Goal: Task Accomplishment & Management: Use online tool/utility

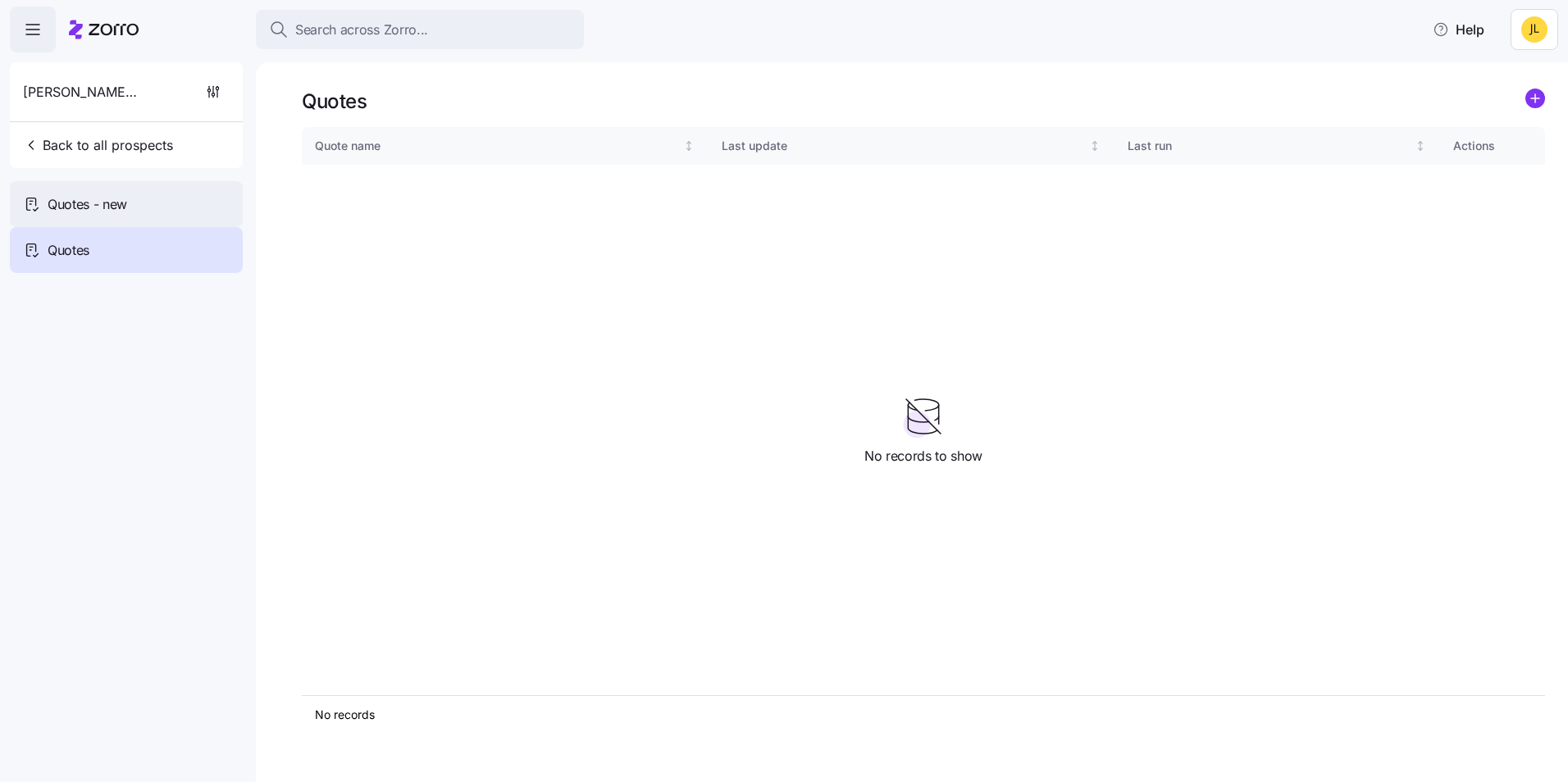
click at [184, 215] on div "Quotes - new" at bounding box center [127, 204] width 233 height 46
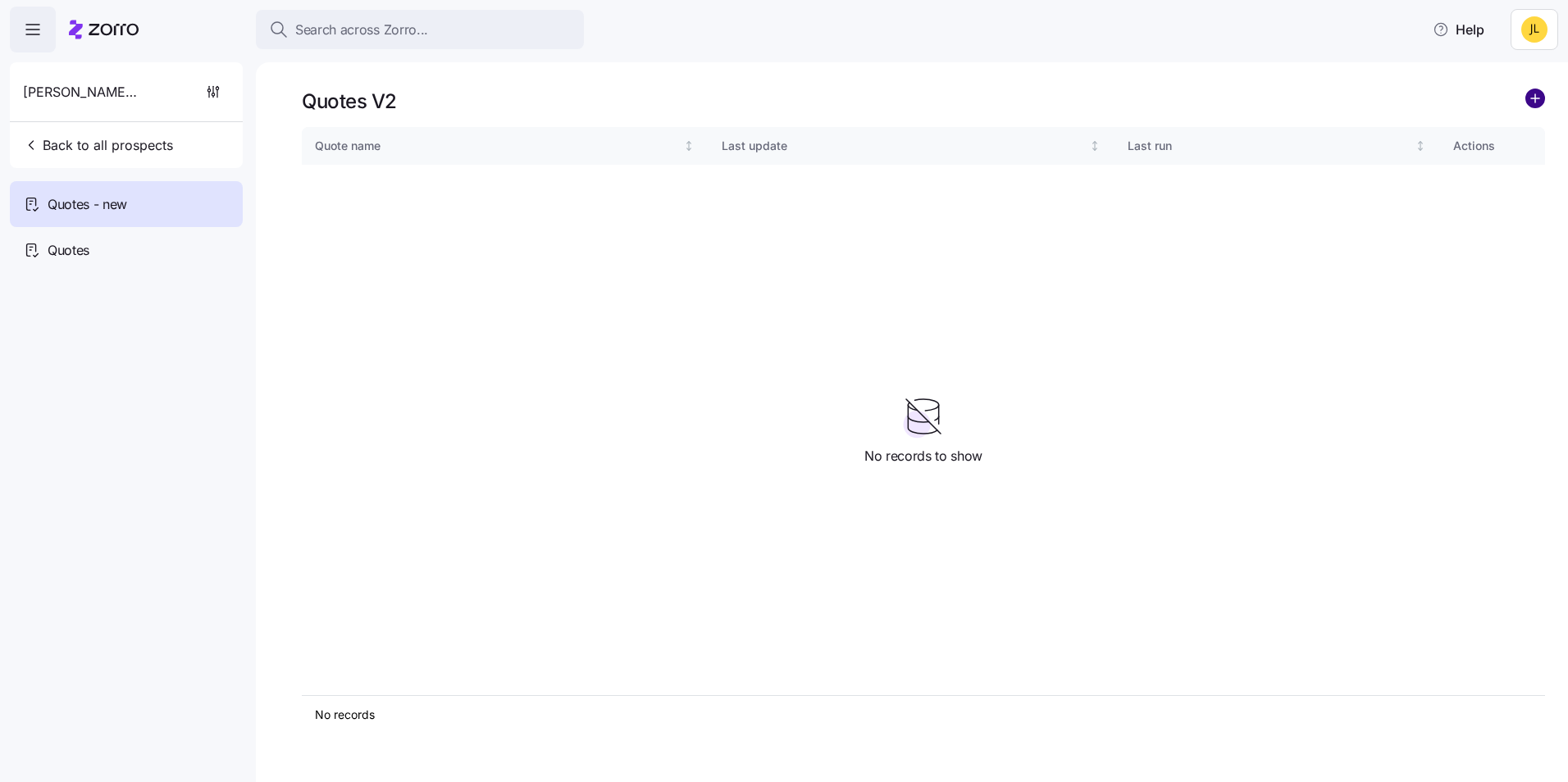
click at [1541, 100] on circle "add icon" at bounding box center [1535, 98] width 18 height 18
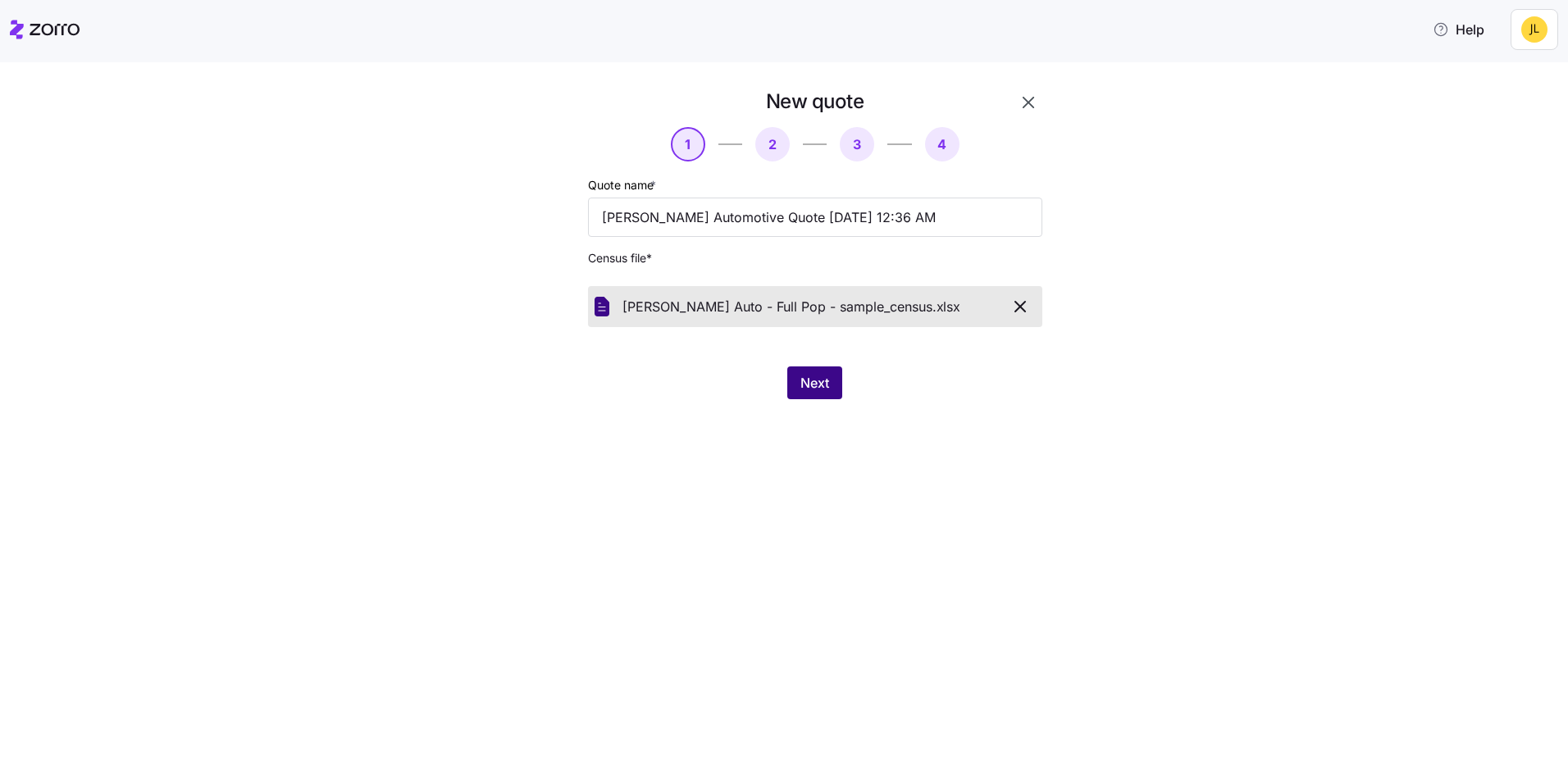
click at [830, 390] on button "Next" at bounding box center [814, 382] width 55 height 33
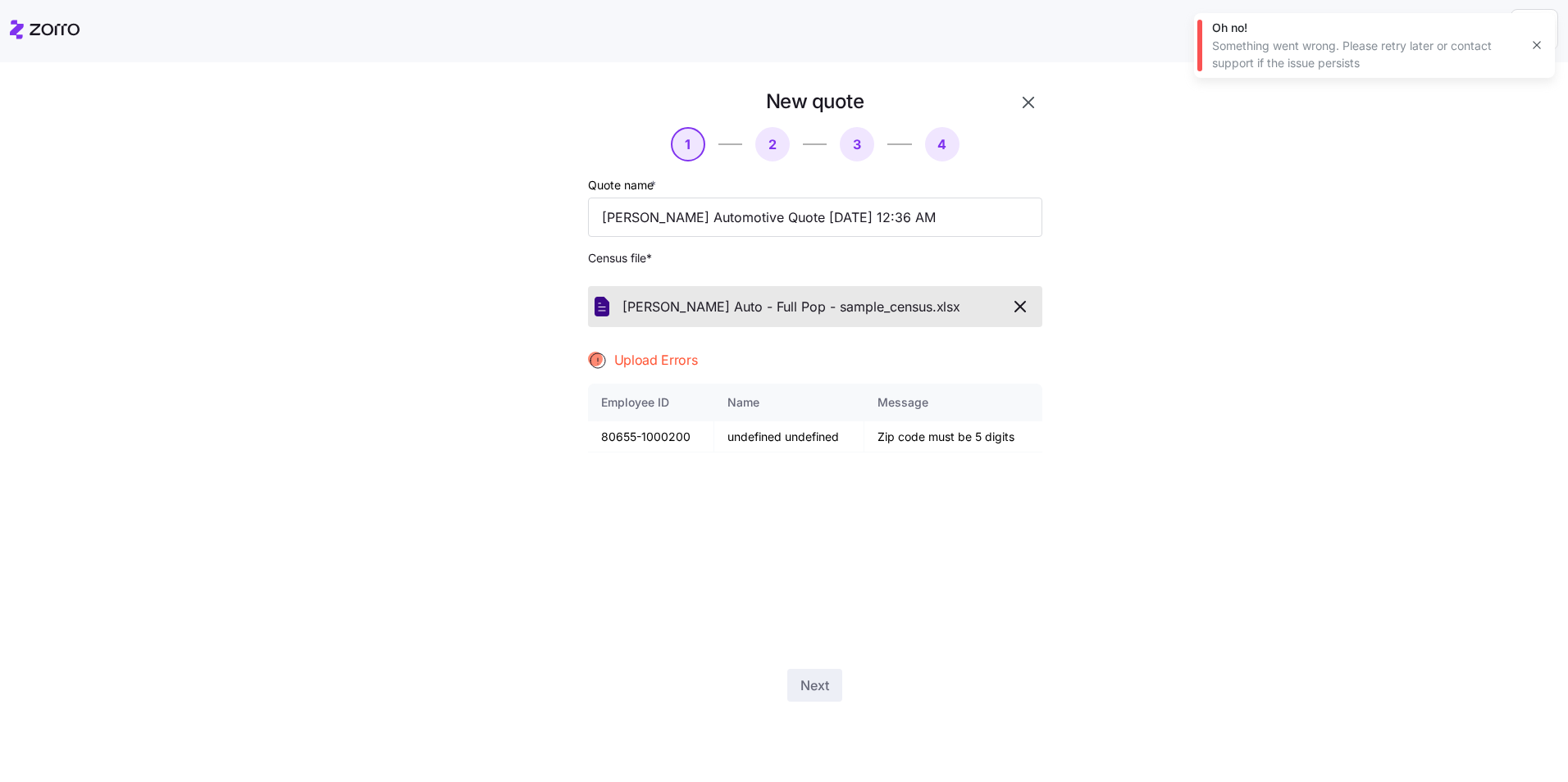
click at [1027, 301] on icon "button" at bounding box center [1020, 306] width 20 height 20
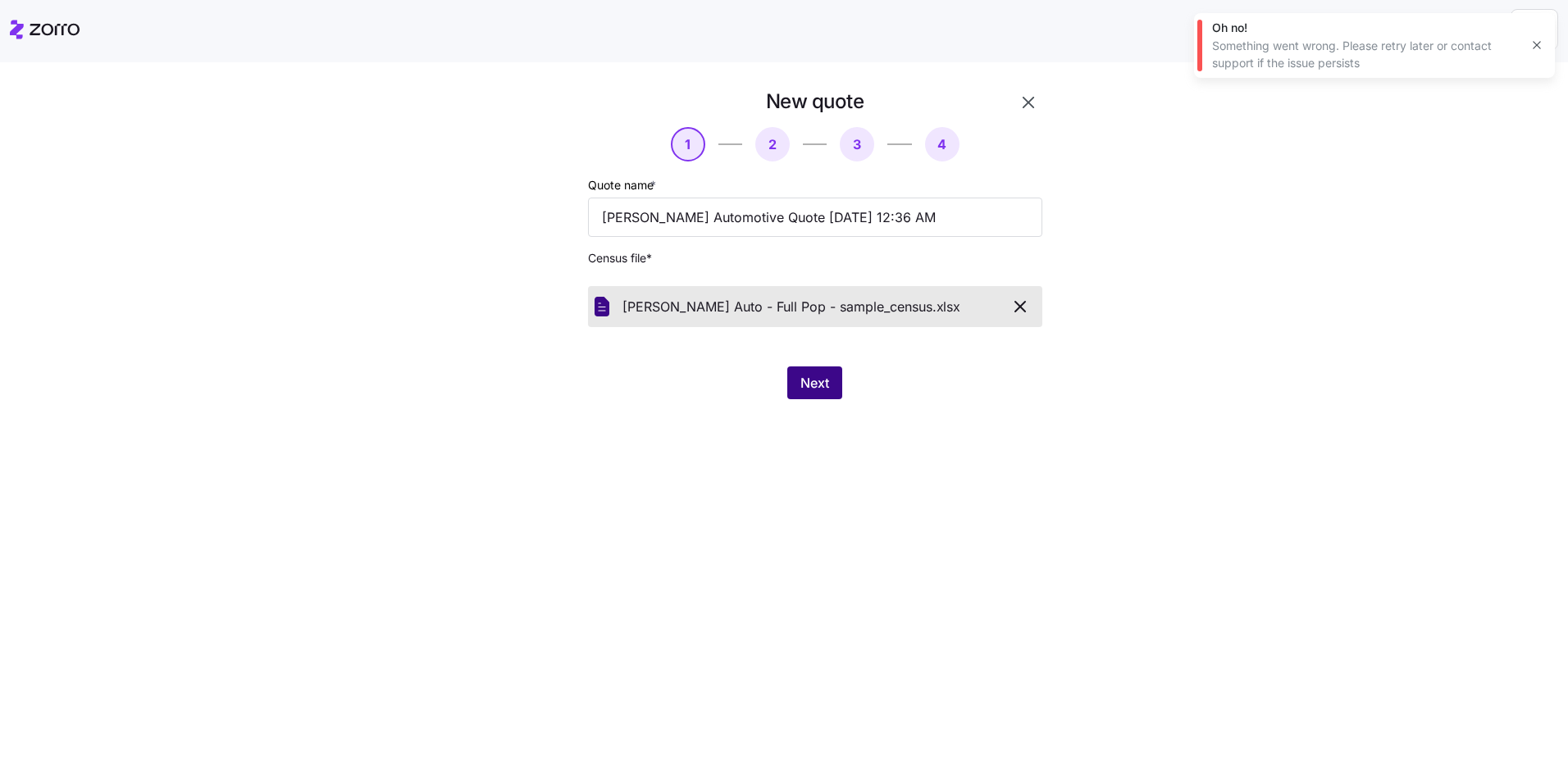
click at [822, 392] on span "Next" at bounding box center [814, 382] width 29 height 20
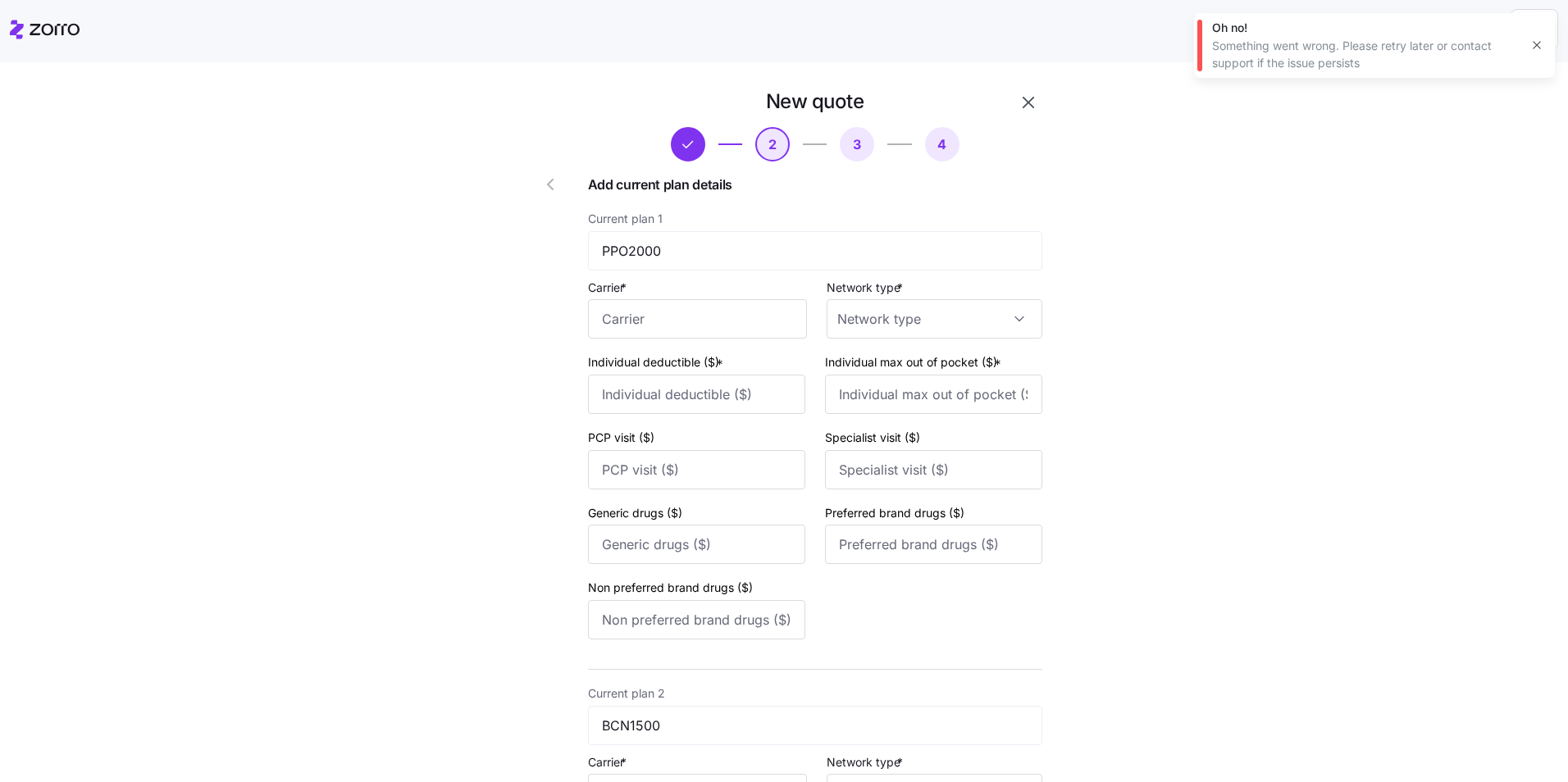
click at [1534, 49] on icon "button" at bounding box center [1535, 45] width 8 height 8
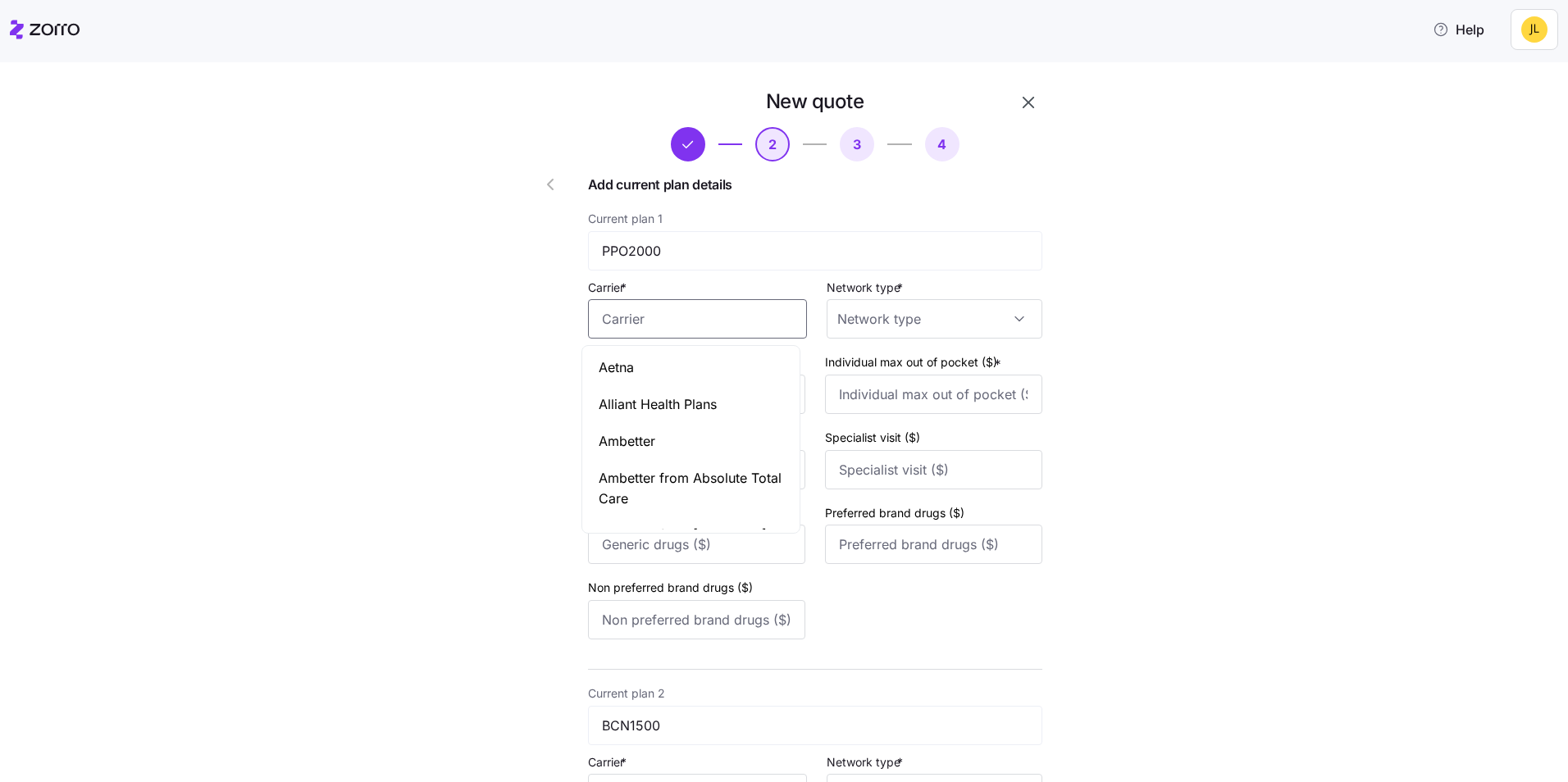
click at [692, 322] on input "Carrier *" at bounding box center [697, 319] width 219 height 39
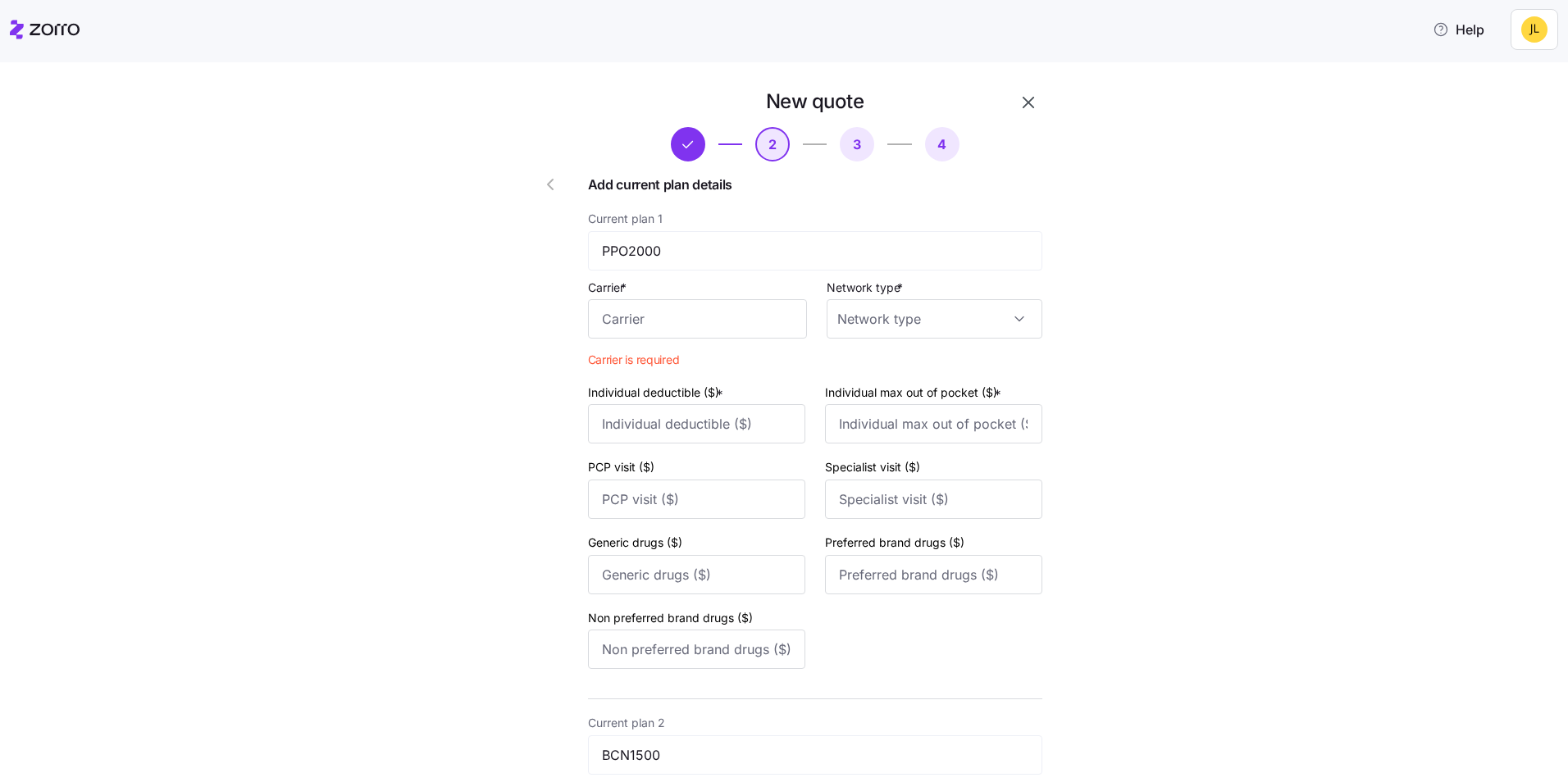
click at [704, 310] on input "Carrier *" at bounding box center [697, 319] width 219 height 39
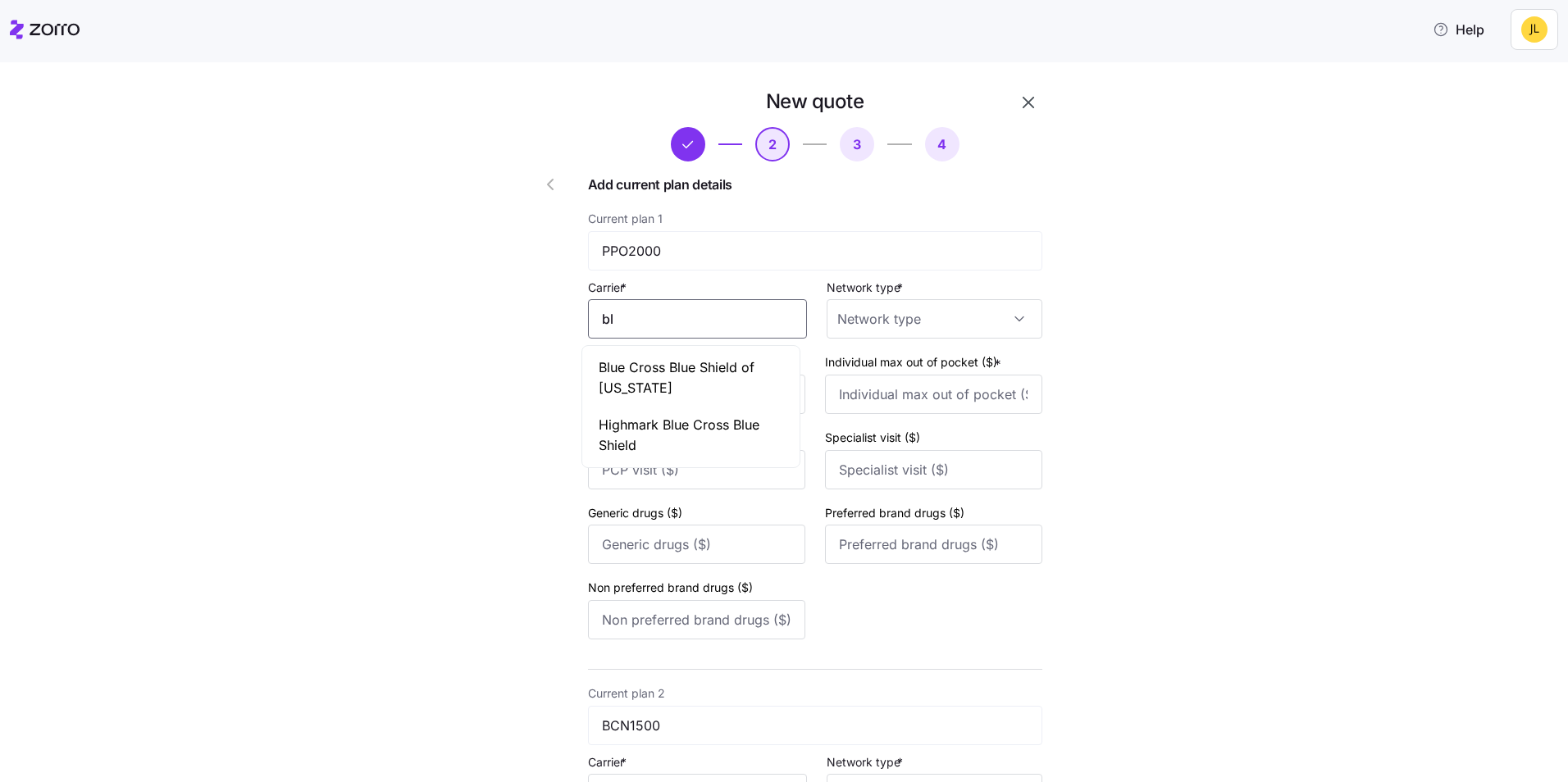
type input "b"
click at [678, 365] on span "BlueCross BlueShield of Michigan" at bounding box center [691, 378] width 185 height 41
drag, startPoint x: 596, startPoint y: 318, endPoint x: 727, endPoint y: 317, distance: 131.0
click at [727, 317] on input "BlueCross BlueShield of Michigan" at bounding box center [697, 319] width 219 height 39
type input "BlueCross BlueShield of Michigan"
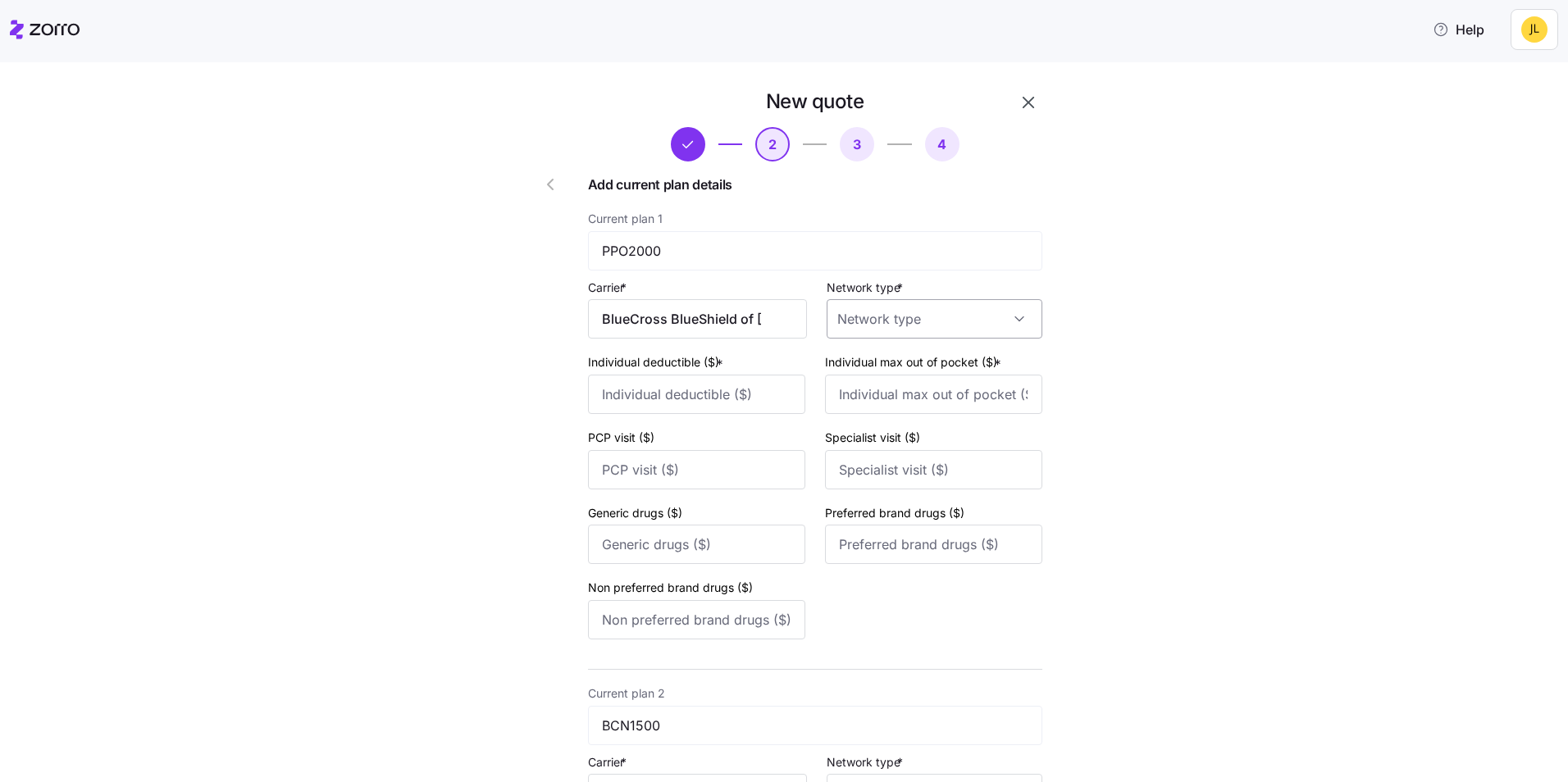
click at [907, 319] on input "Network type *" at bounding box center [934, 319] width 216 height 39
click at [881, 405] on div "POS" at bounding box center [927, 403] width 203 height 34
type input "POS"
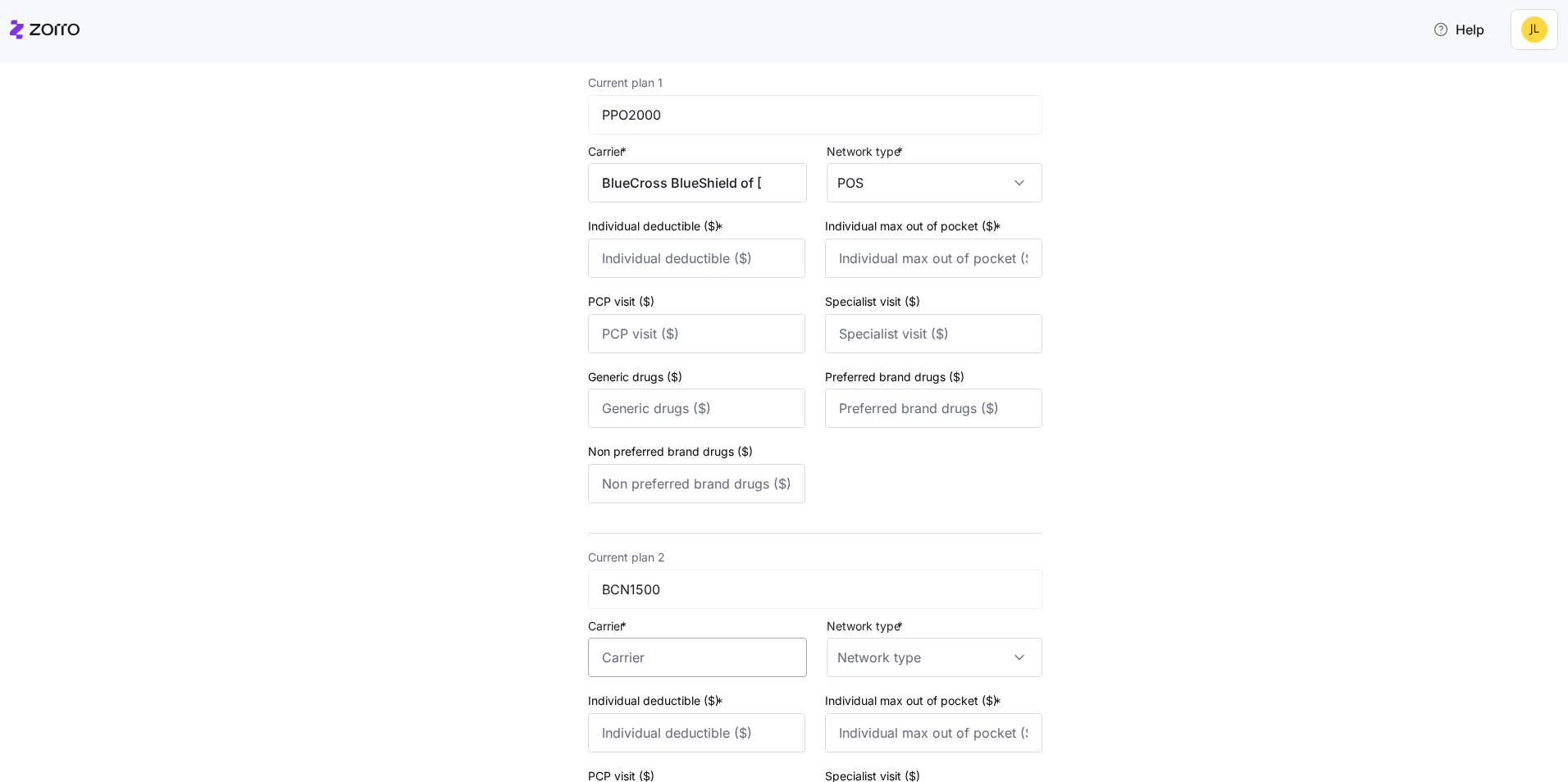
scroll to position [164, 0]
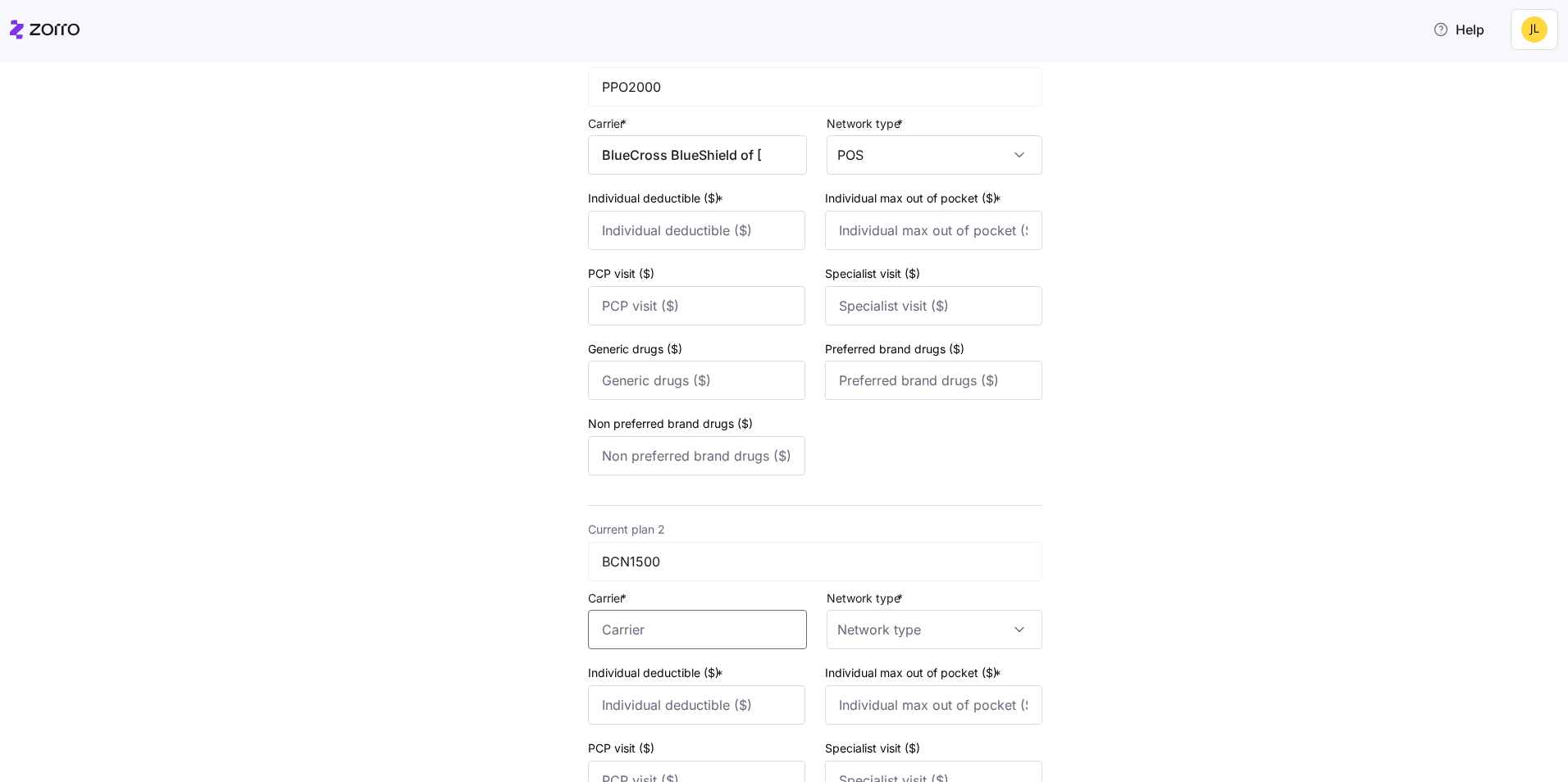
click at [658, 633] on input "Carrier *" at bounding box center [697, 630] width 219 height 39
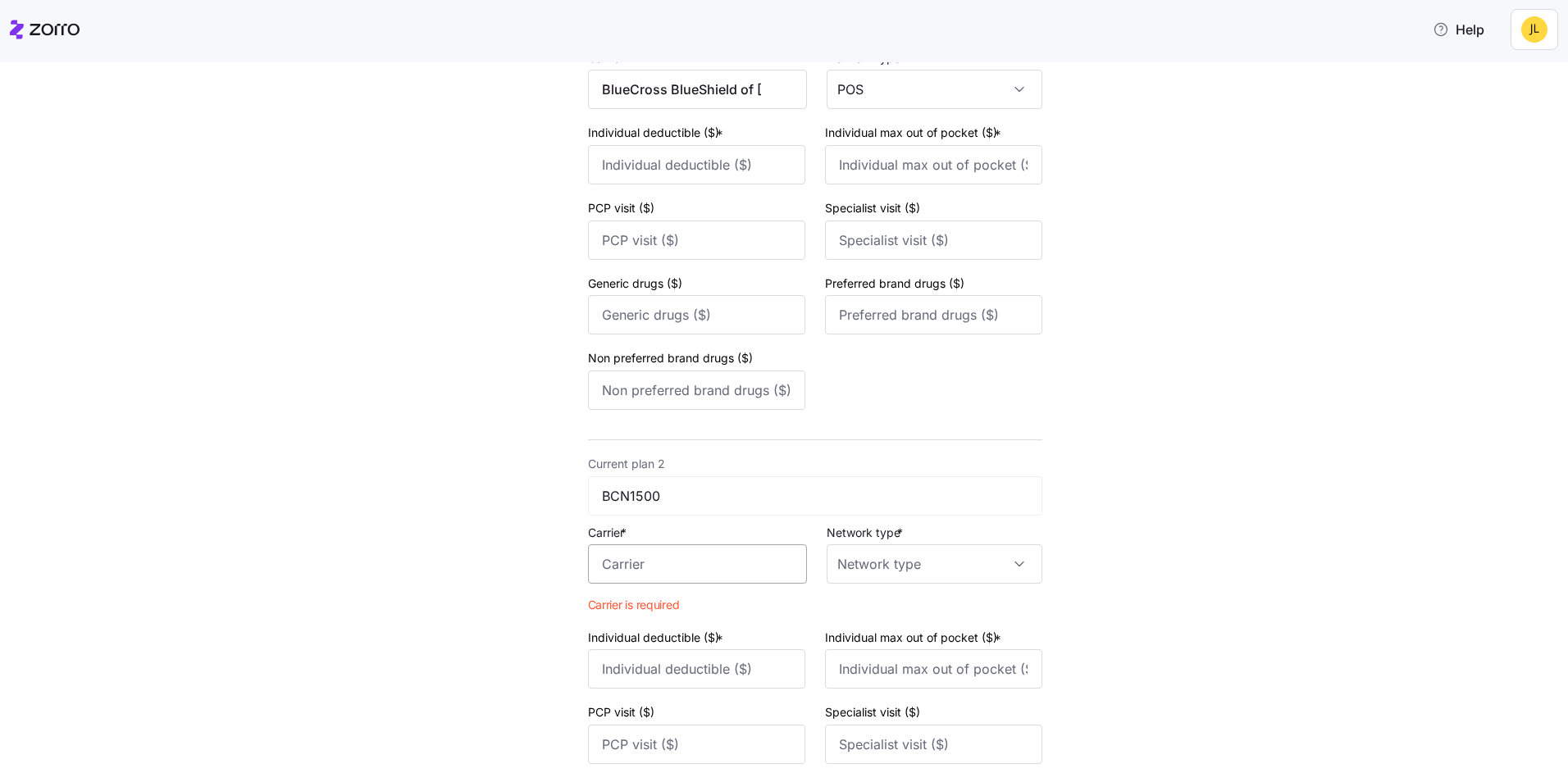
scroll to position [246, 0]
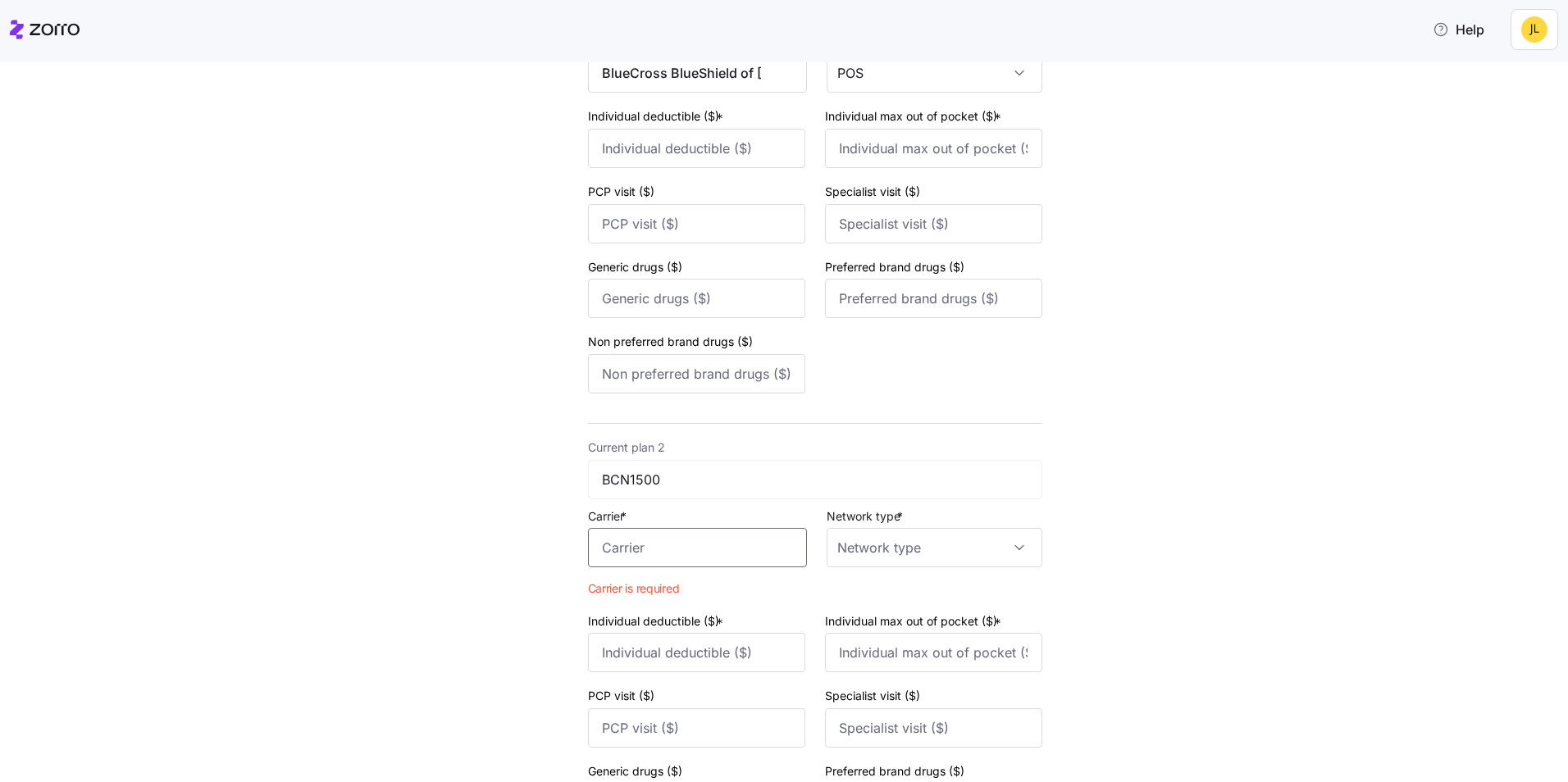
click at [690, 550] on input "Carrier *" at bounding box center [697, 548] width 219 height 39
paste input "BlueCross BlueShield"
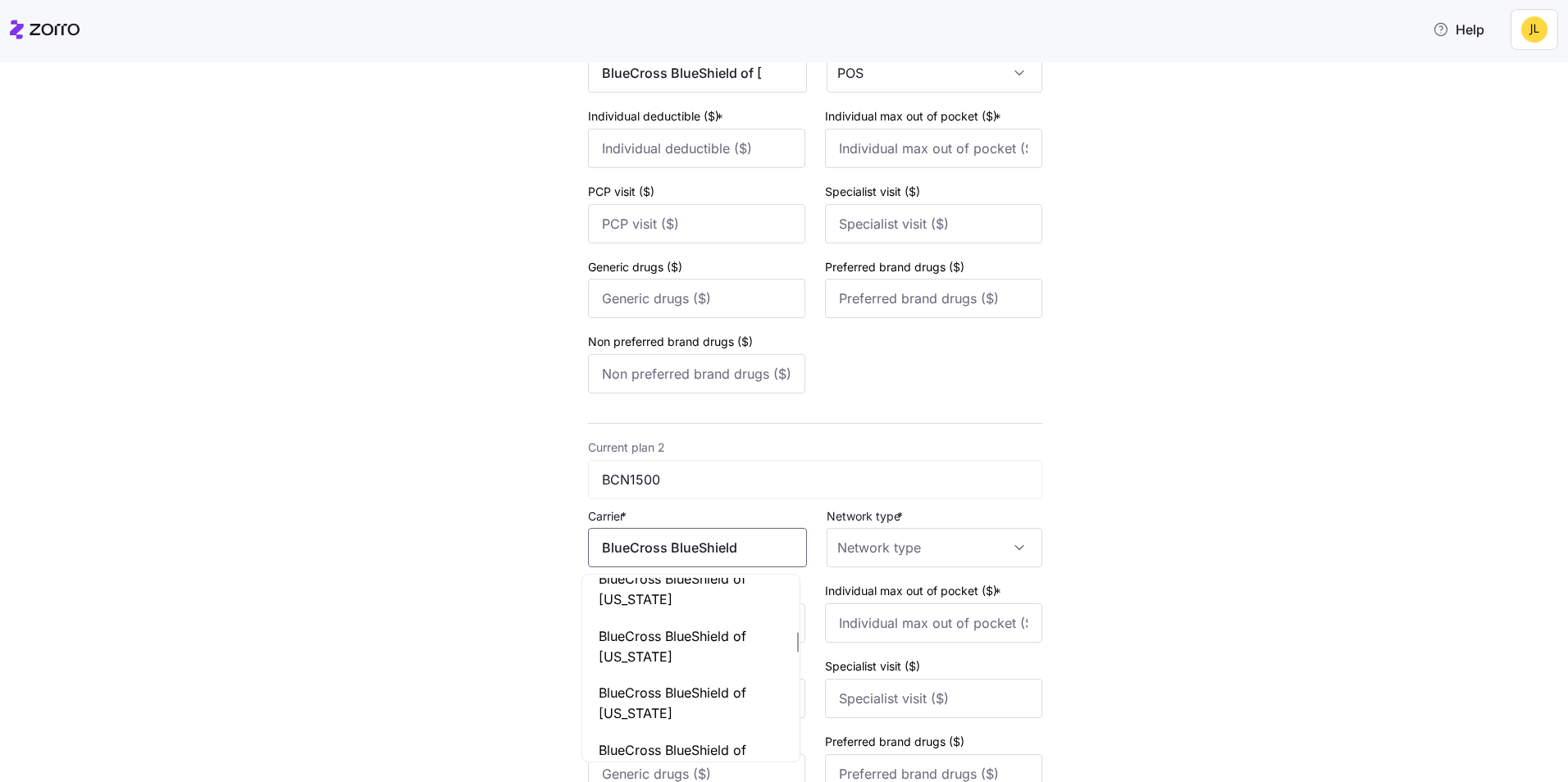
scroll to position [492, 0]
click at [684, 623] on span "BlueCross BlueShield of Michigan" at bounding box center [691, 629] width 185 height 41
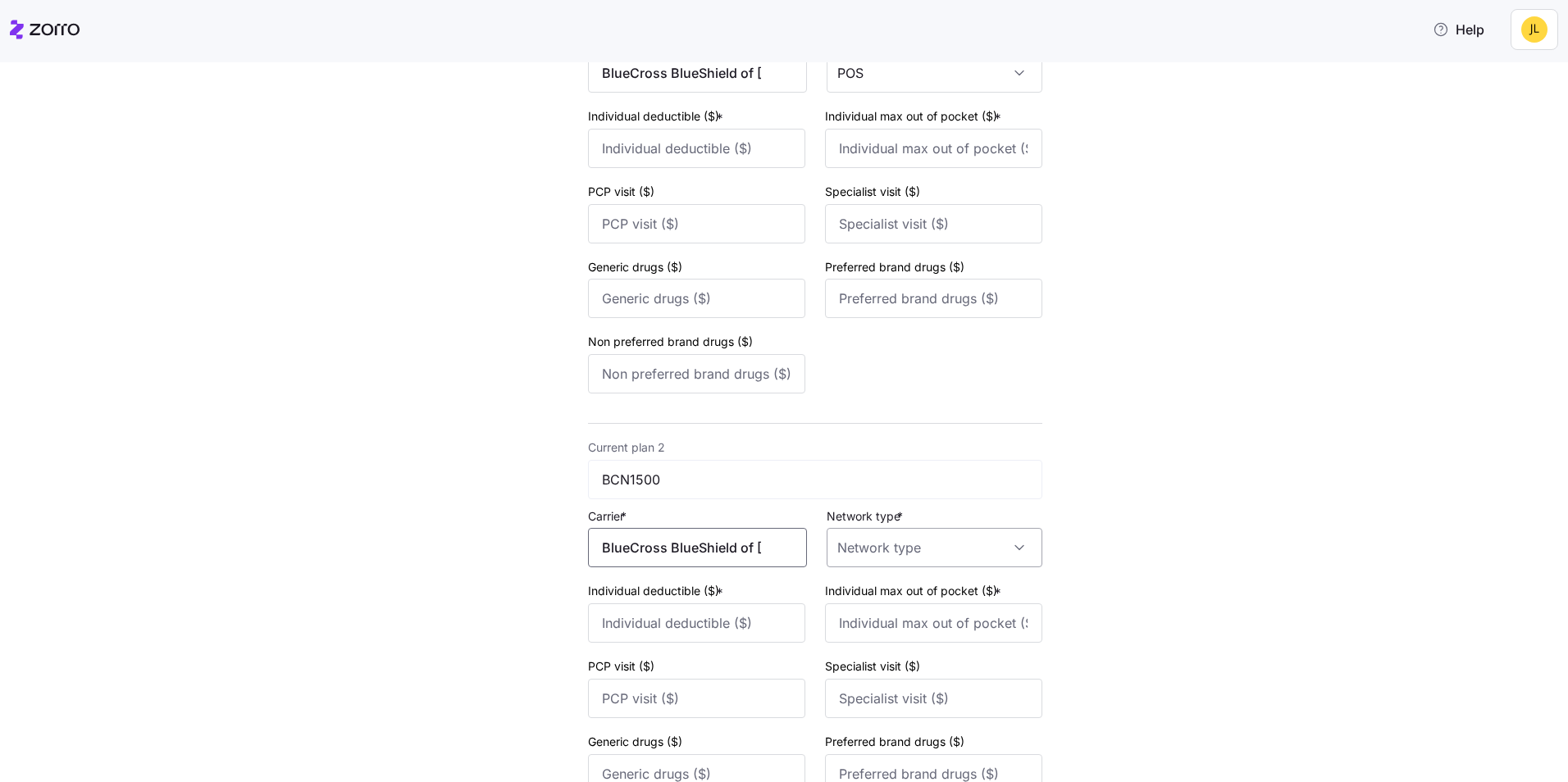
type input "BlueCross BlueShield of Michigan"
click at [938, 559] on input "Network type *" at bounding box center [934, 548] width 216 height 39
click at [878, 638] on div "POS" at bounding box center [927, 632] width 203 height 34
type input "POS"
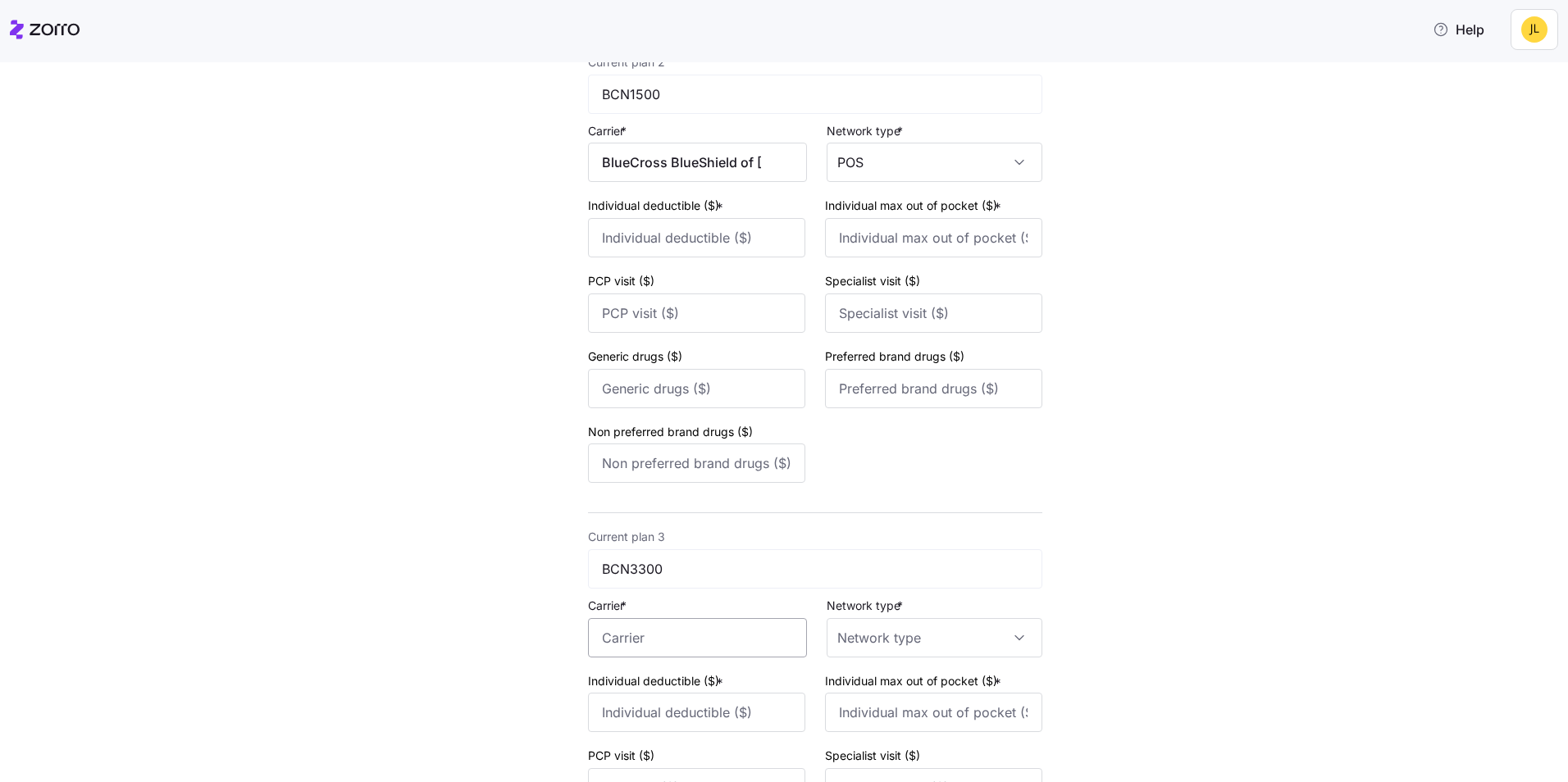
scroll to position [656, 0]
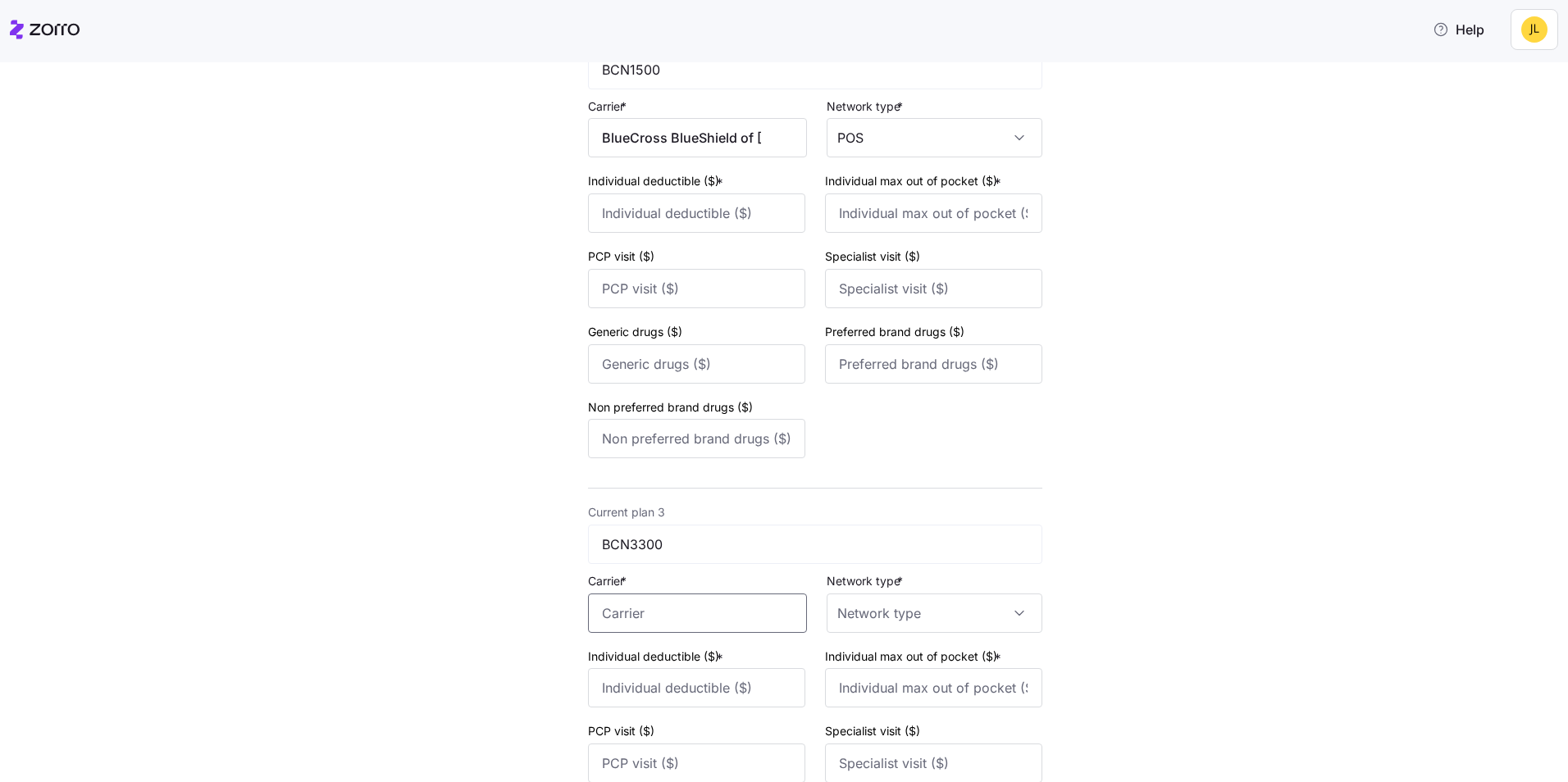
click at [729, 606] on input "Carrier *" at bounding box center [697, 613] width 219 height 39
paste input "BlueCross BlueShield"
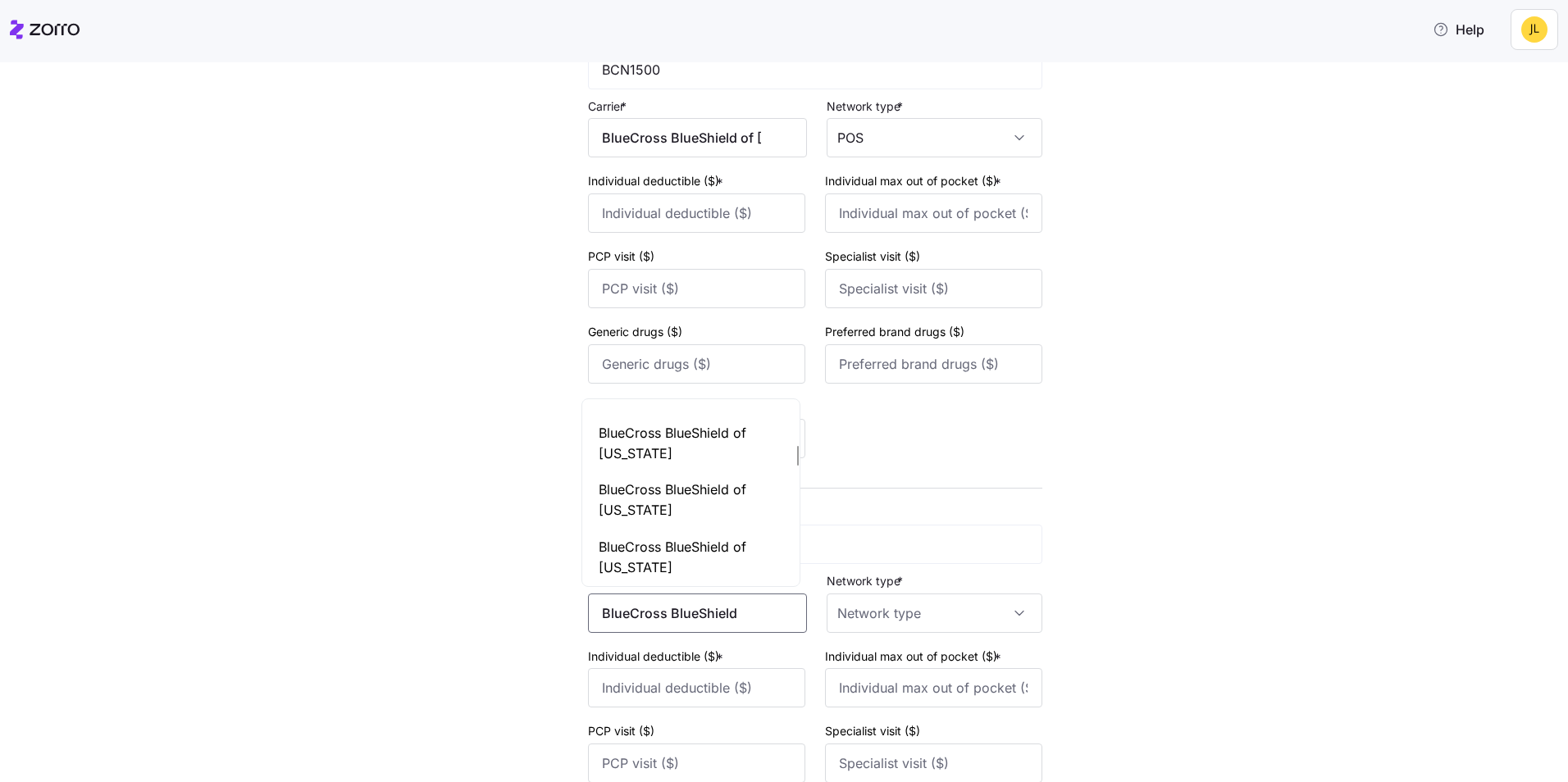
scroll to position [410, 0]
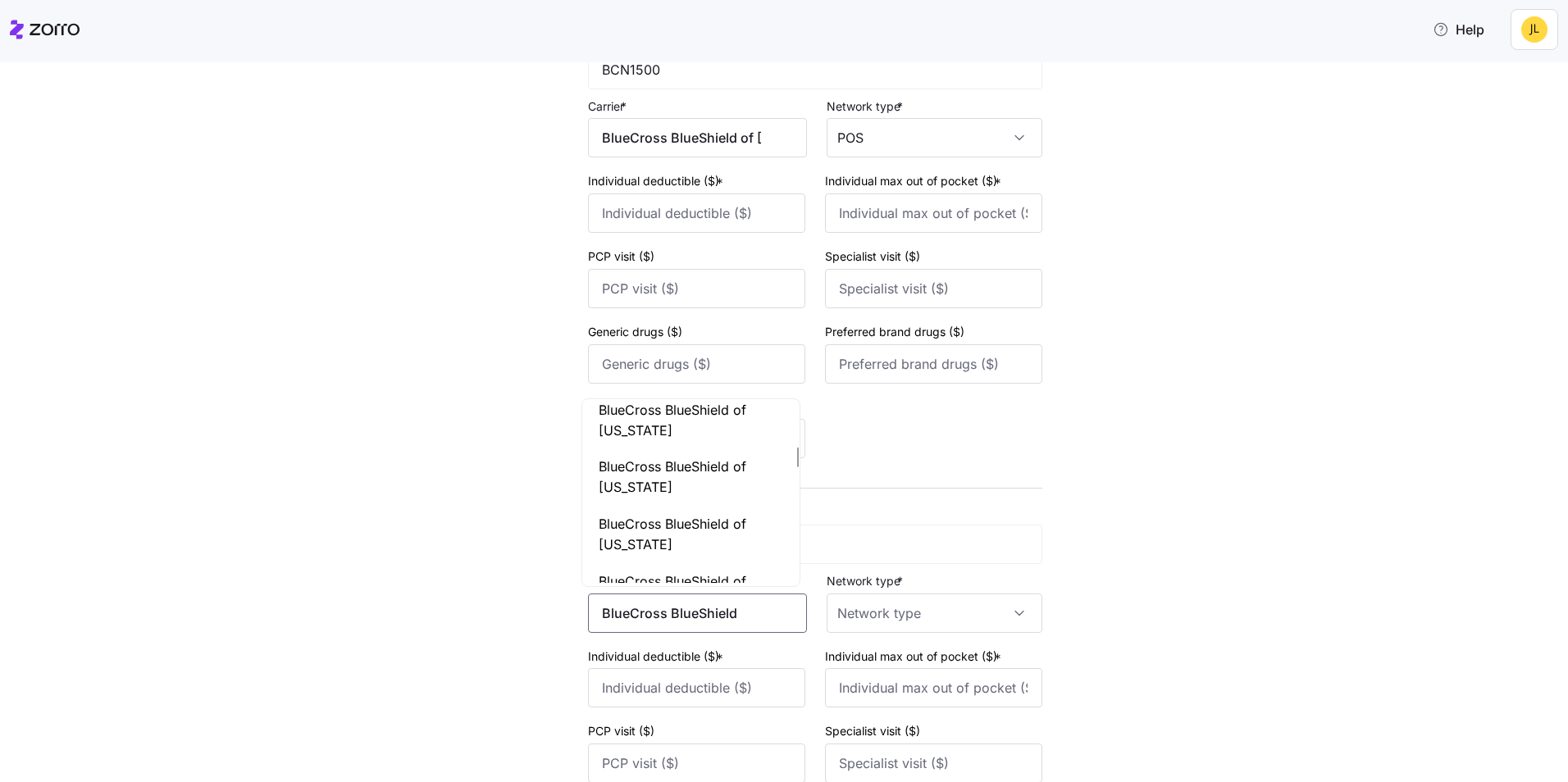
click at [694, 524] on span "BlueCross BlueShield of Michigan" at bounding box center [691, 535] width 185 height 41
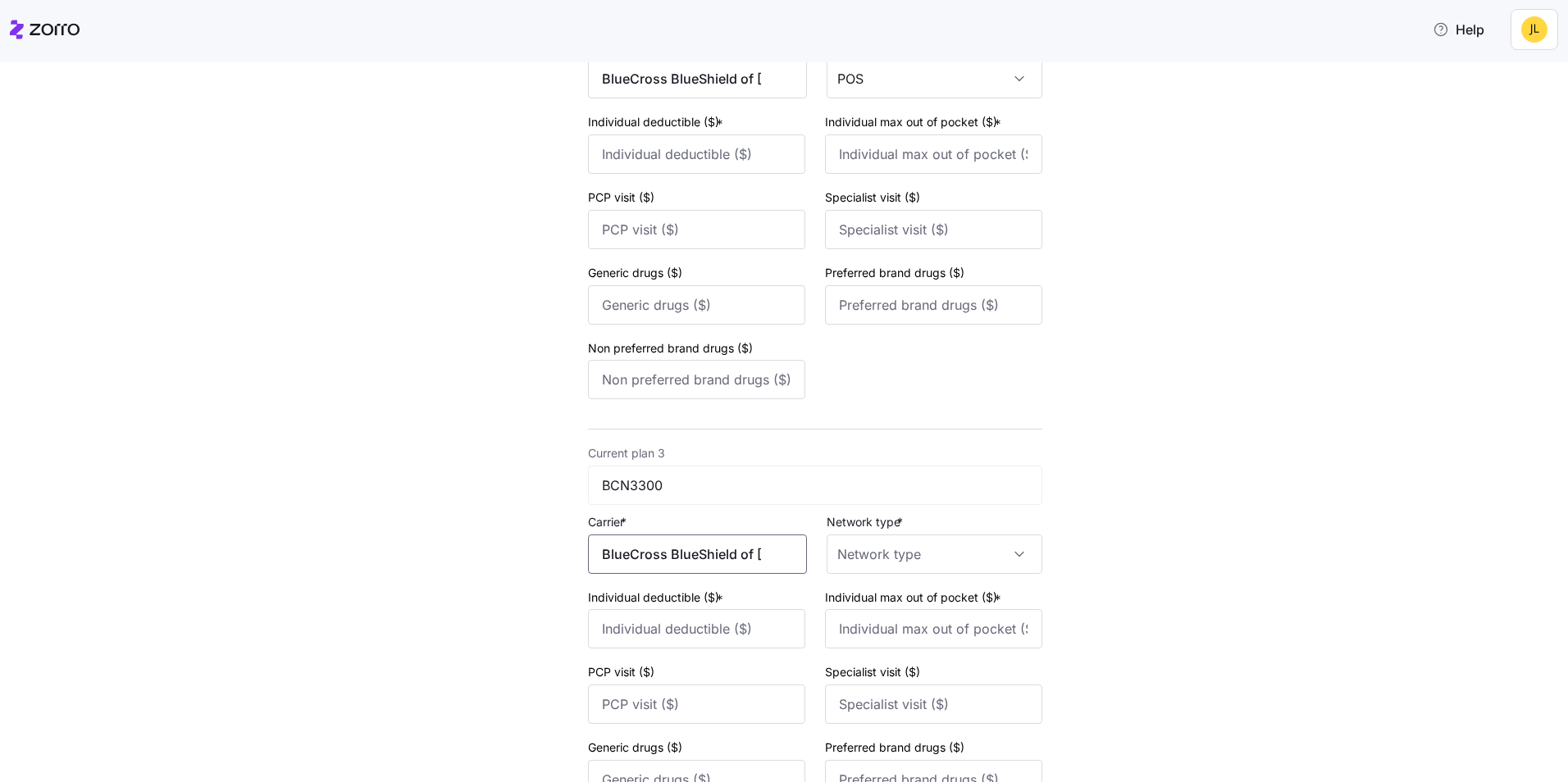
scroll to position [738, 0]
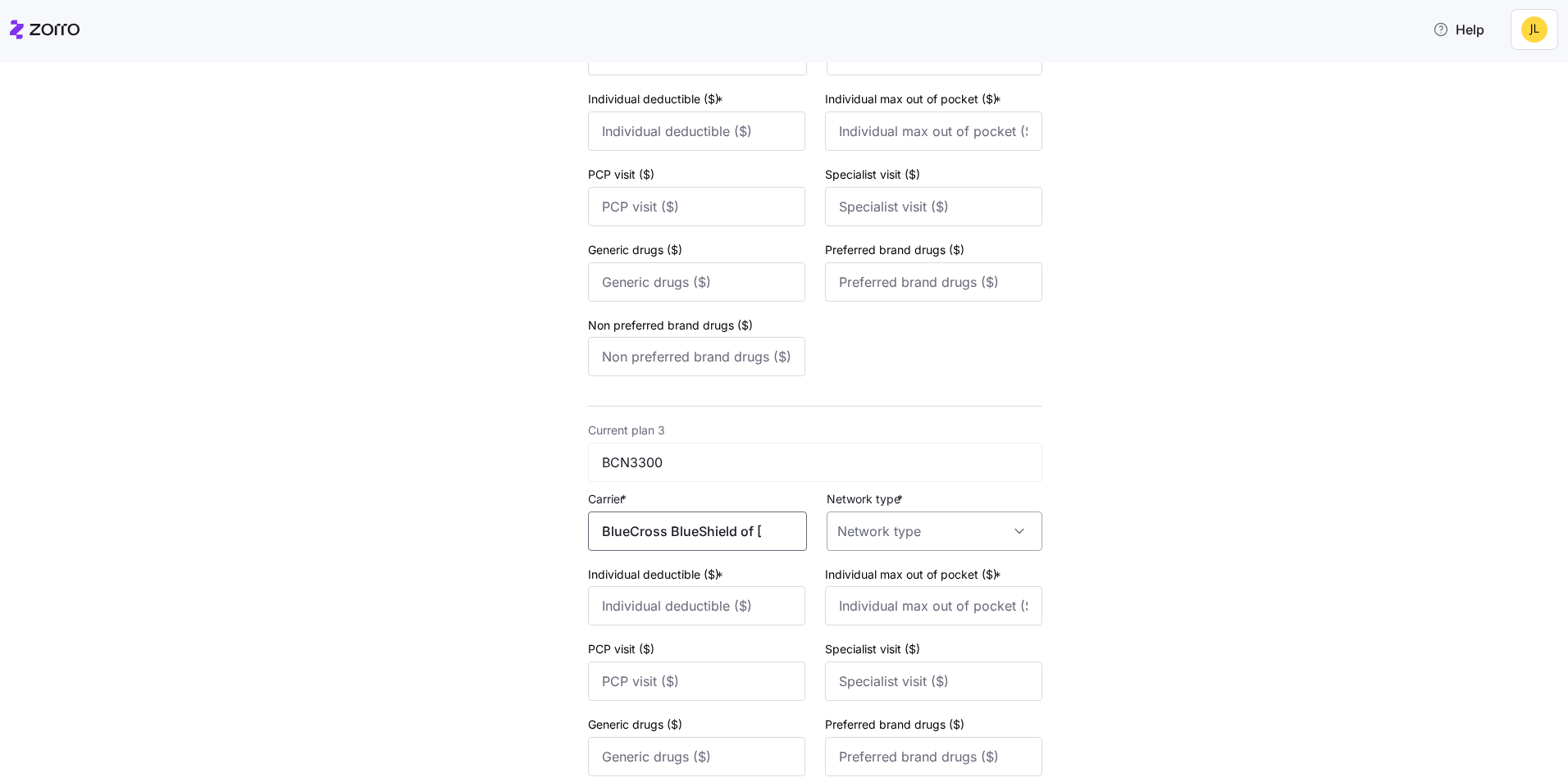
type input "BlueCross BlueShield of Michigan"
click at [898, 536] on input "Network type *" at bounding box center [934, 531] width 216 height 39
click at [882, 609] on div "POS" at bounding box center [927, 615] width 203 height 34
type input "POS"
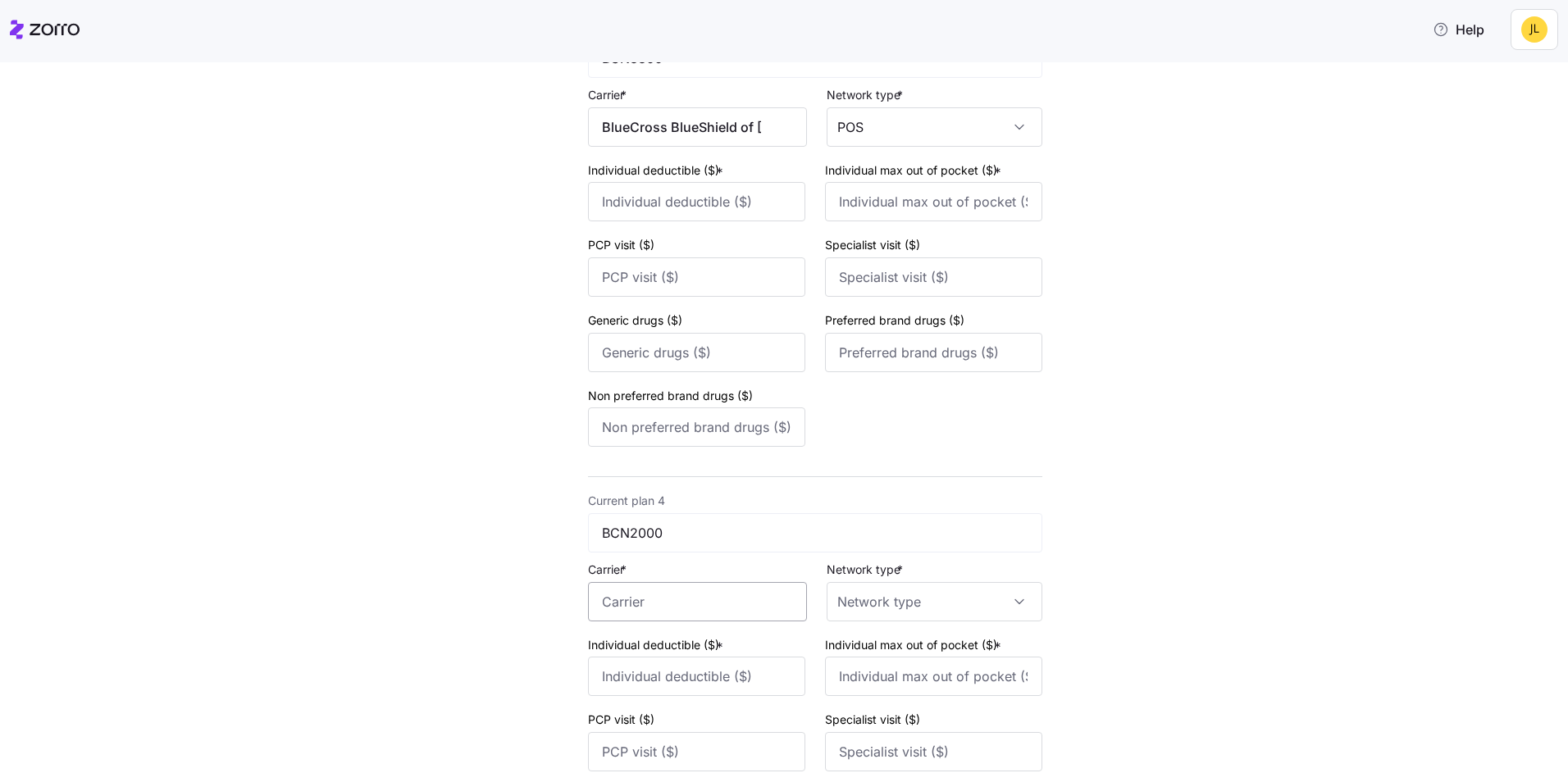
scroll to position [1148, 0]
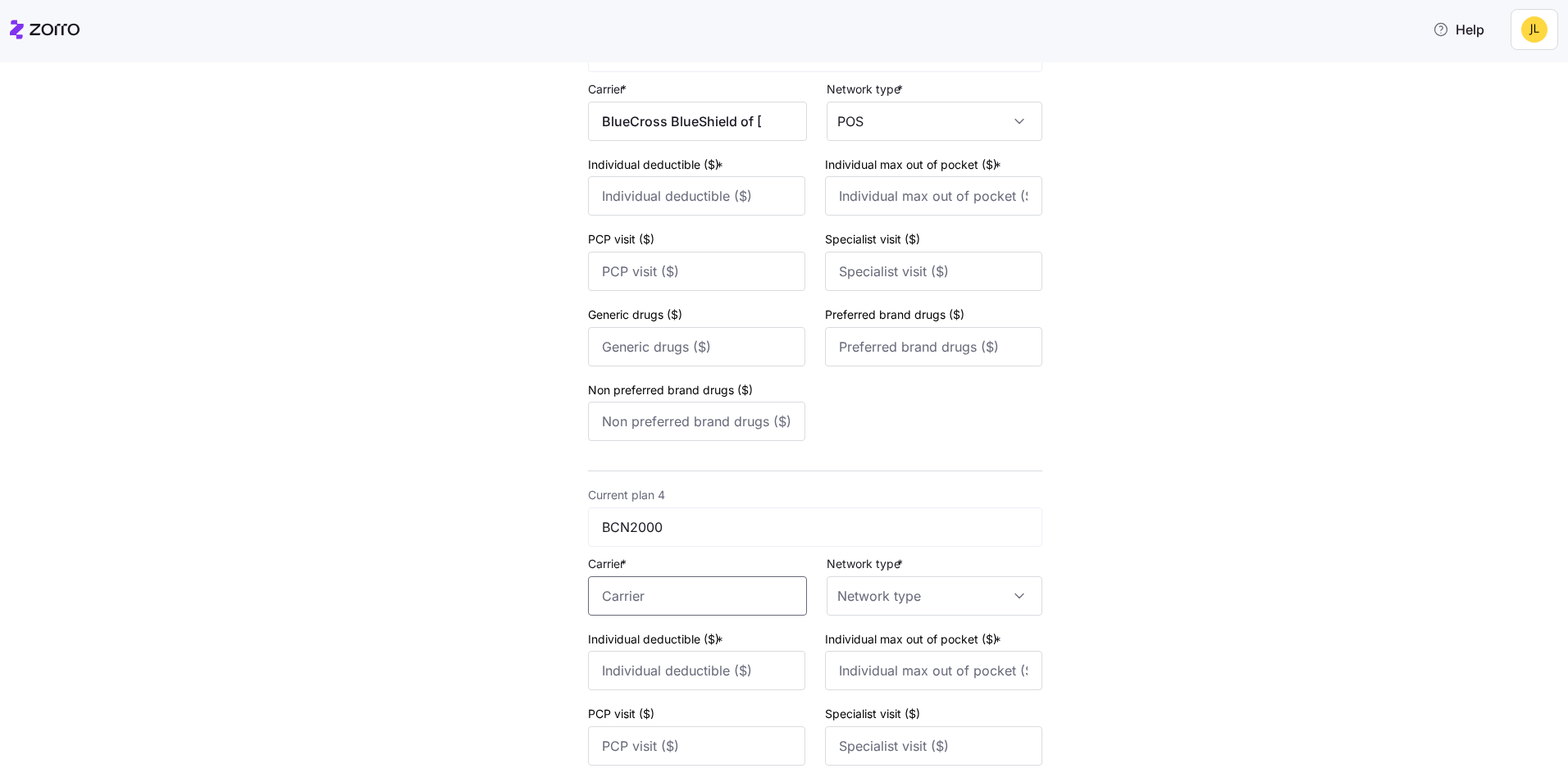
click at [686, 583] on input "Carrier *" at bounding box center [697, 596] width 219 height 39
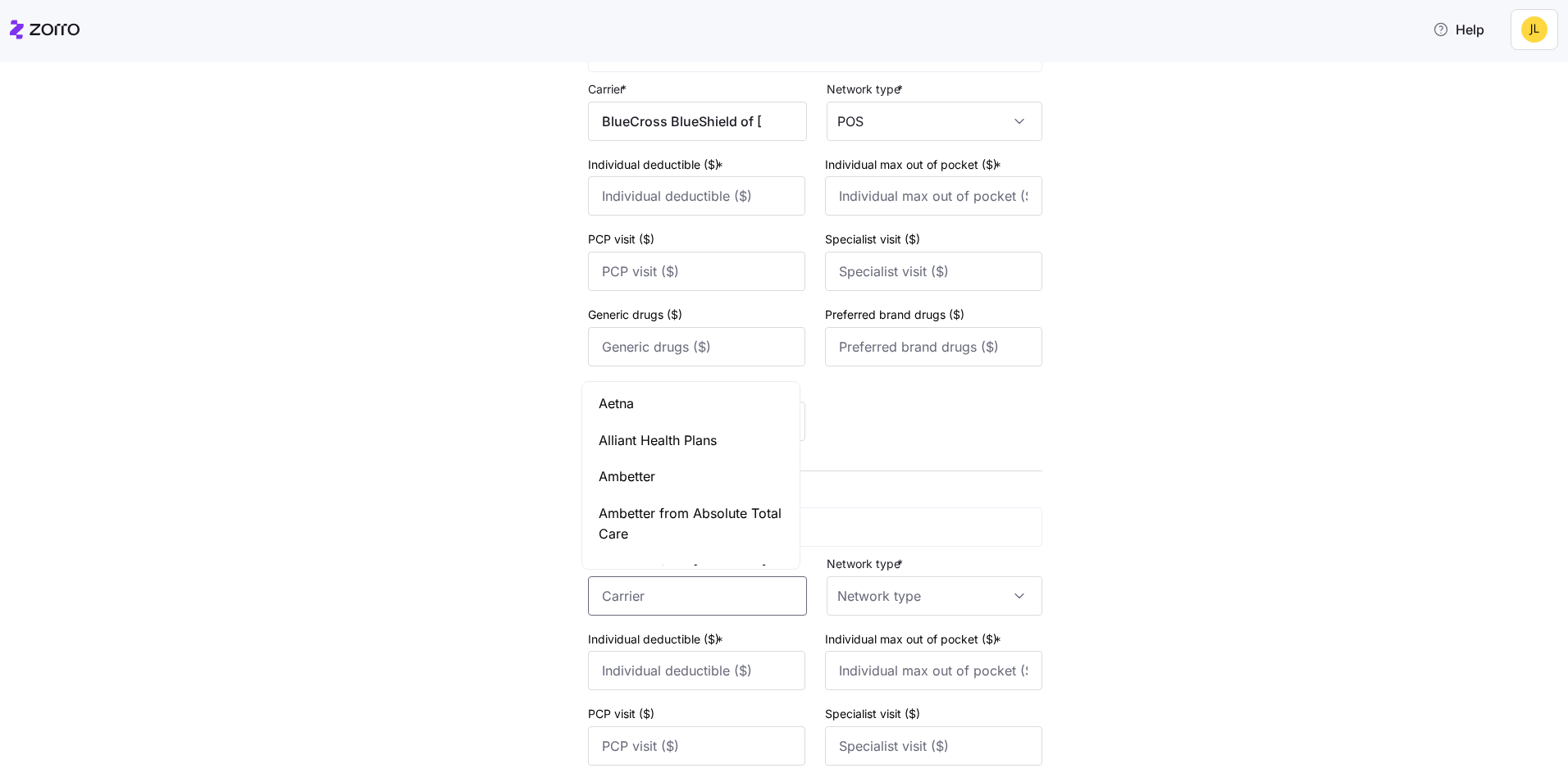
paste input "BlueCross BlueShield"
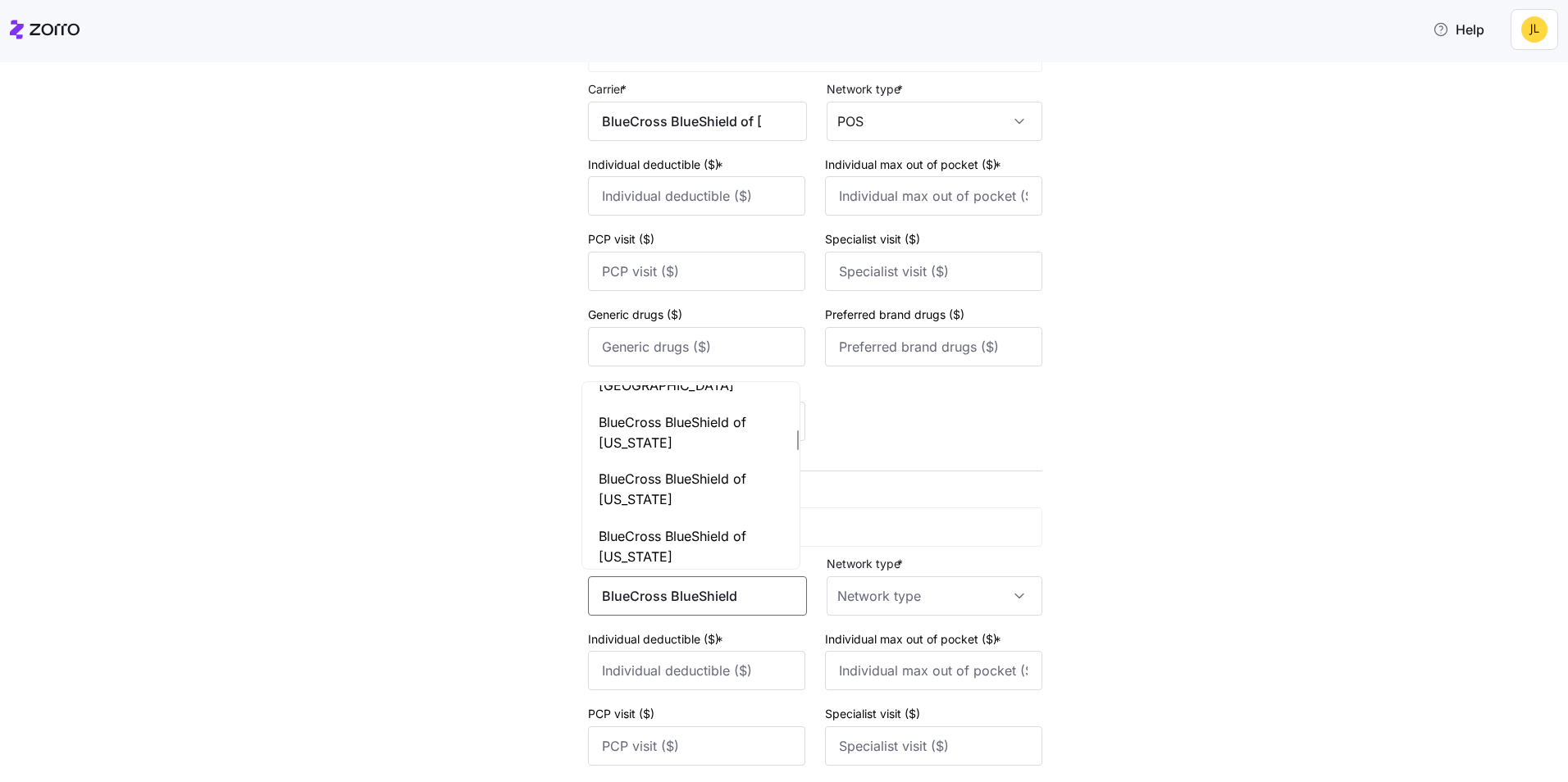
scroll to position [410, 0]
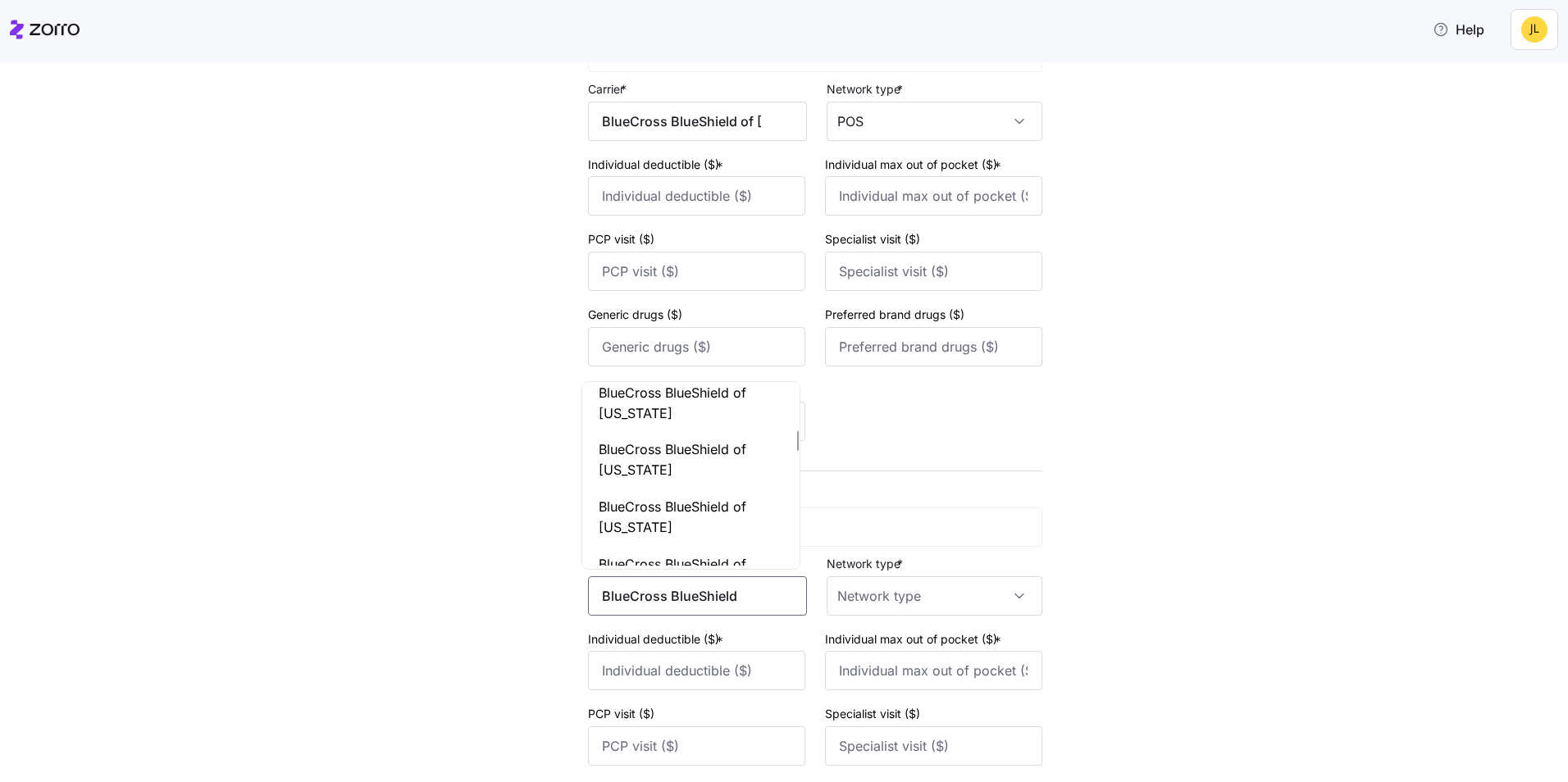
click at [704, 504] on span "BlueCross BlueShield of Michigan" at bounding box center [691, 518] width 185 height 41
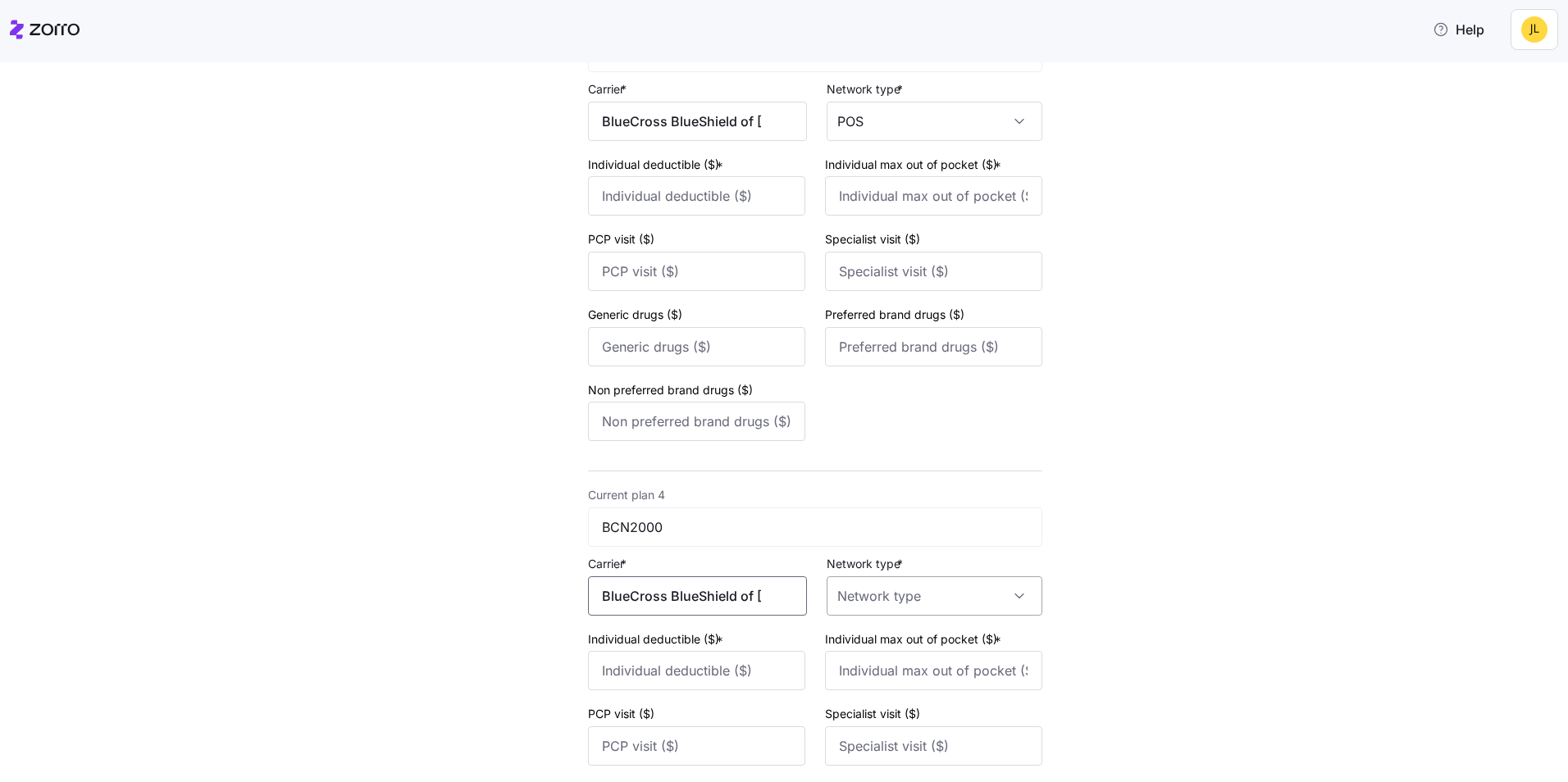
type input "BlueCross BlueShield of Michigan"
click at [932, 591] on input "Network type *" at bounding box center [934, 596] width 216 height 39
click at [893, 451] on div "POS" at bounding box center [927, 443] width 203 height 34
type input "POS"
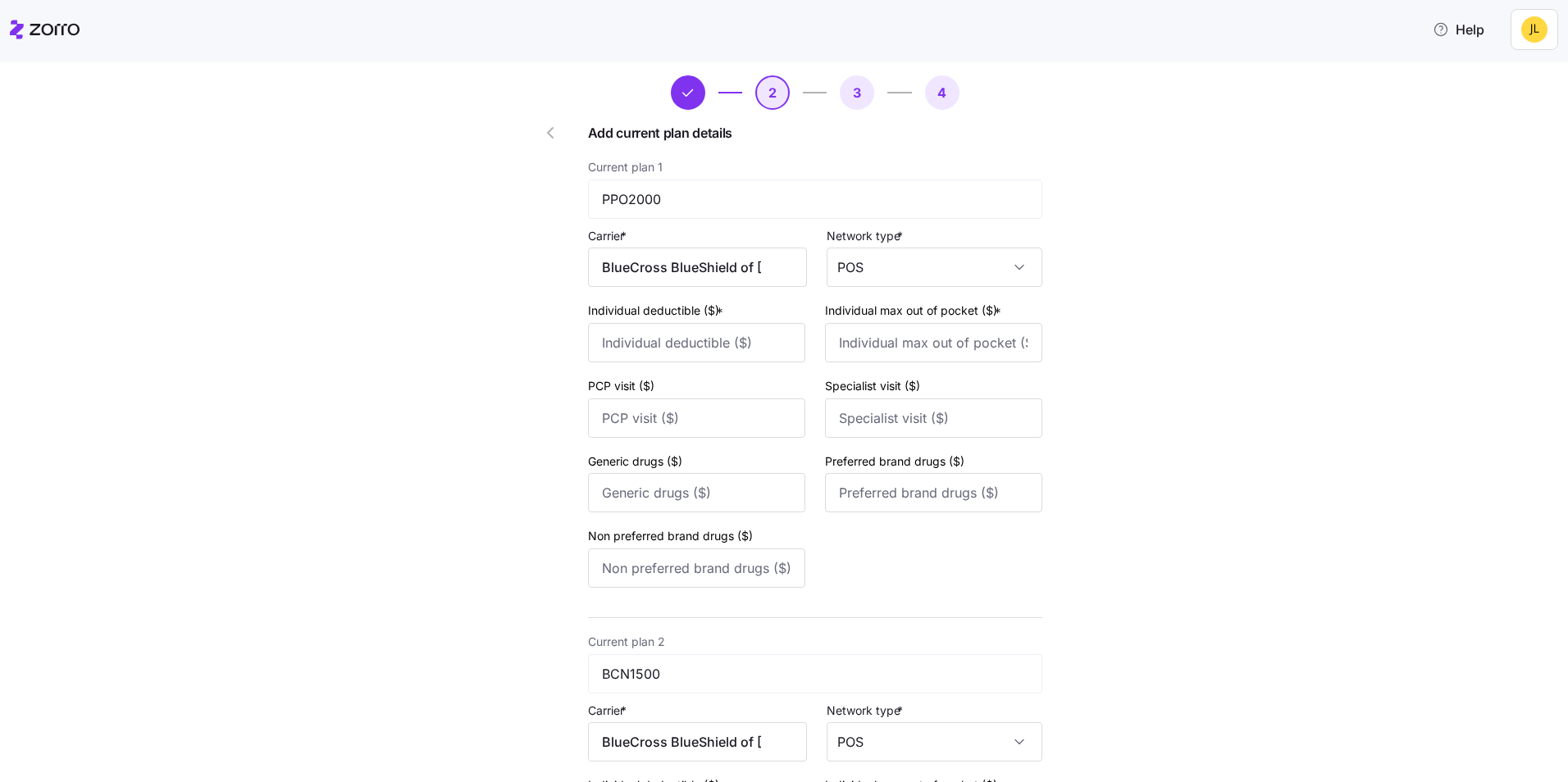
scroll to position [82, 0]
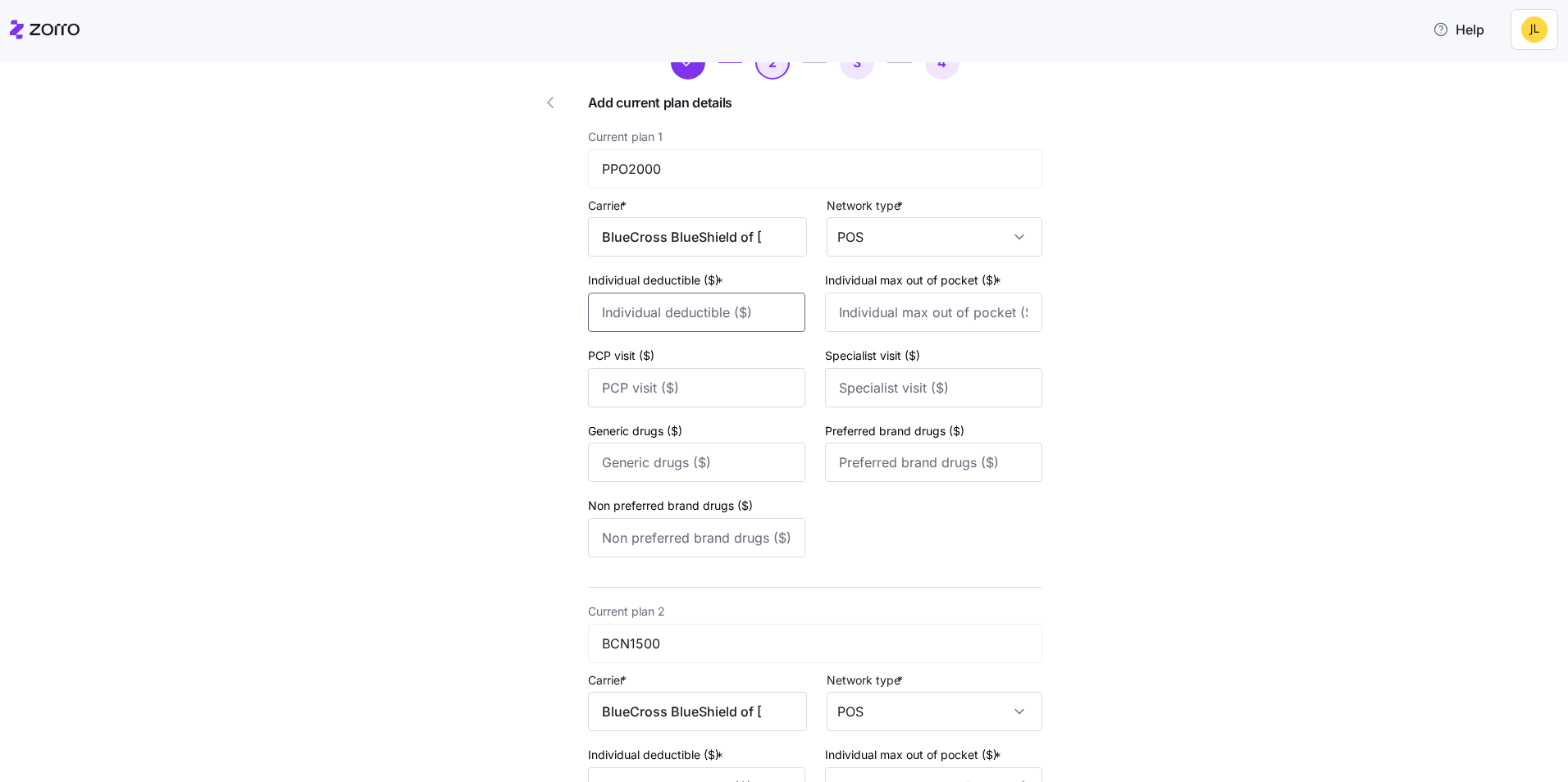
click at [707, 311] on input "Individual deductible ($) *" at bounding box center [696, 312] width 217 height 39
type input "2000"
type input "4000"
click at [743, 471] on input "Generic drugs ($)" at bounding box center [696, 463] width 217 height 39
type input "10"
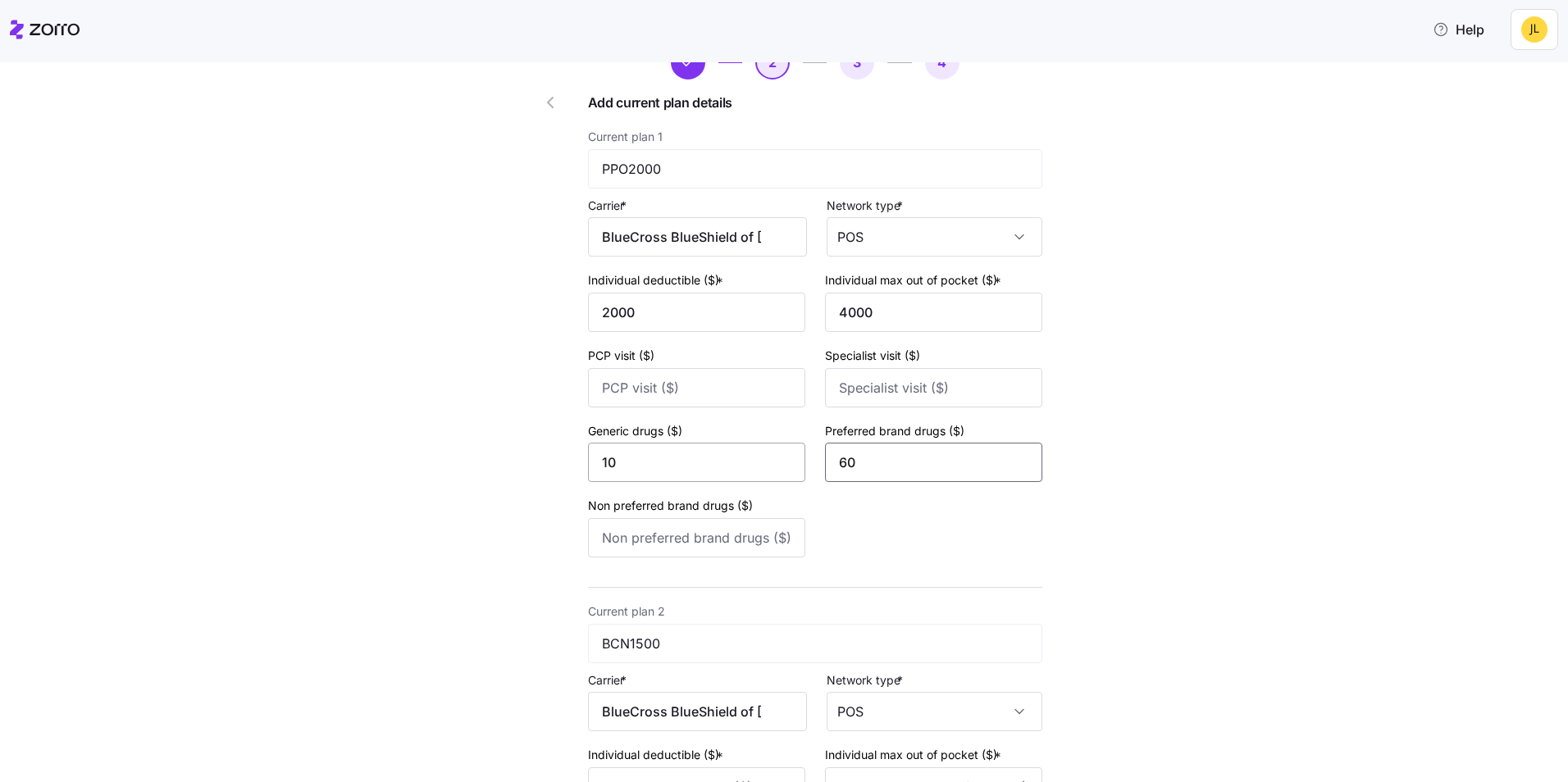
type input "60"
type input "80"
click at [696, 384] on input "PCP visit ($)" at bounding box center [696, 388] width 217 height 39
type input "0"
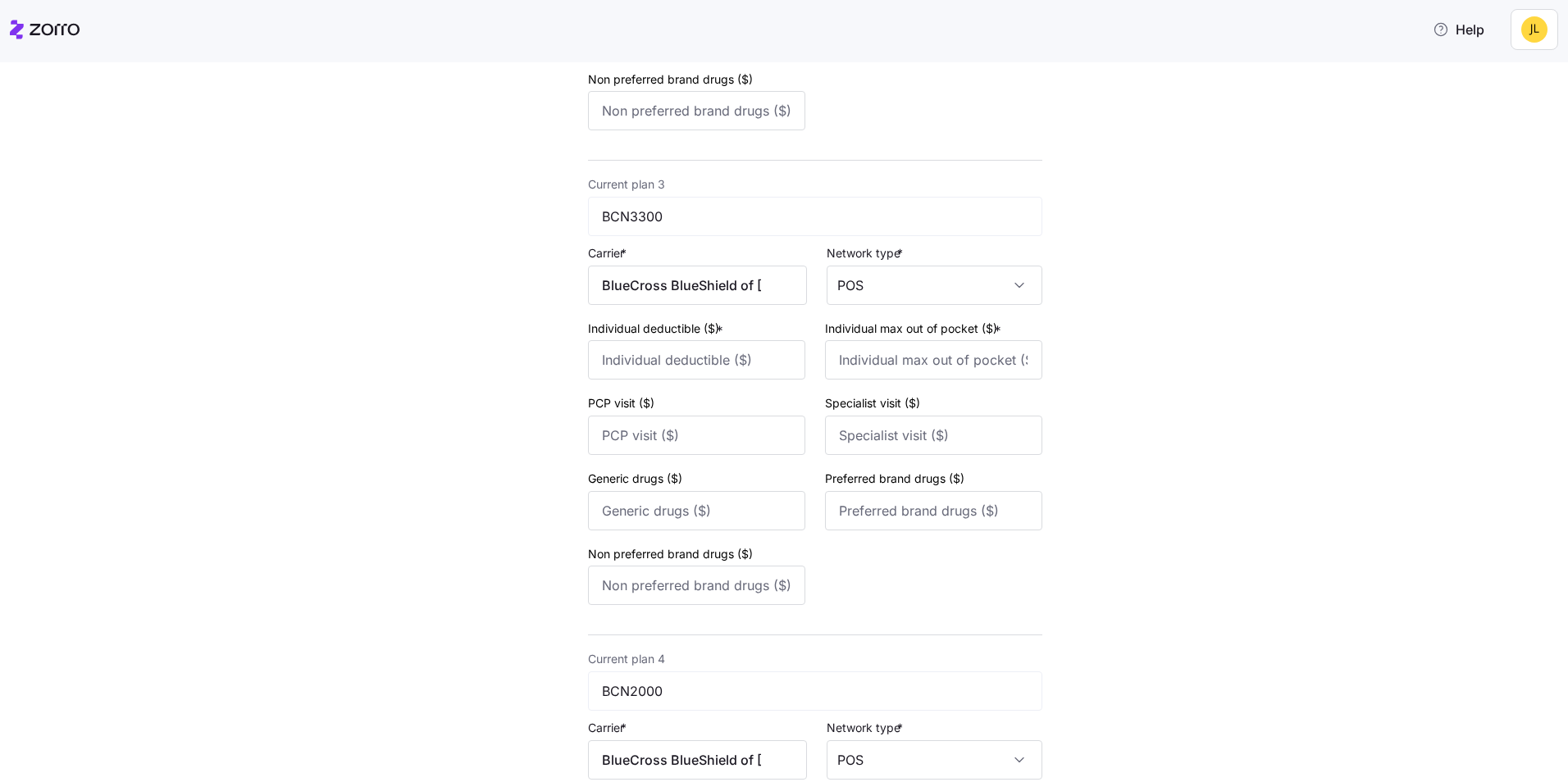
scroll to position [1230, 0]
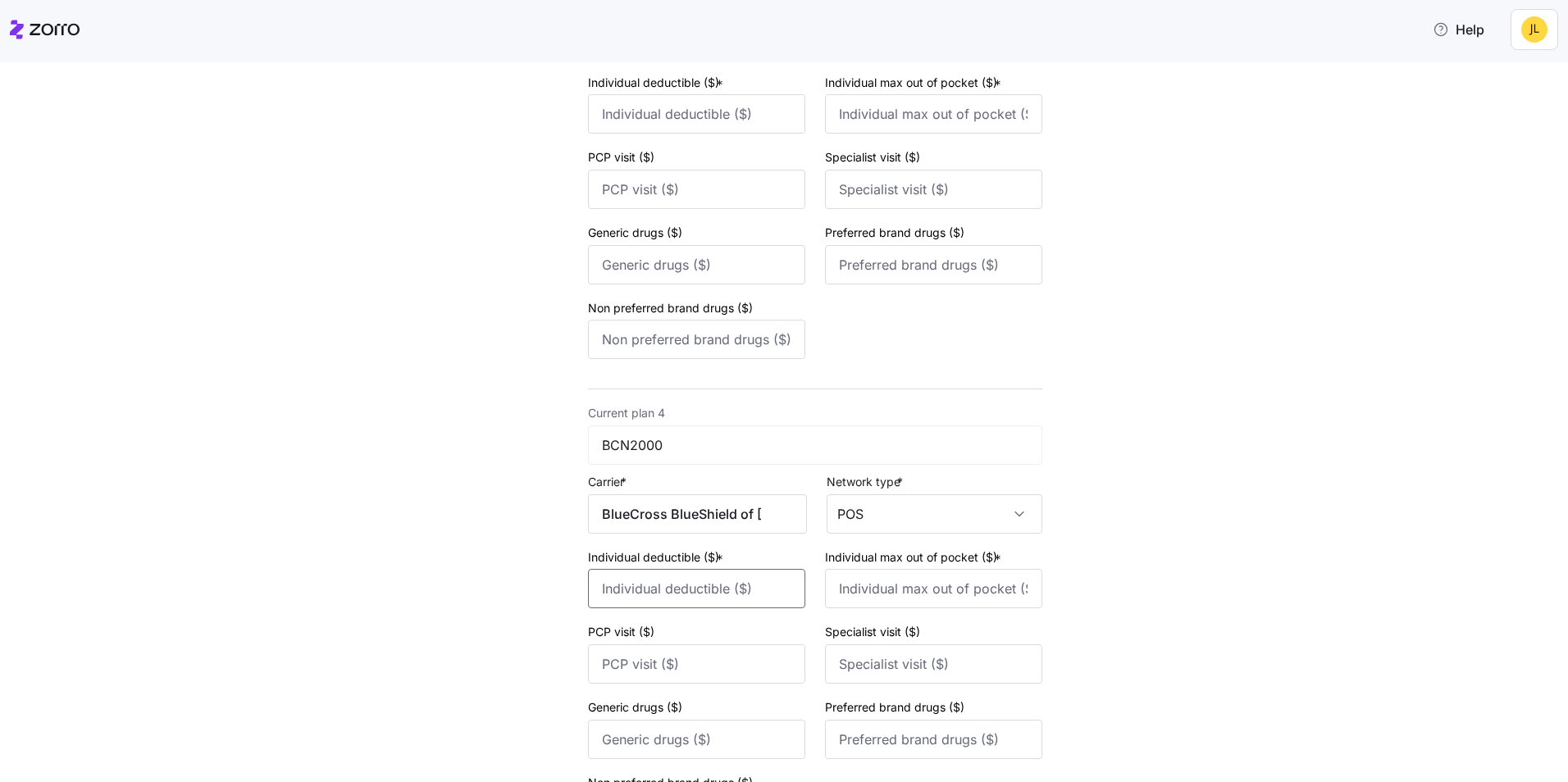
click at [696, 584] on input "Individual deductible ($) *" at bounding box center [696, 589] width 217 height 39
type input "2000"
type input "4000"
type input "0"
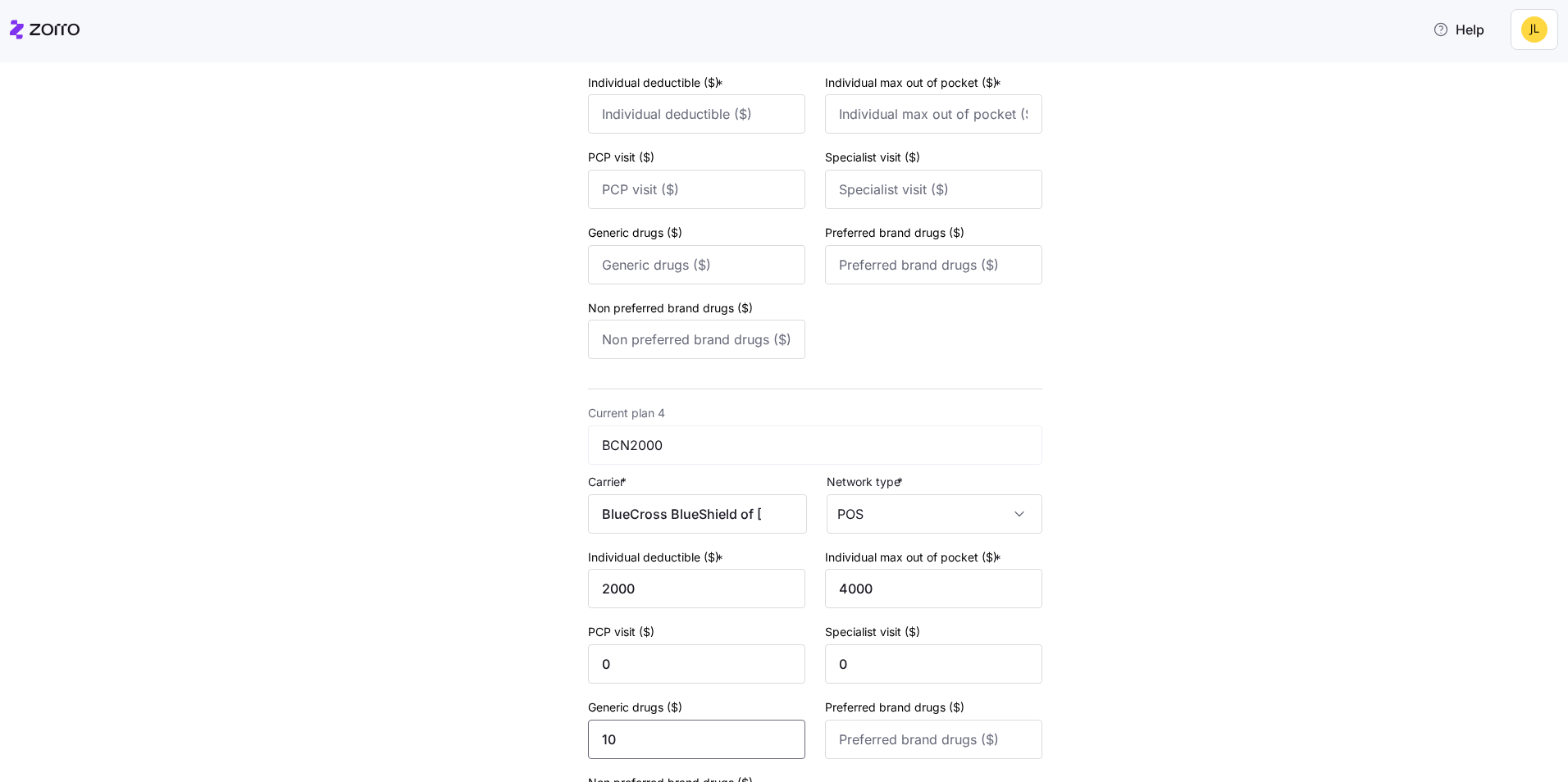
type input "10"
type input "60"
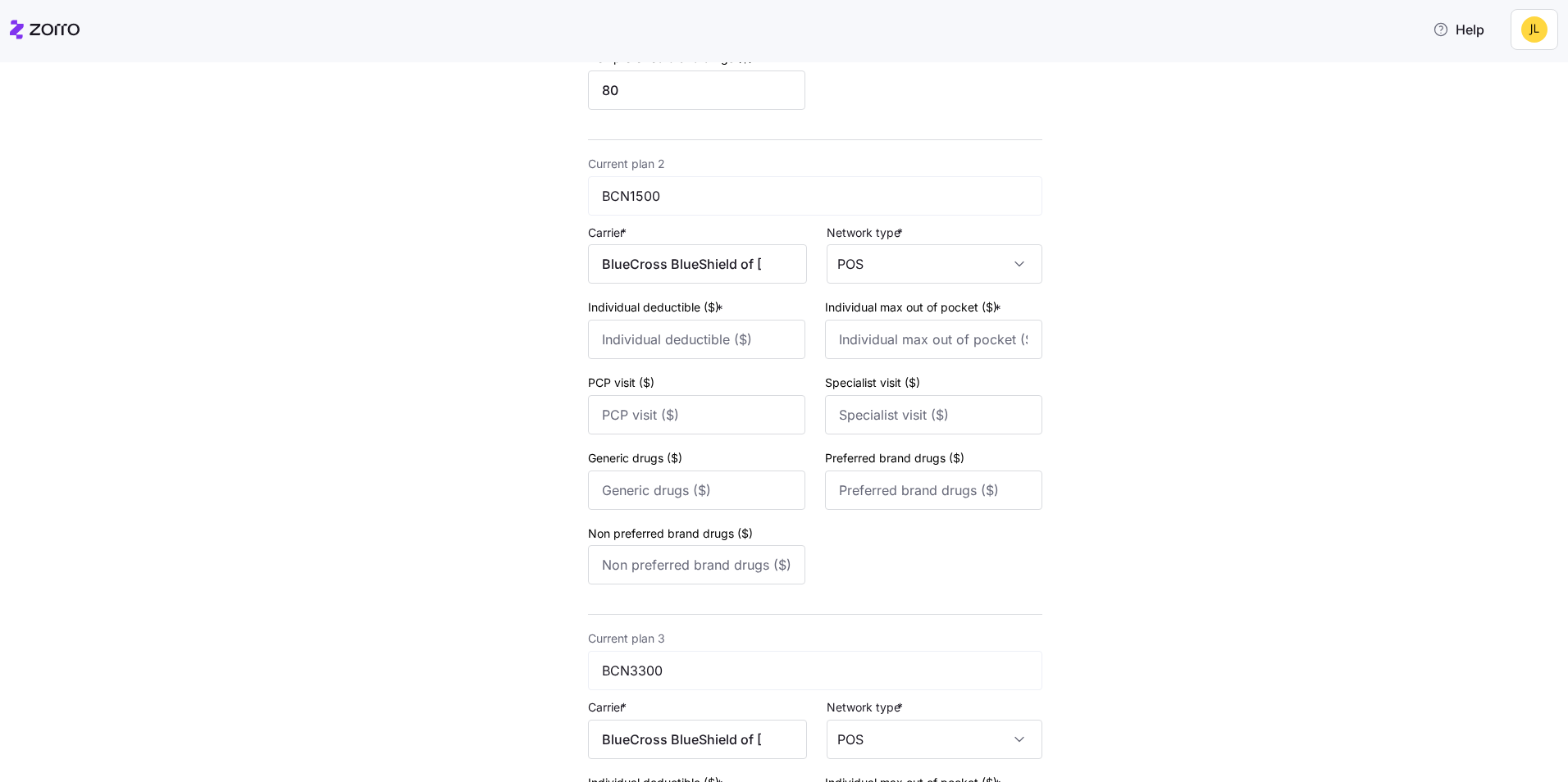
scroll to position [426, 0]
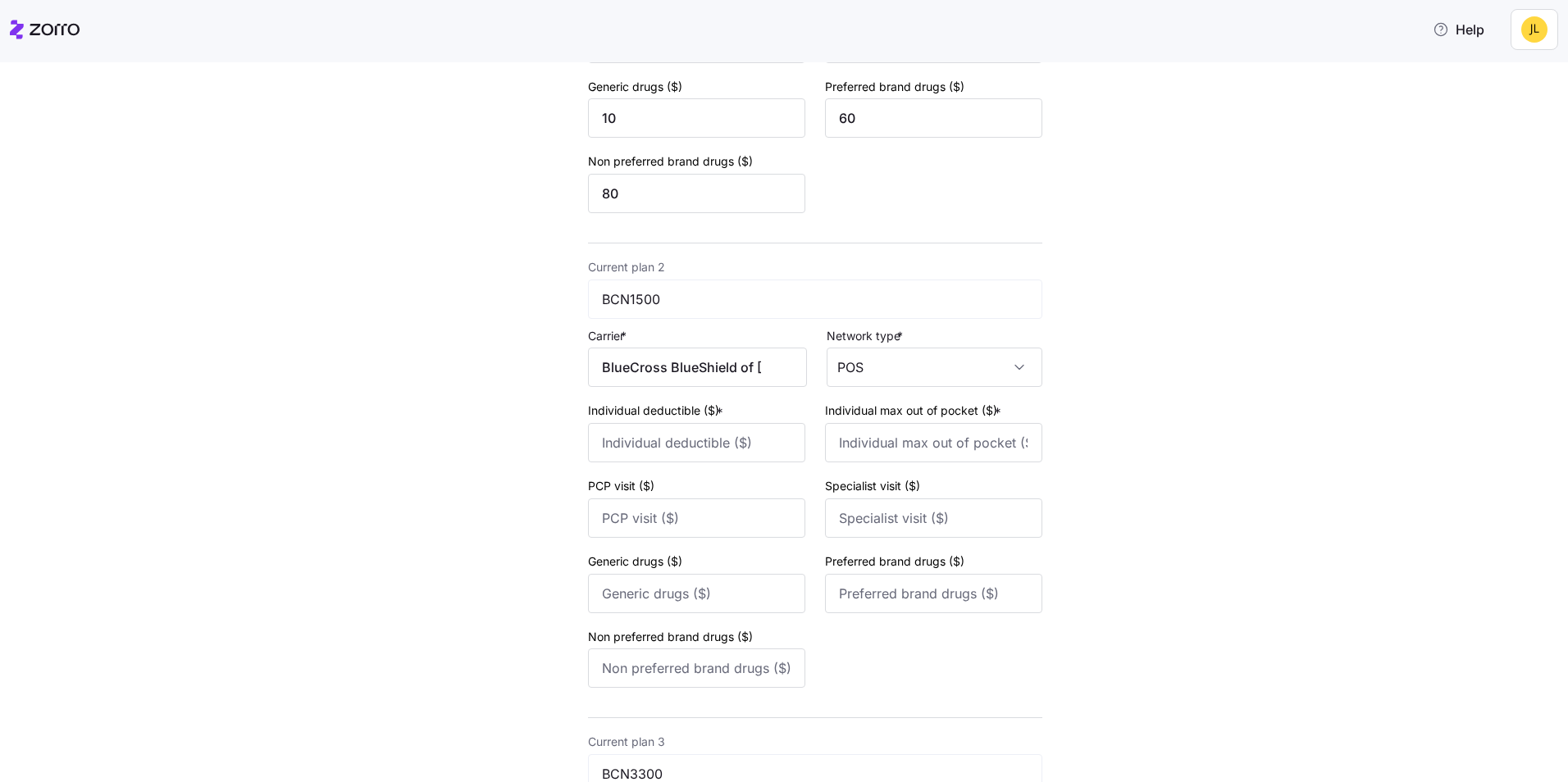
type input "80"
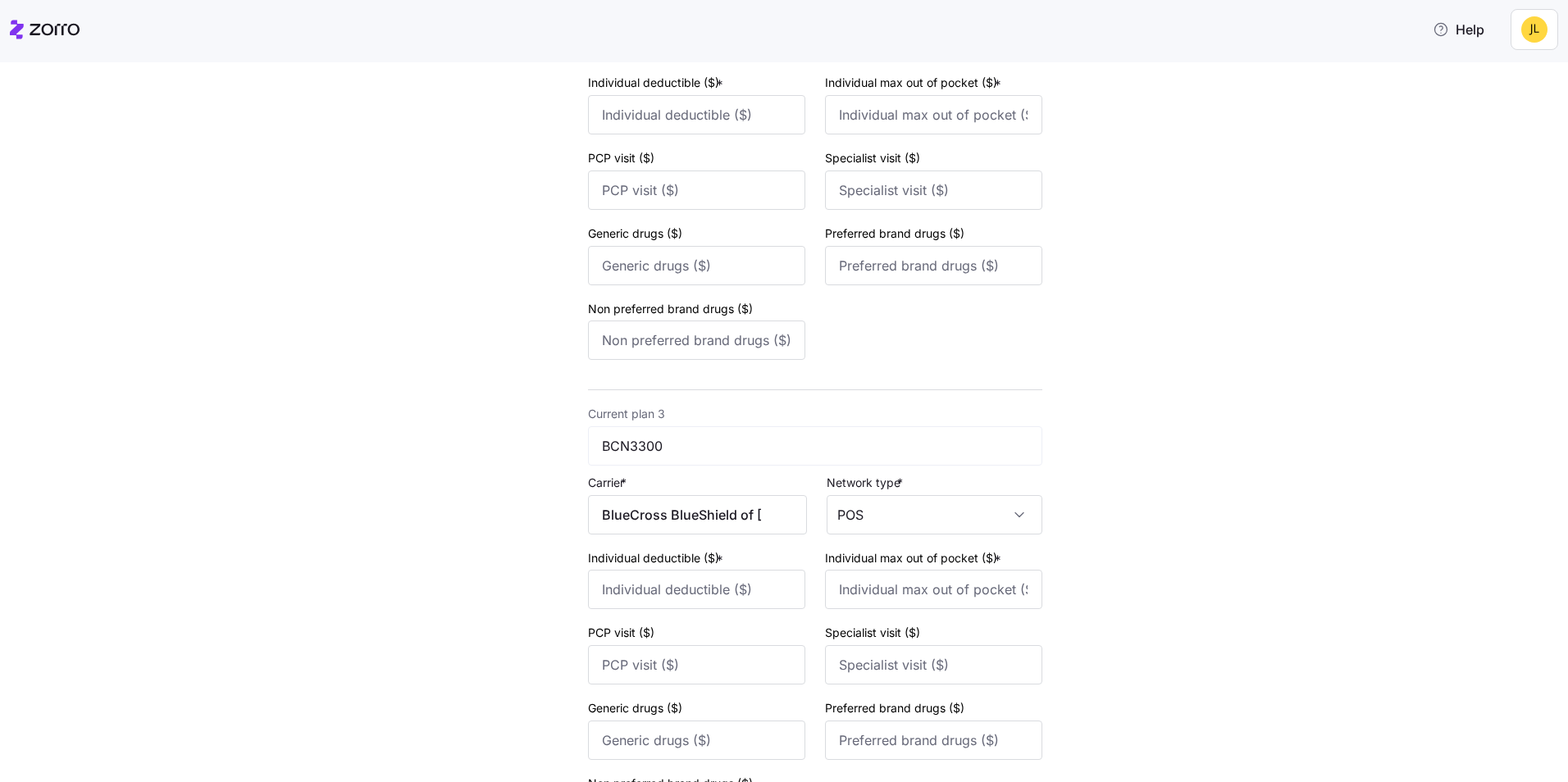
scroll to position [918, 0]
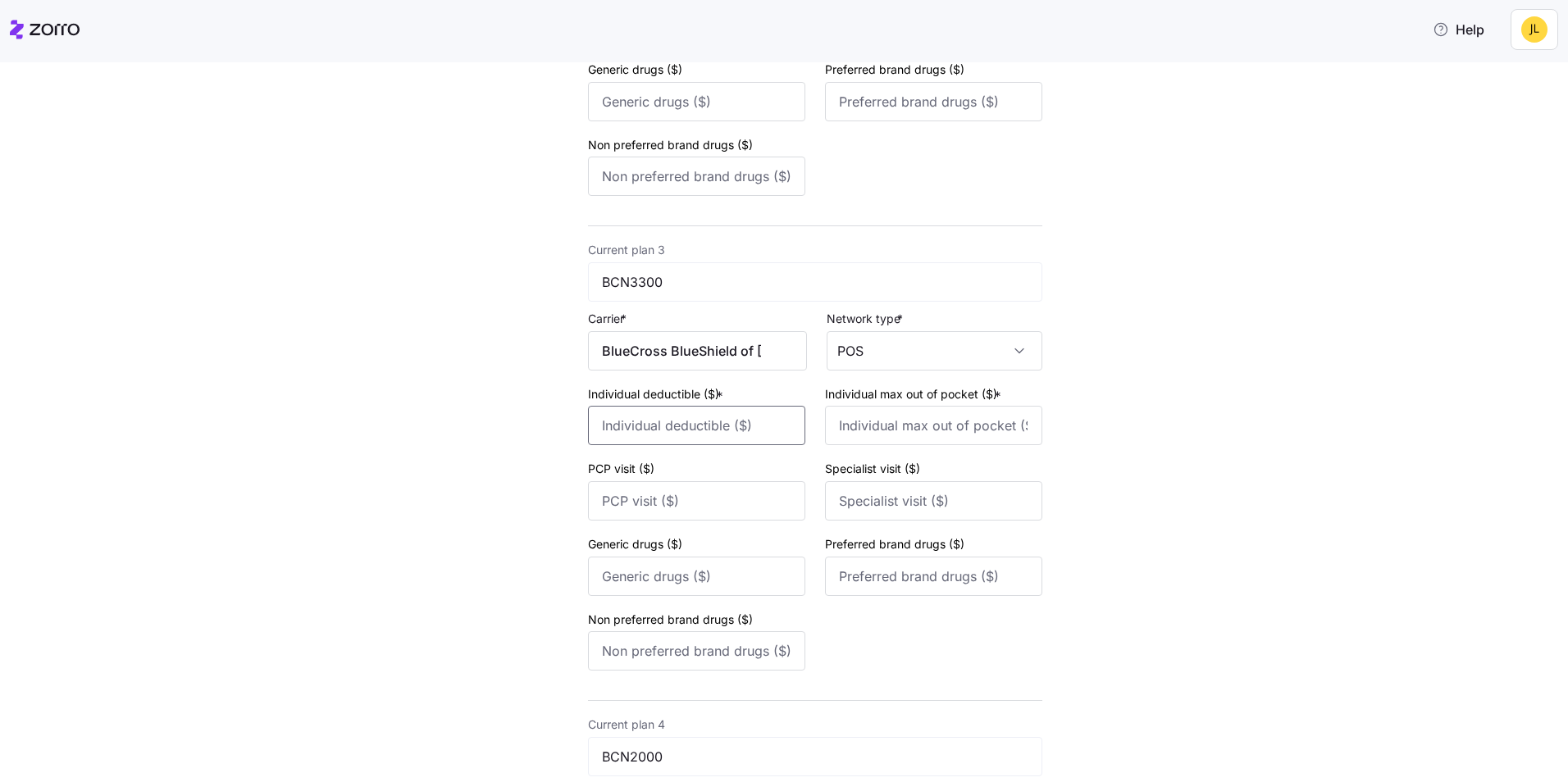
click at [723, 424] on input "Individual deductible ($) *" at bounding box center [696, 425] width 217 height 39
type input "3300"
type input "6600"
click at [728, 586] on input "Generic drugs ($)" at bounding box center [696, 577] width 217 height 39
type input "10"
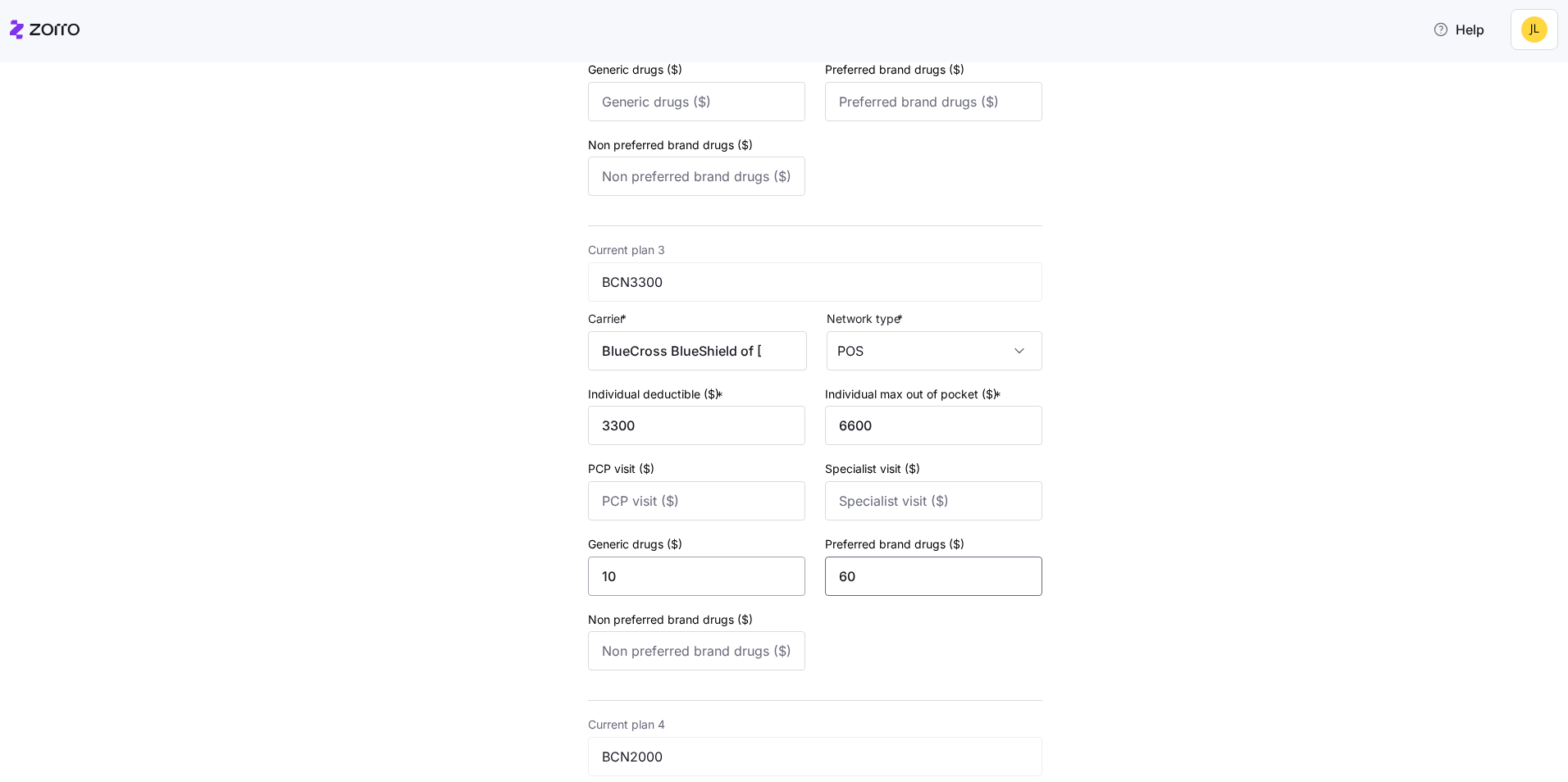
type input "60"
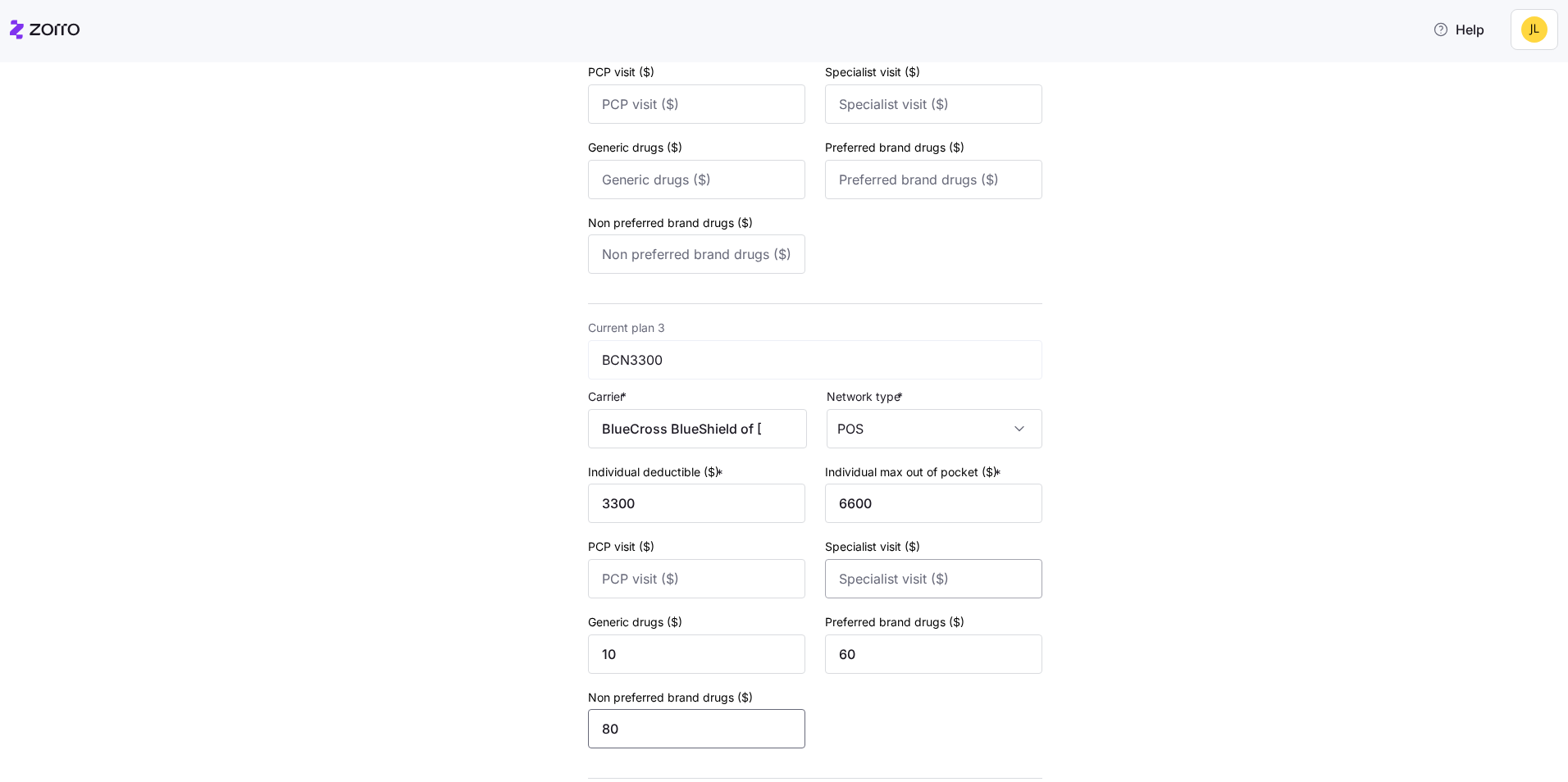
scroll to position [837, 0]
type input "80"
click at [715, 597] on input "PCP visit ($)" at bounding box center [696, 583] width 217 height 39
type input "0"
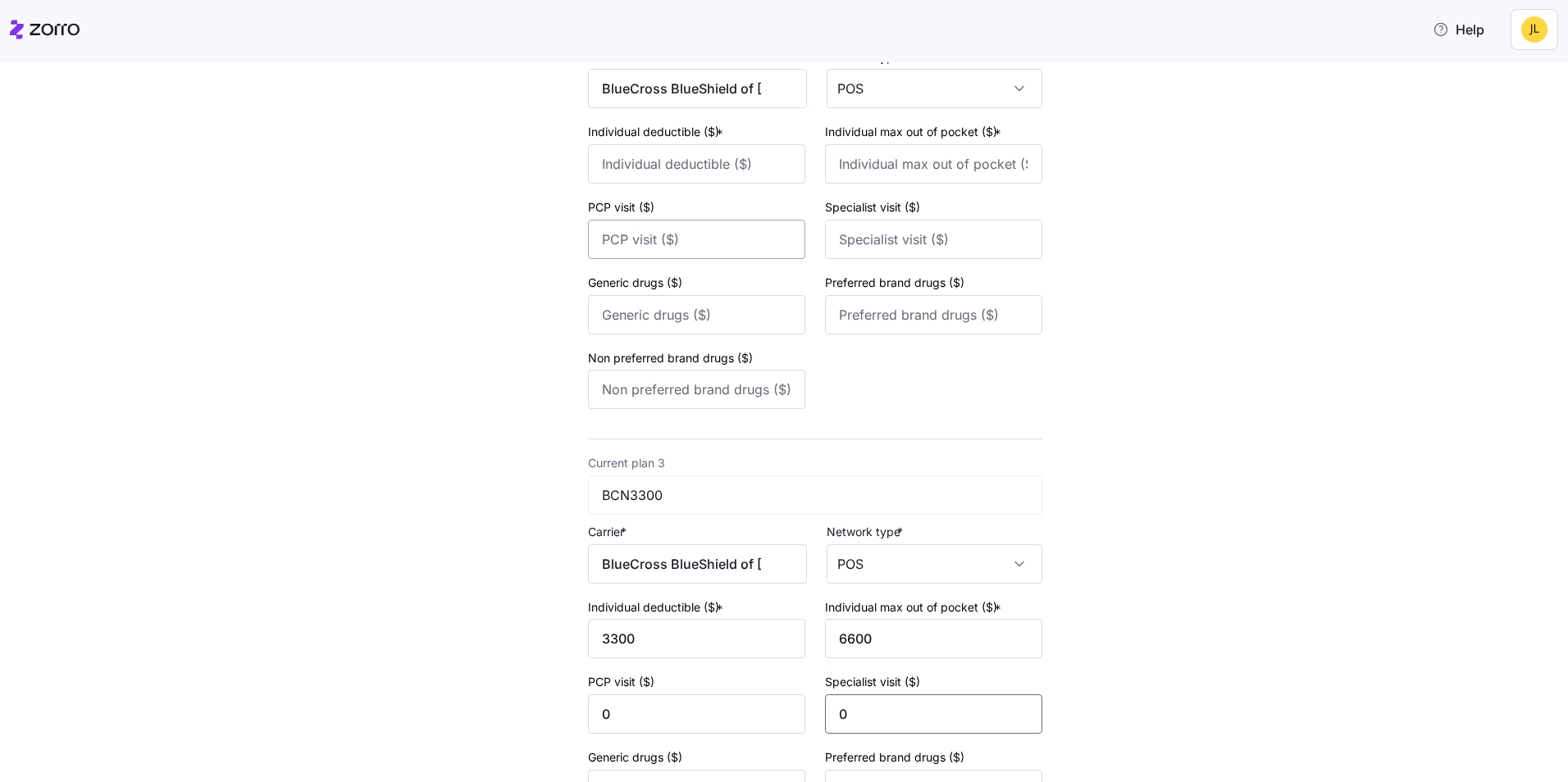
scroll to position [590, 0]
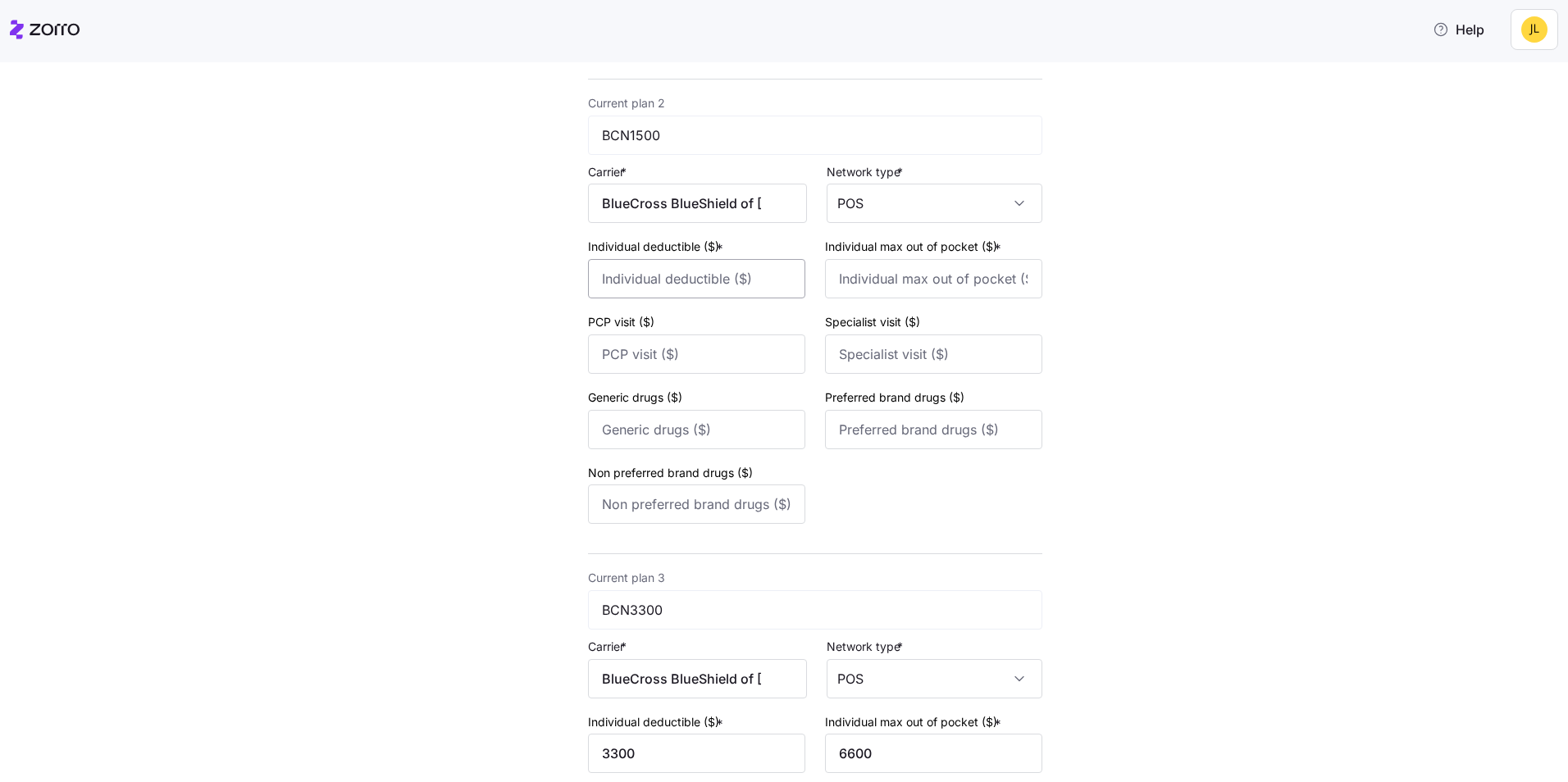
type input "0"
drag, startPoint x: 721, startPoint y: 281, endPoint x: 754, endPoint y: 292, distance: 34.8
click at [721, 281] on input "Individual deductible ($) *" at bounding box center [696, 279] width 217 height 39
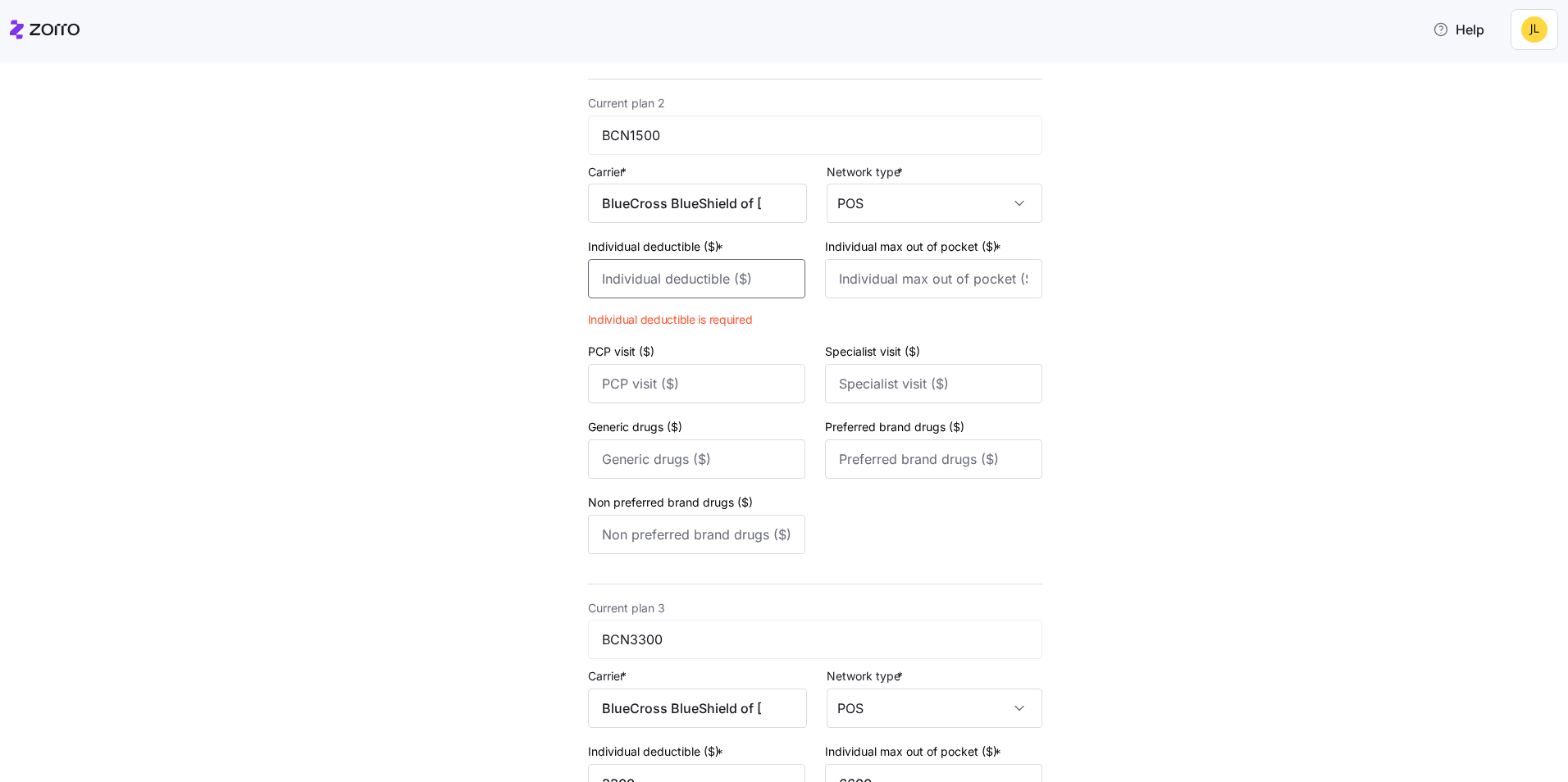
click at [764, 291] on input "Individual deductible ($) *" at bounding box center [696, 279] width 217 height 39
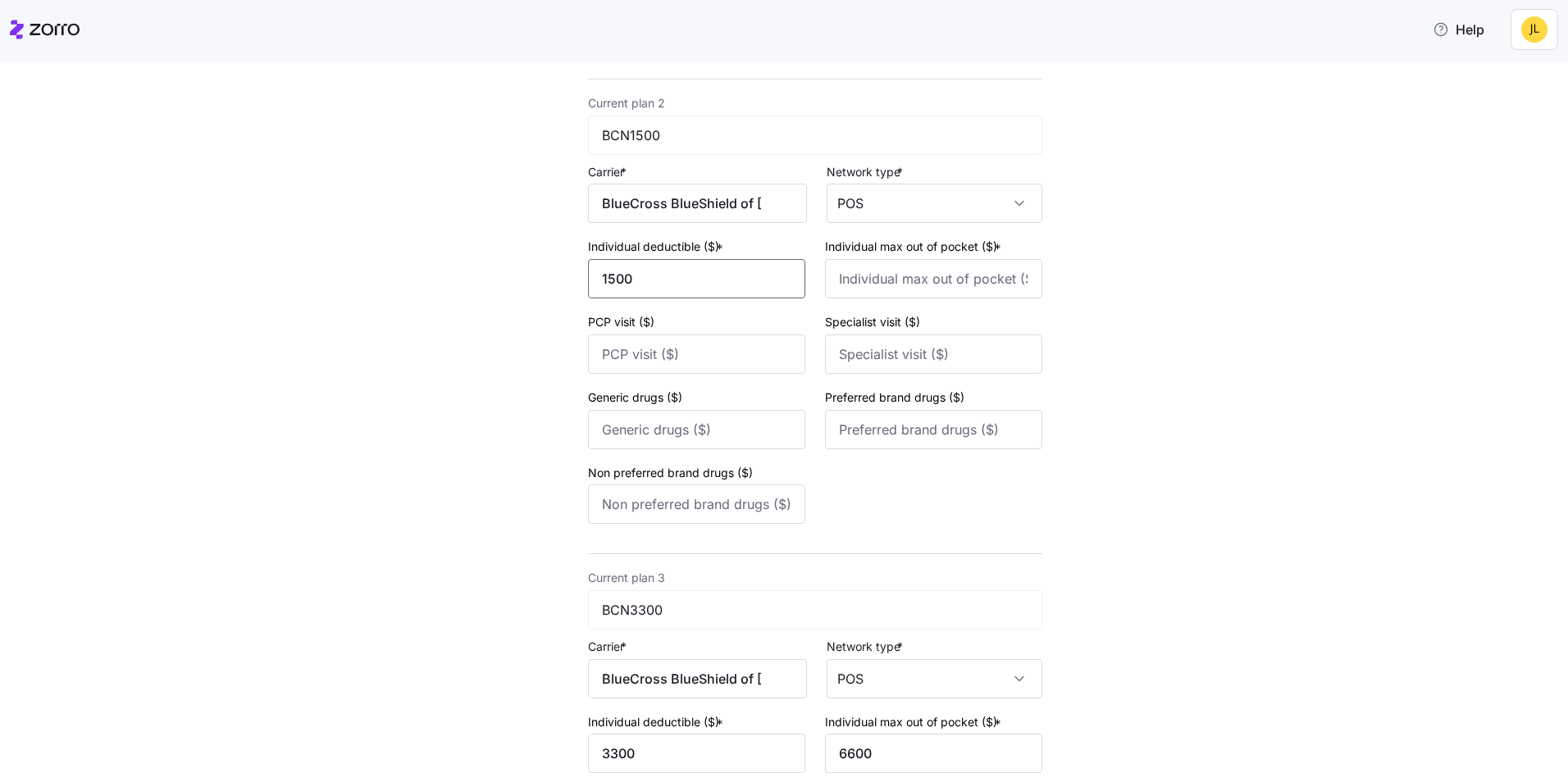
type input "1500"
type input "3000"
type input "30"
type input "50"
type input "10"
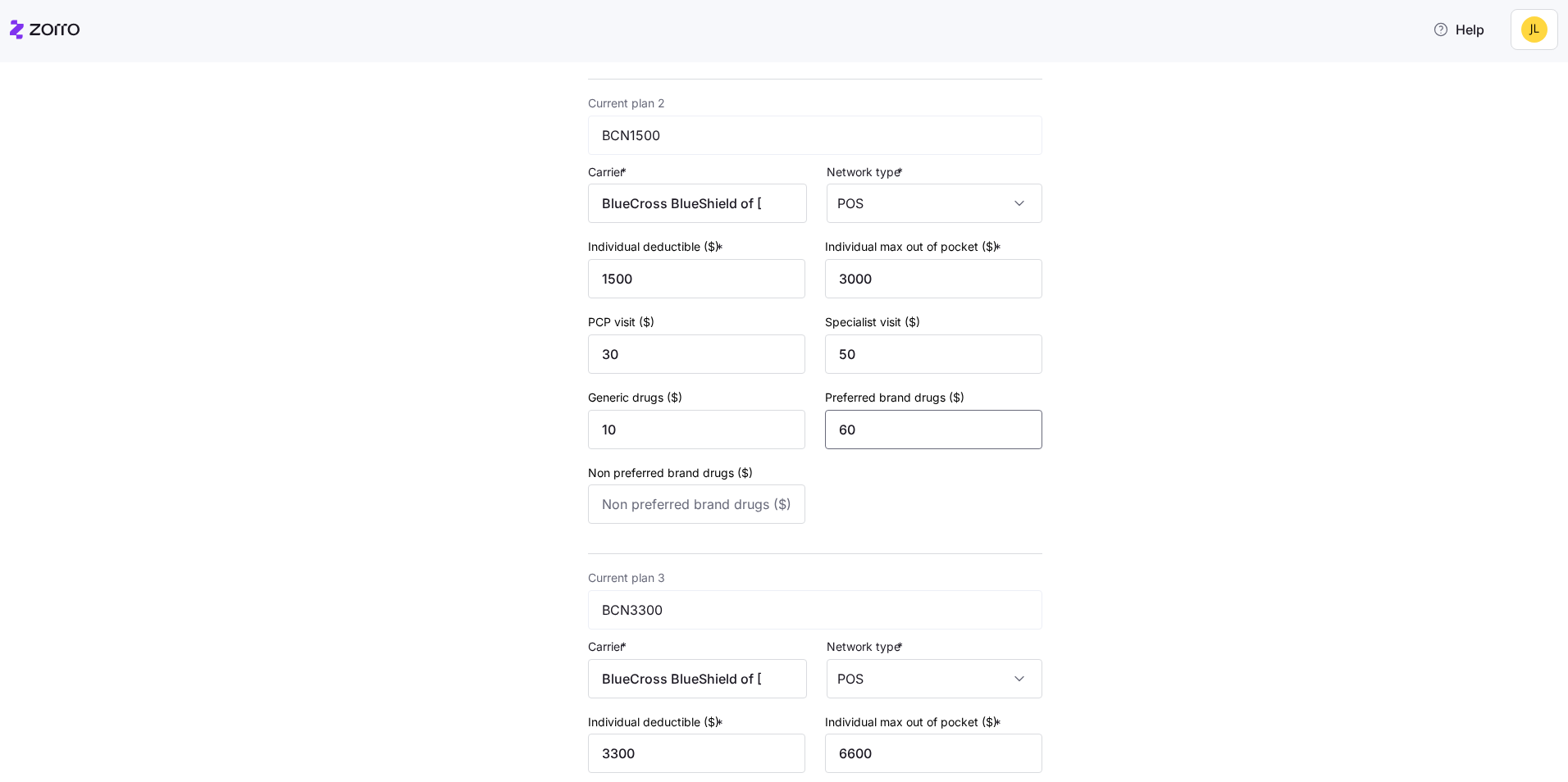
type input "60"
type input "0"
type input "80"
click at [1104, 481] on div "New quote 2 3 4 Add current plan details Current plan 1 PPO2000 Carrier * BlueC…" at bounding box center [796, 547] width 1499 height 2098
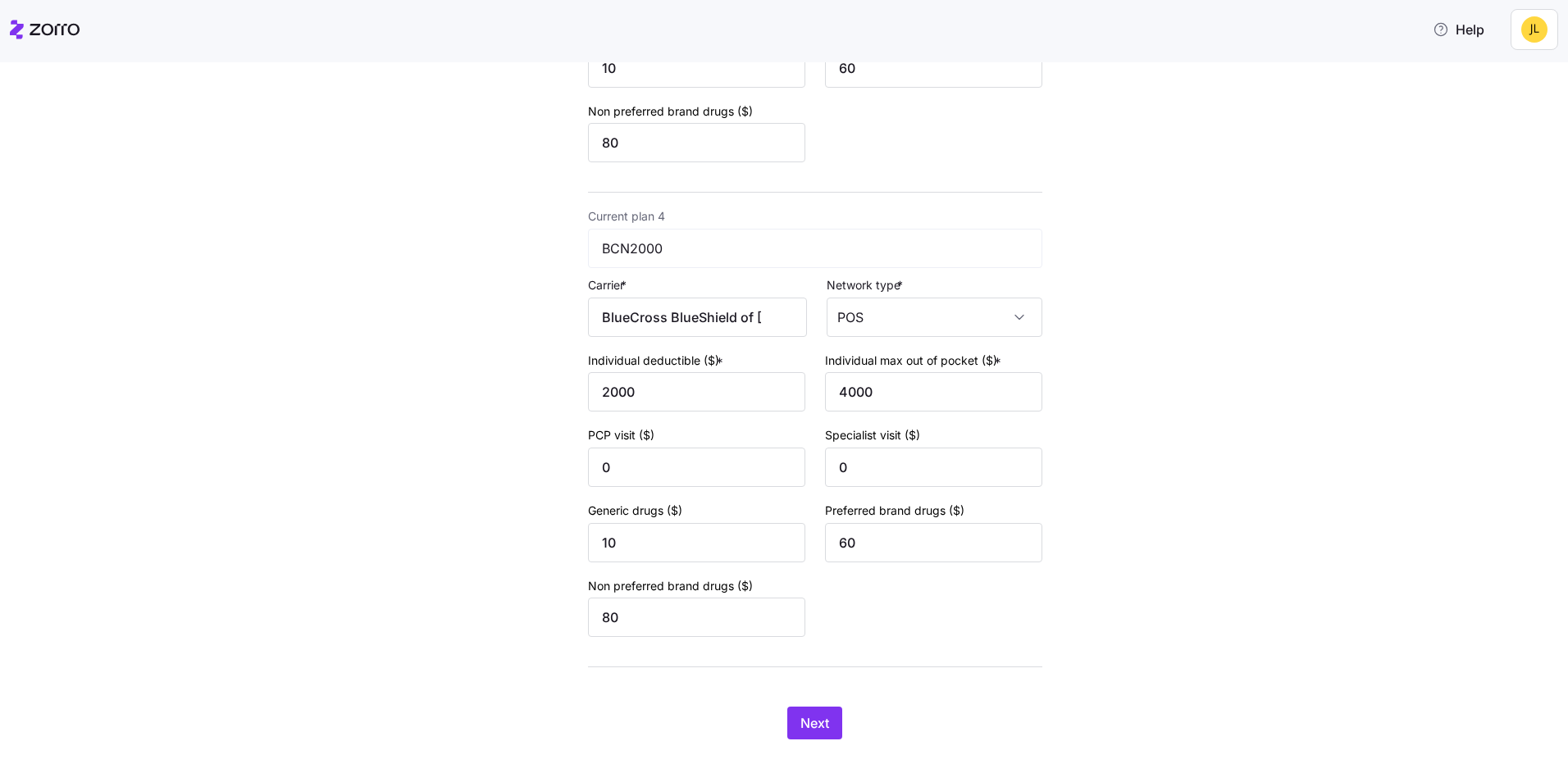
scroll to position [1443, 0]
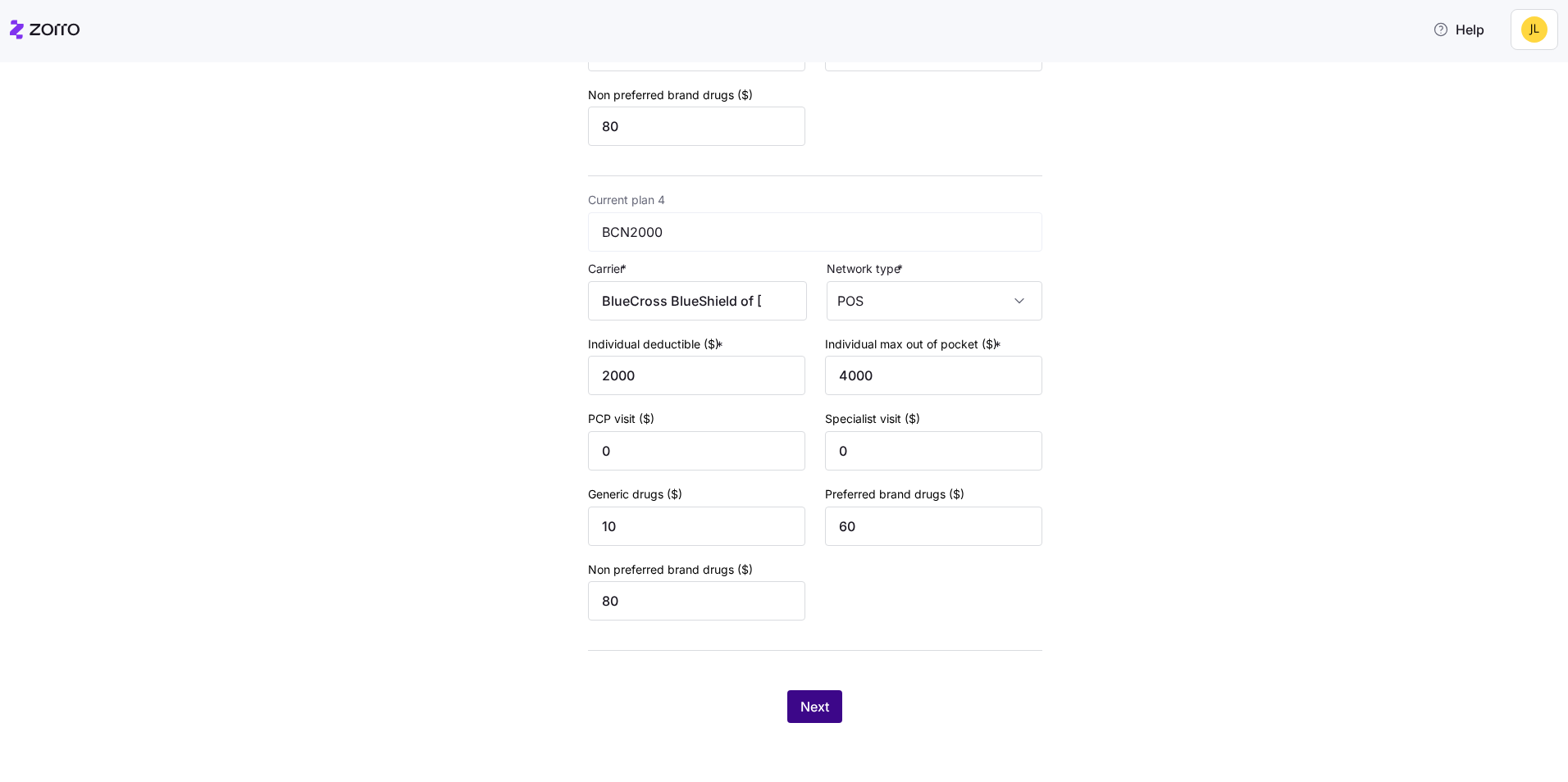
click at [821, 712] on span "Next" at bounding box center [814, 707] width 29 height 20
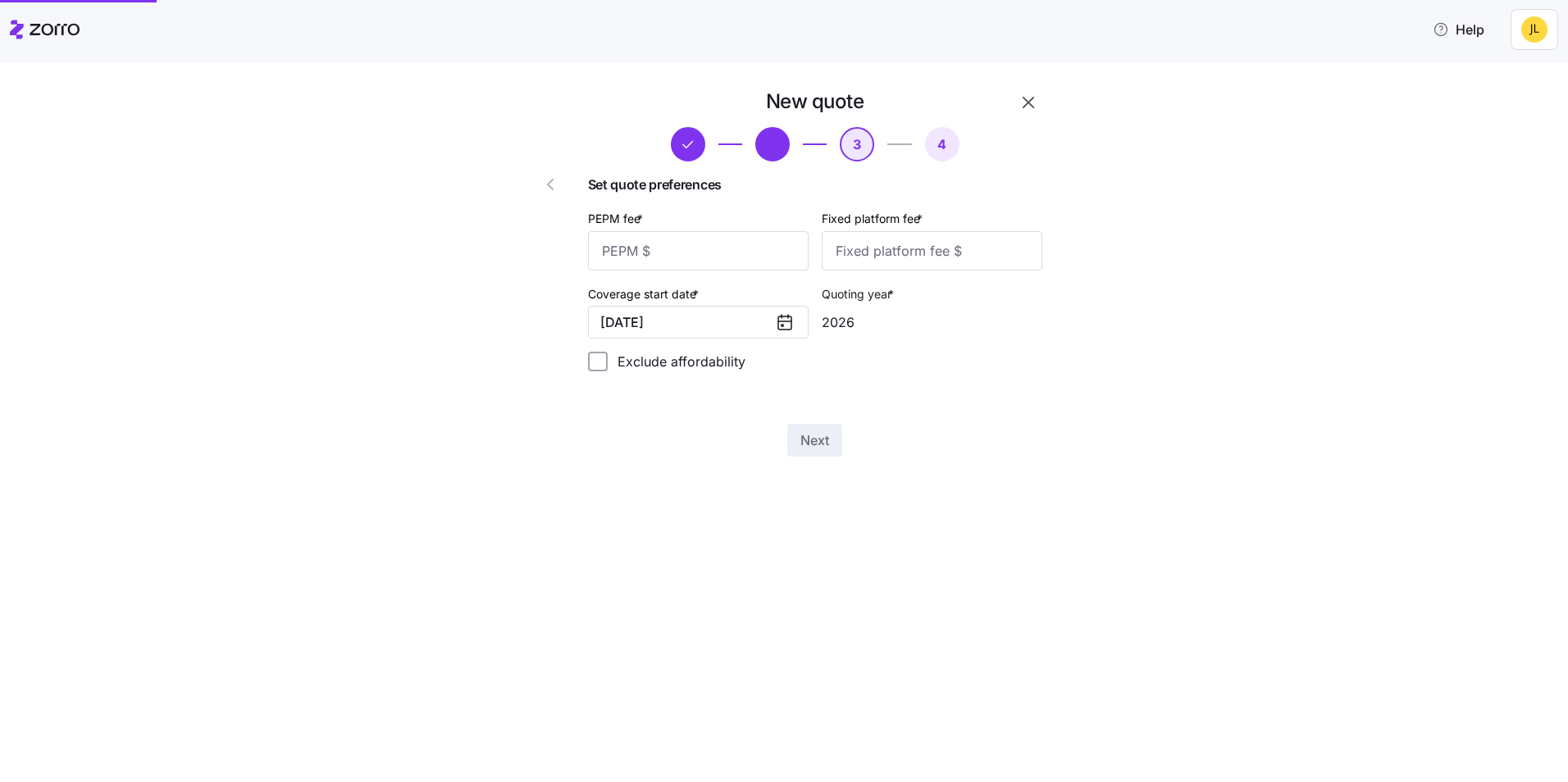
scroll to position [0, 0]
click at [725, 260] on input "PEPM fee *" at bounding box center [698, 251] width 221 height 39
type input "55"
type input "100"
click at [810, 435] on span "Next" at bounding box center [814, 440] width 29 height 20
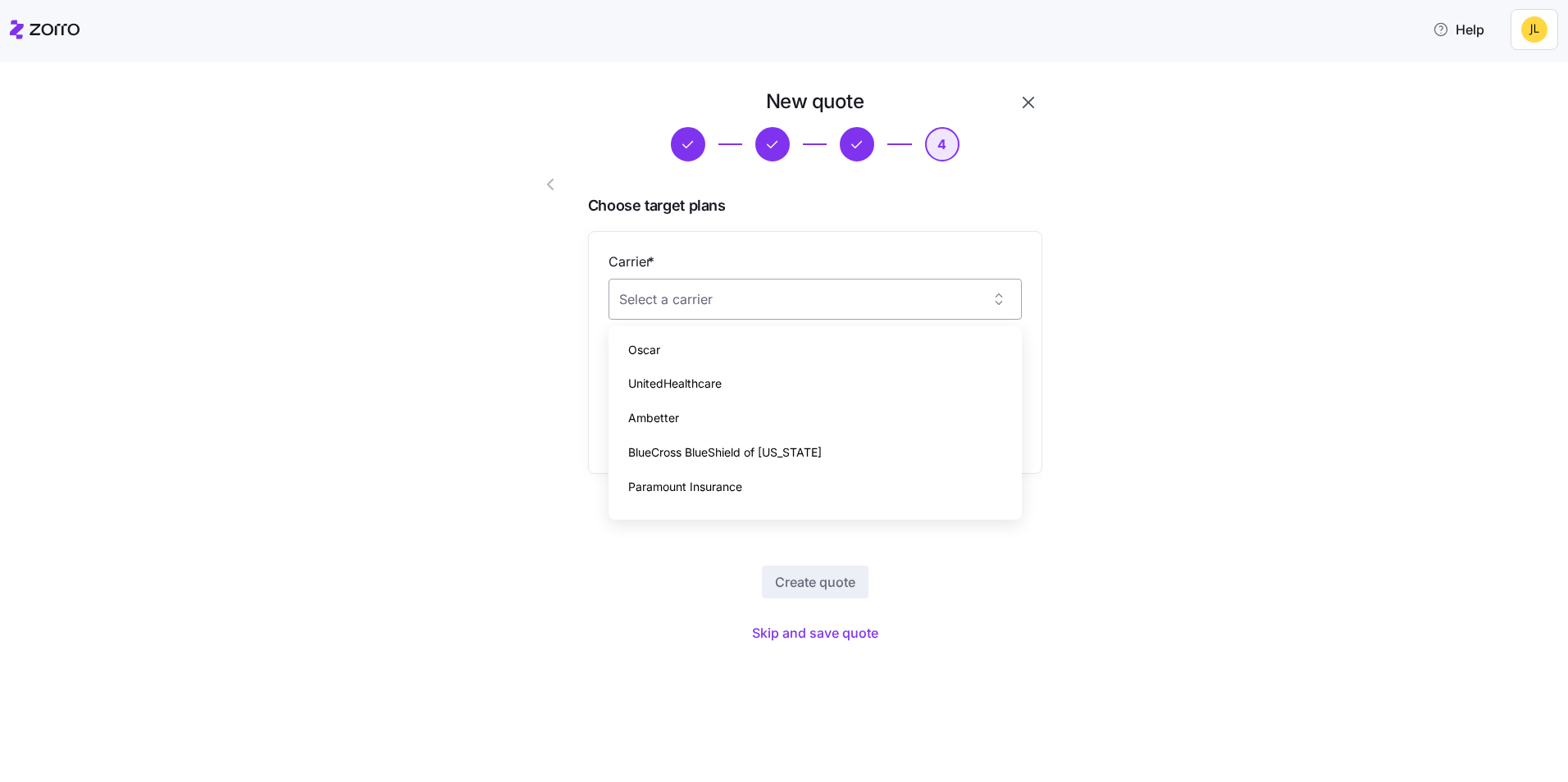
click at [998, 303] on input "Carrier *" at bounding box center [814, 299] width 413 height 41
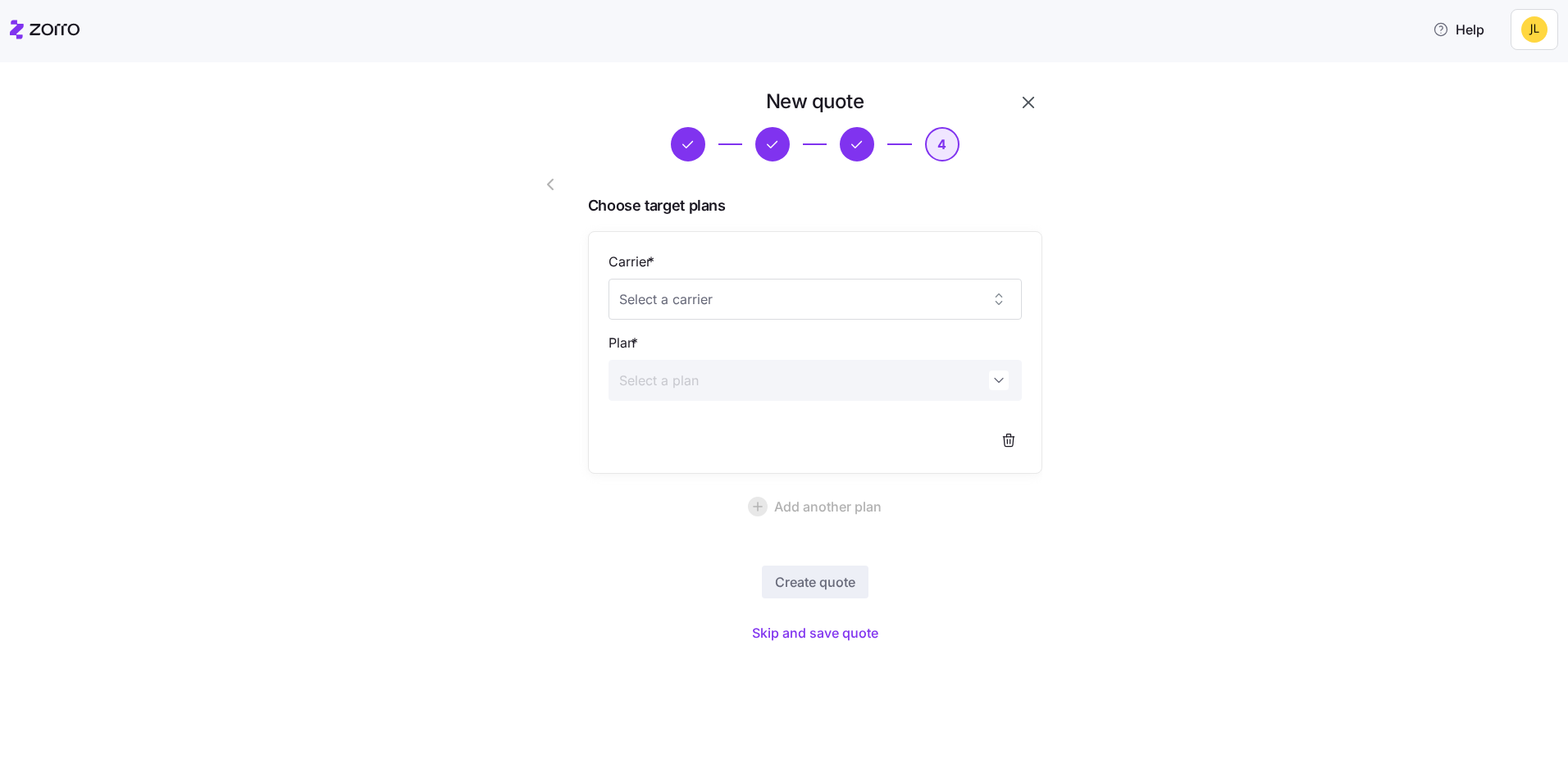
click at [1098, 330] on div "New quote 4 Choose target plans Carrier * Plan * Add another plan Create quote …" at bounding box center [796, 378] width 1499 height 579
click at [840, 626] on span "Skip and save quote" at bounding box center [815, 632] width 127 height 20
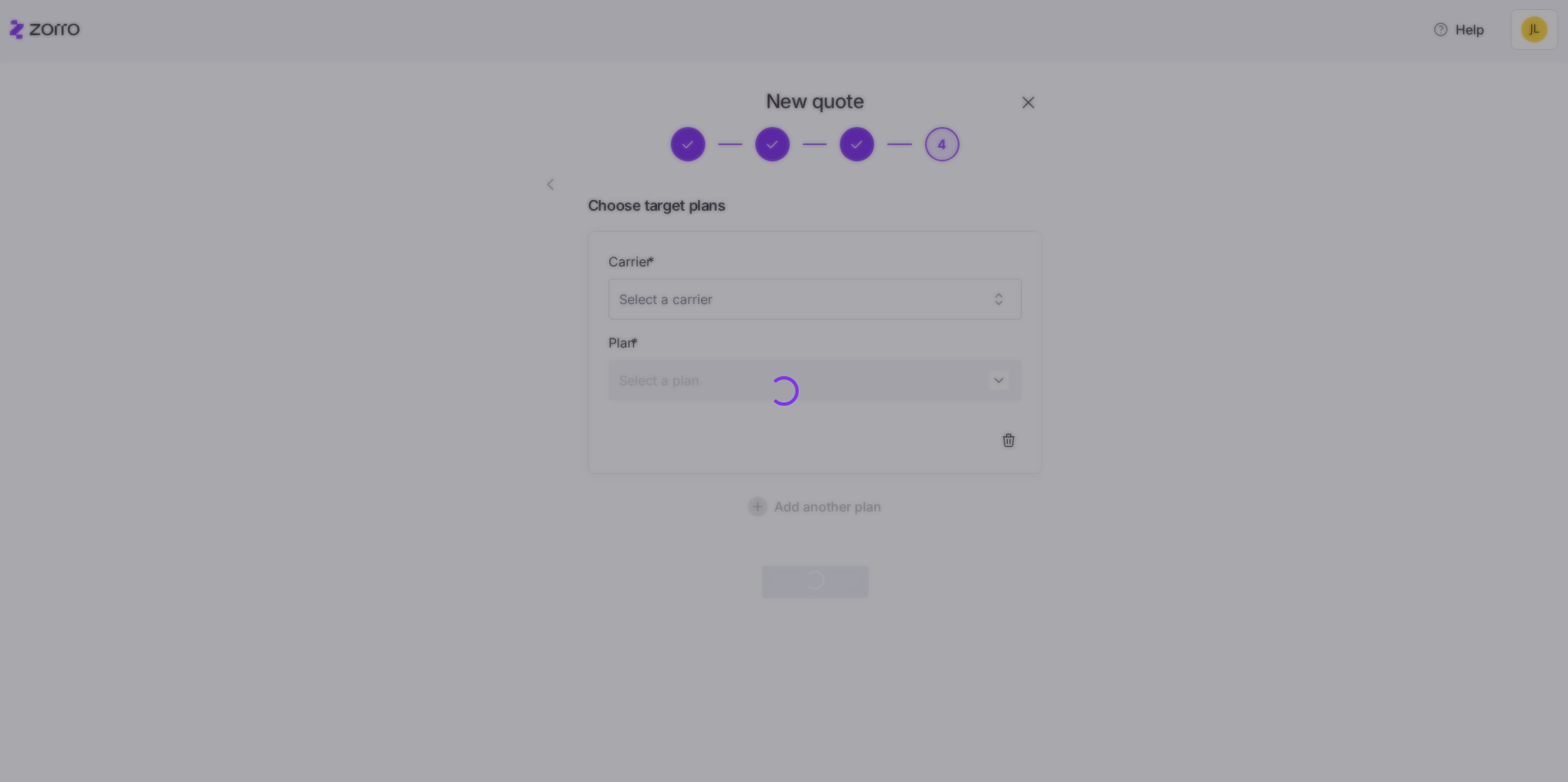
click at [487, 275] on div at bounding box center [784, 391] width 1568 height 782
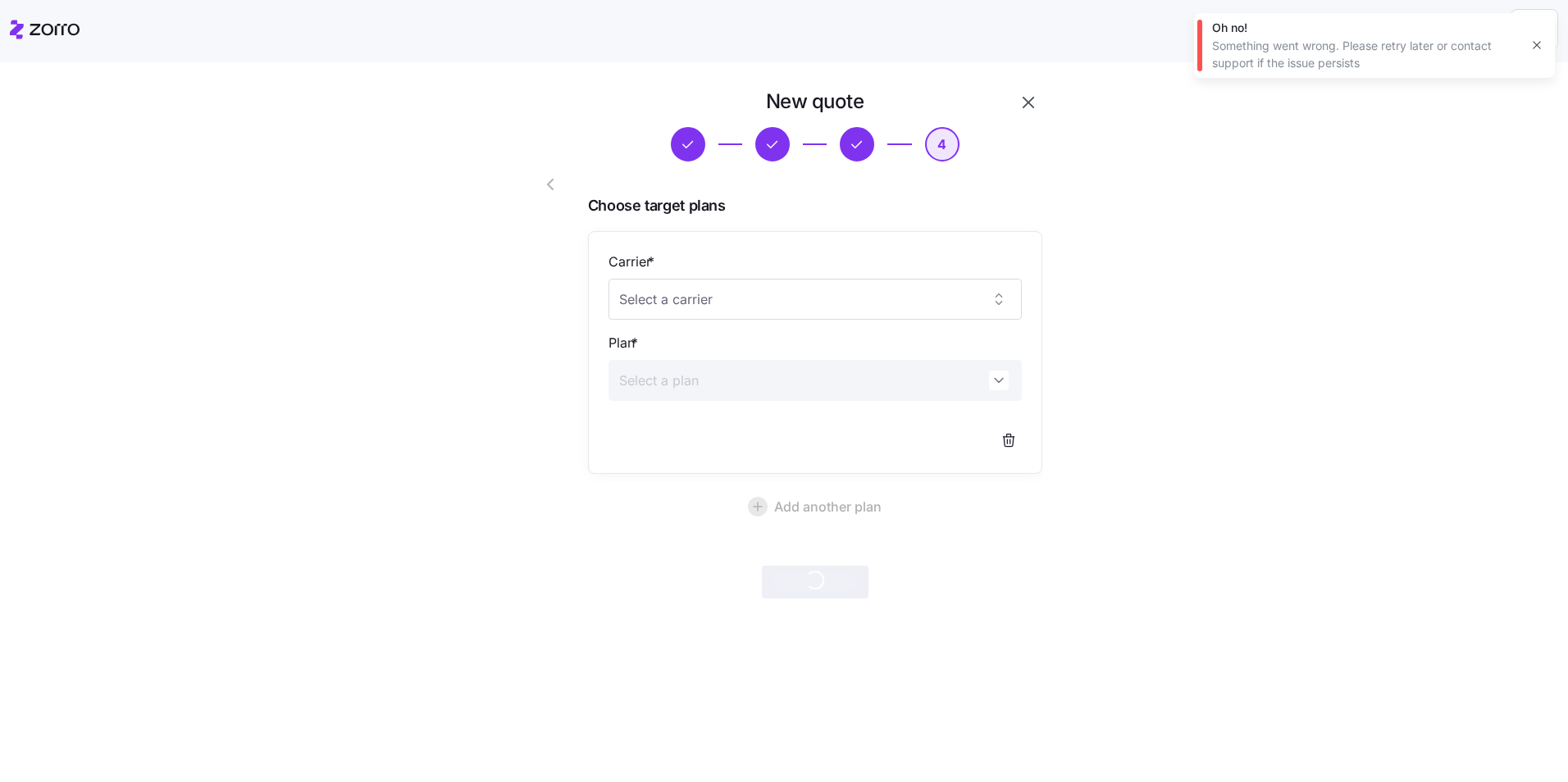
click at [549, 194] on button "button" at bounding box center [553, 185] width 66 height 39
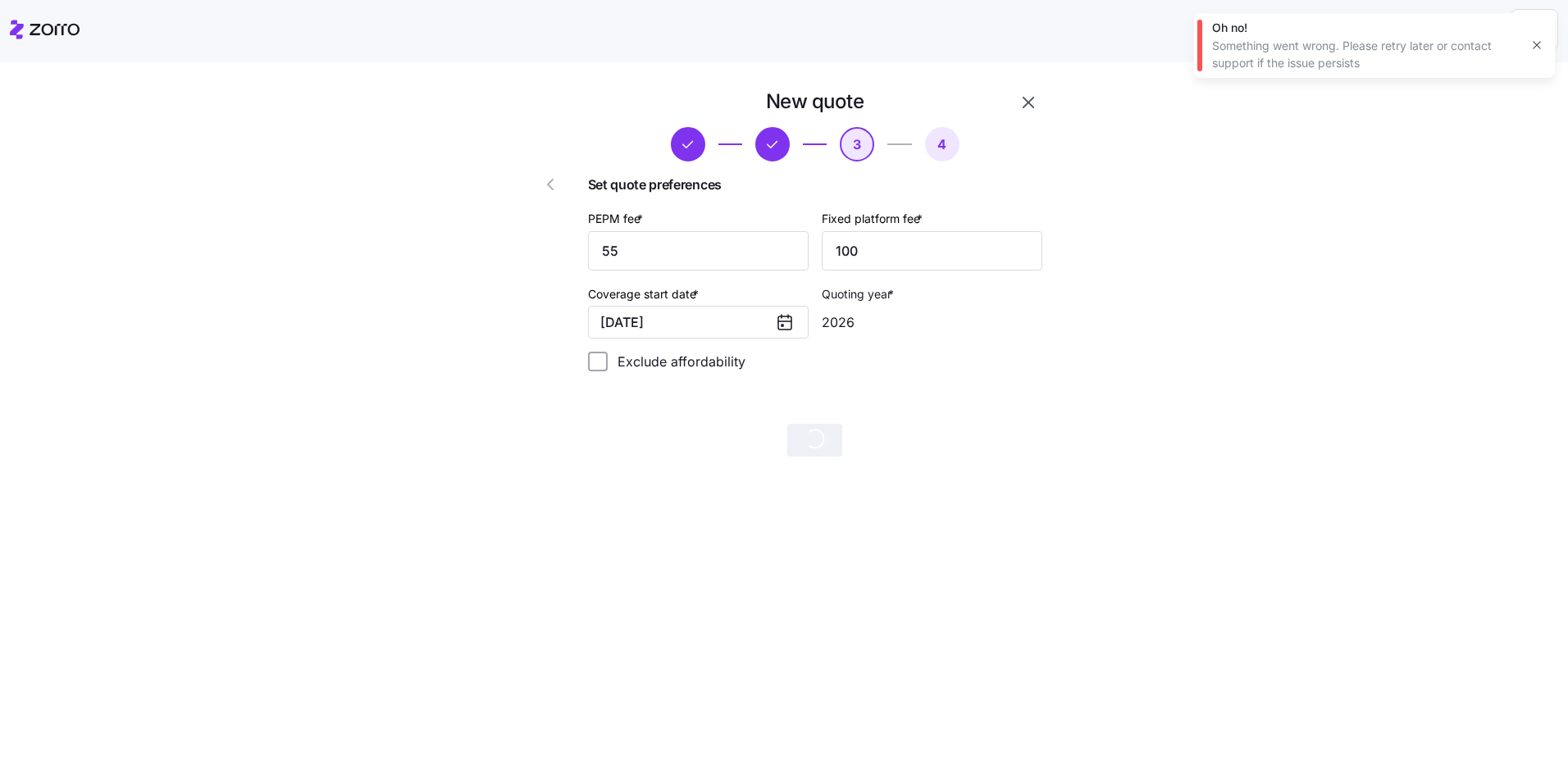
click at [549, 194] on button "button" at bounding box center [553, 185] width 66 height 39
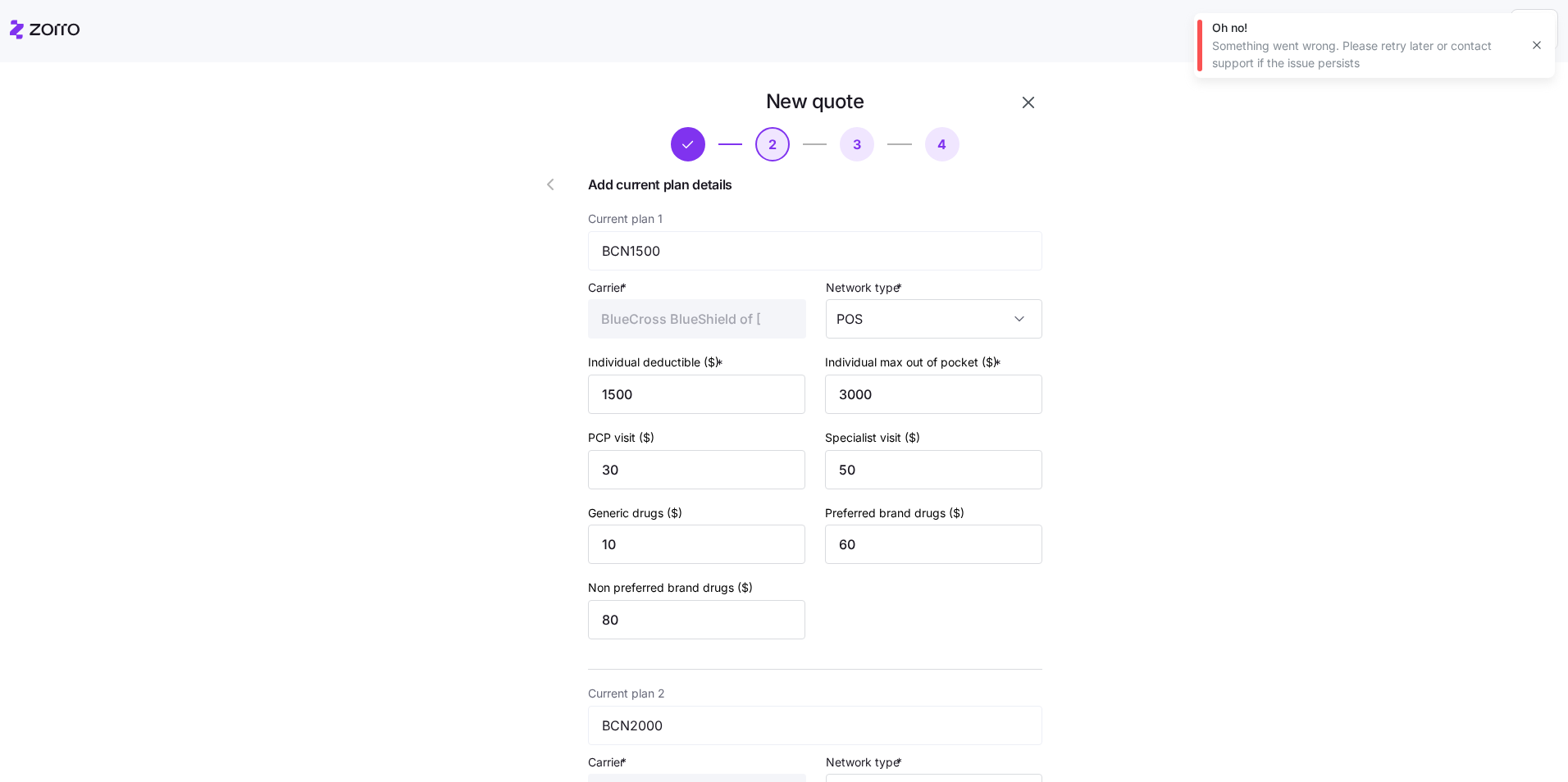
click at [549, 194] on button "button" at bounding box center [553, 185] width 66 height 39
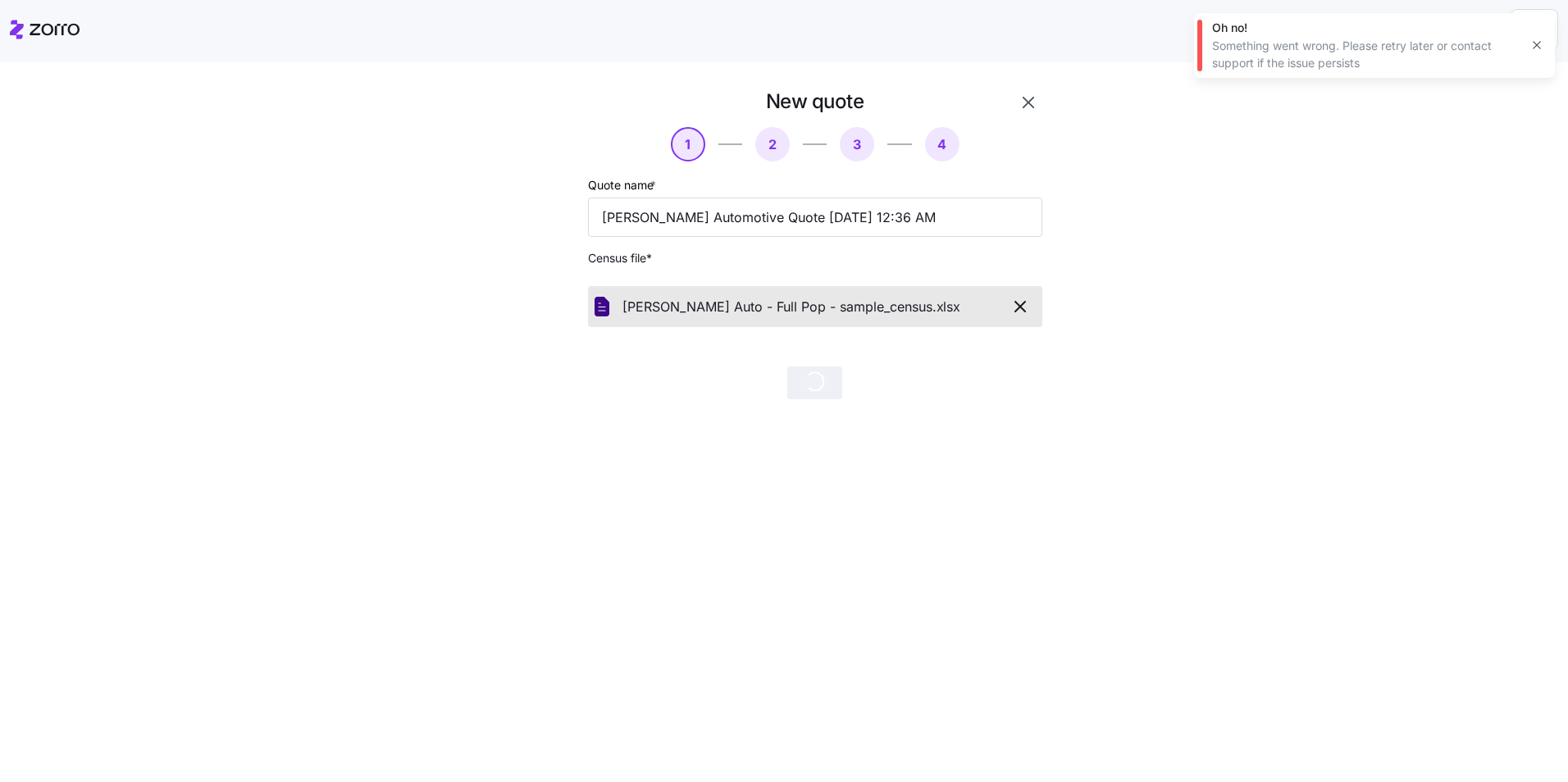
click at [549, 194] on div at bounding box center [534, 244] width 93 height 324
click at [1530, 42] on icon "button" at bounding box center [1535, 44] width 13 height 13
click at [1027, 114] on button "button" at bounding box center [1028, 103] width 28 height 28
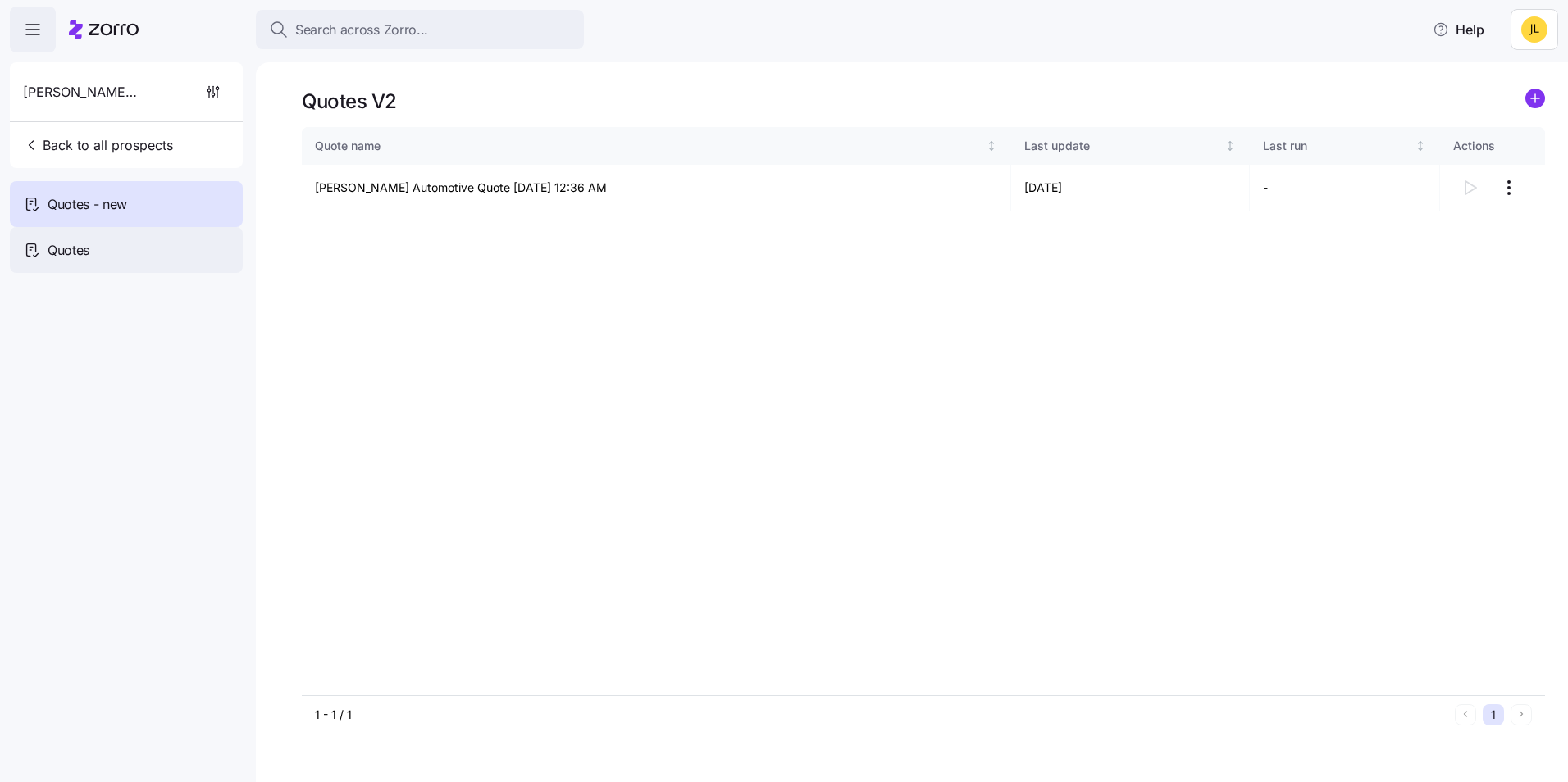
click at [180, 252] on div "Quotes" at bounding box center [127, 250] width 233 height 46
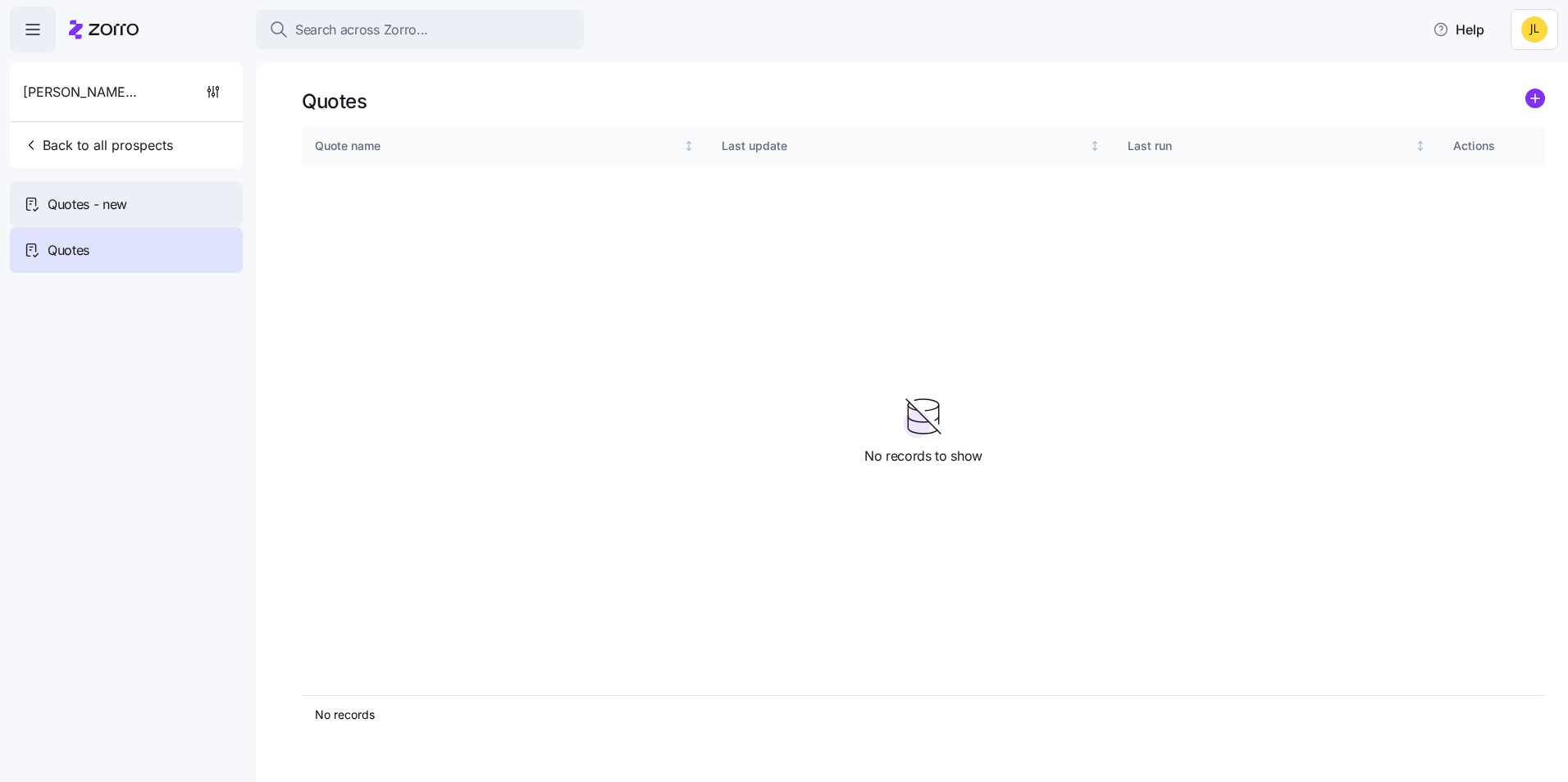
click at [184, 207] on div "Quotes - new" at bounding box center [127, 204] width 233 height 46
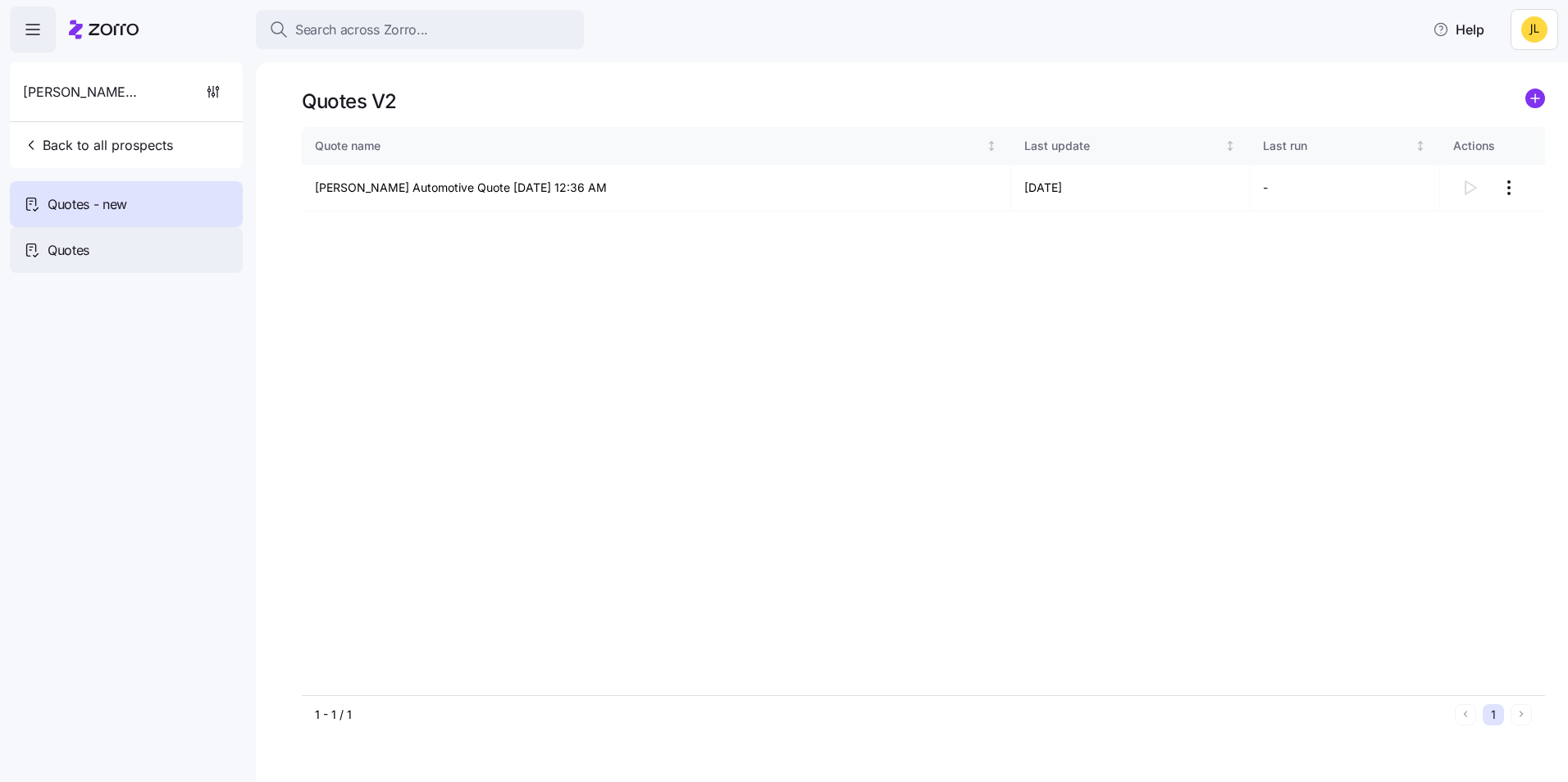
click at [179, 238] on div "Quotes" at bounding box center [127, 250] width 233 height 46
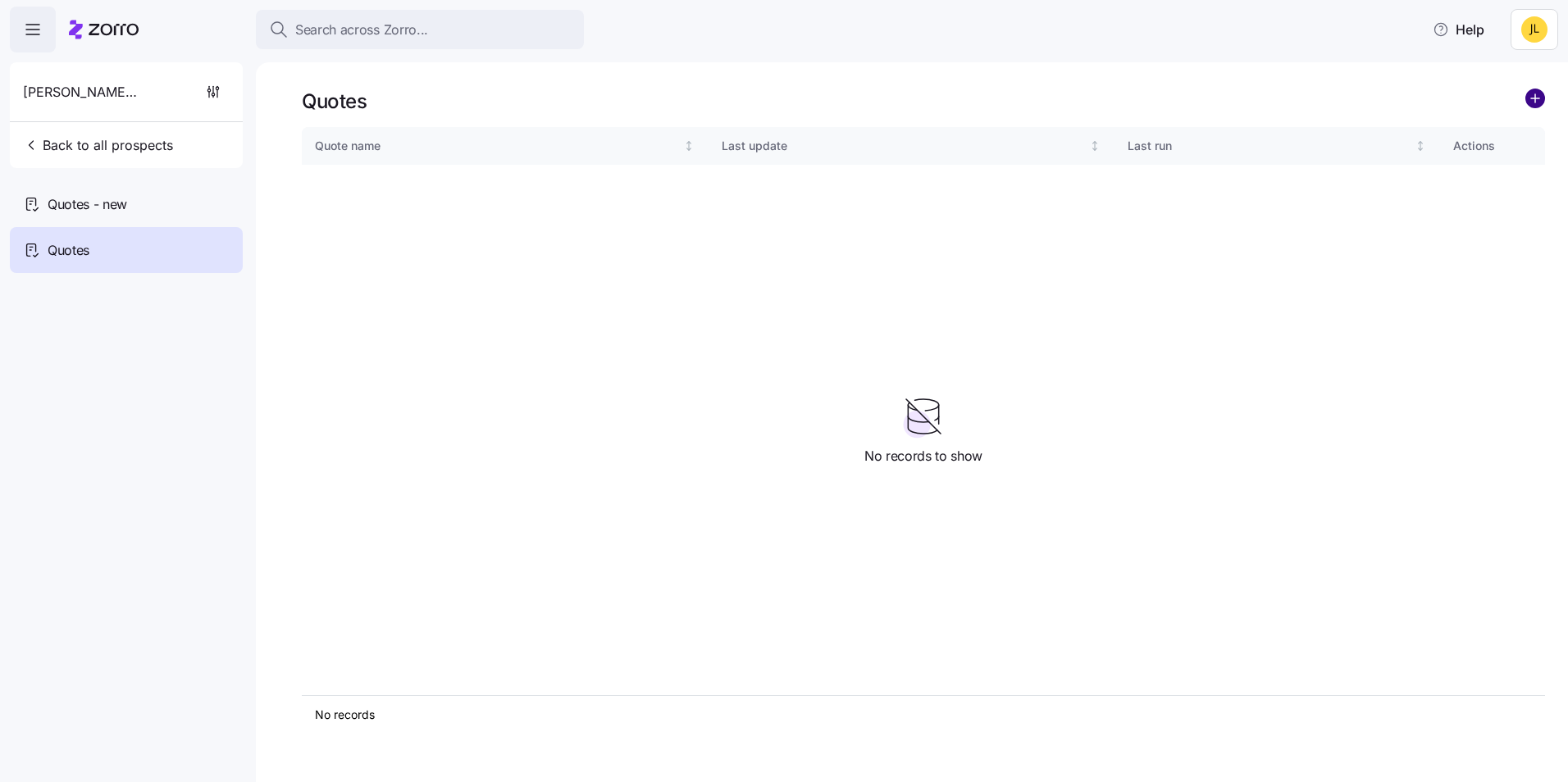
click at [1529, 101] on circle "add icon" at bounding box center [1535, 98] width 18 height 18
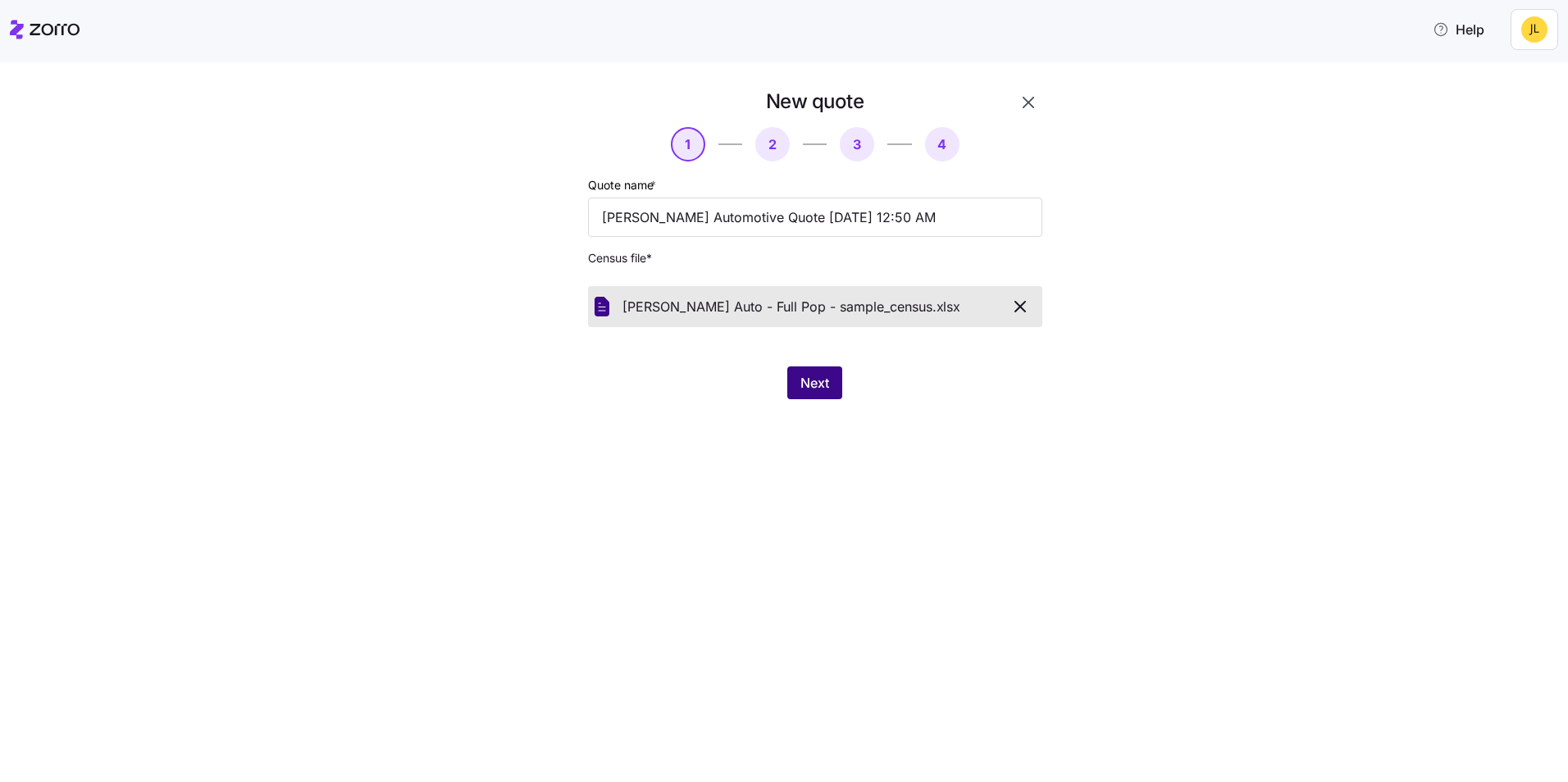
click at [798, 370] on button "Next" at bounding box center [814, 382] width 55 height 33
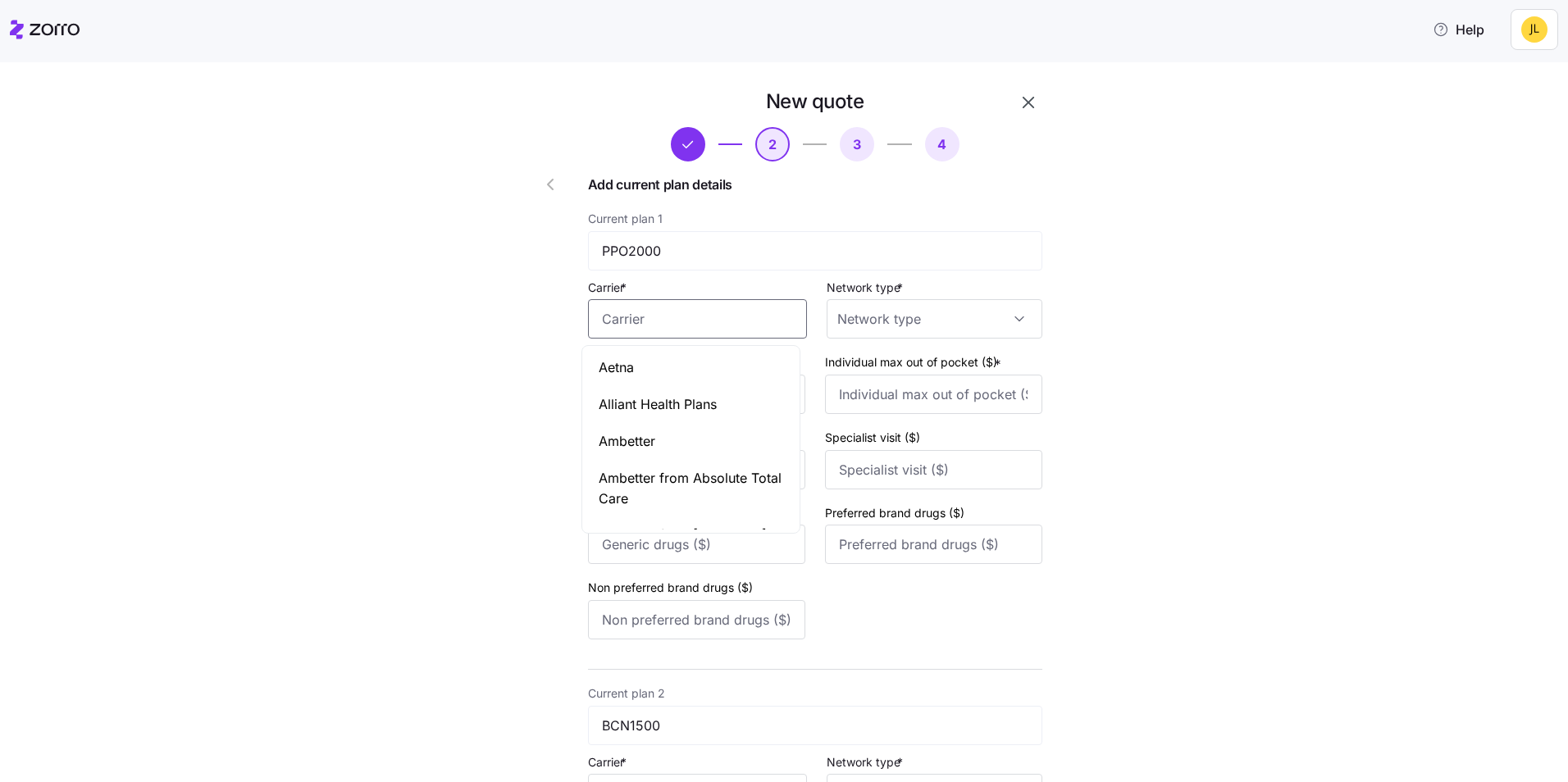
click at [687, 327] on input "Carrier *" at bounding box center [697, 319] width 219 height 39
click at [720, 372] on div "Aetna" at bounding box center [690, 367] width 210 height 37
type input "Aetna"
click at [879, 327] on input "Network type *" at bounding box center [934, 319] width 216 height 39
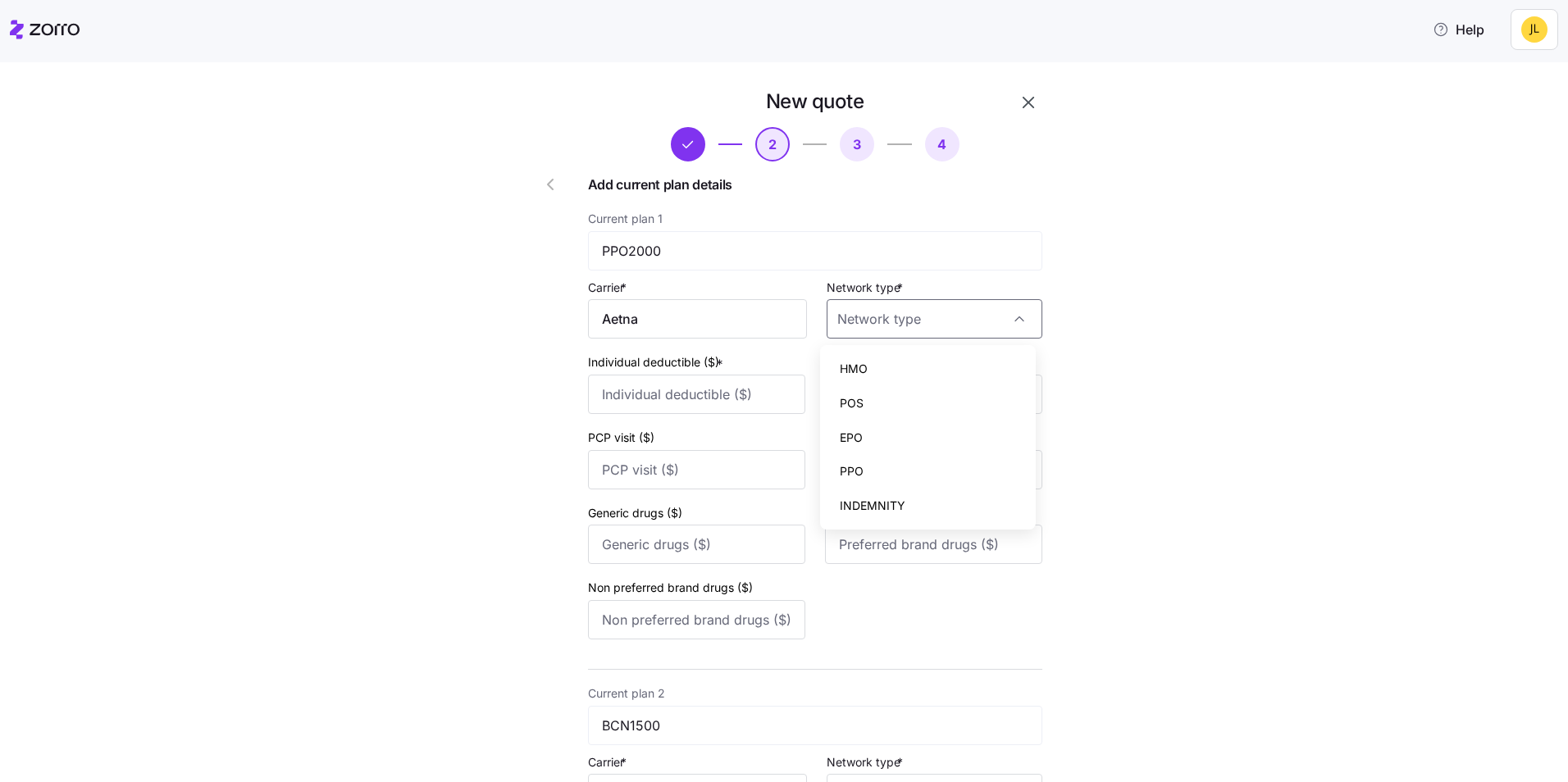
click at [874, 358] on div "HMO" at bounding box center [927, 369] width 203 height 34
type input "HMO"
click at [713, 386] on input "Individual deductible ($) *" at bounding box center [696, 394] width 217 height 39
type input "2000"
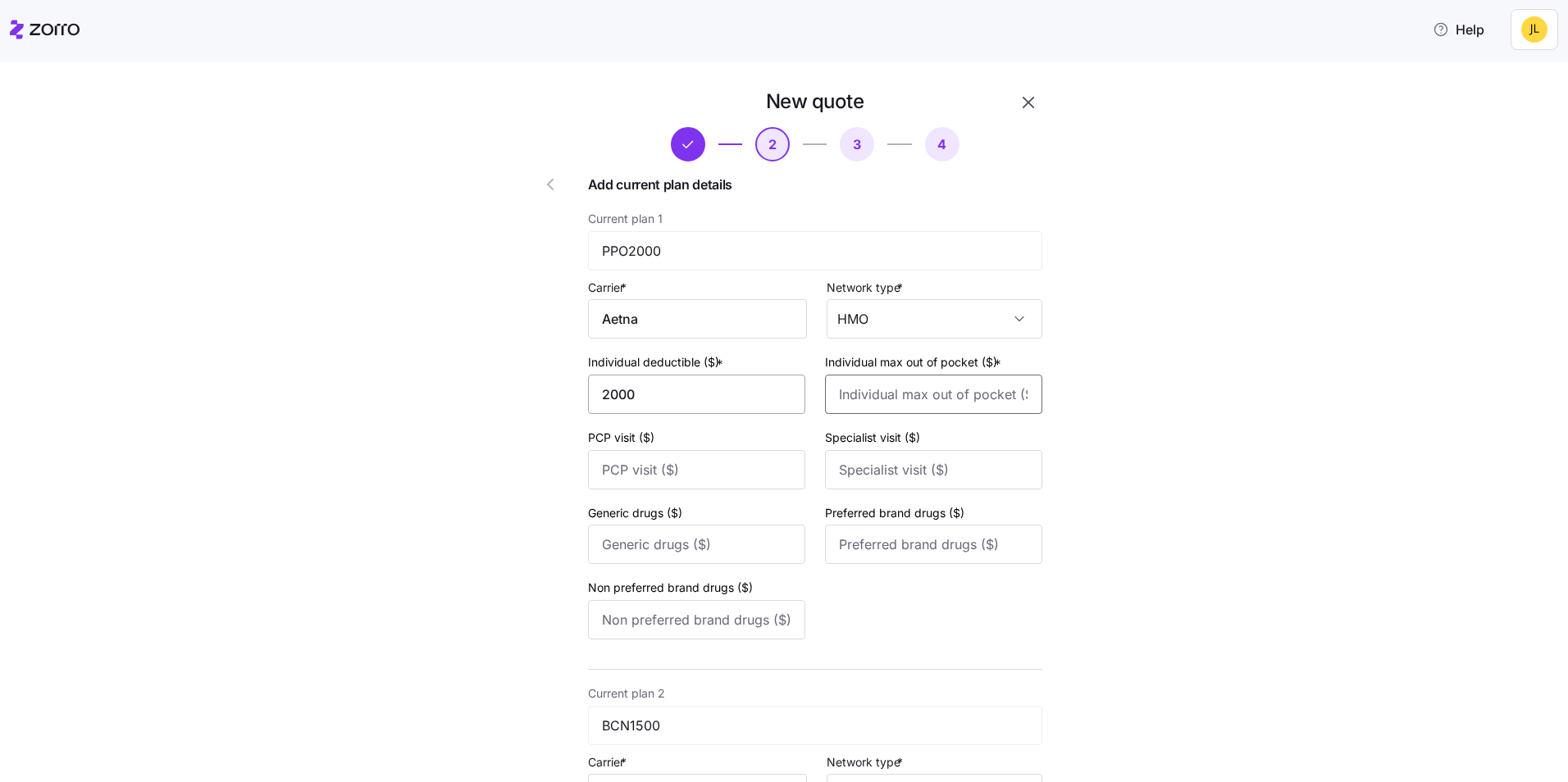
type input "4000"
type input "0"
type input "10"
type input "60"
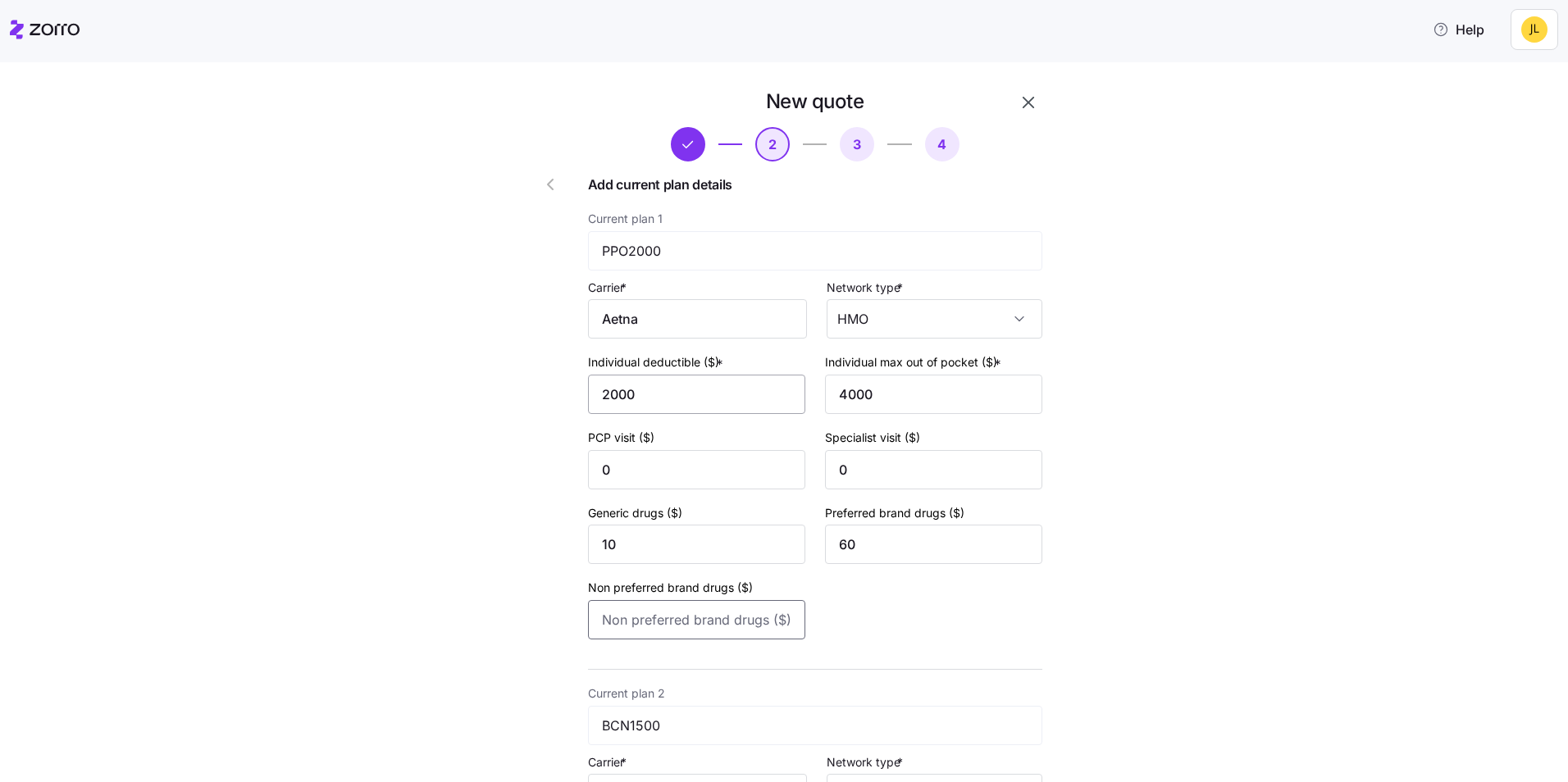
type input "80"
type input "1500"
type input "3000"
type input "30"
type input "50"
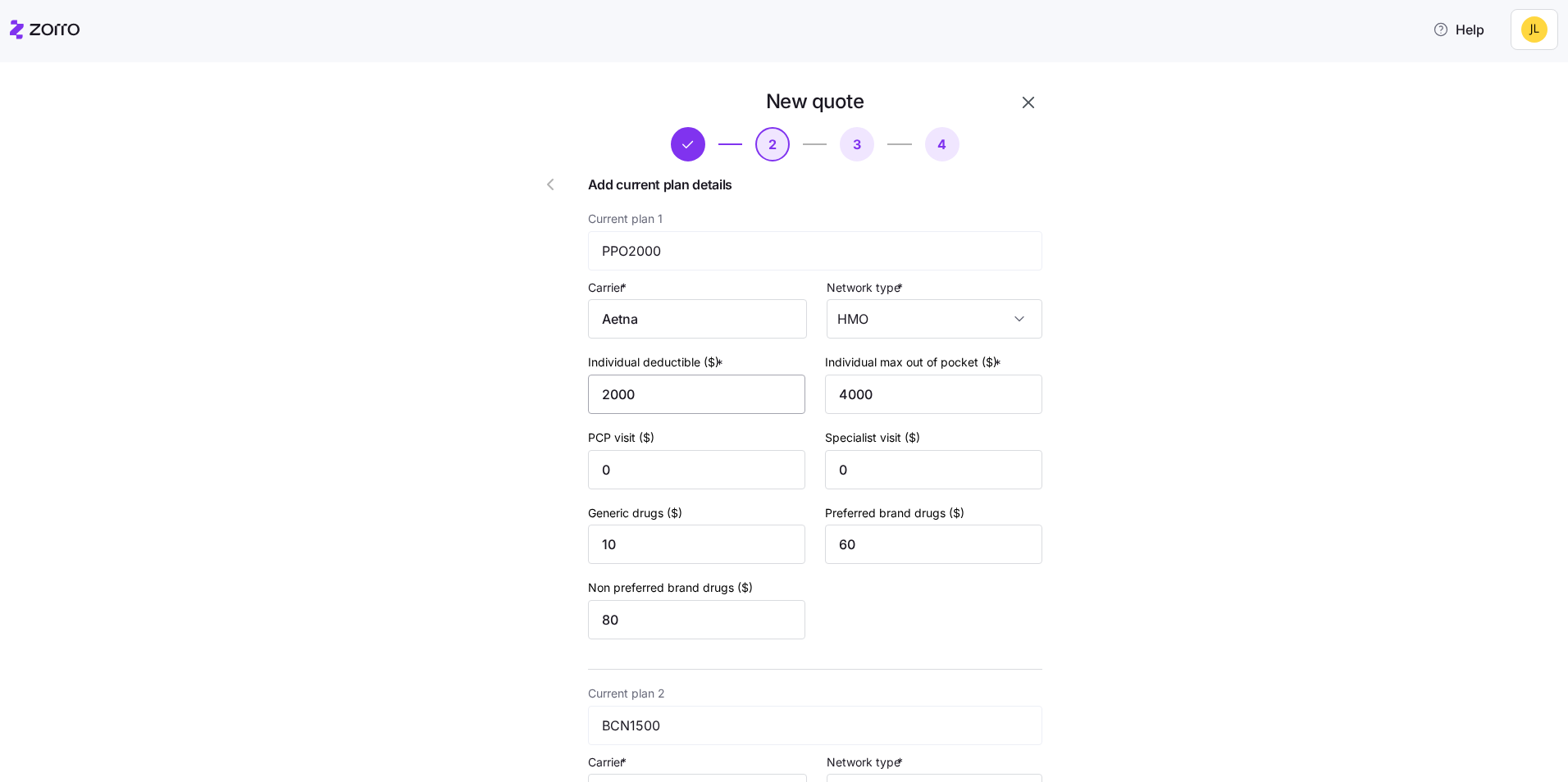
type input "10"
type input "60"
type input "80"
type input "3300"
type input "6600"
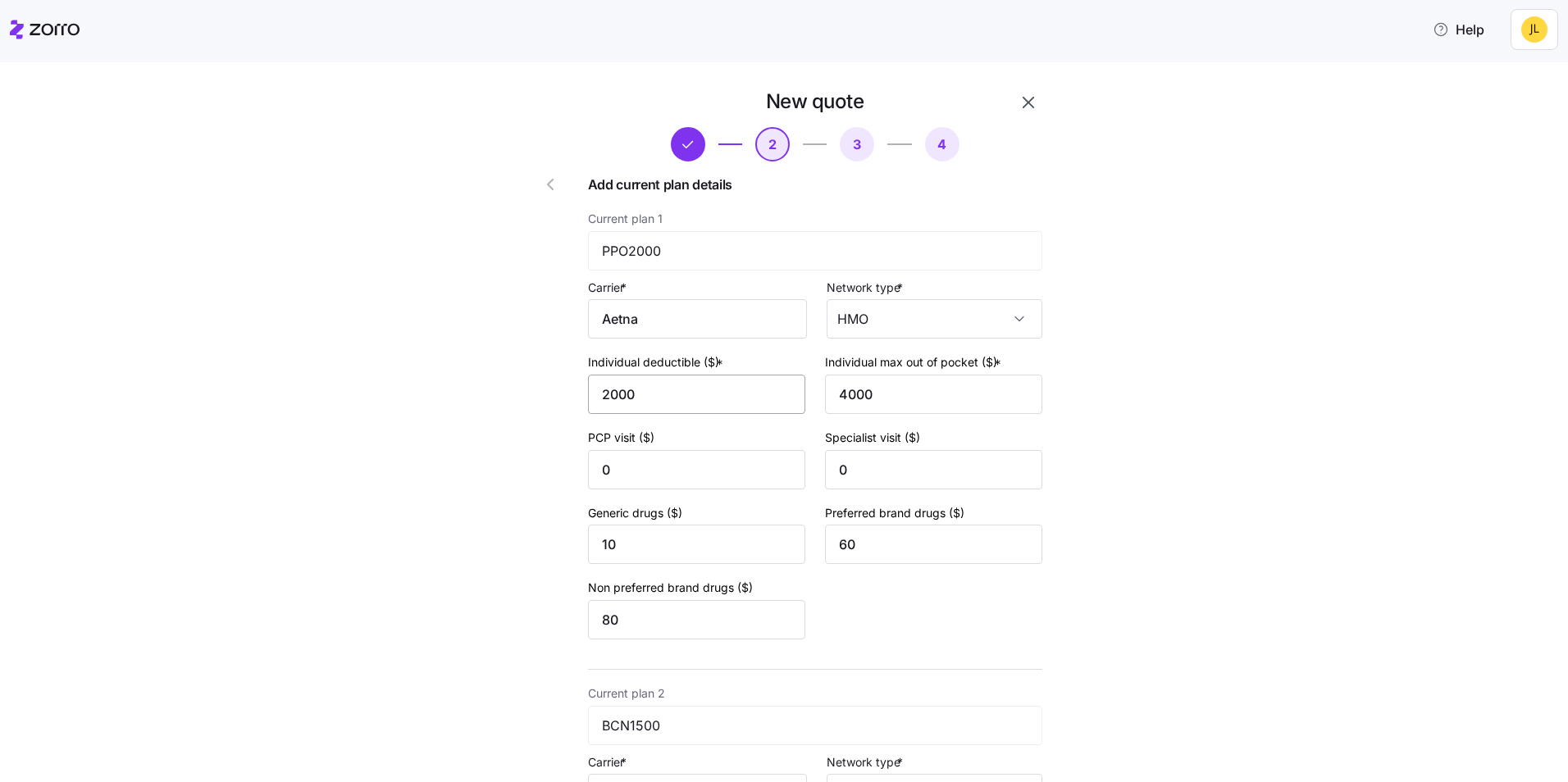
type input "0"
type input "10"
type input "60"
type input "80"
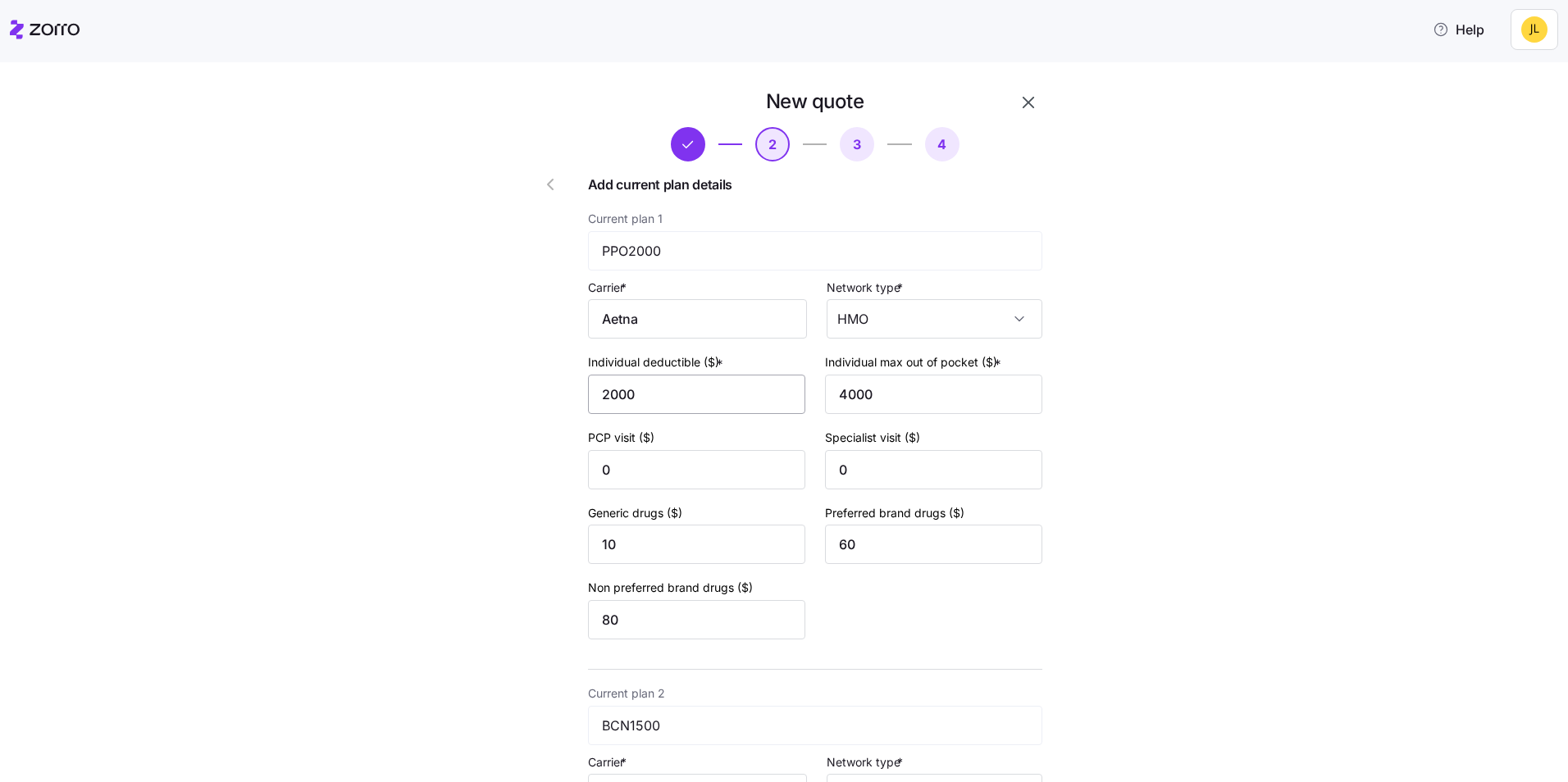
type input "2000"
type input "4000"
type input "0"
type input "10"
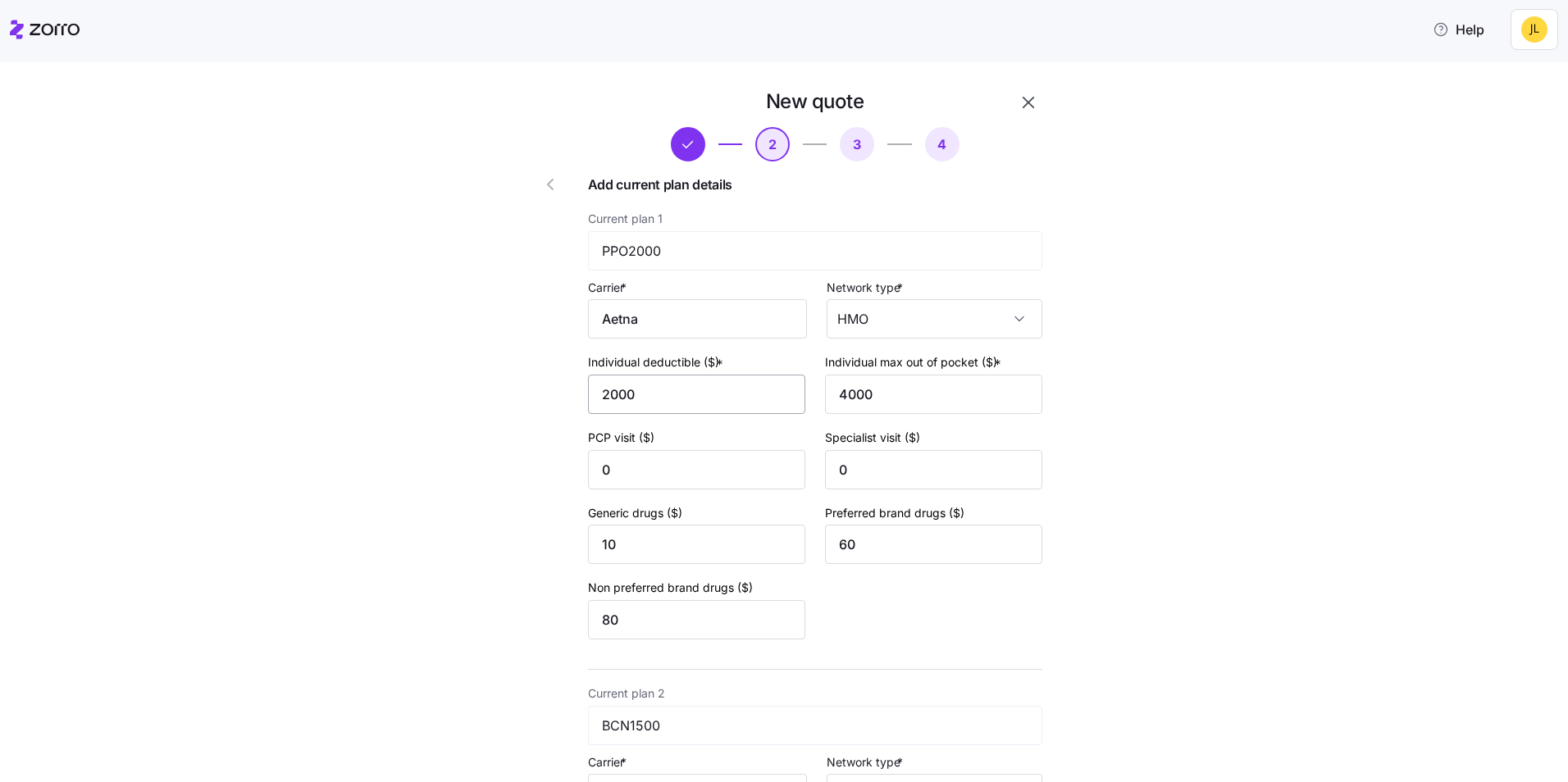
type input "60"
type input "80"
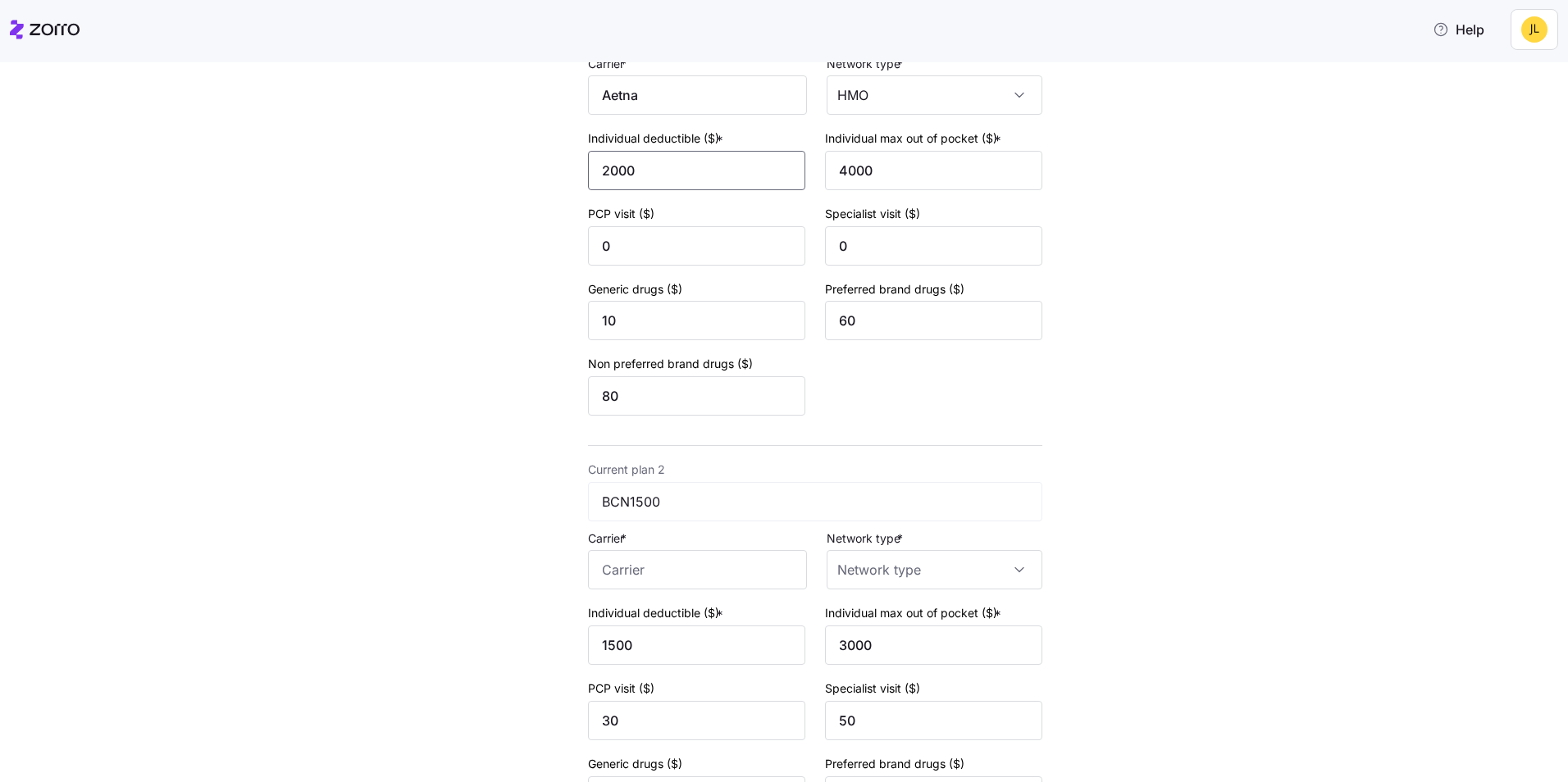
scroll to position [263, 0]
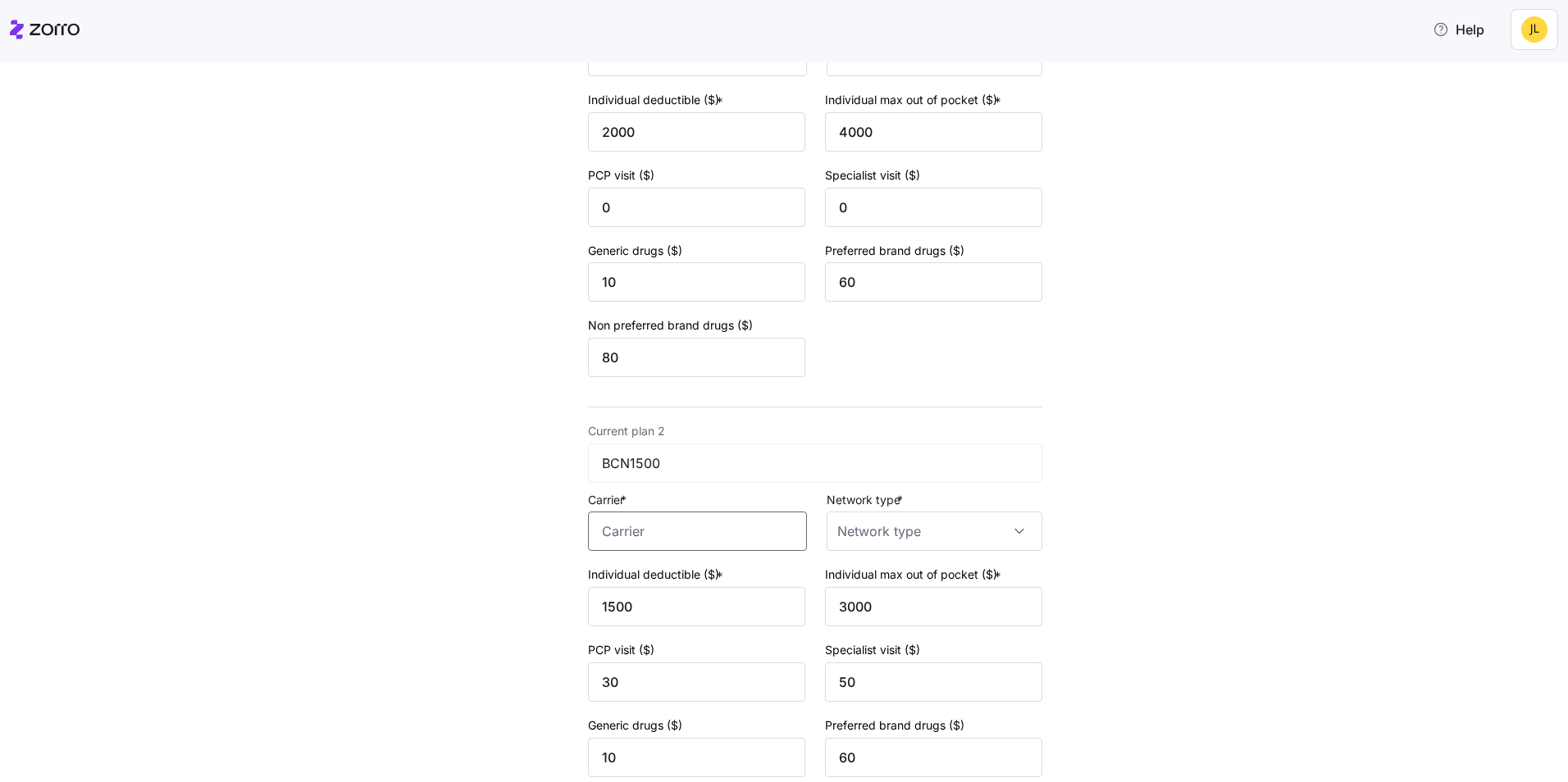
click at [693, 520] on input "Carrier *" at bounding box center [697, 531] width 219 height 39
click at [706, 582] on div "Aetna" at bounding box center [690, 580] width 210 height 37
type input "Aetna"
click at [838, 544] on input "Network type *" at bounding box center [934, 531] width 216 height 39
click at [876, 568] on div "HMO" at bounding box center [927, 581] width 203 height 34
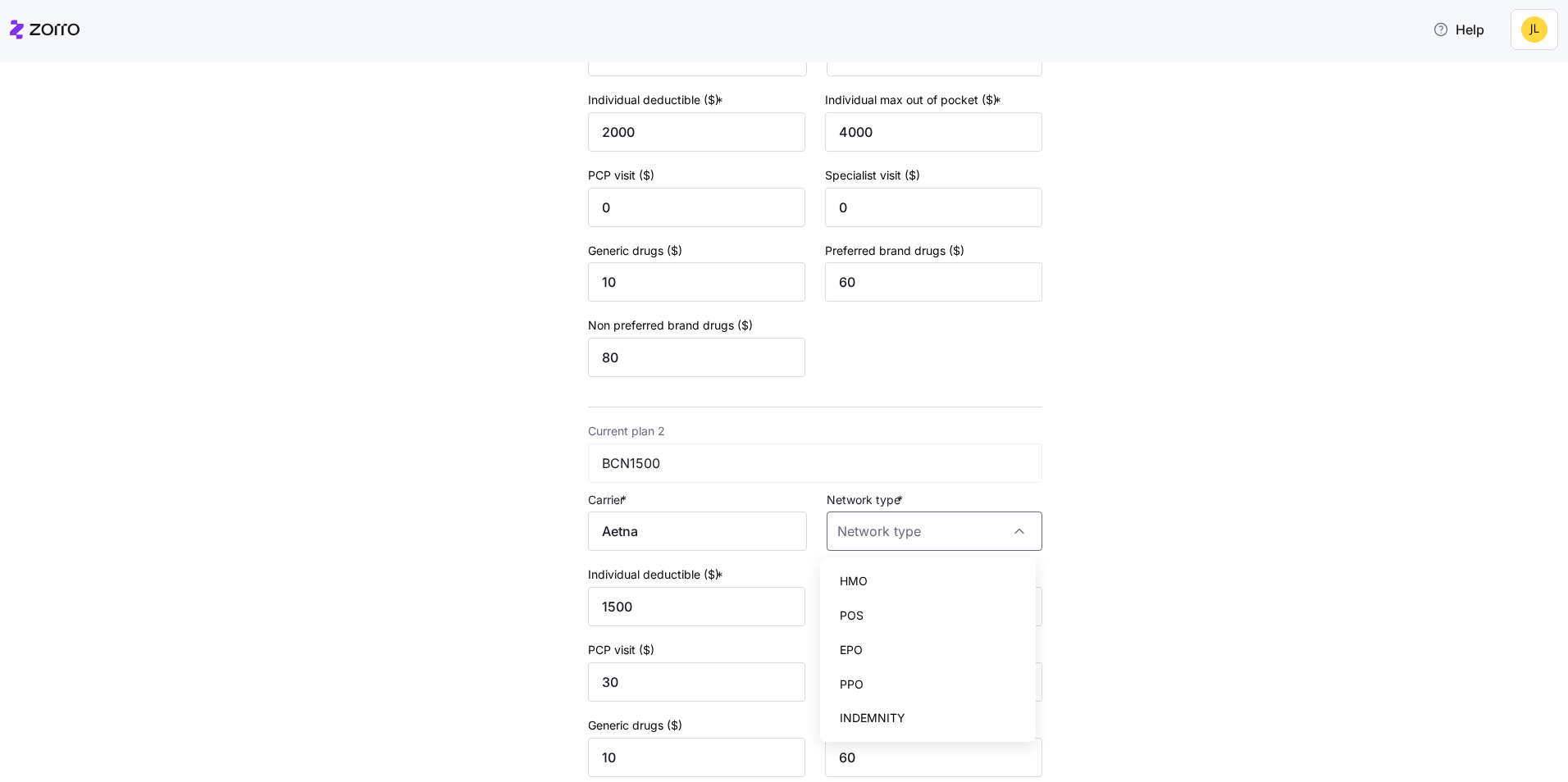
type input "HMO"
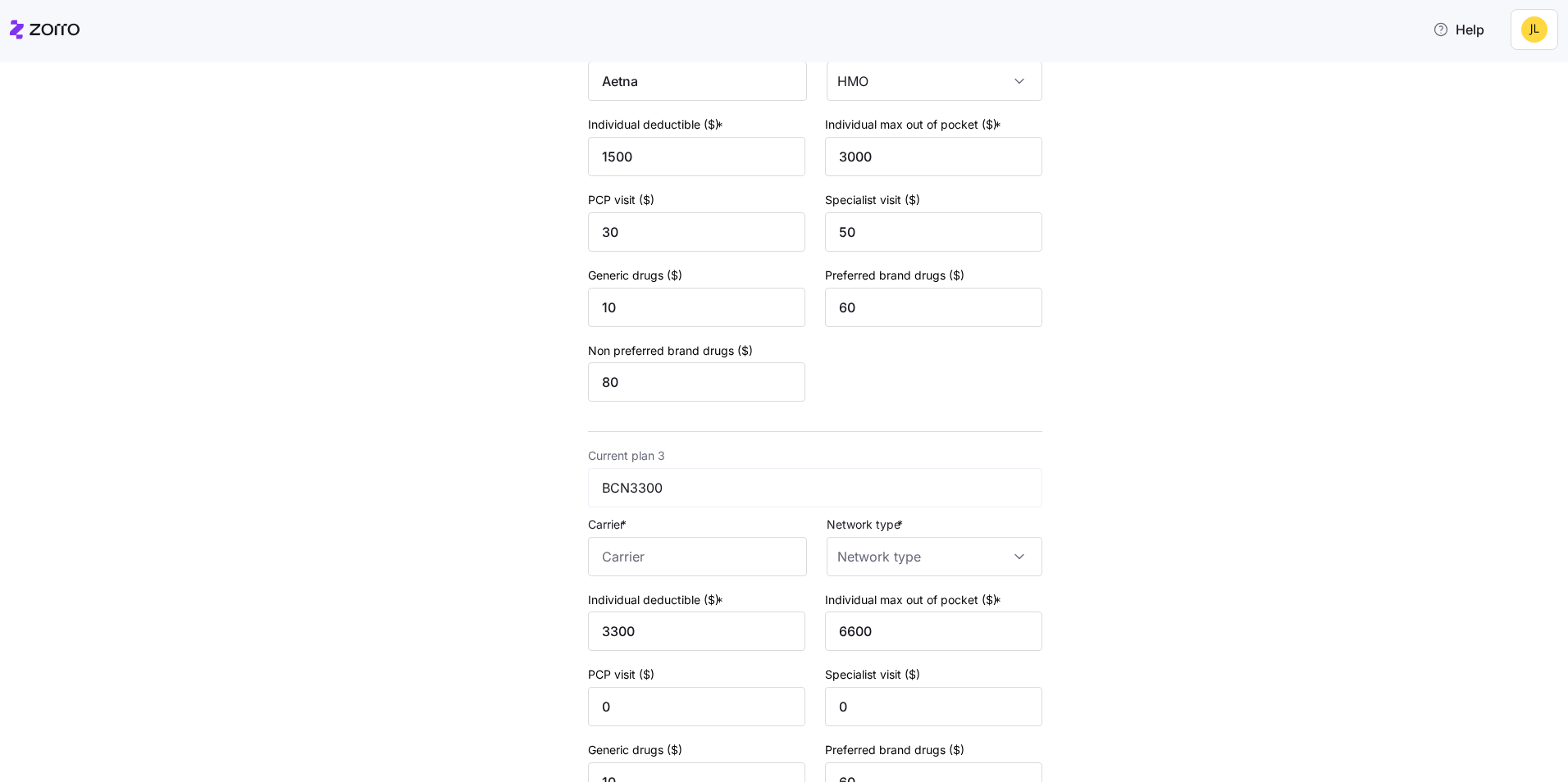
scroll to position [837, 0]
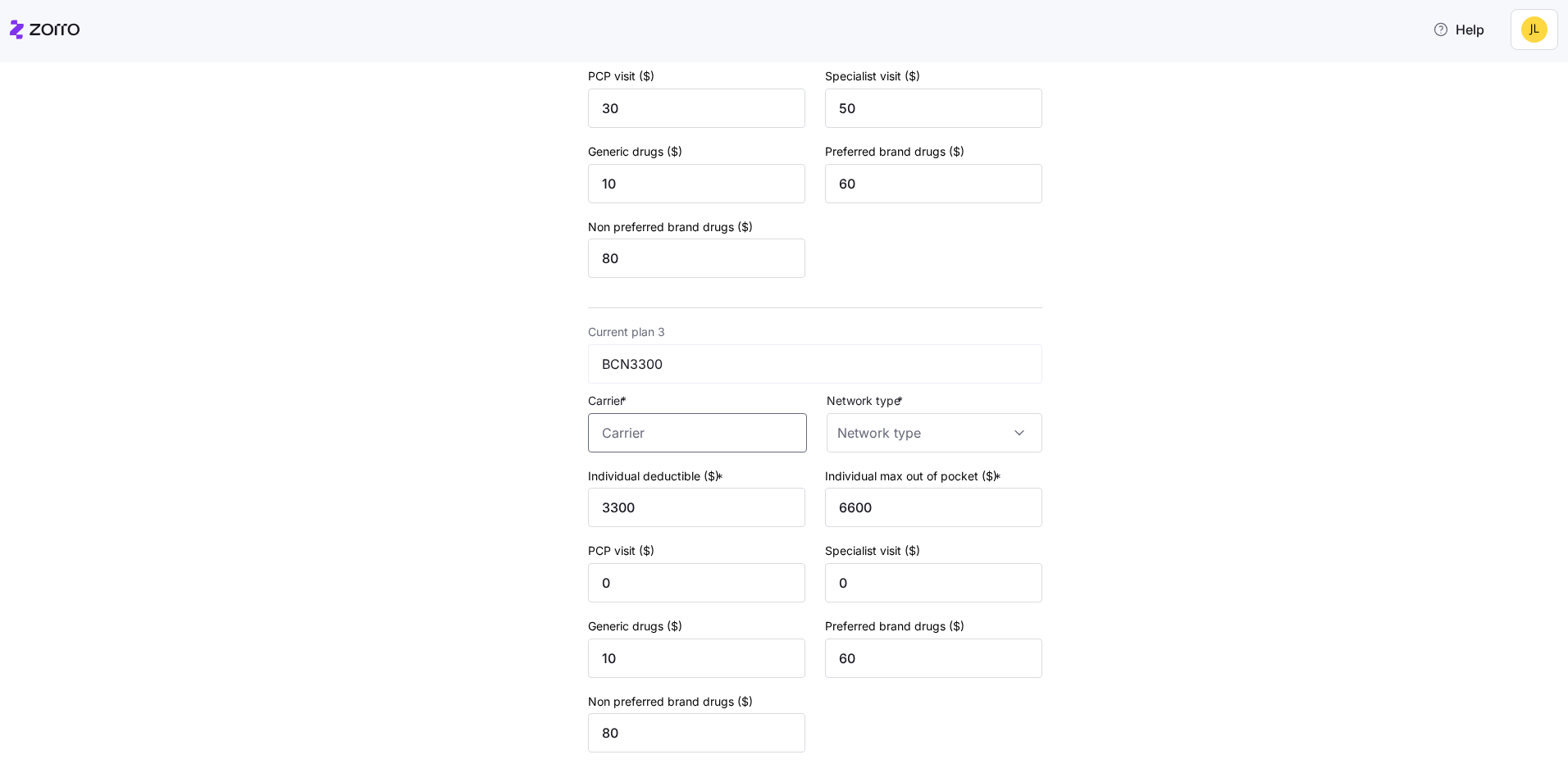
click at [720, 435] on input "Carrier *" at bounding box center [697, 433] width 219 height 39
click at [695, 477] on div "Aetna" at bounding box center [690, 482] width 210 height 37
type input "Aetna"
click at [868, 435] on input "Network type *" at bounding box center [934, 433] width 216 height 39
click at [879, 480] on div "HMO" at bounding box center [927, 483] width 203 height 34
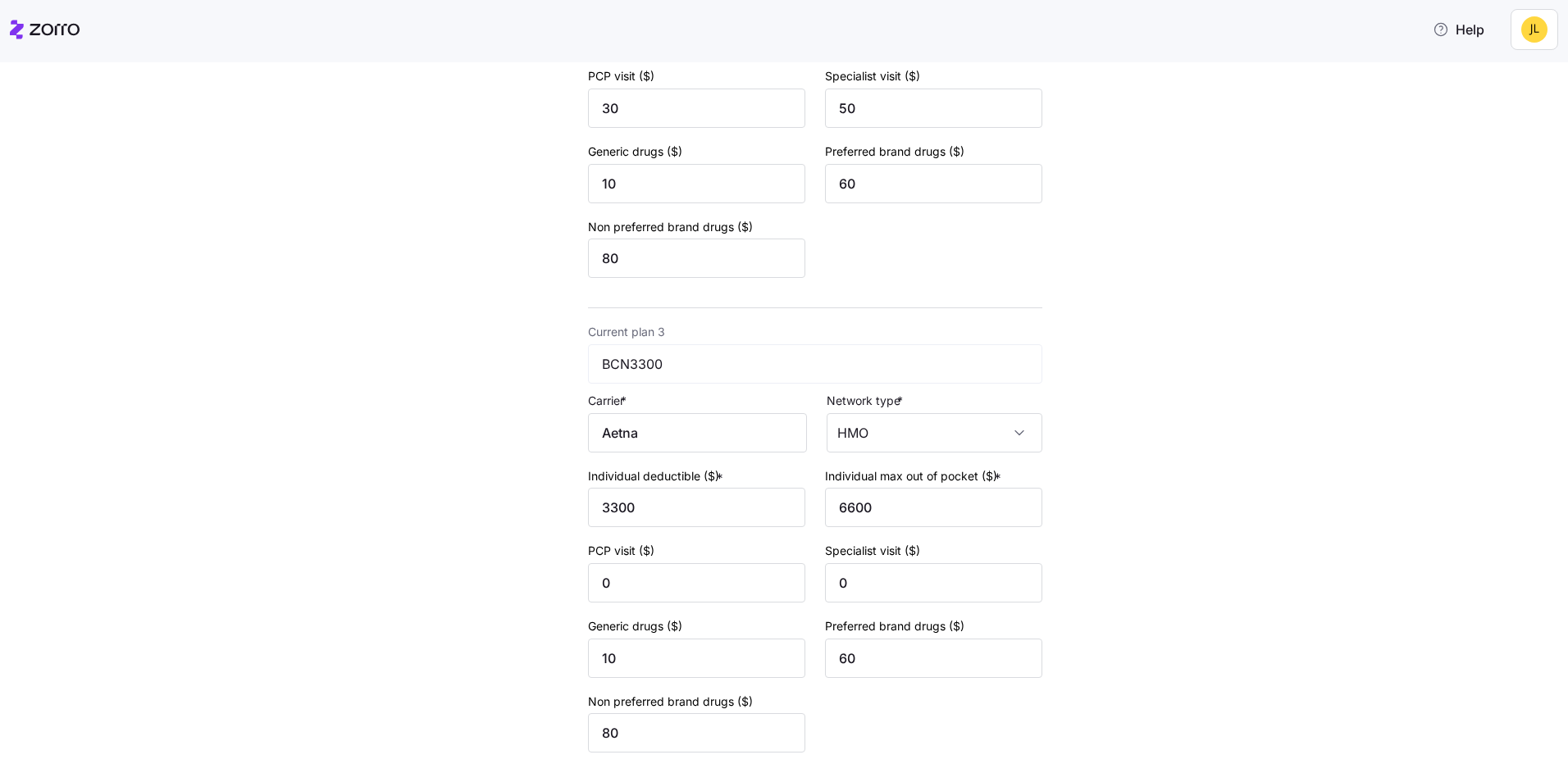
type input "HMO"
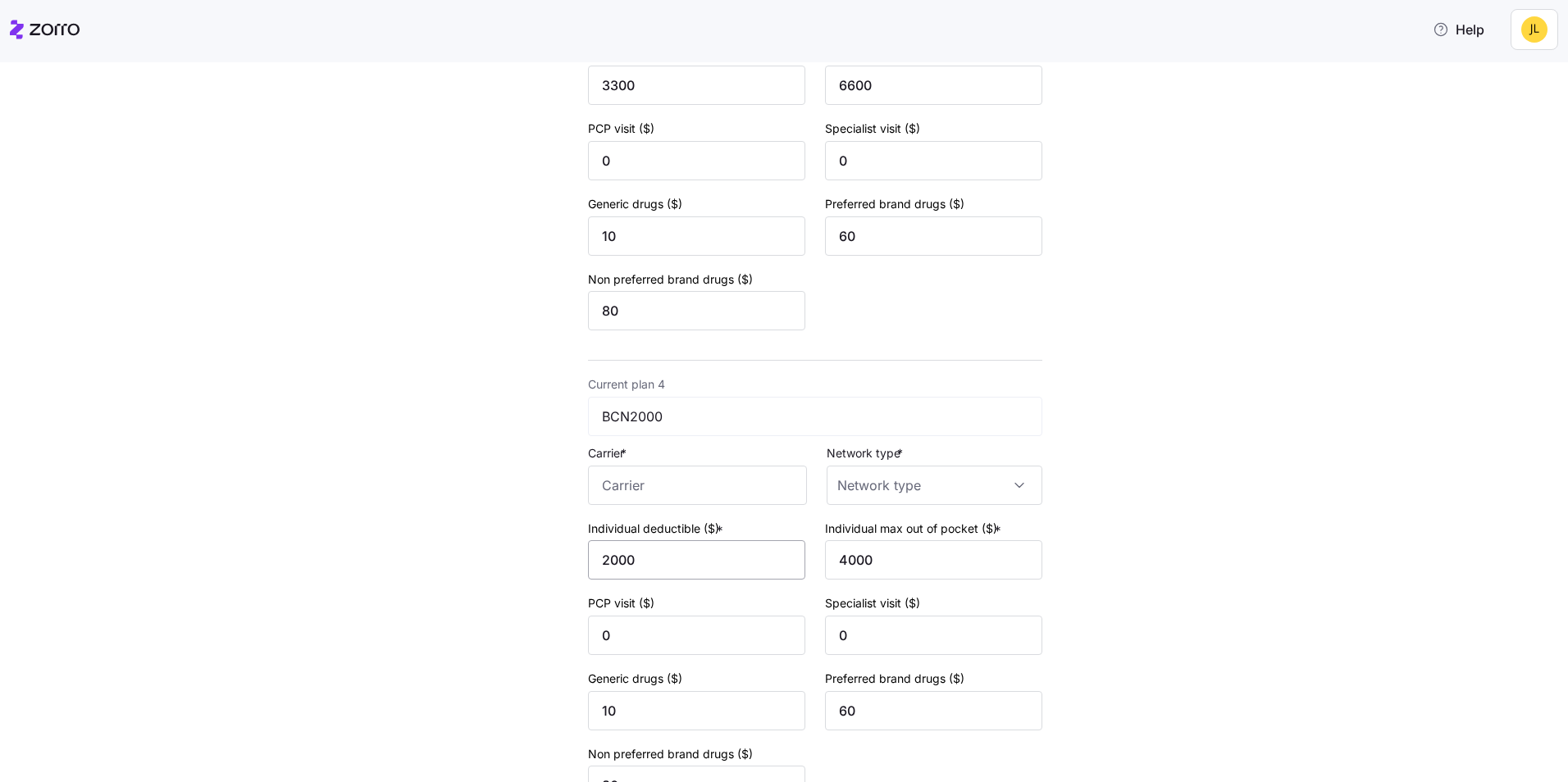
scroll to position [1329, 0]
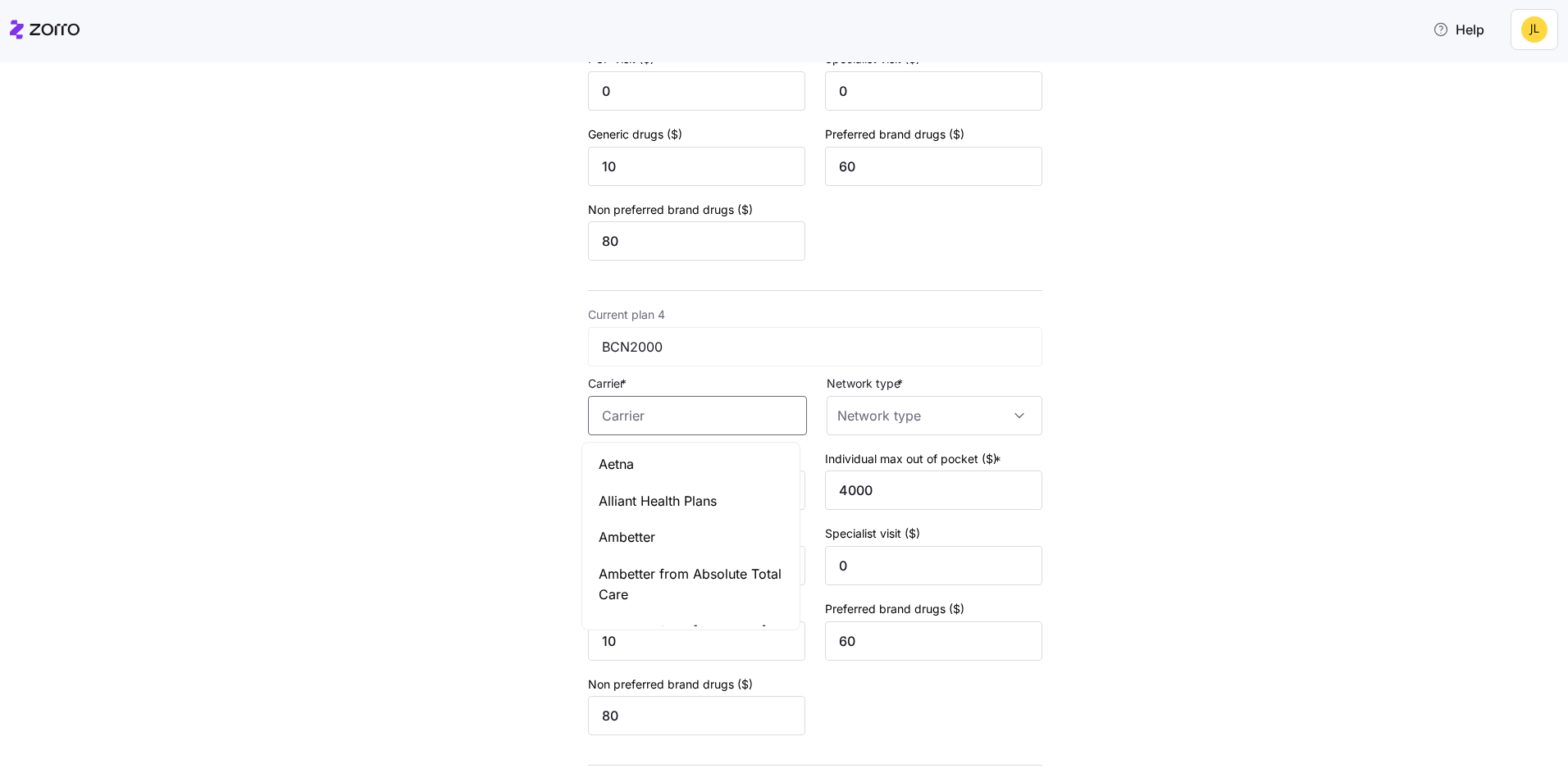
click at [704, 409] on input "Carrier *" at bounding box center [697, 416] width 219 height 39
click at [704, 457] on div "Aetna" at bounding box center [690, 464] width 210 height 37
type input "Aetna"
click at [874, 424] on input "Network type *" at bounding box center [934, 416] width 216 height 39
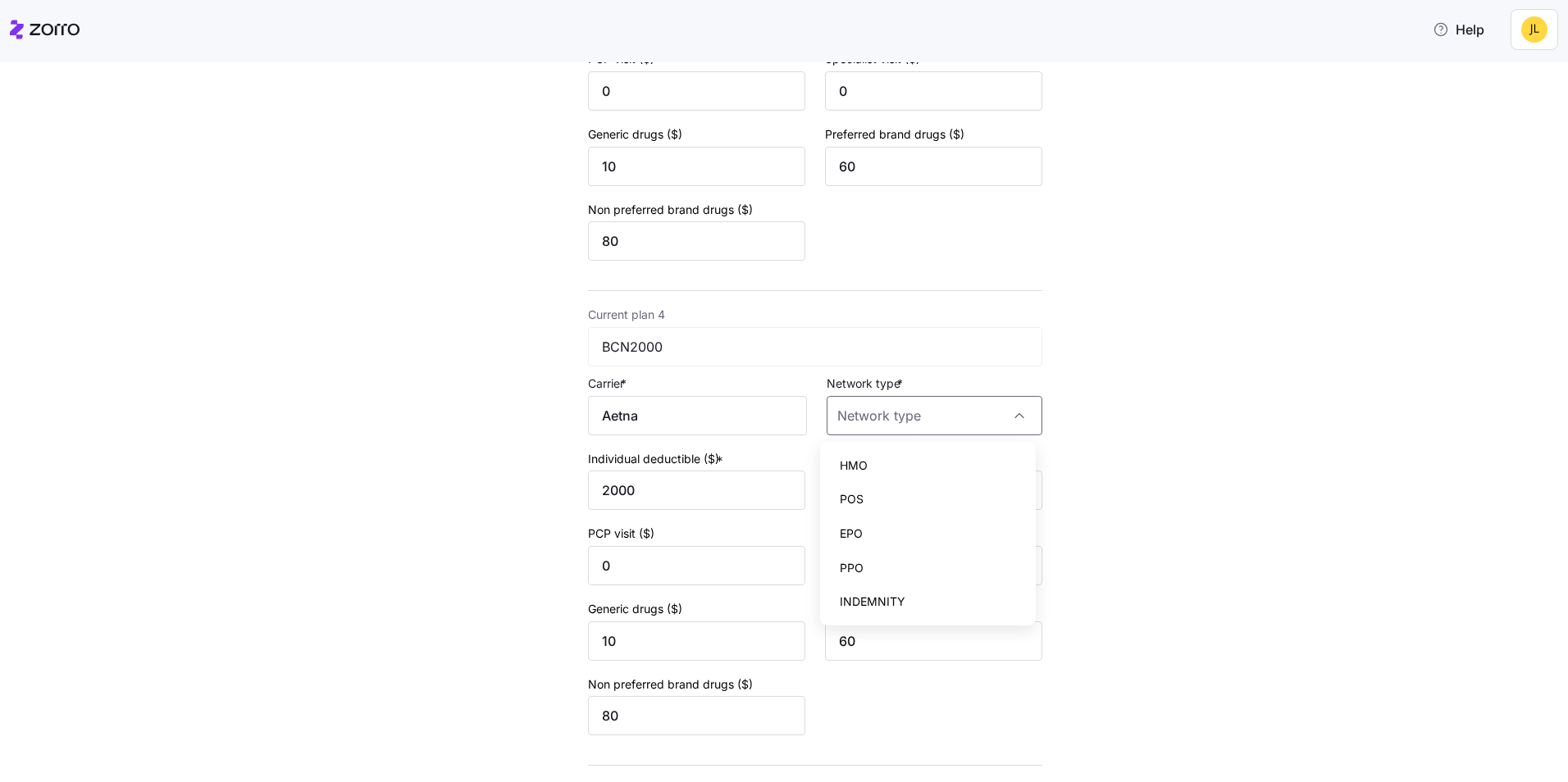
click at [873, 468] on div "HMO" at bounding box center [927, 465] width 203 height 34
type input "HMO"
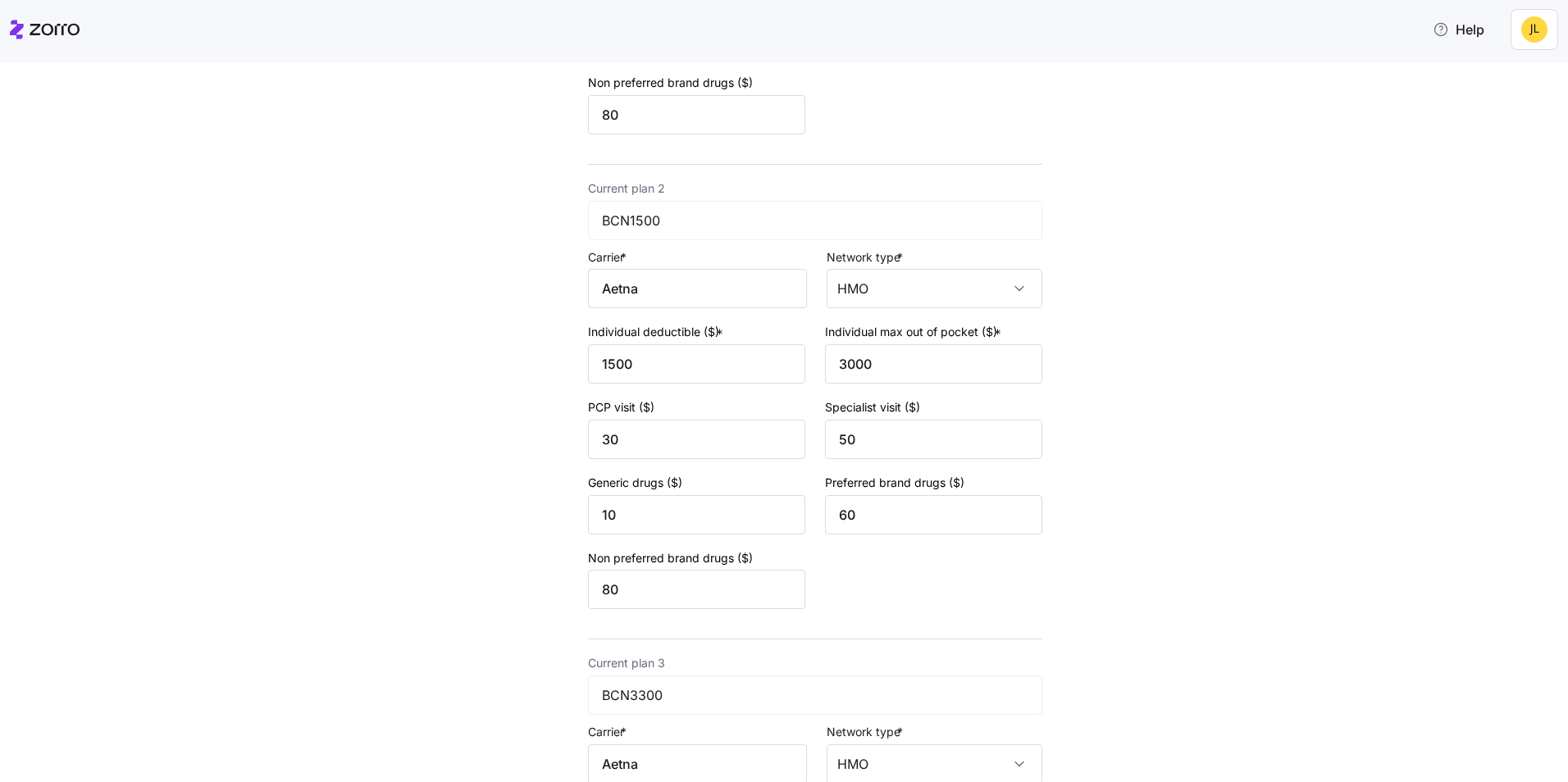
scroll to position [426, 0]
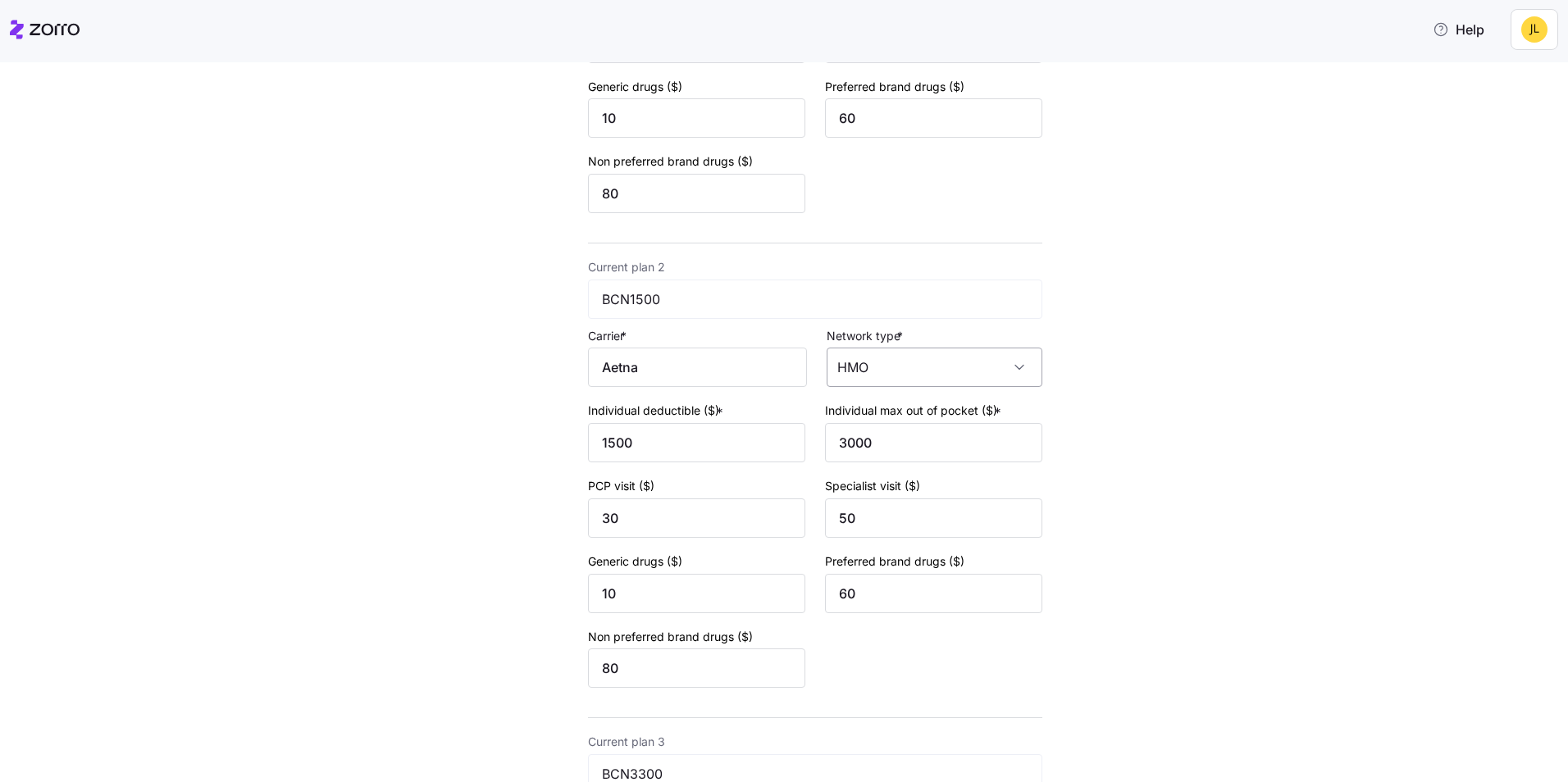
click at [899, 376] on input "HMO" at bounding box center [934, 367] width 216 height 39
click at [898, 510] on div "PPO" at bounding box center [927, 520] width 203 height 34
type input "PPO"
click at [737, 363] on input "Aetna" at bounding box center [697, 367] width 219 height 39
click at [1085, 399] on div "New quote 2 3 4 Add current plan details Current plan 1 PPO2000 Carrier * Aetna…" at bounding box center [796, 711] width 1499 height 2098
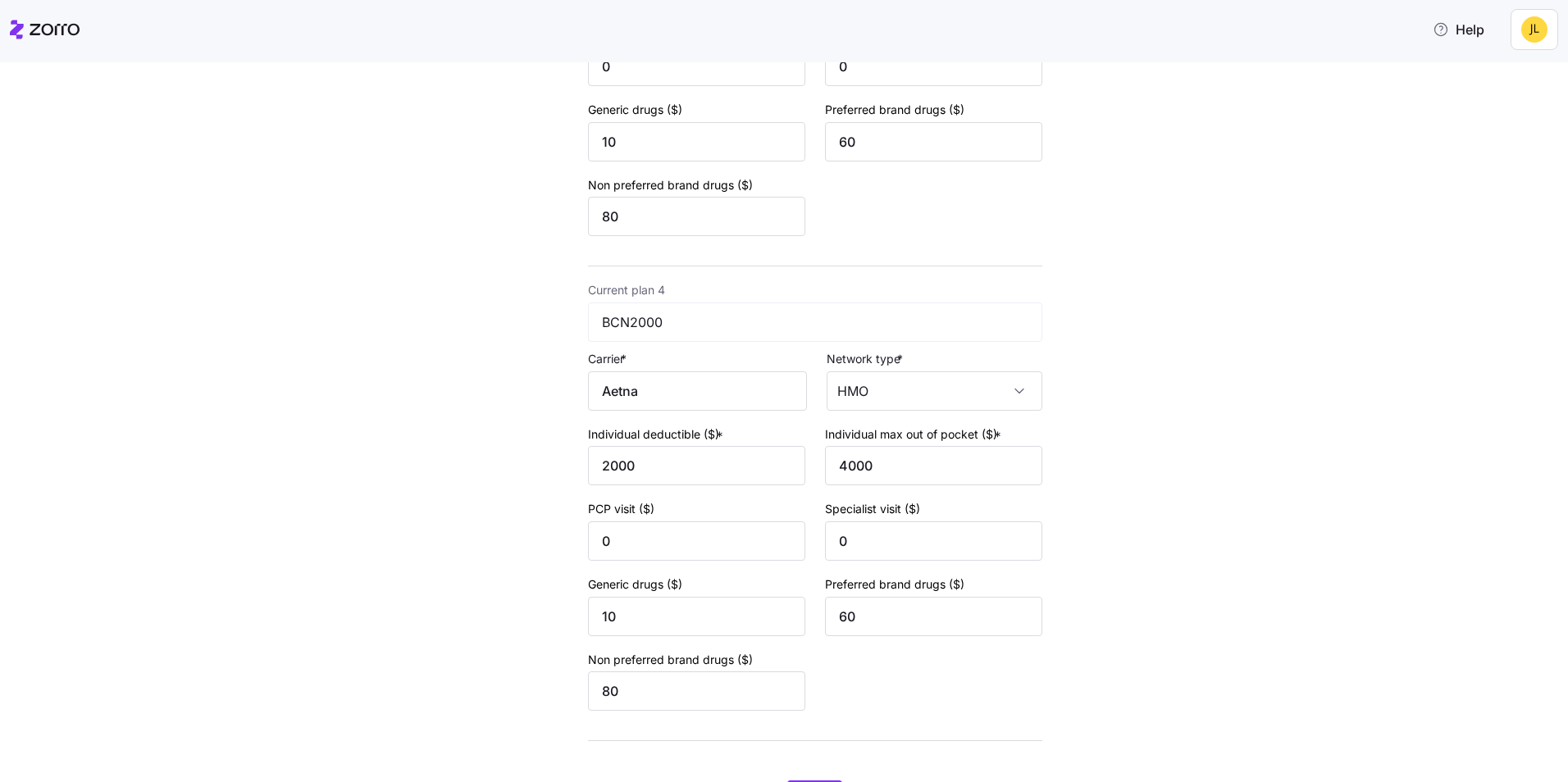
scroll to position [1443, 0]
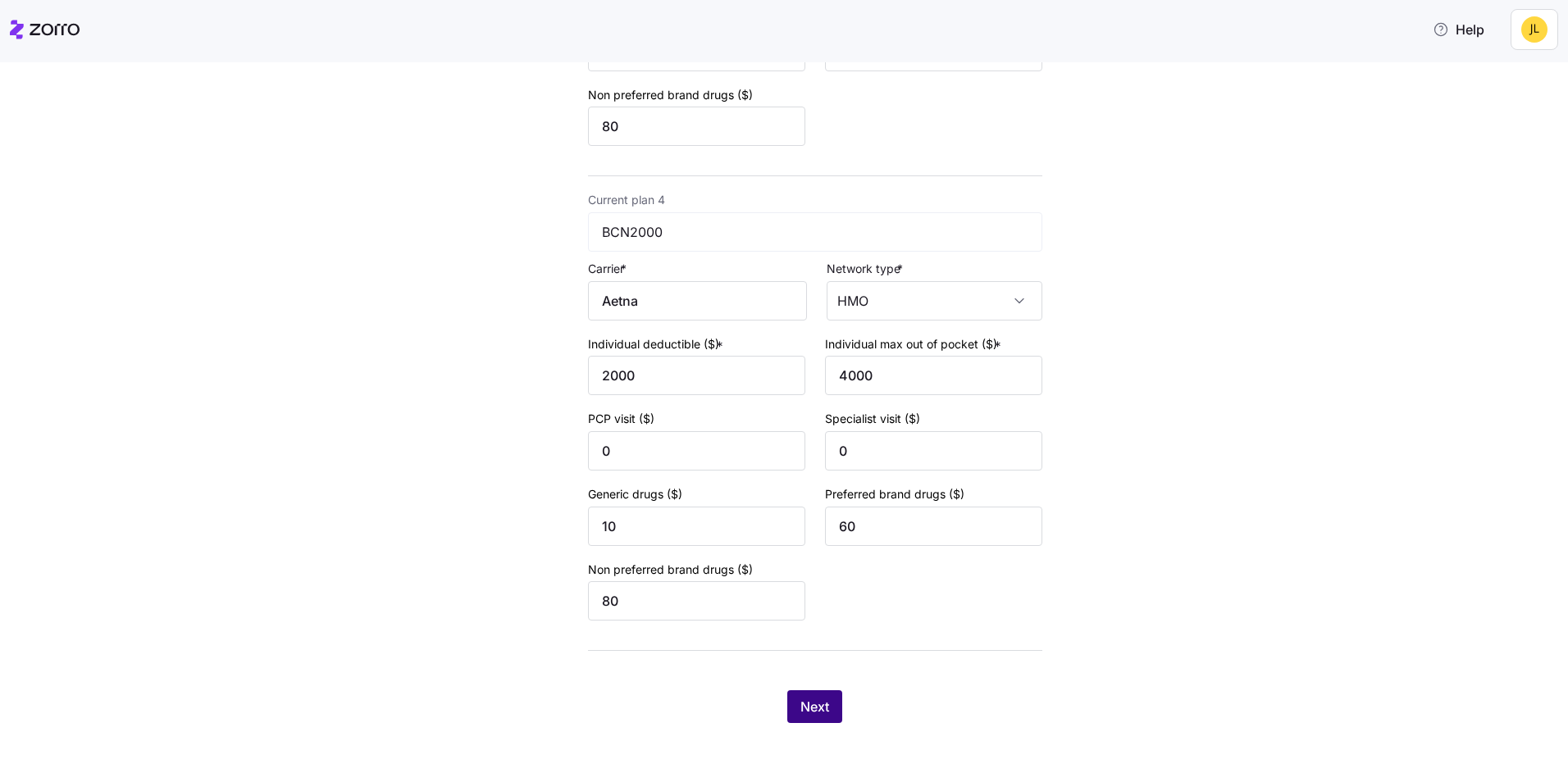
click at [808, 714] on span "Next" at bounding box center [814, 707] width 29 height 20
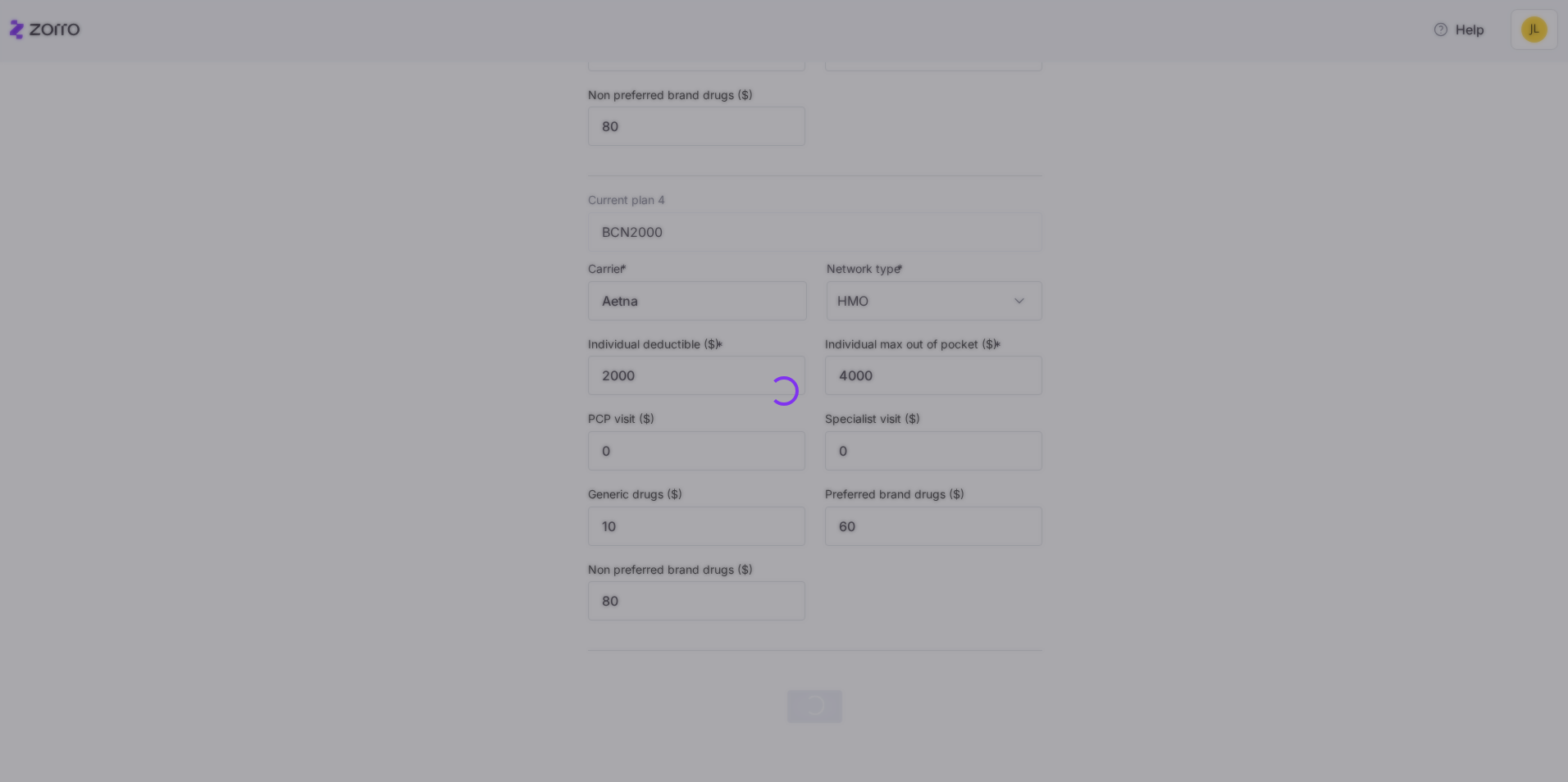
scroll to position [0, 0]
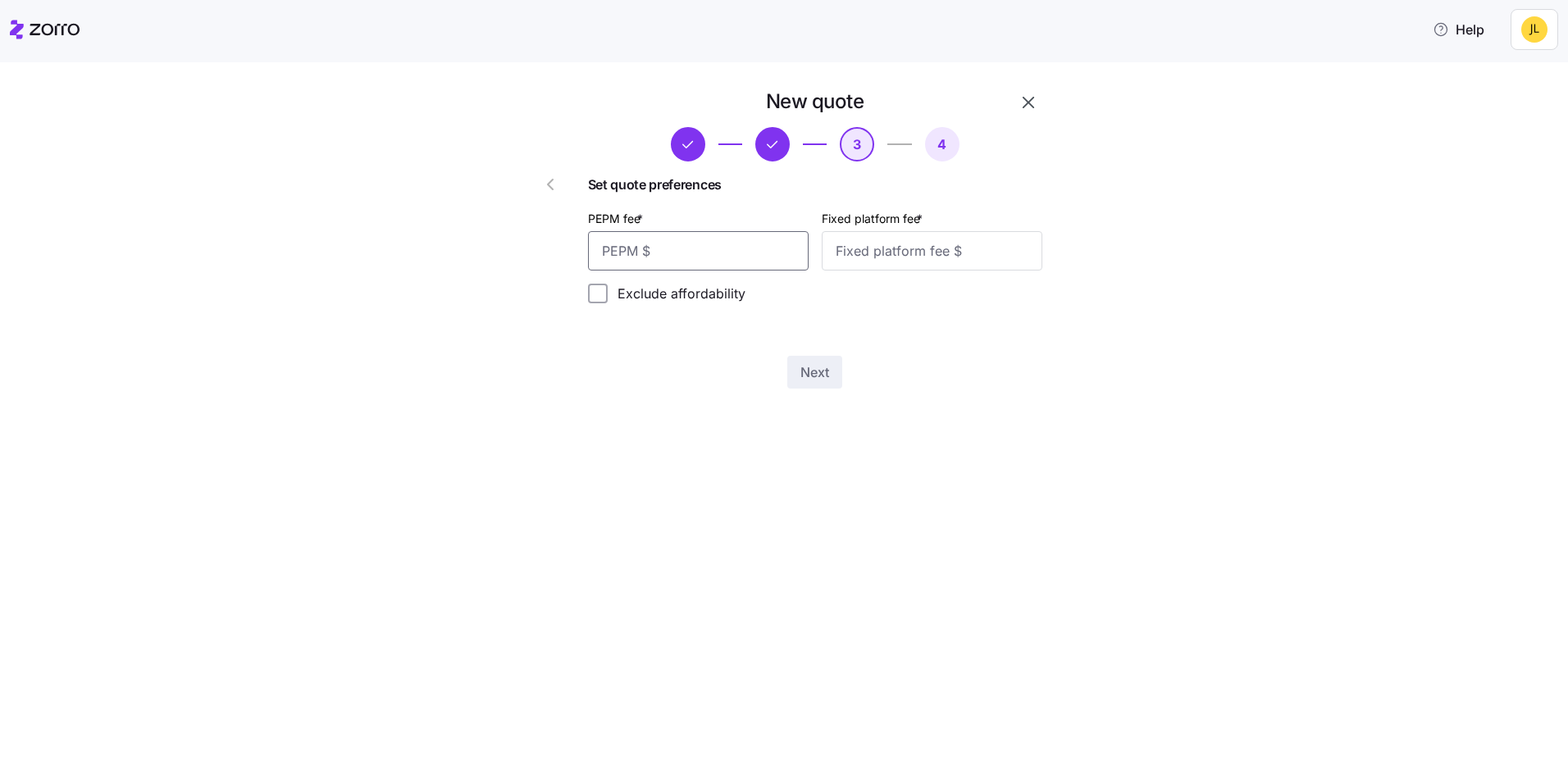
click at [707, 253] on input "PEPM fee *" at bounding box center [698, 251] width 221 height 39
type input "55"
click at [867, 252] on input "Fixed platform fee *" at bounding box center [932, 251] width 221 height 39
type input "100"
click at [804, 383] on button "Next" at bounding box center [814, 372] width 55 height 33
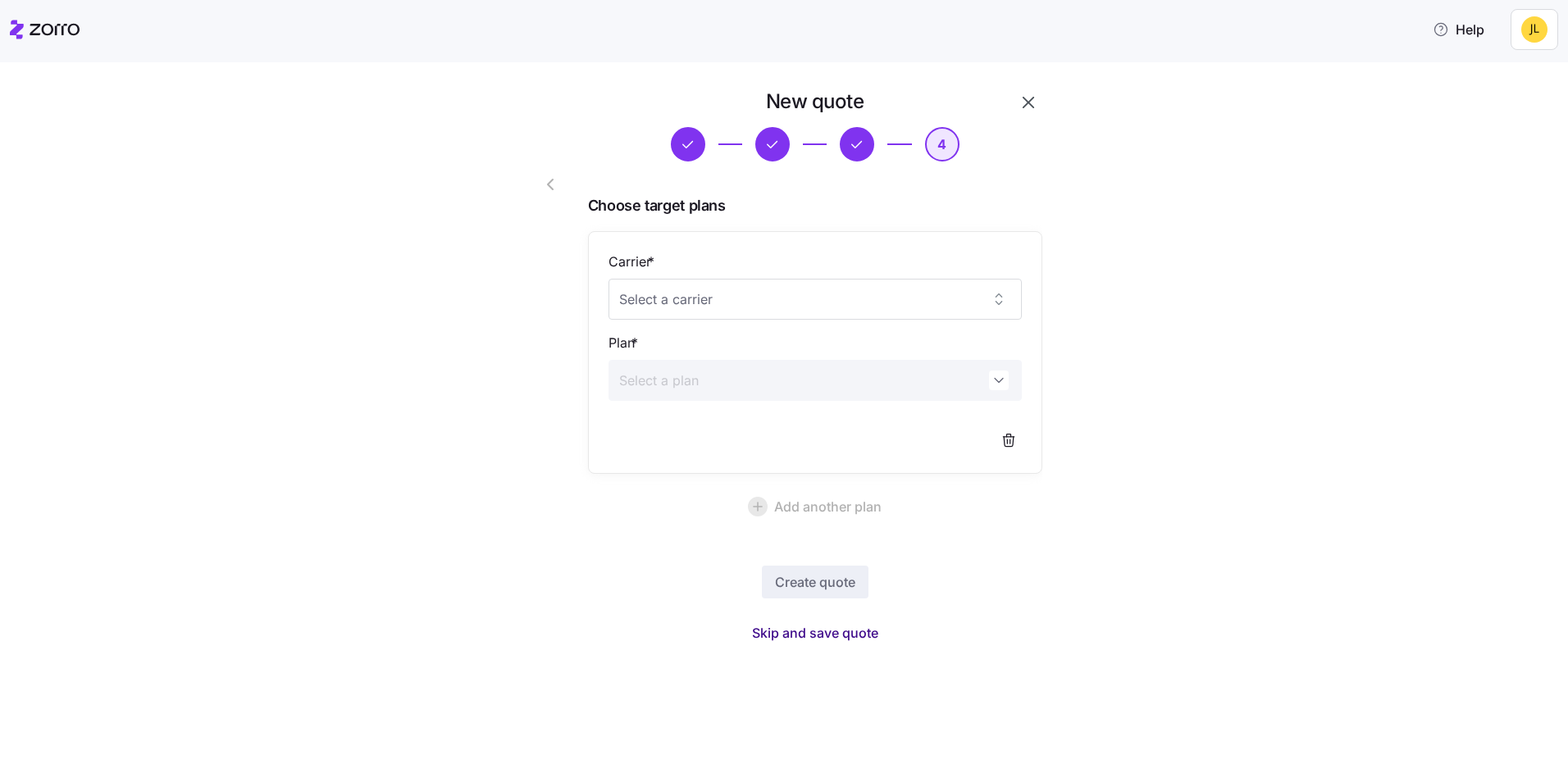
click at [838, 635] on span "Skip and save quote" at bounding box center [815, 632] width 127 height 20
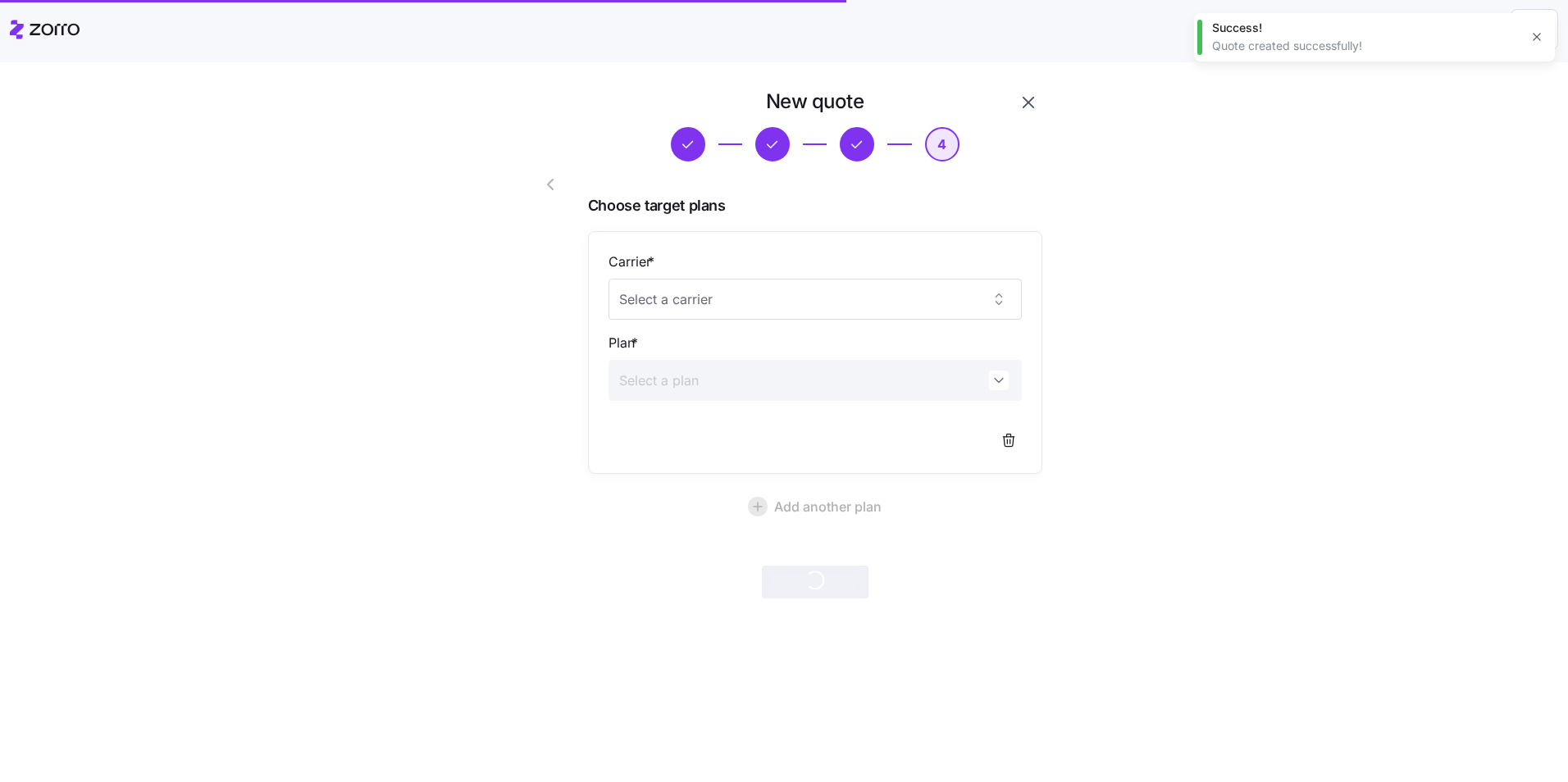
click at [1411, 297] on div "New quote 4 Choose target plans Carrier * Plan * Add another plan Create quote" at bounding box center [796, 353] width 1499 height 530
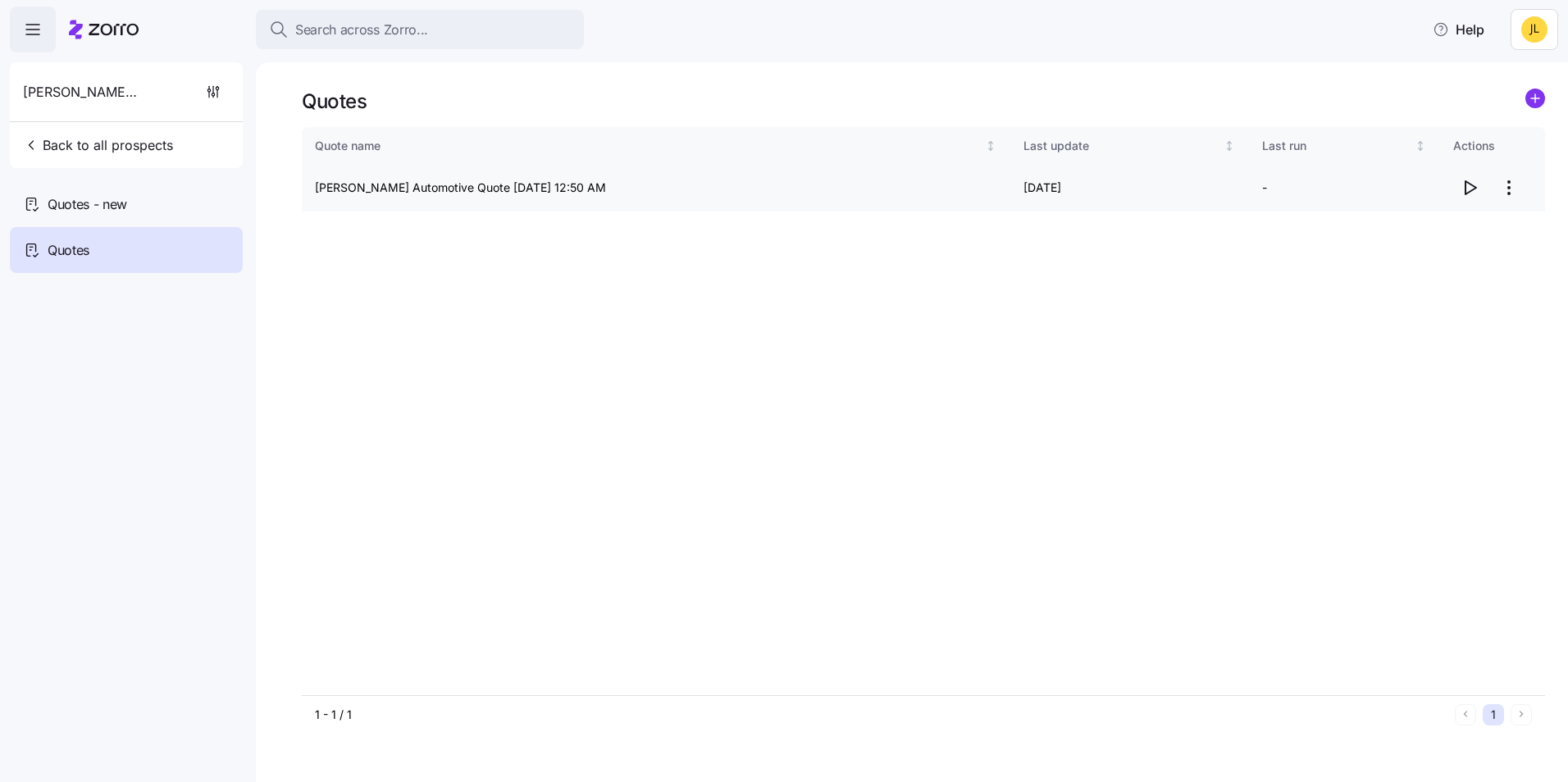
click at [1468, 193] on icon "button" at bounding box center [1470, 187] width 10 height 13
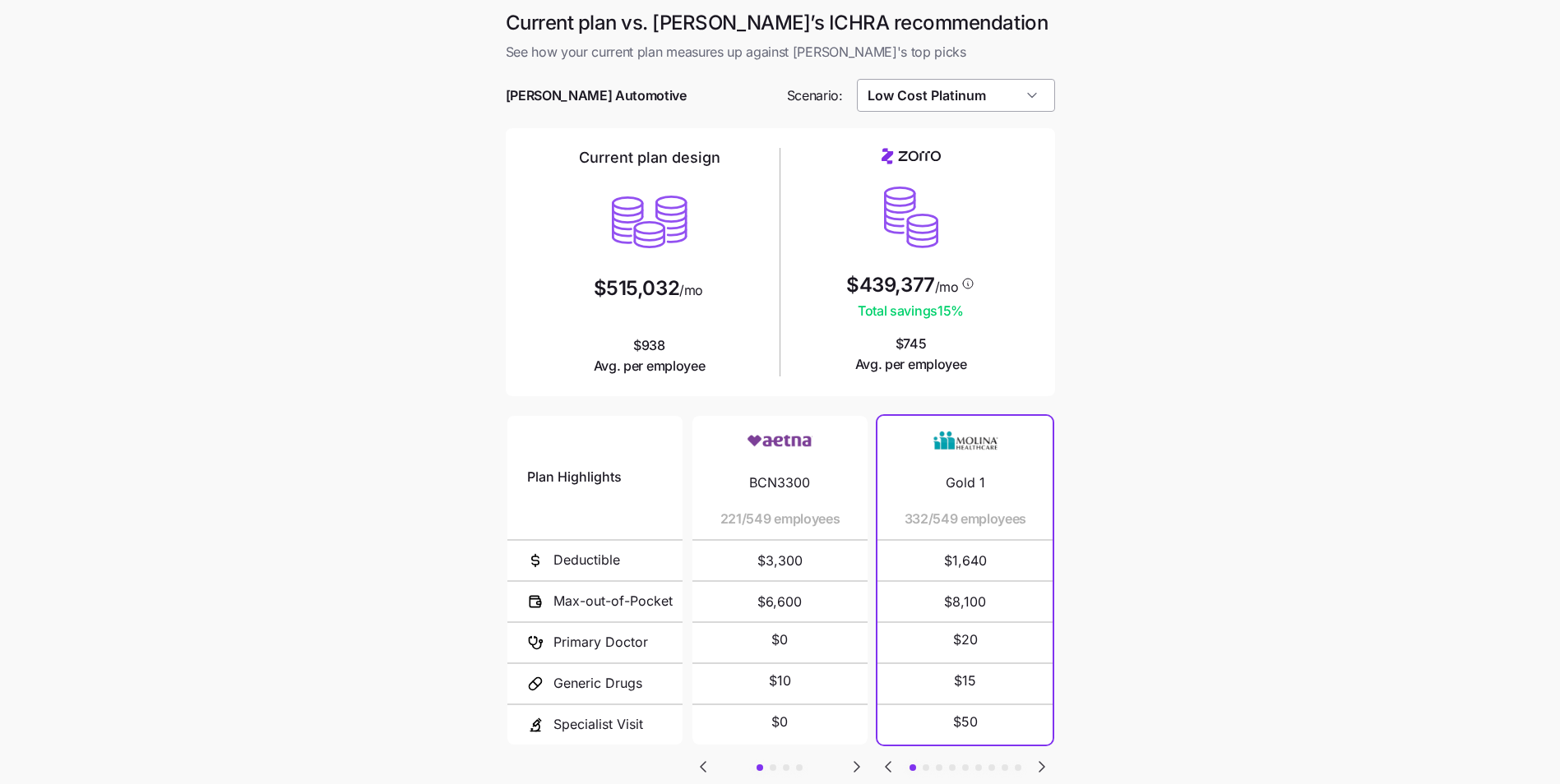
click at [958, 93] on input "Low Cost Platinum" at bounding box center [956, 95] width 198 height 33
click at [1217, 147] on main "Current plan vs. [PERSON_NAME]’s ICHRA recommendation See how your current plan…" at bounding box center [780, 449] width 1560 height 898
click at [922, 102] on input "Low Cost Platinum" at bounding box center [956, 95] width 198 height 33
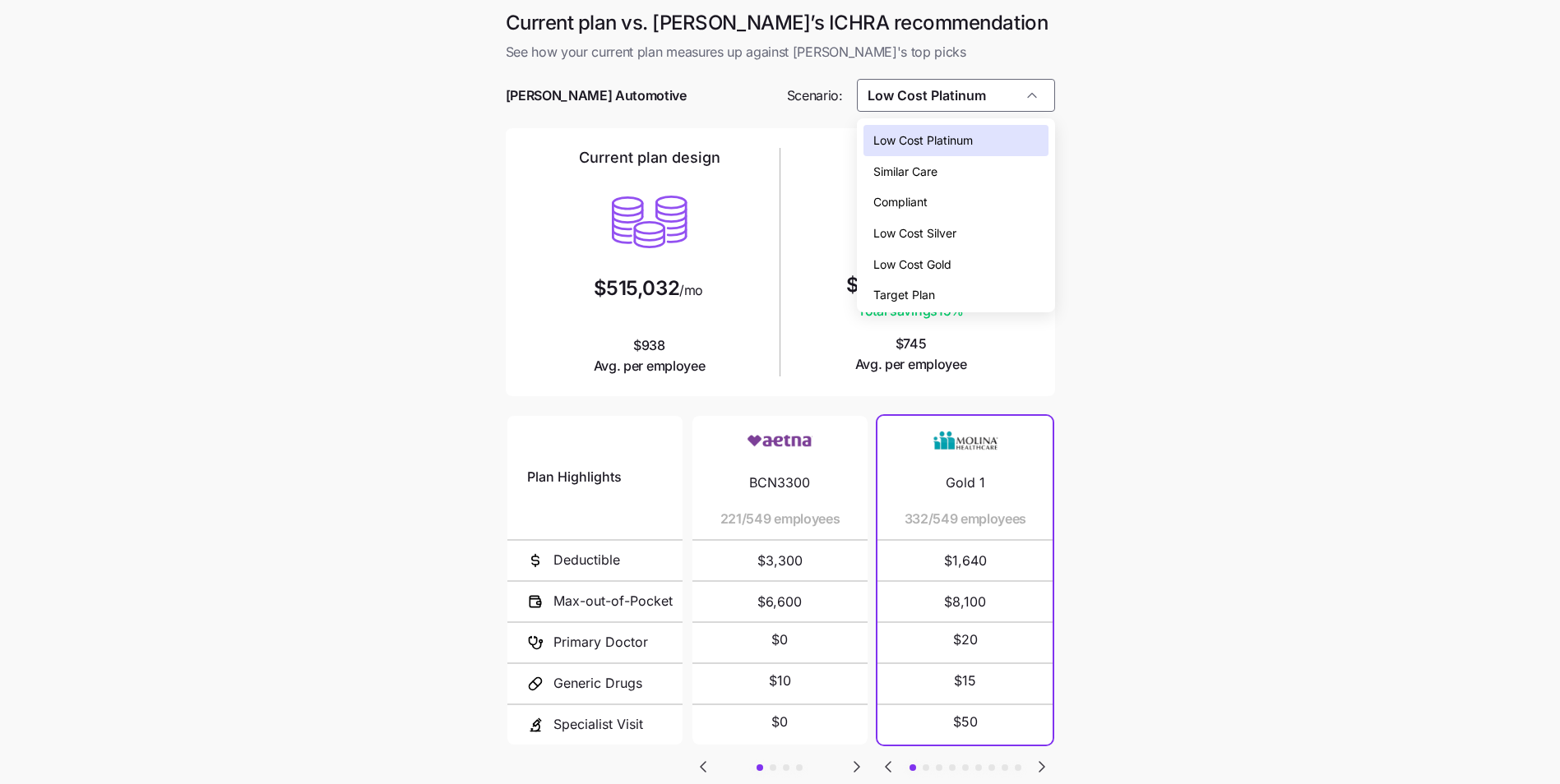
click at [941, 260] on span "Low Cost Gold" at bounding box center [912, 264] width 78 height 18
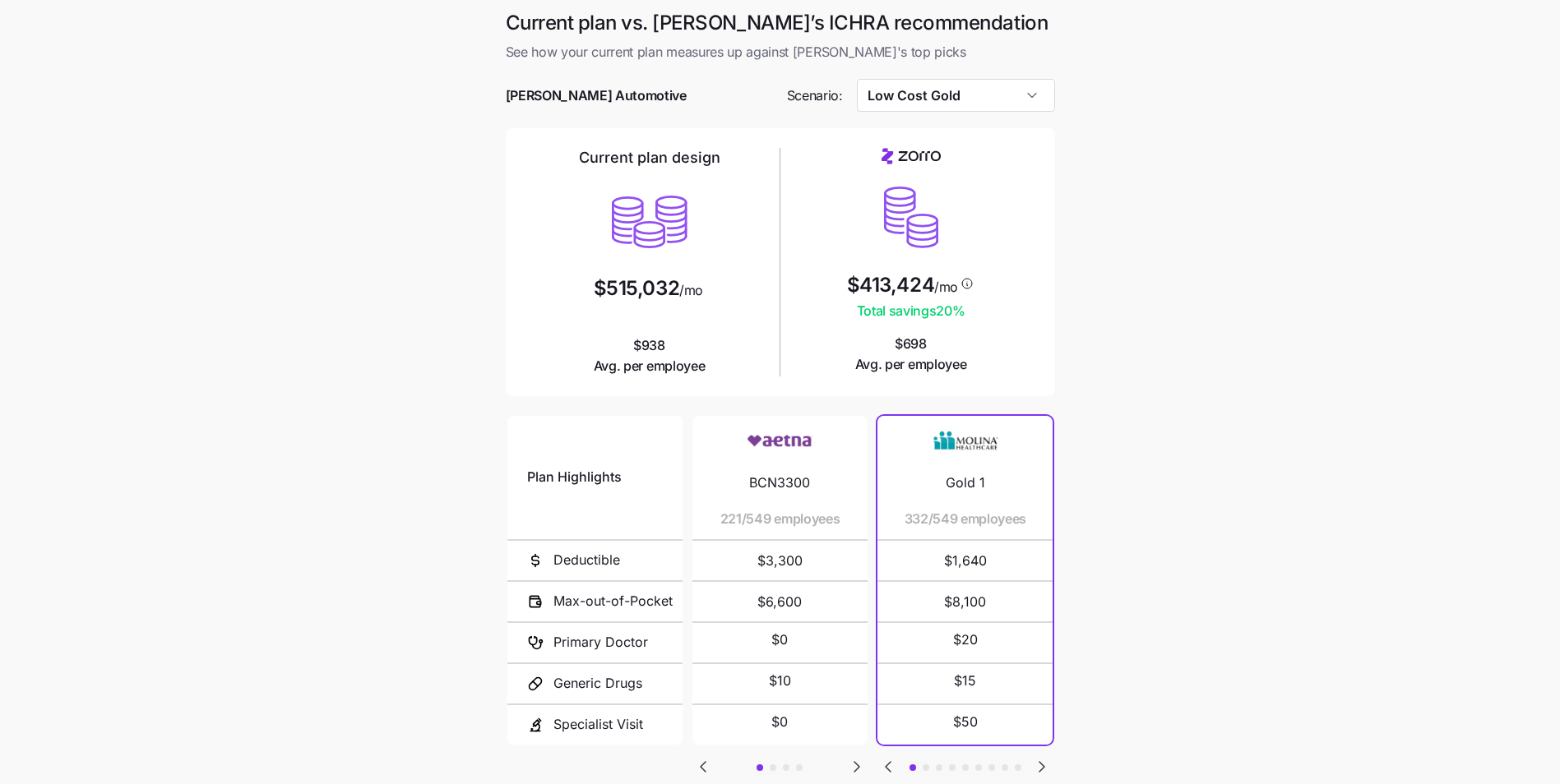
type input "Low Cost Gold"
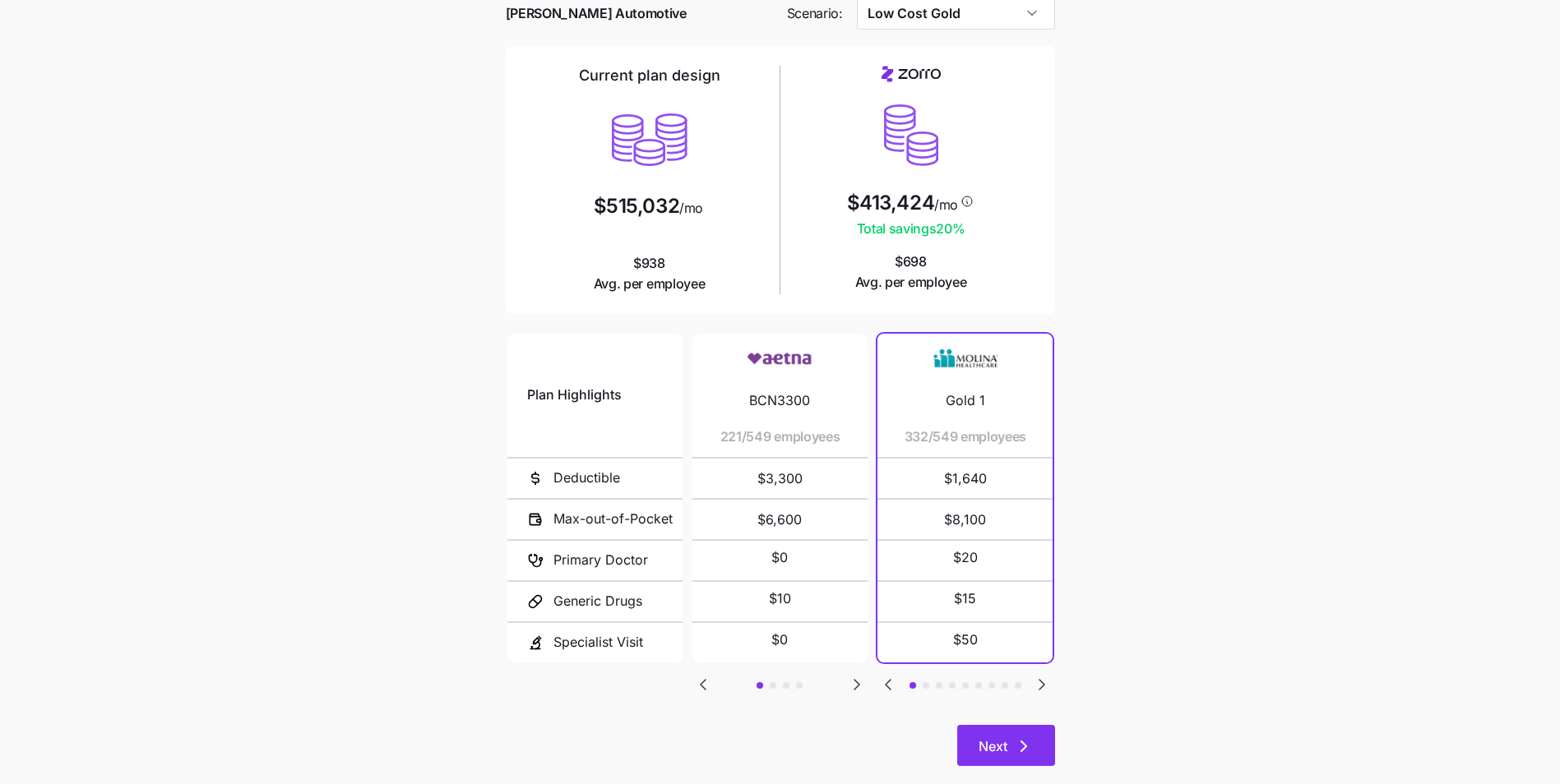
click at [1016, 751] on icon "button" at bounding box center [1024, 746] width 20 height 20
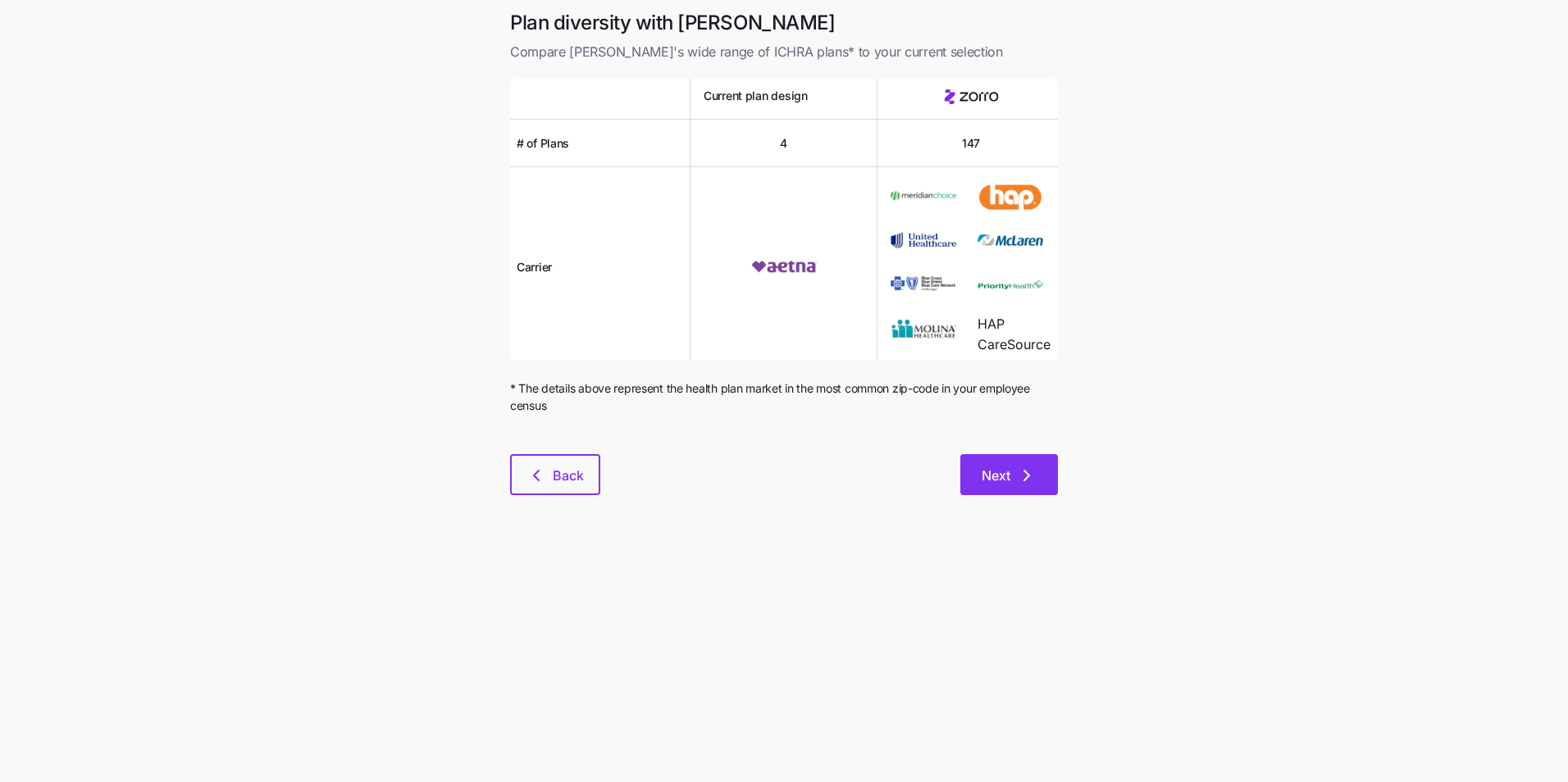
click at [1017, 470] on icon "button" at bounding box center [1026, 475] width 20 height 20
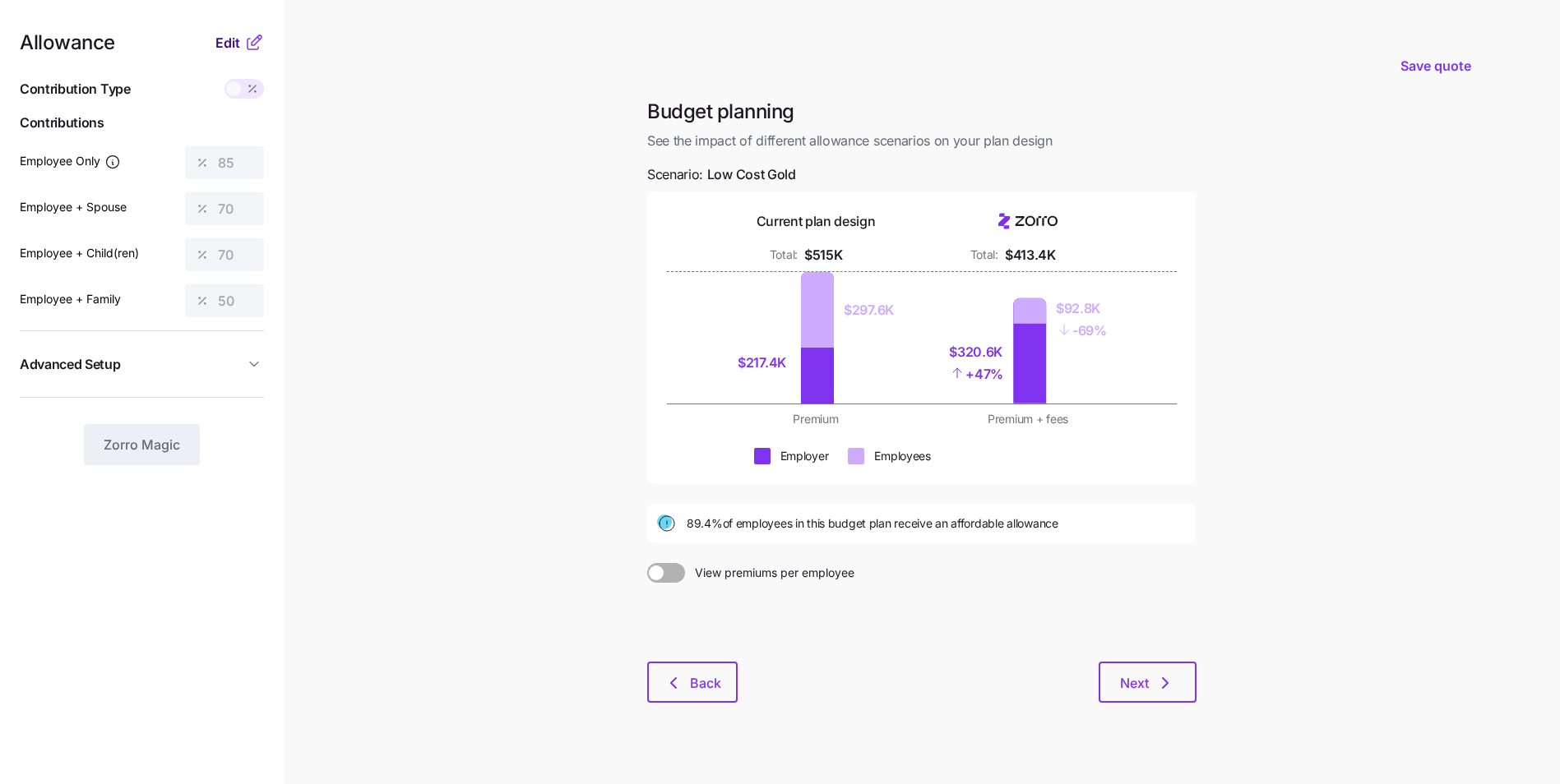
click at [236, 47] on span "Edit" at bounding box center [227, 42] width 25 height 20
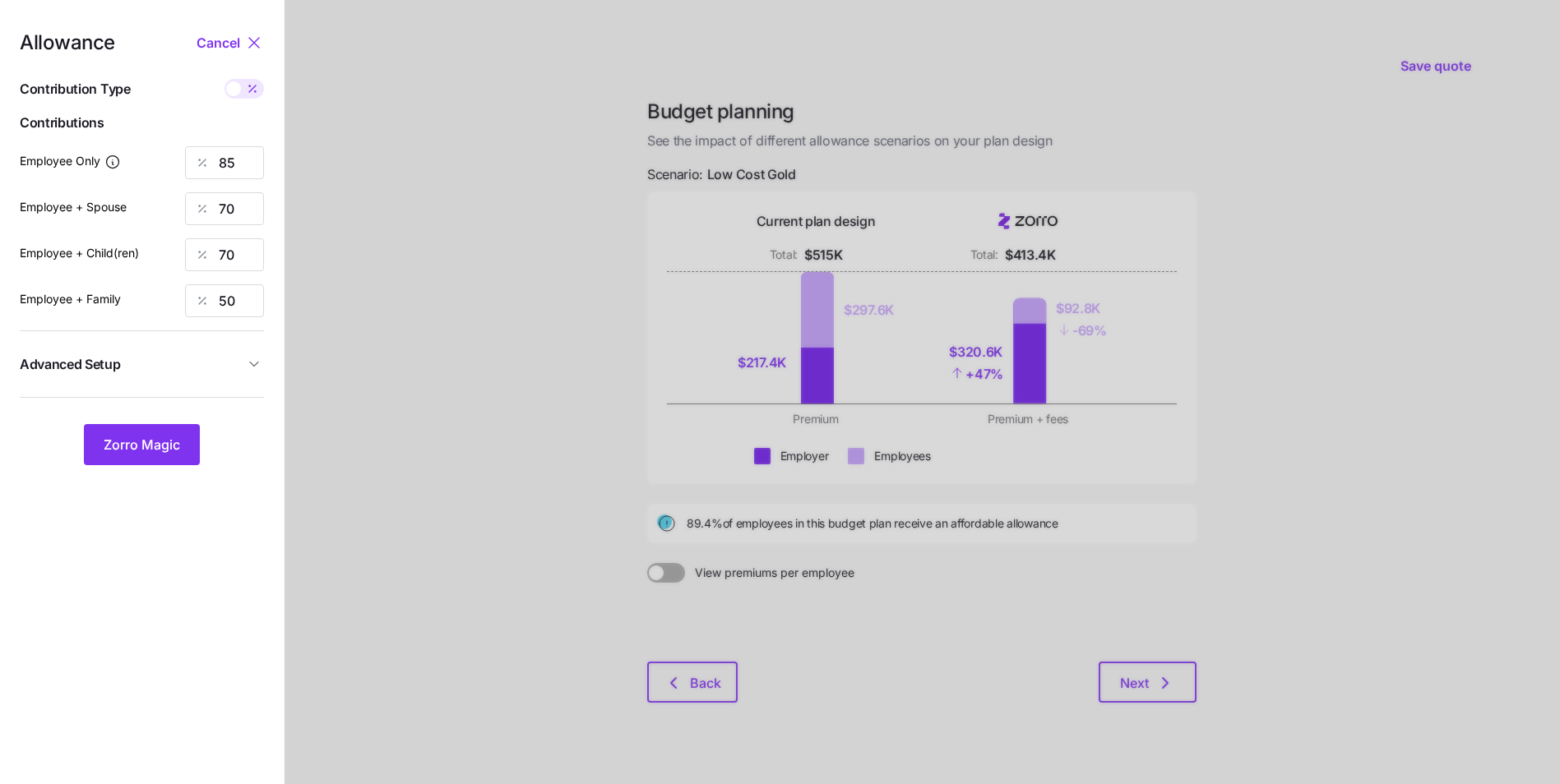
click at [211, 371] on span "Advanced Setup" at bounding box center [132, 365] width 225 height 21
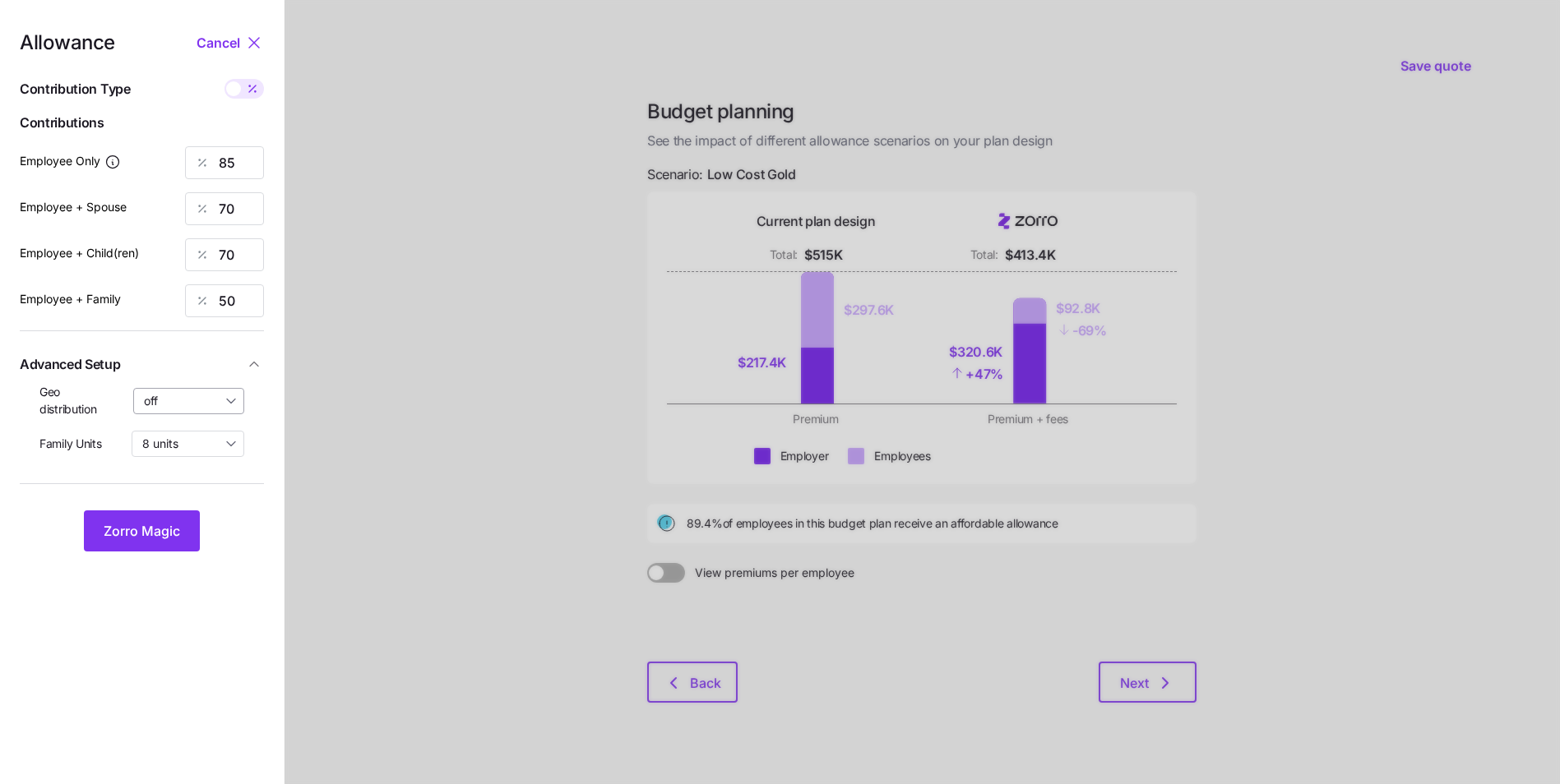
click at [207, 405] on input "off" at bounding box center [189, 401] width 112 height 27
click at [218, 467] on div "By area (21)" at bounding box center [189, 468] width 97 height 28
click at [200, 406] on input "By area (21)" at bounding box center [189, 401] width 112 height 27
click at [206, 495] on span "By state (3)" at bounding box center [180, 496] width 63 height 18
type input "By state (3)"
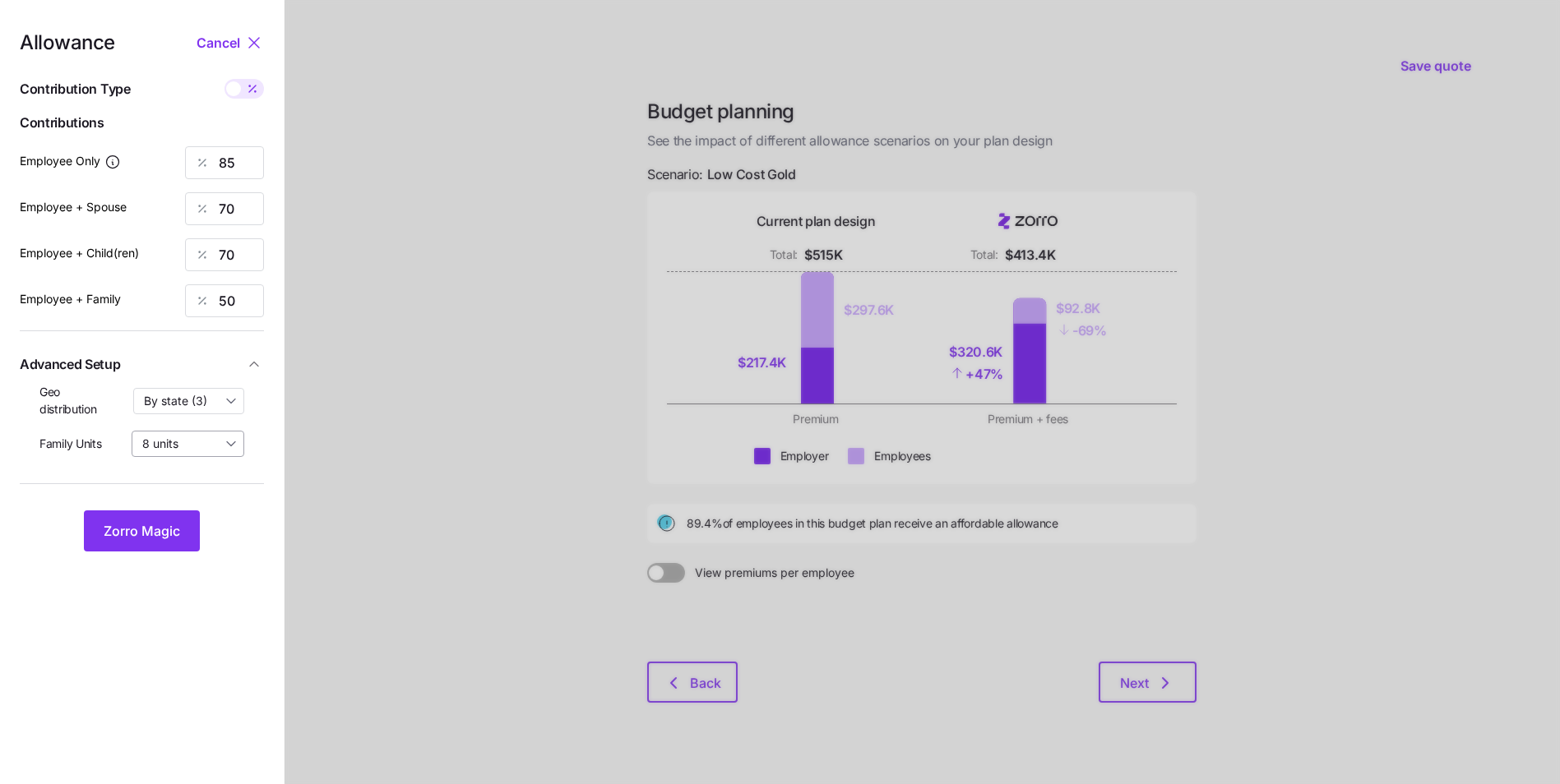
click at [215, 443] on input "8 units" at bounding box center [187, 443] width 112 height 27
drag, startPoint x: 215, startPoint y: 443, endPoint x: 184, endPoint y: 362, distance: 86.7
click at [184, 362] on span "Advanced Setup" at bounding box center [132, 365] width 225 height 21
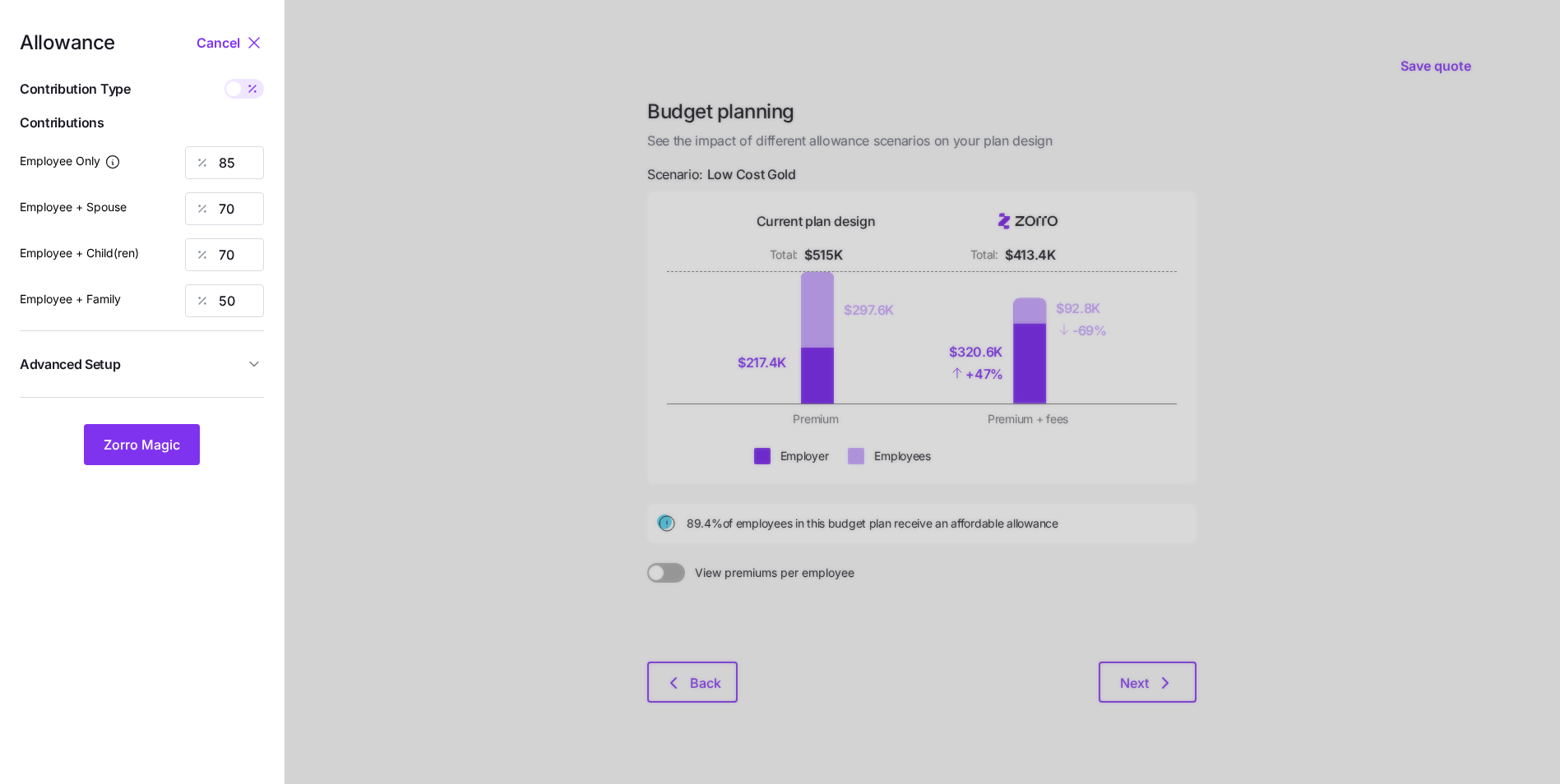
click at [192, 370] on span "Advanced Setup" at bounding box center [132, 365] width 225 height 21
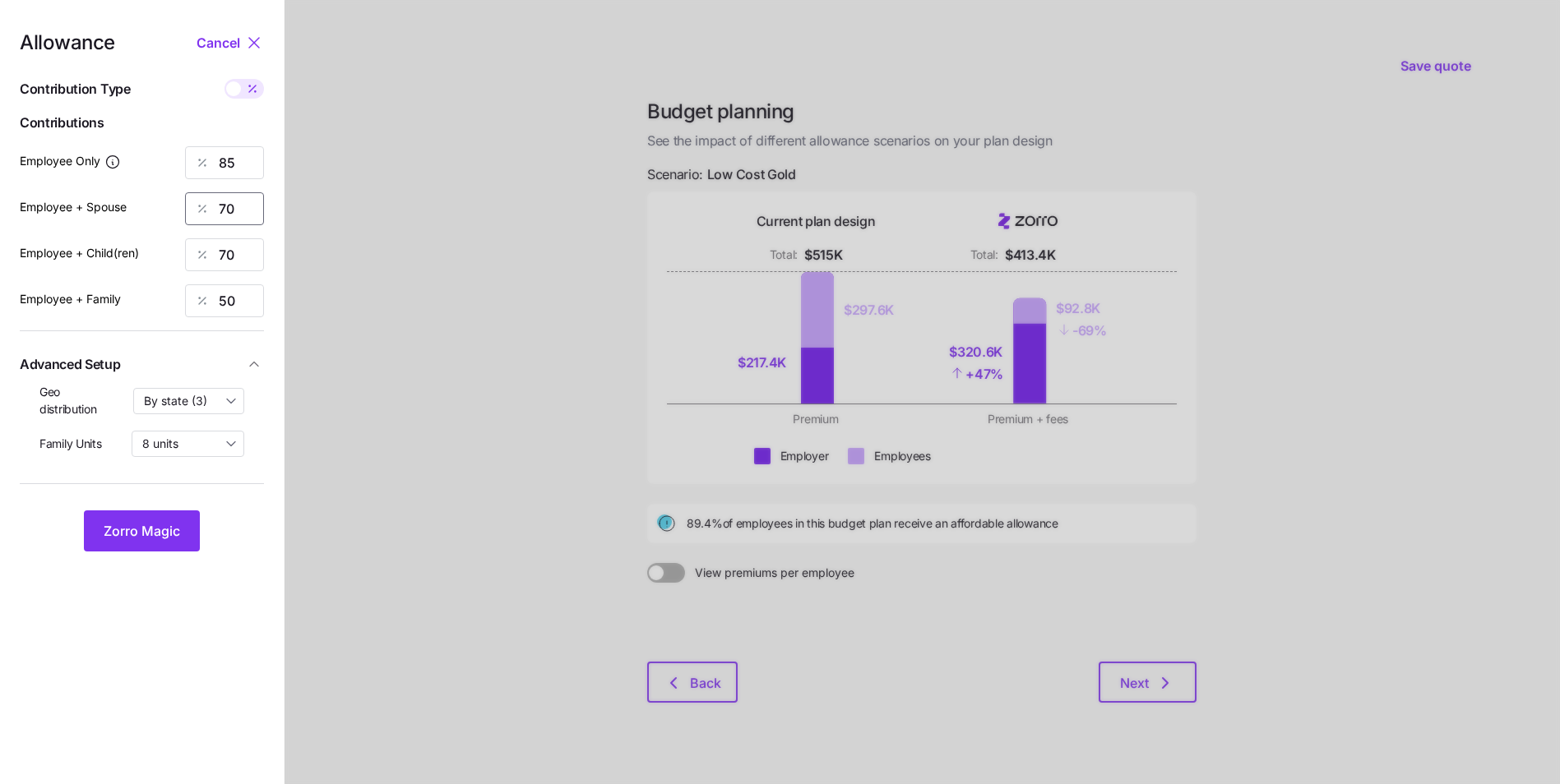
drag, startPoint x: 236, startPoint y: 208, endPoint x: 216, endPoint y: 213, distance: 20.6
click at [216, 213] on div "70" at bounding box center [225, 208] width 79 height 33
drag, startPoint x: 238, startPoint y: 157, endPoint x: 219, endPoint y: 165, distance: 20.6
click at [219, 165] on input "85" at bounding box center [225, 163] width 79 height 33
type input "90"
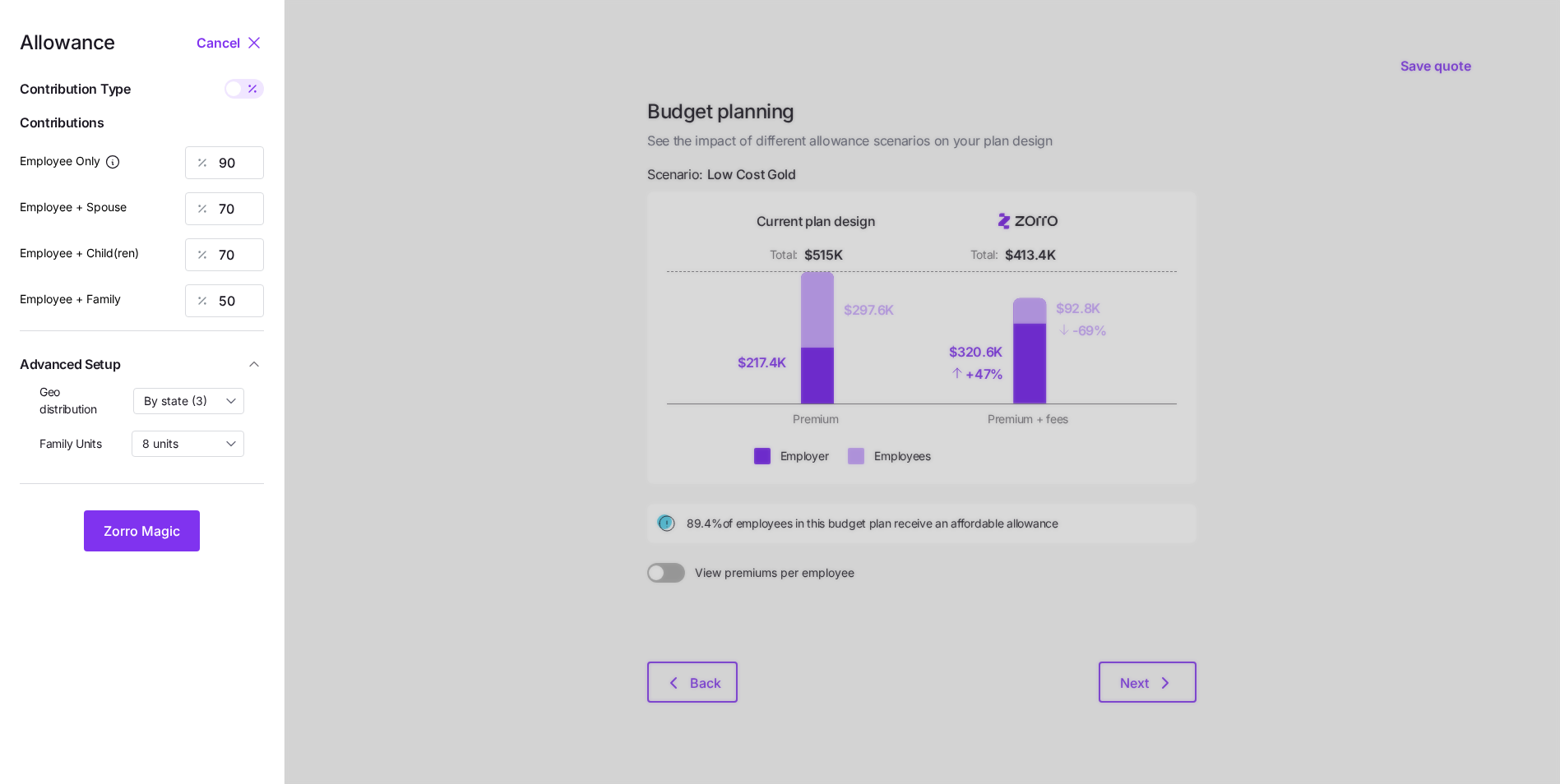
click at [190, 118] on span "Contributions" at bounding box center [142, 123] width 245 height 21
drag, startPoint x: 236, startPoint y: 209, endPoint x: 211, endPoint y: 210, distance: 25.0
click at [211, 210] on div "70" at bounding box center [225, 208] width 79 height 33
type input "60"
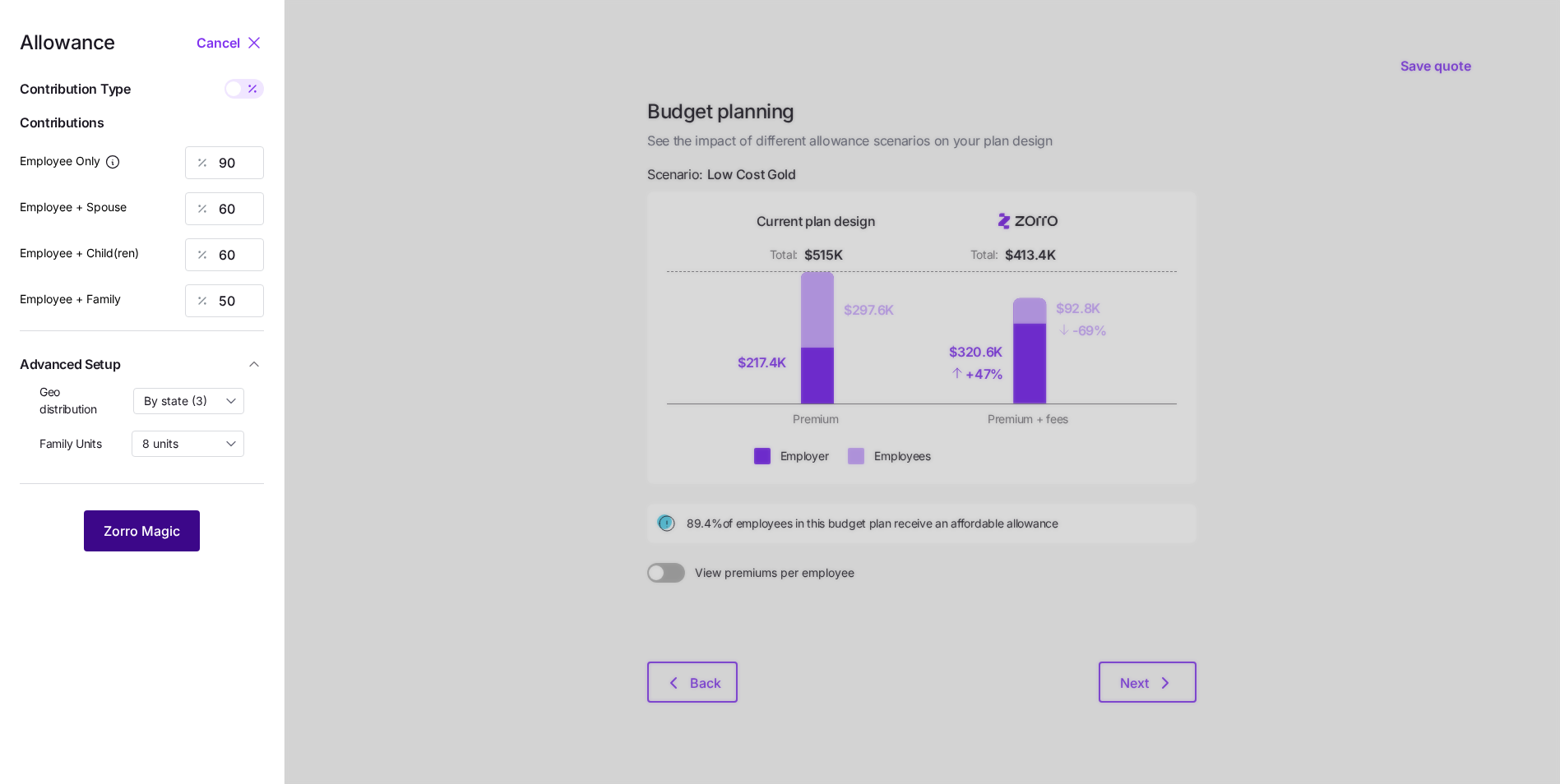
click at [160, 528] on span "Zorro Magic" at bounding box center [142, 531] width 76 height 20
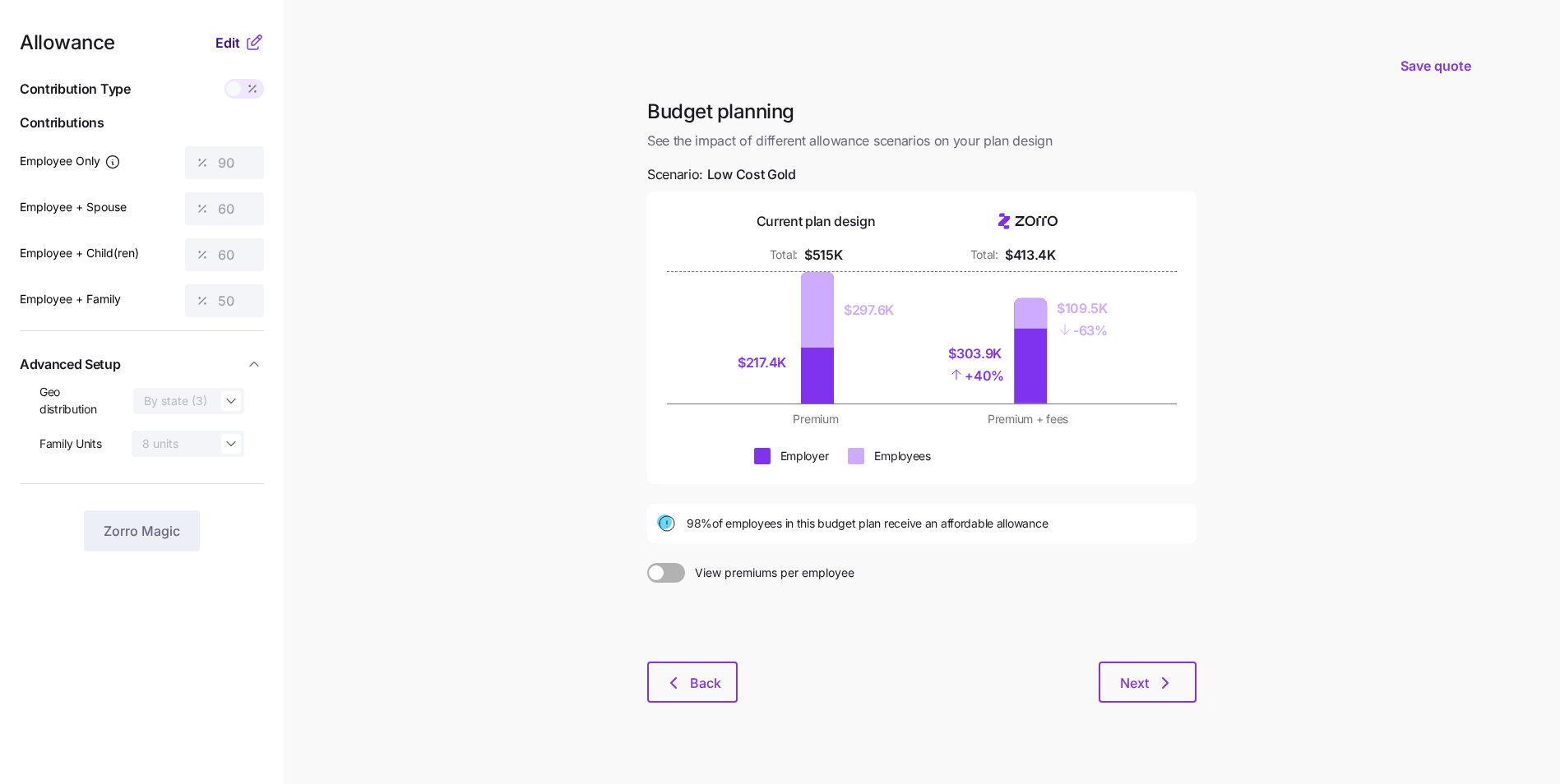
click at [241, 49] on button "Edit" at bounding box center [230, 42] width 29 height 20
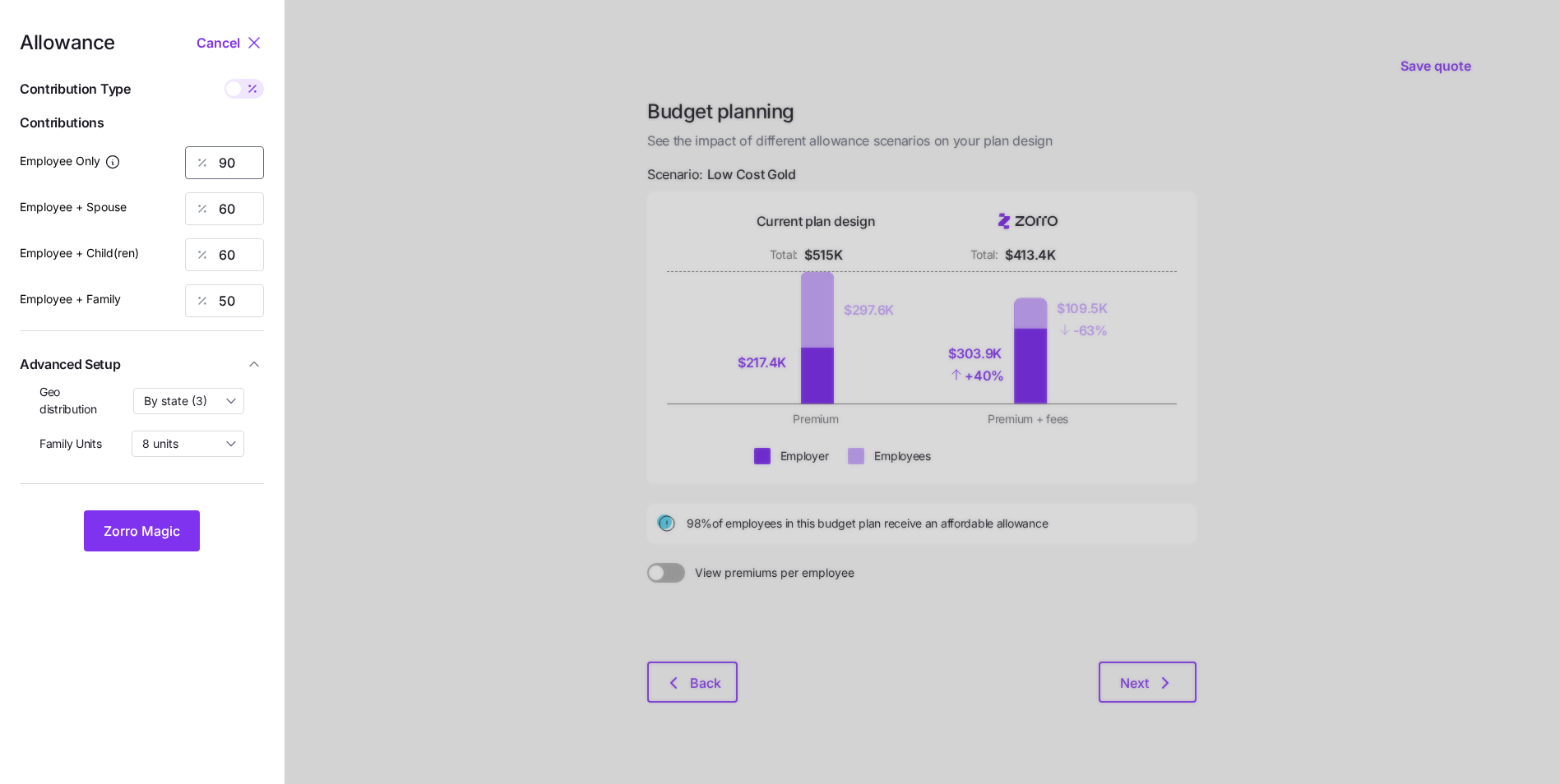
drag, startPoint x: 235, startPoint y: 163, endPoint x: 217, endPoint y: 162, distance: 18.0
click at [217, 162] on div "90" at bounding box center [225, 163] width 79 height 33
type input "80"
click at [156, 516] on button "Zorro Magic" at bounding box center [142, 531] width 116 height 41
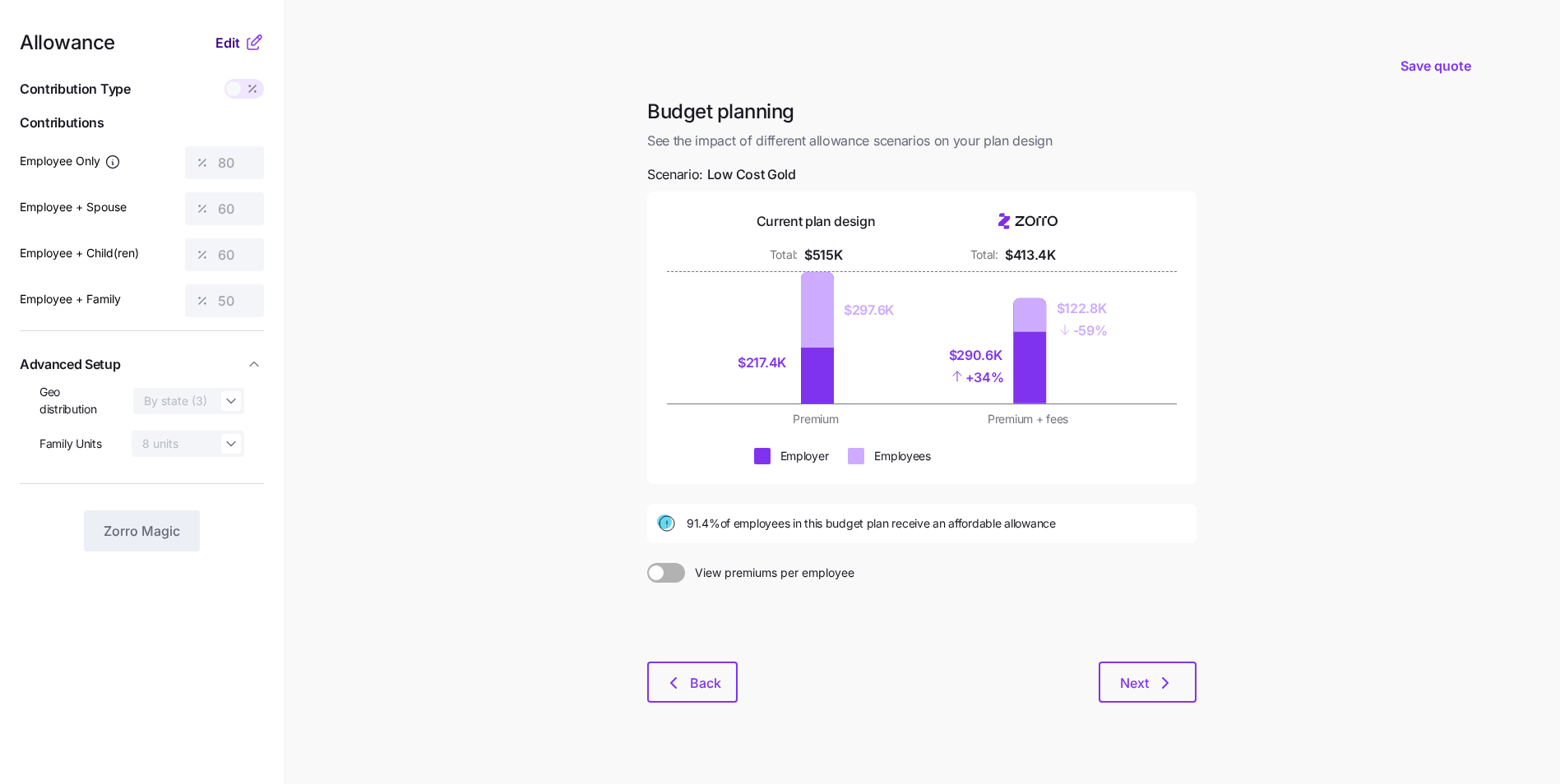
click at [239, 39] on span "Edit" at bounding box center [227, 42] width 25 height 20
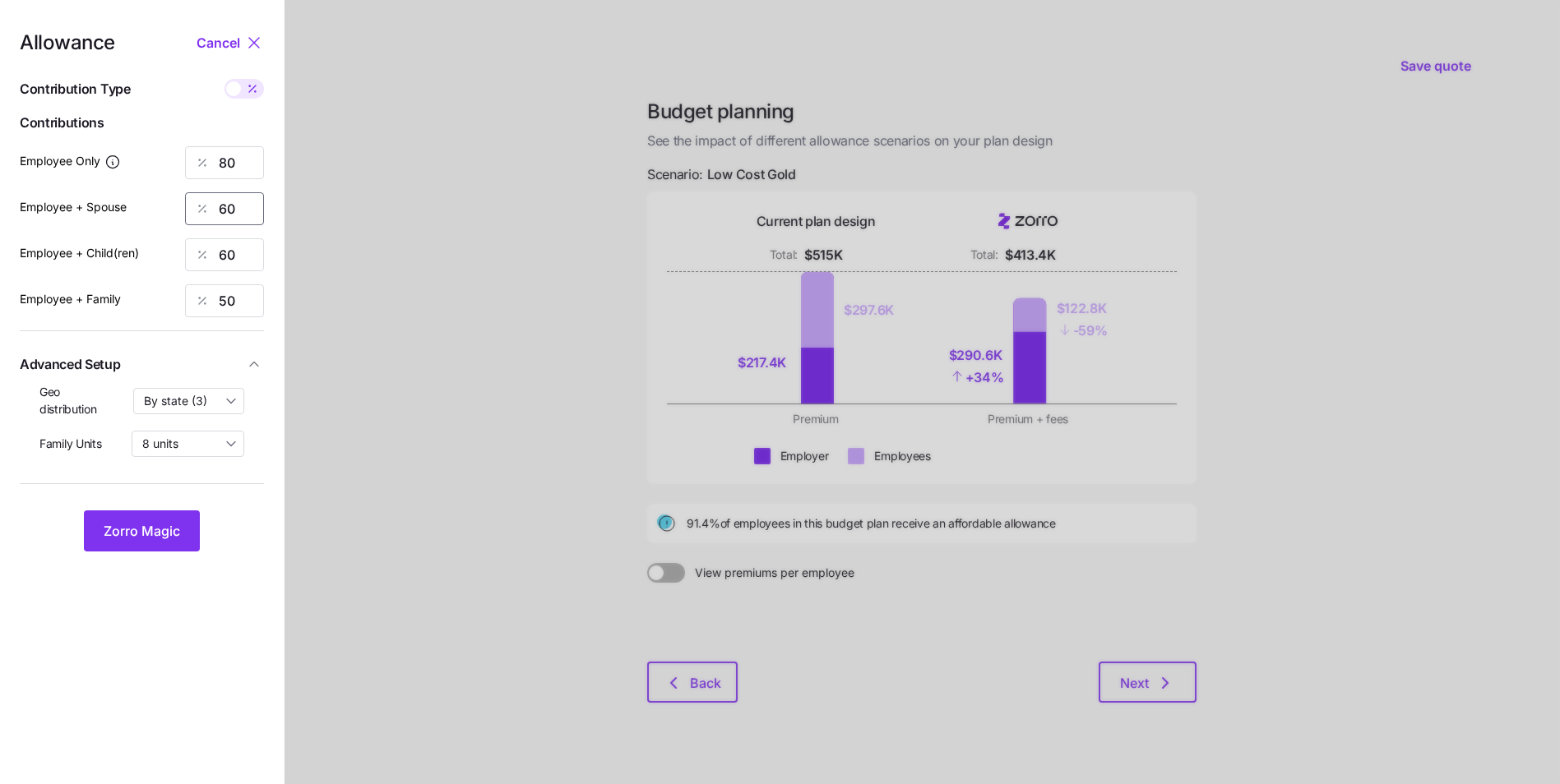
click at [223, 210] on input "60" at bounding box center [225, 208] width 79 height 33
type input "50"
drag, startPoint x: 228, startPoint y: 254, endPoint x: 219, endPoint y: 257, distance: 9.5
click at [219, 257] on input "60" at bounding box center [225, 255] width 79 height 33
type input "50"
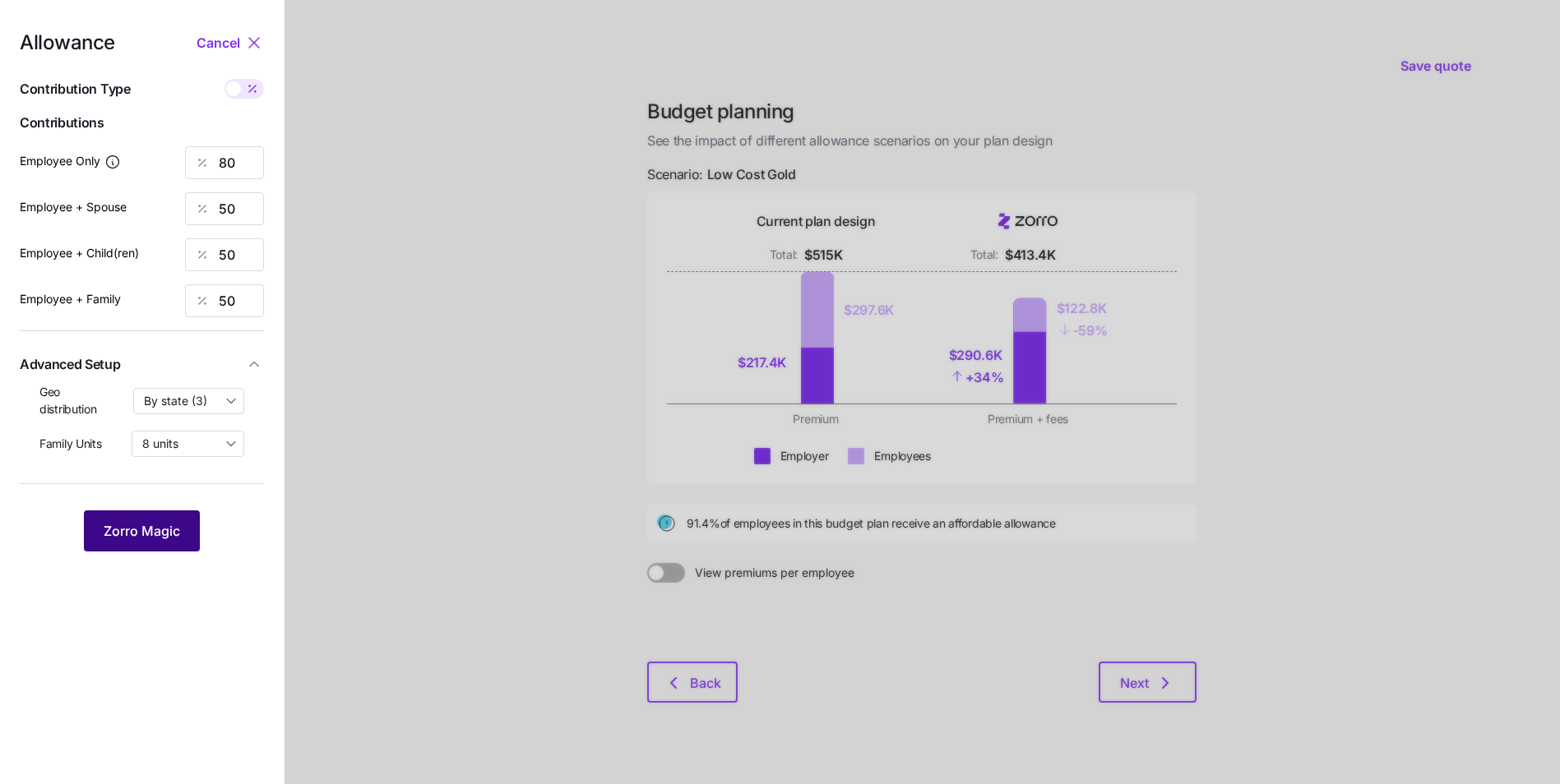
click at [185, 532] on button "Zorro Magic" at bounding box center [142, 531] width 116 height 41
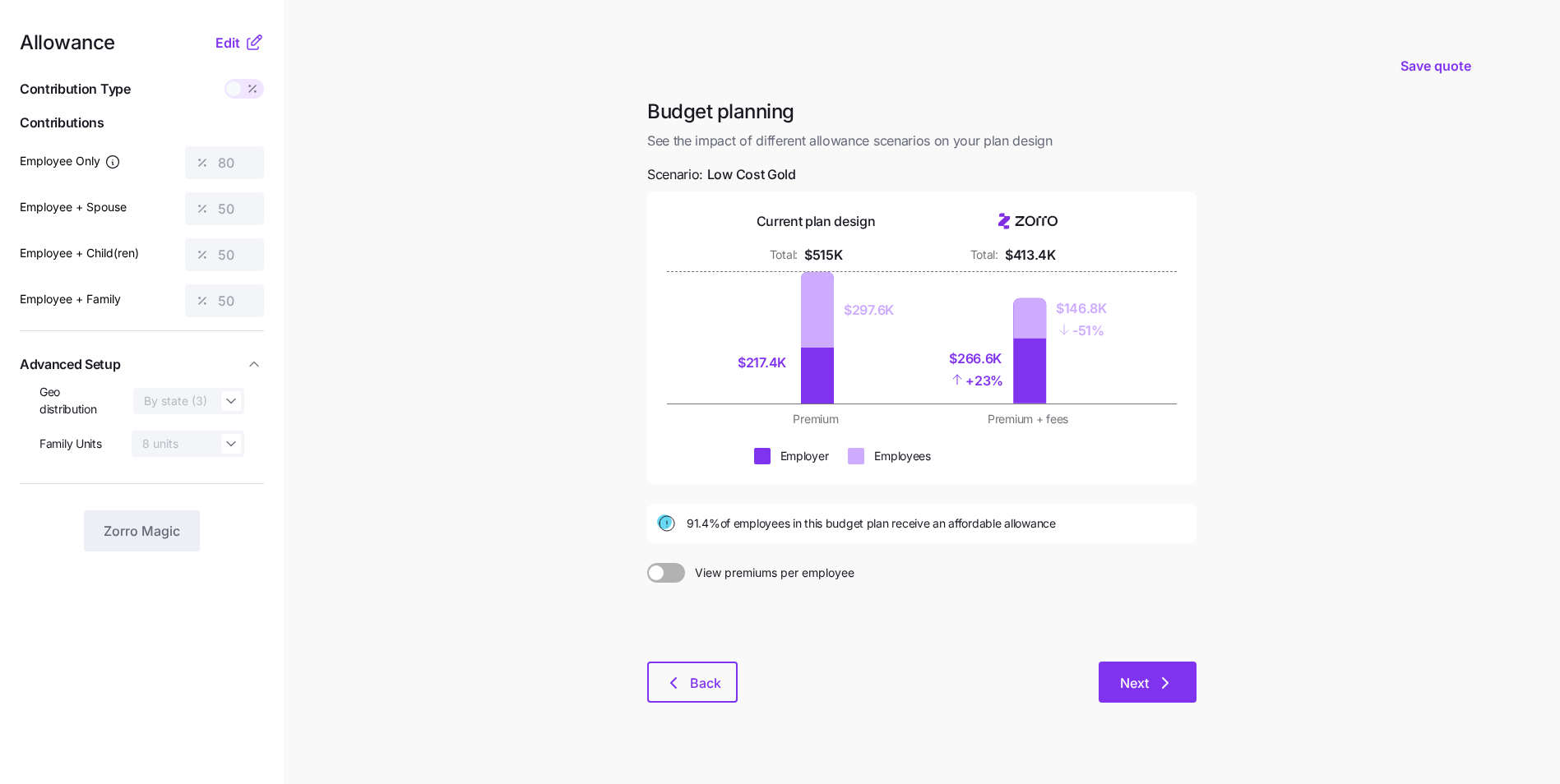
click at [1119, 670] on button "Next" at bounding box center [1147, 683] width 98 height 41
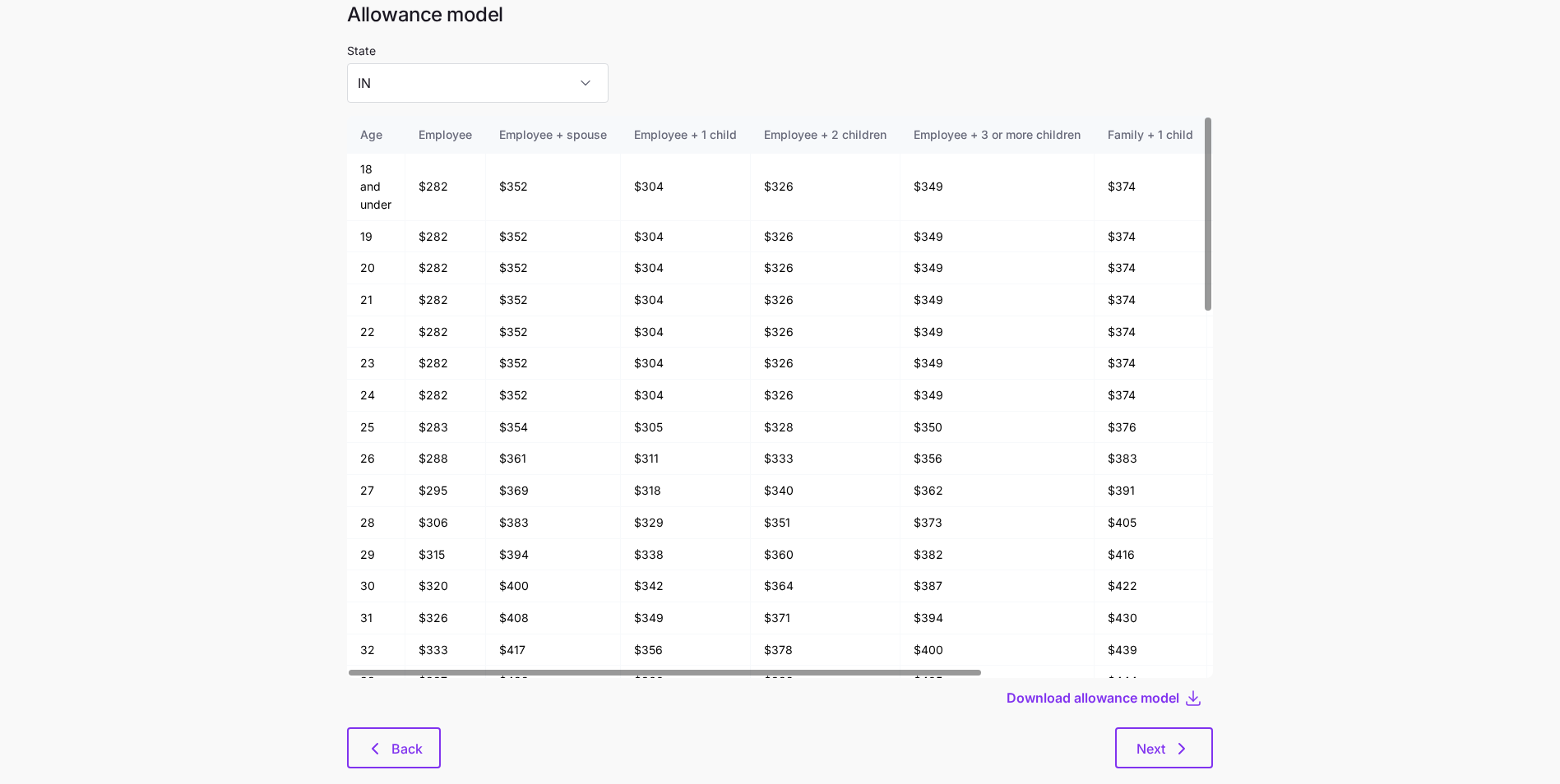
scroll to position [82, 0]
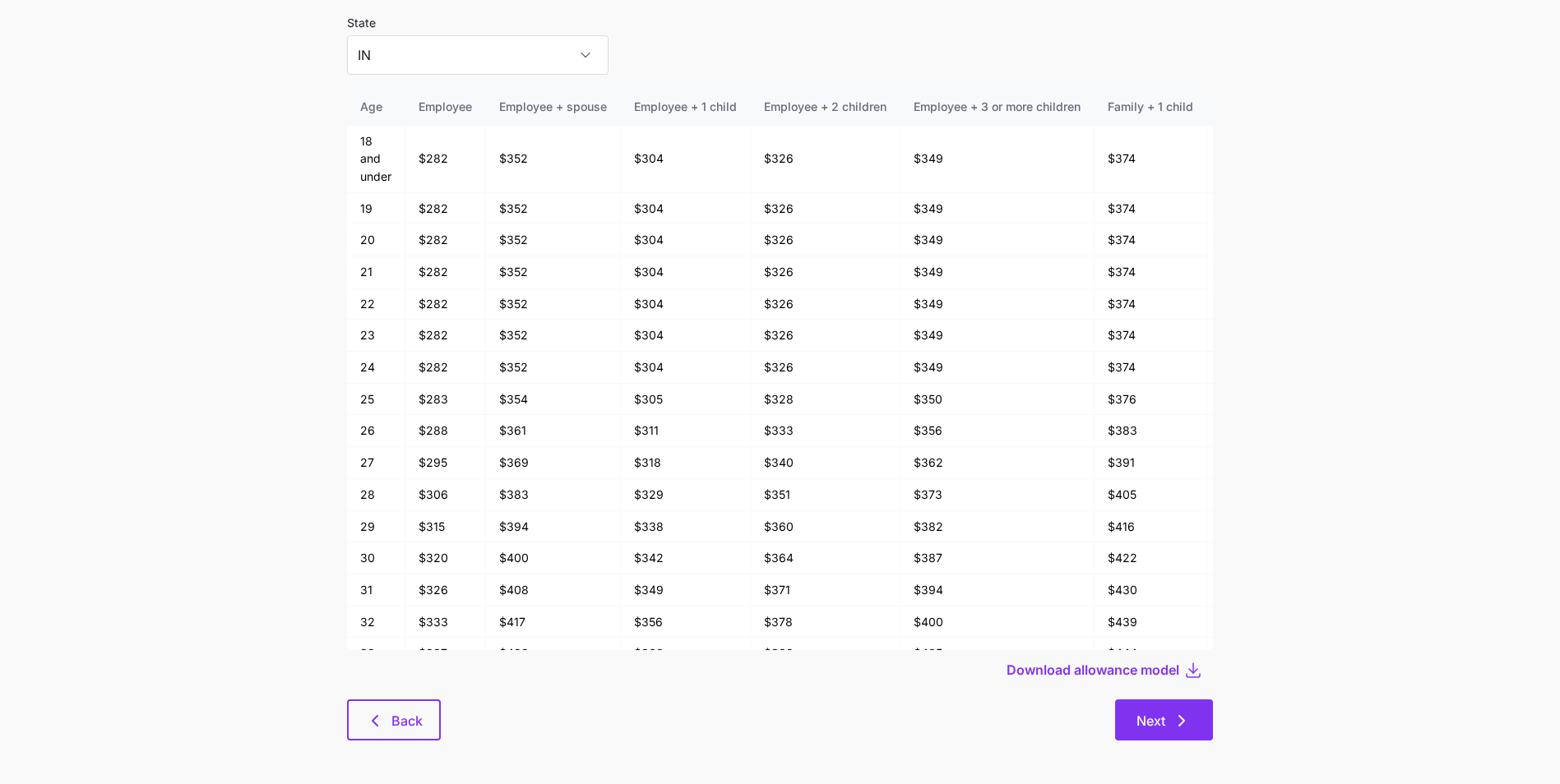
click at [1173, 723] on icon "button" at bounding box center [1182, 721] width 20 height 20
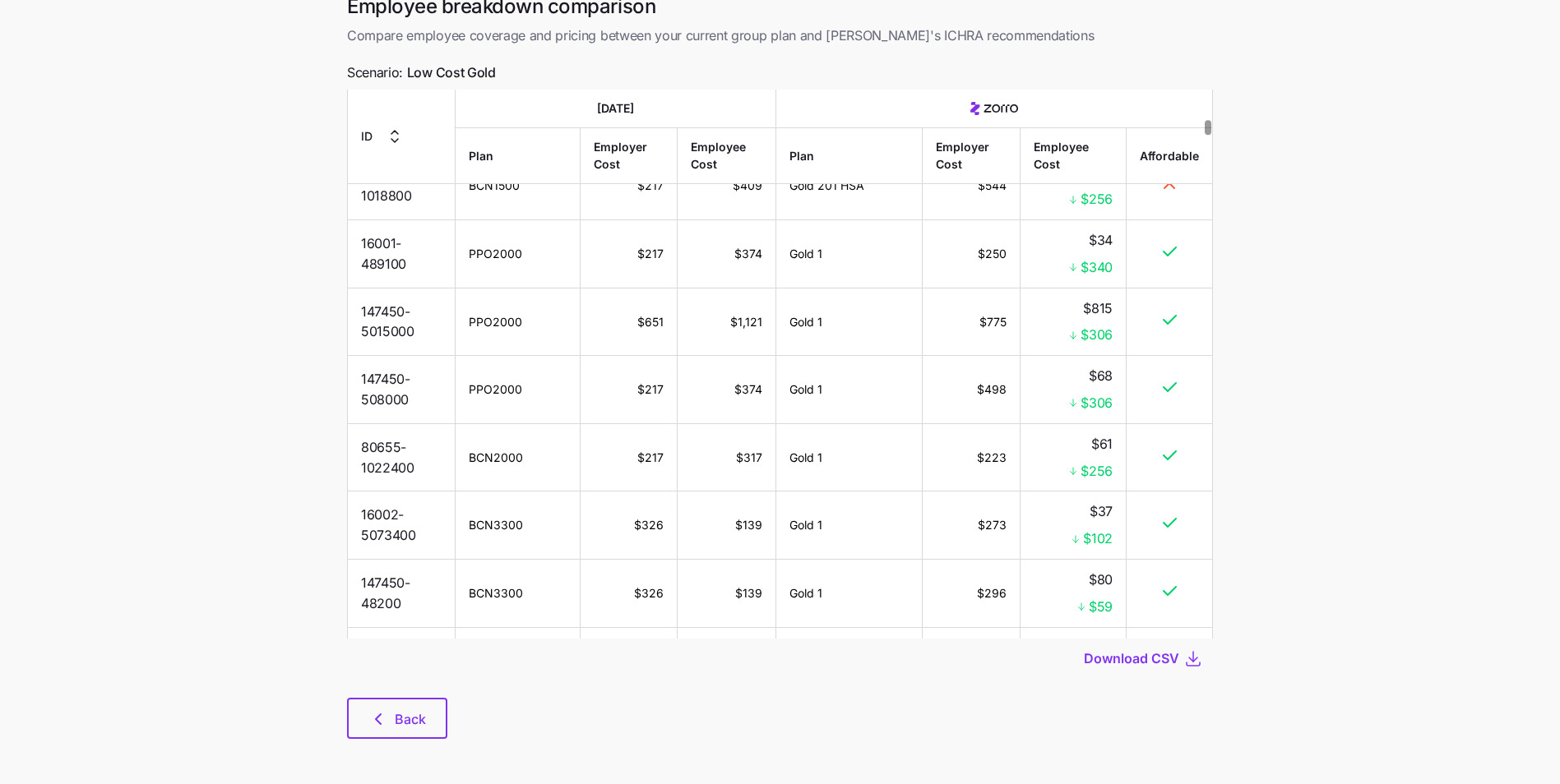
scroll to position [2055, 0]
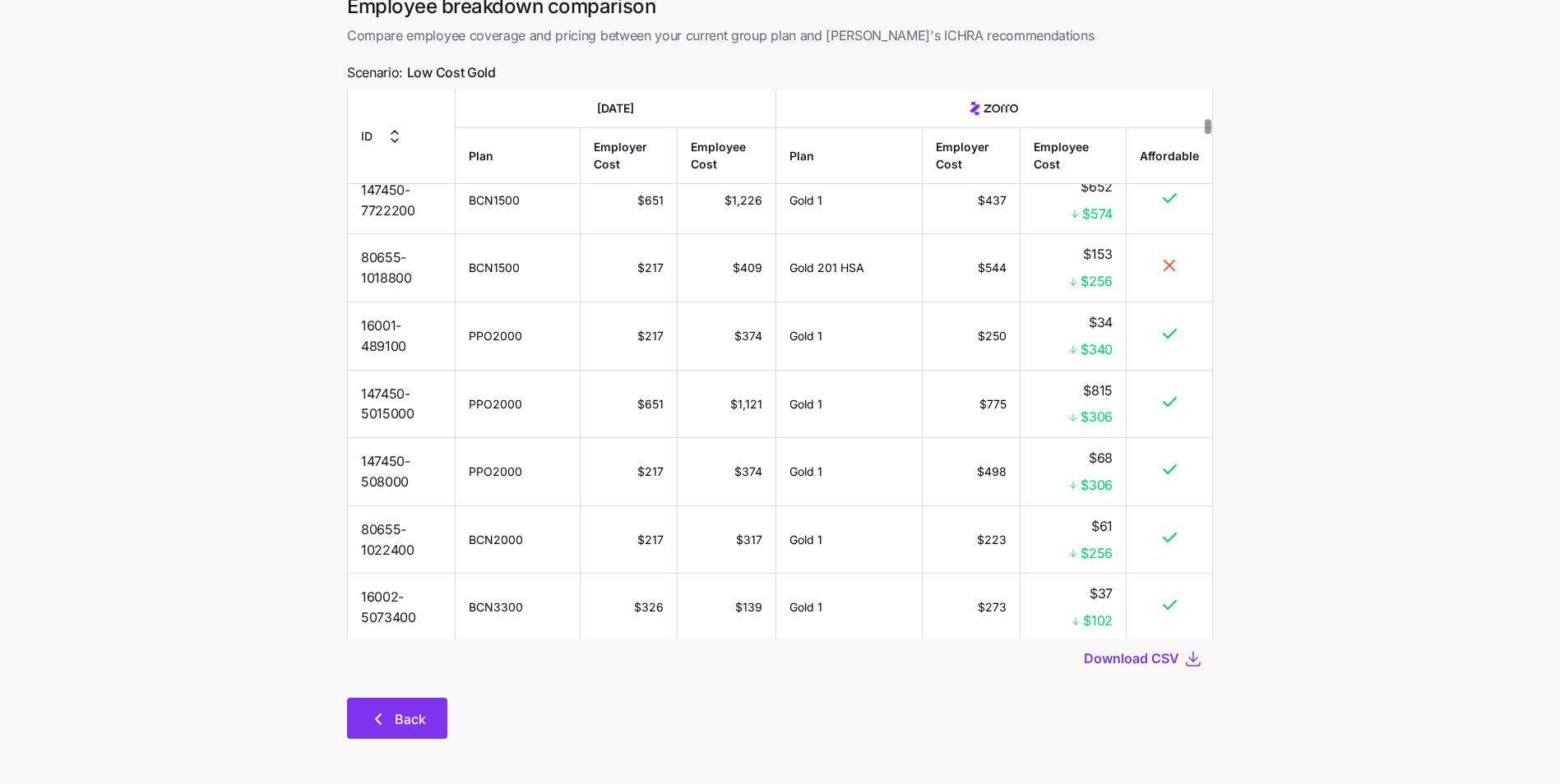
click at [406, 715] on span "Back" at bounding box center [410, 719] width 31 height 20
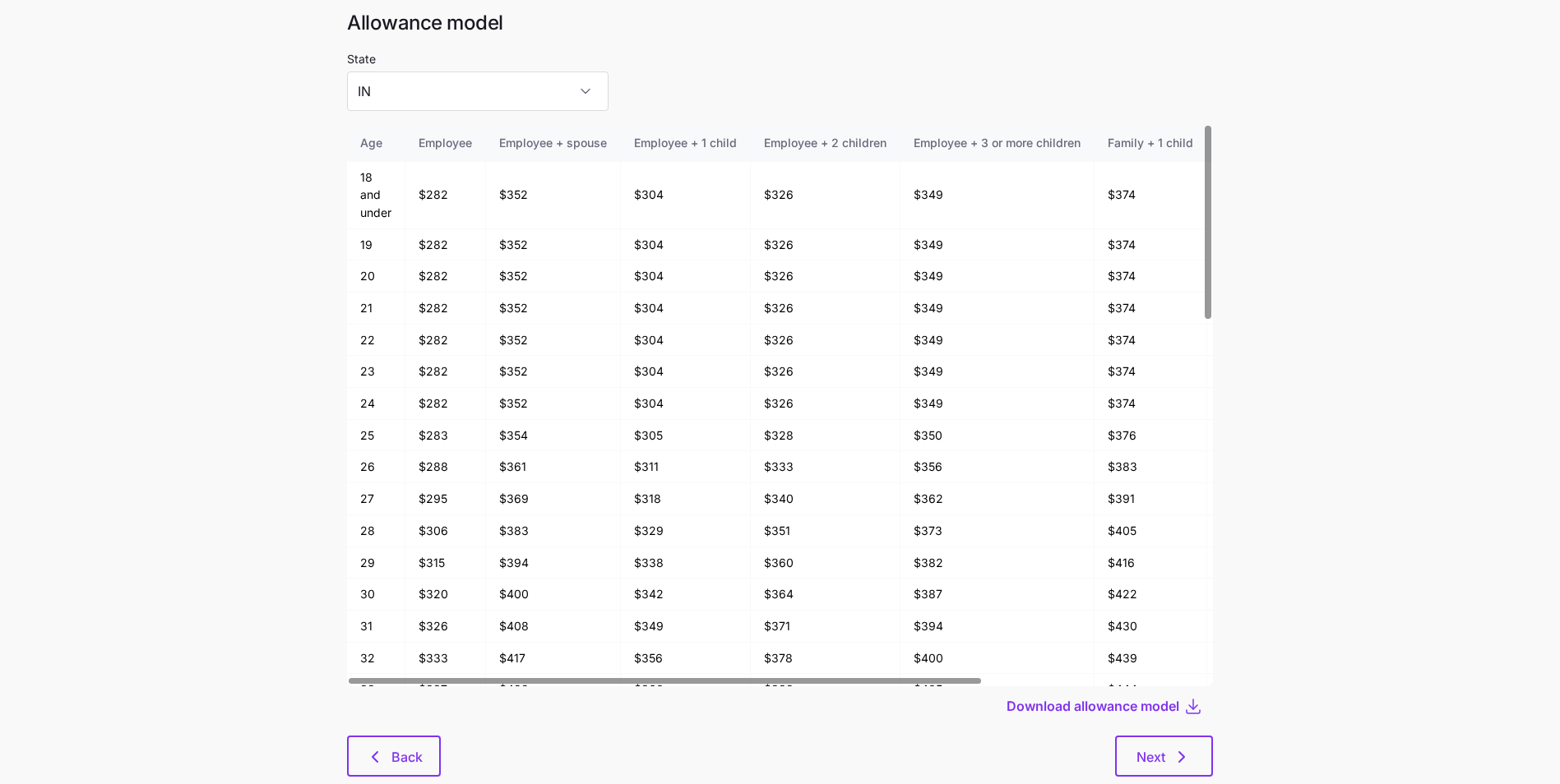
scroll to position [88, 0]
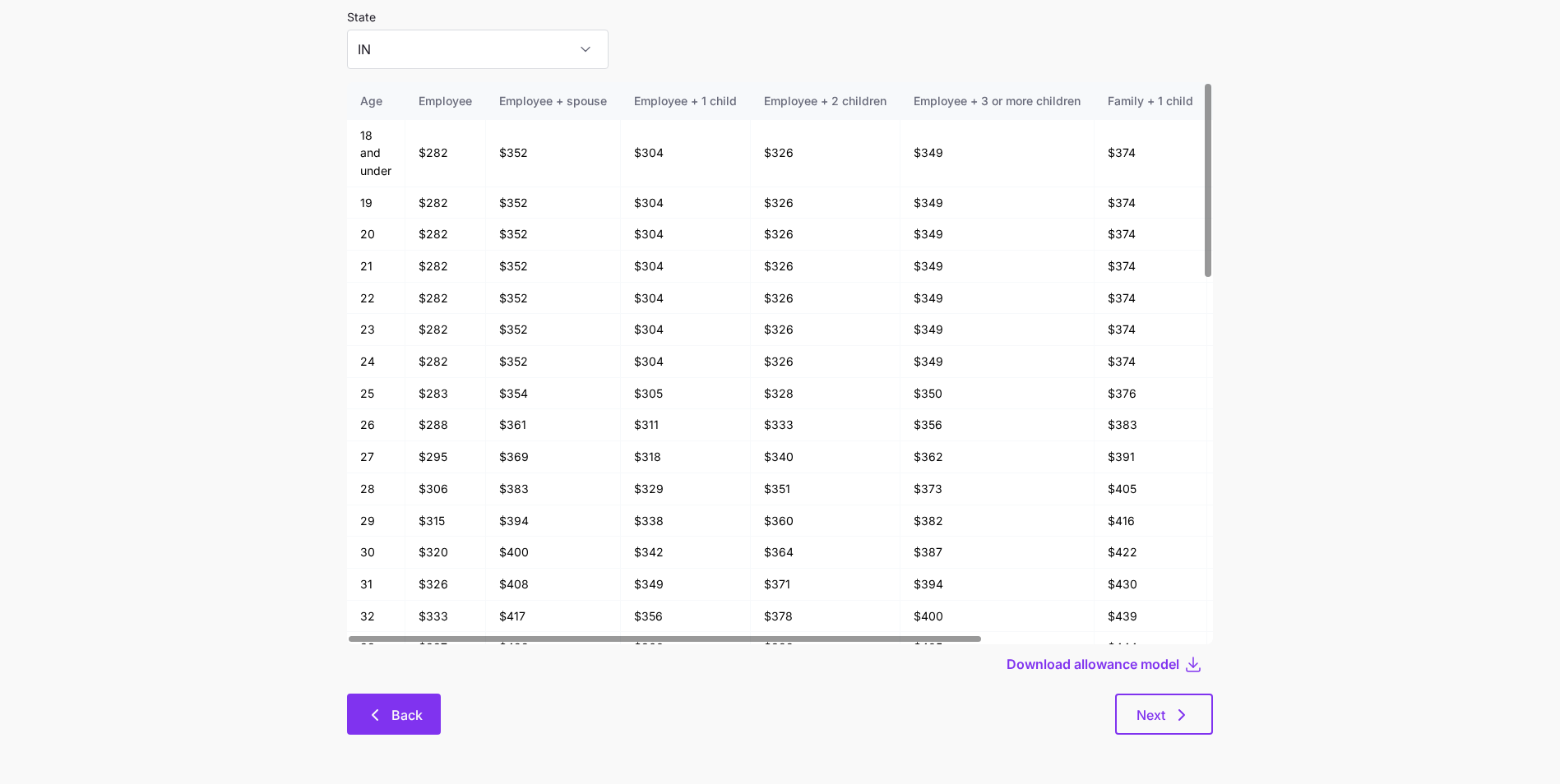
click at [384, 707] on icon "button" at bounding box center [375, 715] width 20 height 20
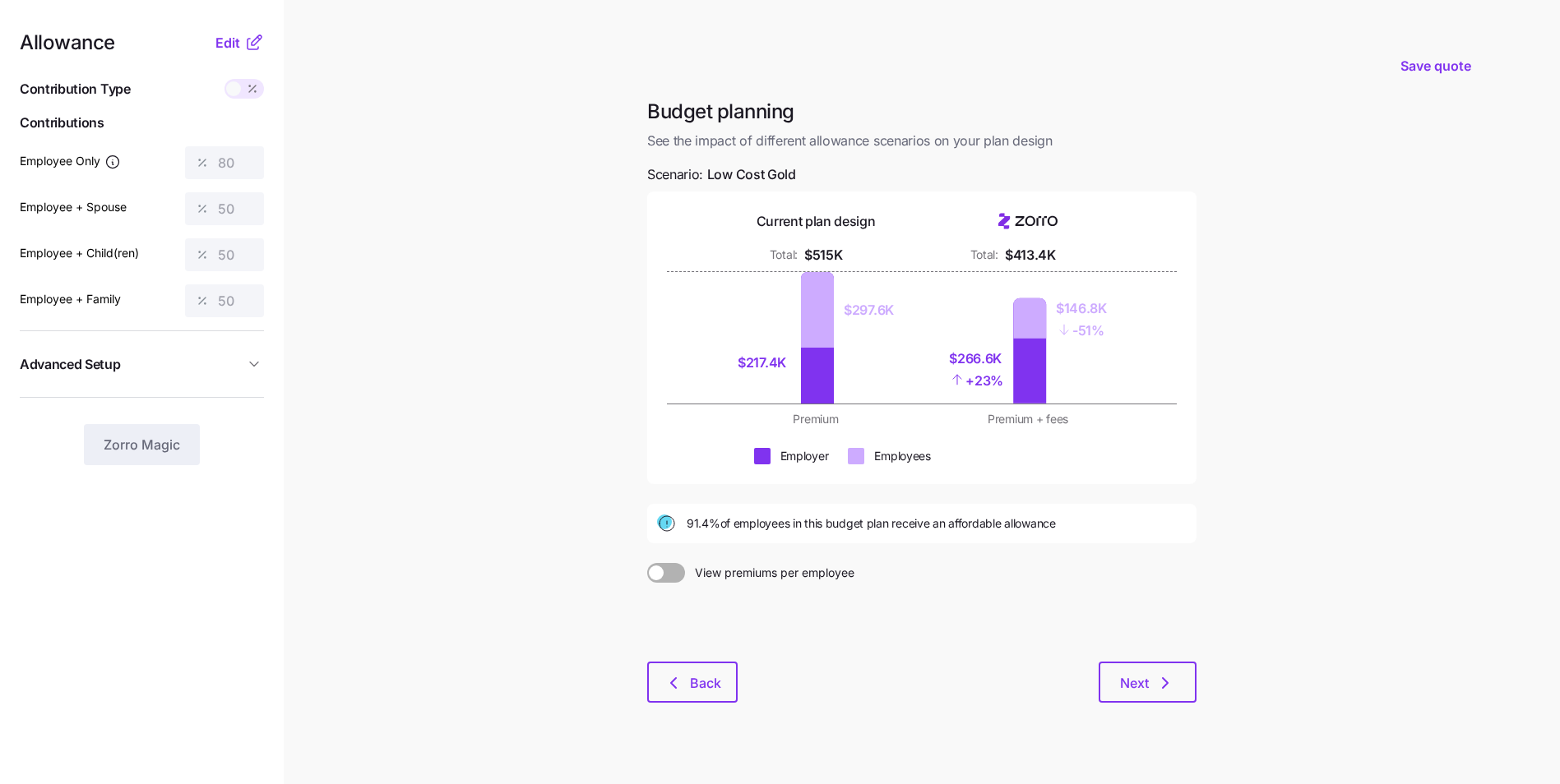
click at [247, 51] on icon at bounding box center [254, 42] width 20 height 20
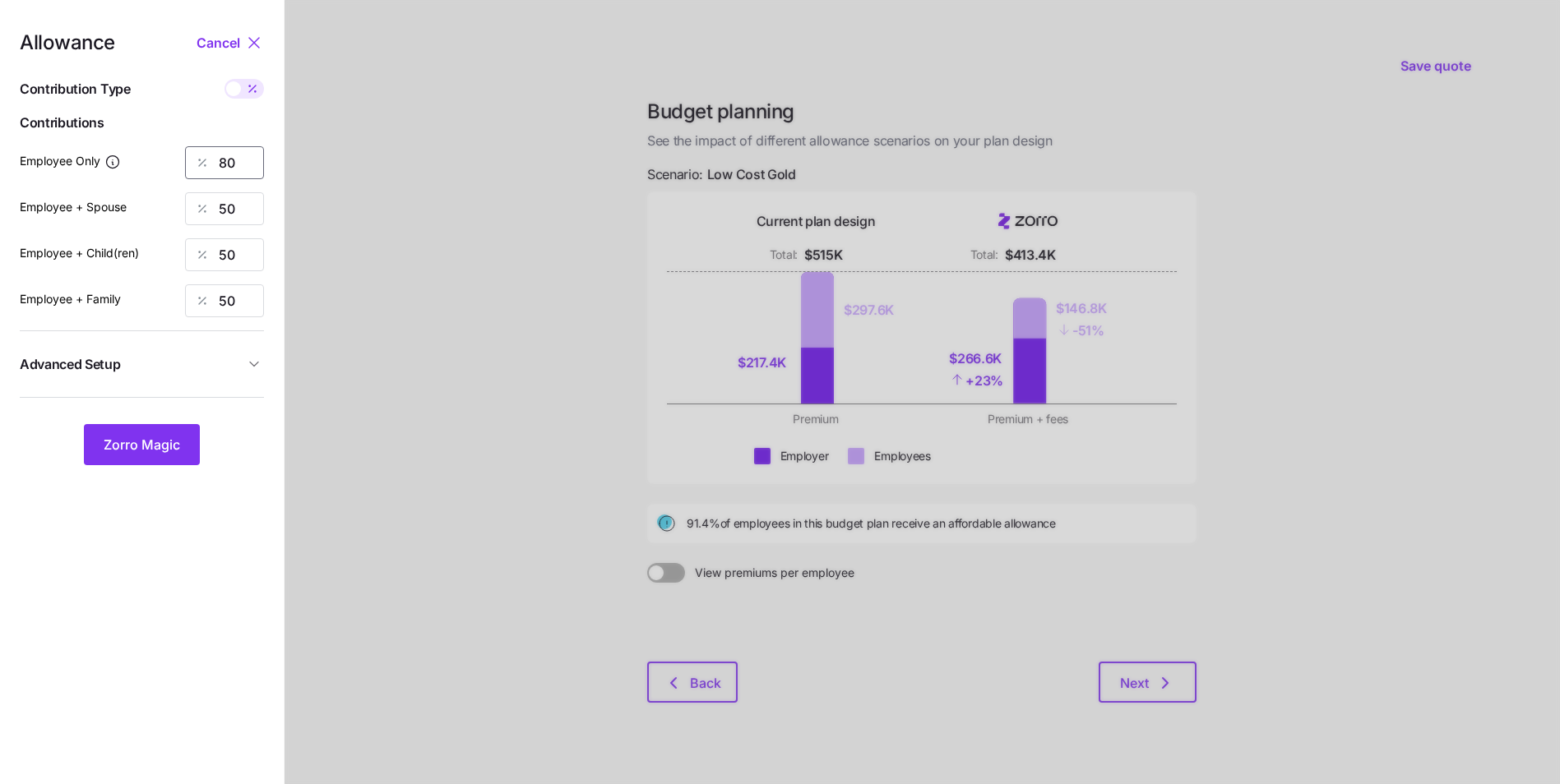
drag, startPoint x: 237, startPoint y: 160, endPoint x: 212, endPoint y: 166, distance: 25.7
click at [212, 166] on div "80" at bounding box center [225, 163] width 79 height 33
type input "50"
drag, startPoint x: 232, startPoint y: 208, endPoint x: 219, endPoint y: 211, distance: 13.3
click at [219, 211] on input "50" at bounding box center [225, 208] width 79 height 33
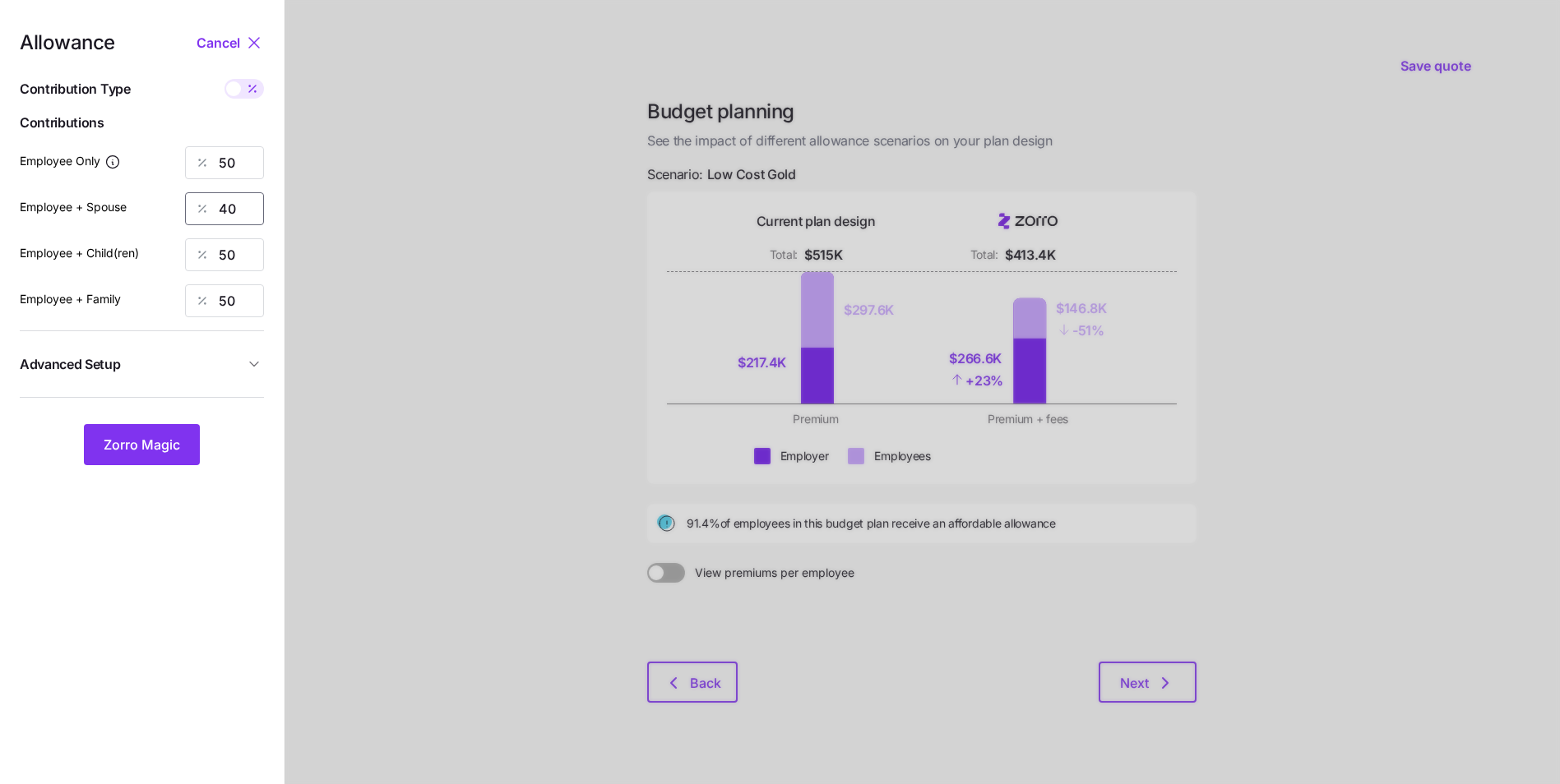
type input "40"
click at [204, 252] on div "50" at bounding box center [225, 255] width 79 height 33
click at [223, 249] on input "50" at bounding box center [225, 255] width 79 height 33
type input "40"
drag, startPoint x: 235, startPoint y: 303, endPoint x: 207, endPoint y: 305, distance: 28.1
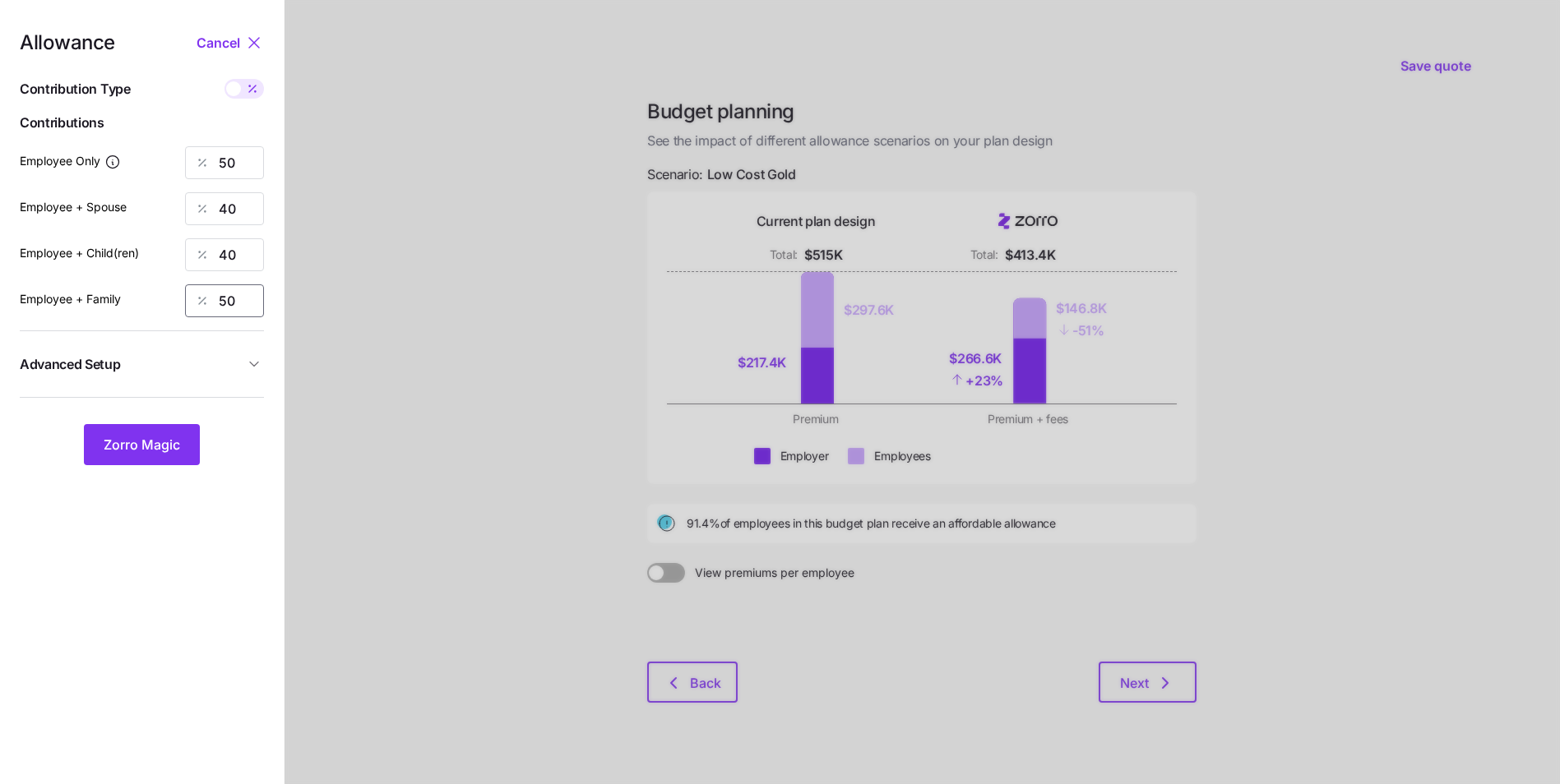
click at [207, 305] on div "50" at bounding box center [225, 301] width 79 height 33
type input "40"
click at [169, 429] on button "Zorro Magic" at bounding box center [142, 445] width 116 height 41
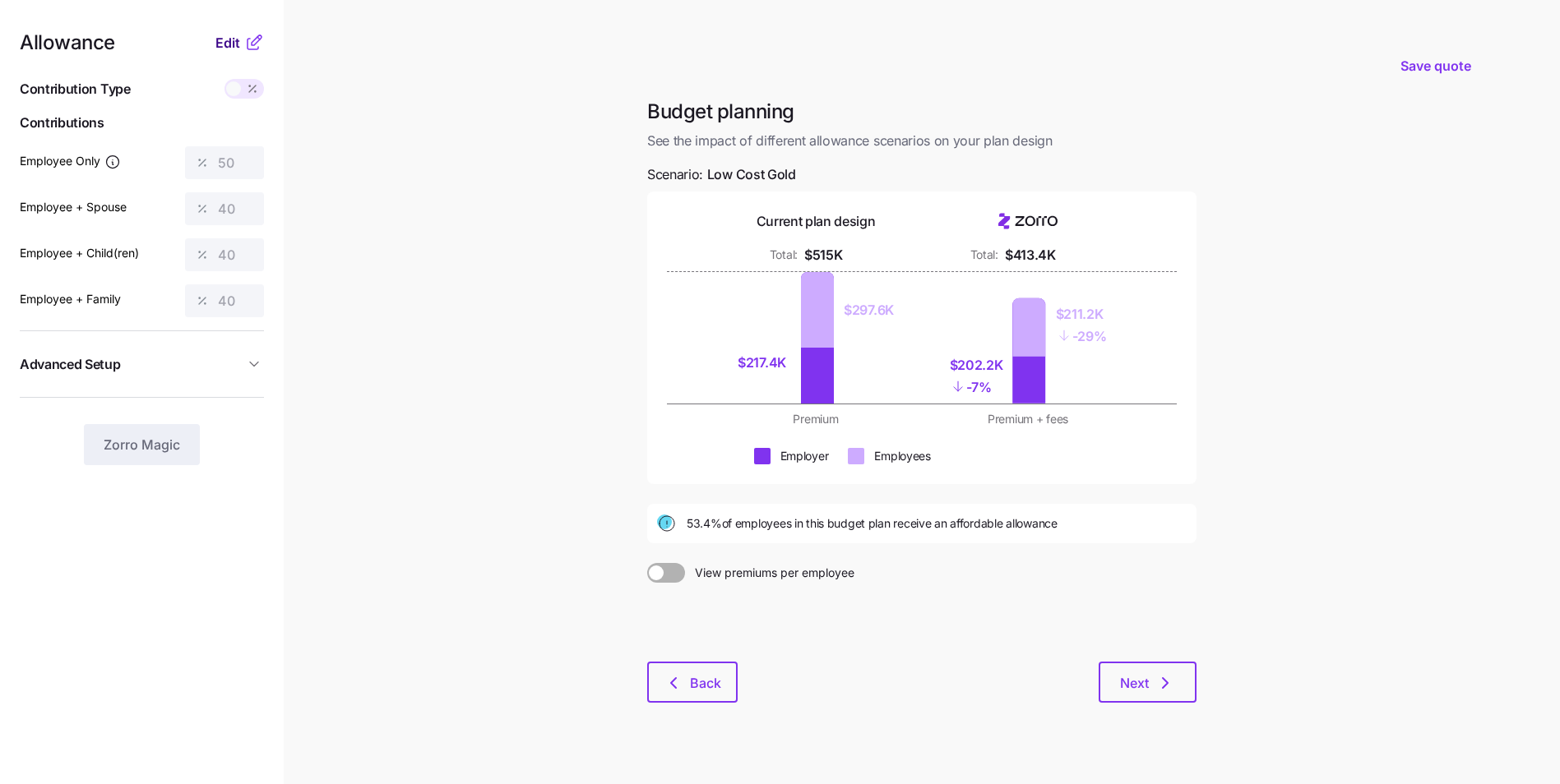
click at [242, 47] on button "Edit" at bounding box center [230, 42] width 29 height 20
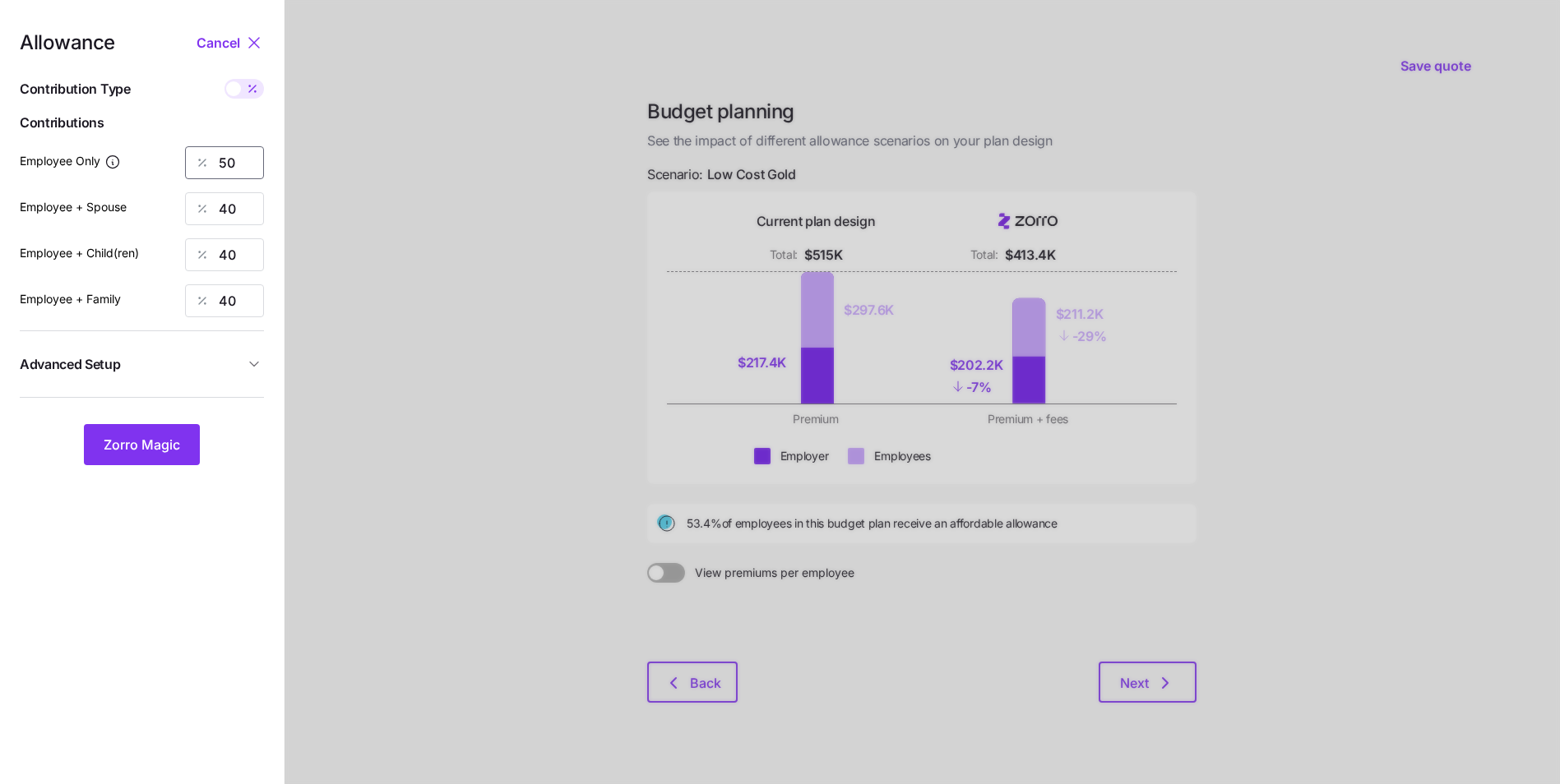
drag, startPoint x: 234, startPoint y: 163, endPoint x: 220, endPoint y: 163, distance: 14.0
click at [220, 163] on input "50" at bounding box center [225, 163] width 79 height 33
click at [172, 438] on span "Zorro Magic" at bounding box center [142, 444] width 76 height 20
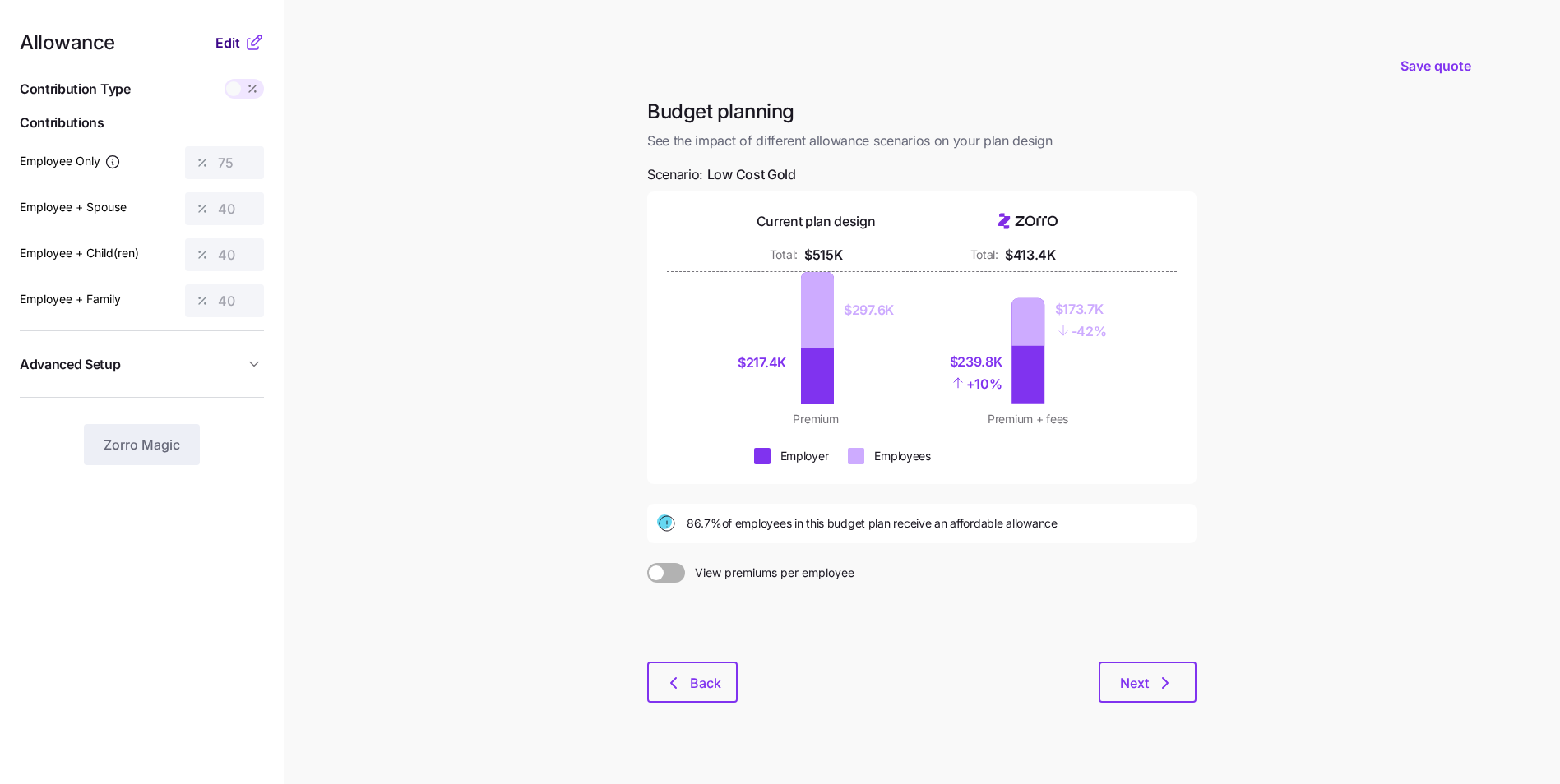
click at [239, 50] on span "Edit" at bounding box center [227, 42] width 25 height 20
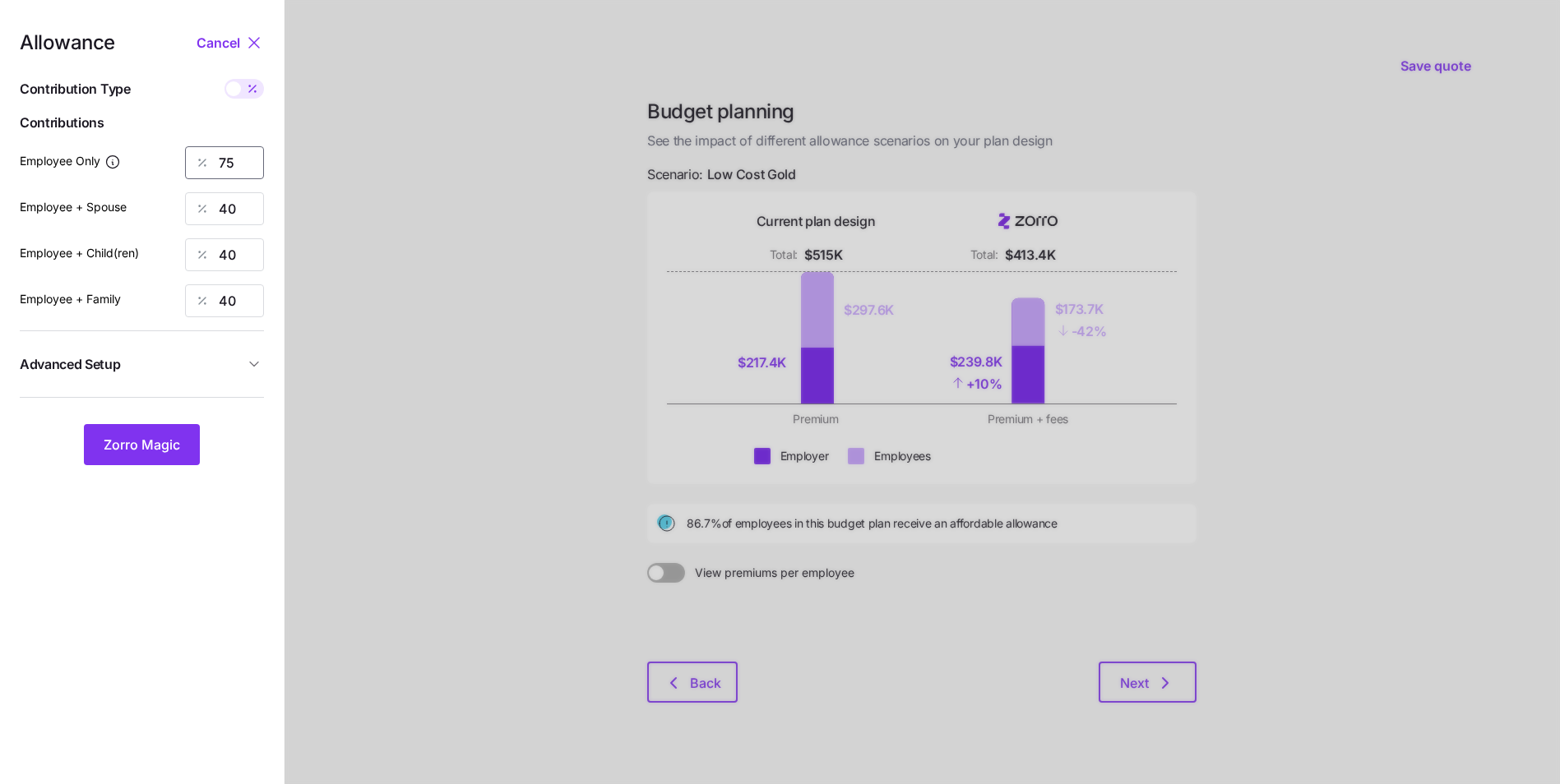
drag, startPoint x: 240, startPoint y: 157, endPoint x: 227, endPoint y: 160, distance: 13.3
click at [227, 160] on input "75" at bounding box center [225, 163] width 79 height 33
click at [174, 440] on span "Zorro Magic" at bounding box center [142, 444] width 76 height 20
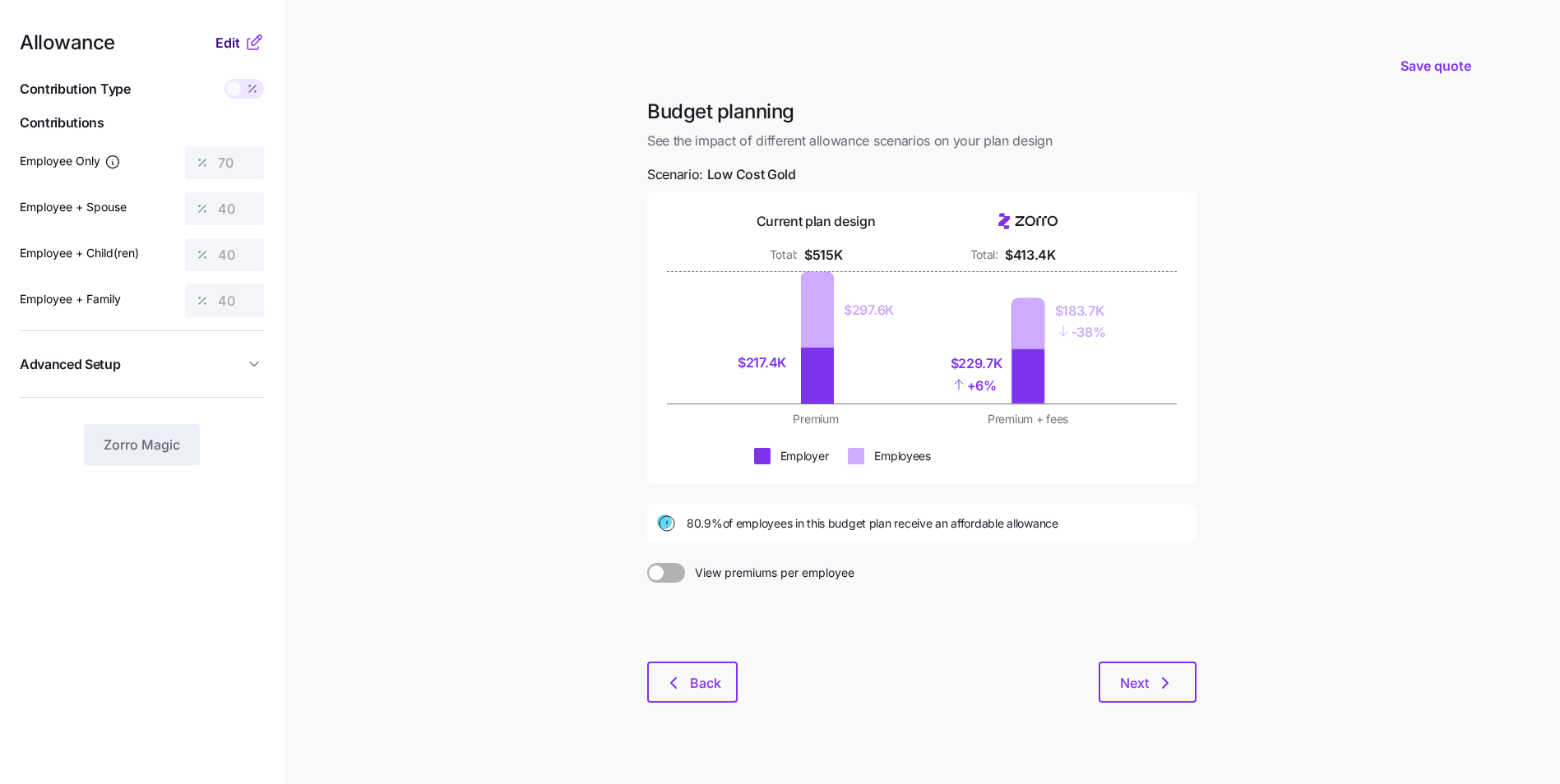
click at [234, 47] on span "Edit" at bounding box center [227, 42] width 25 height 20
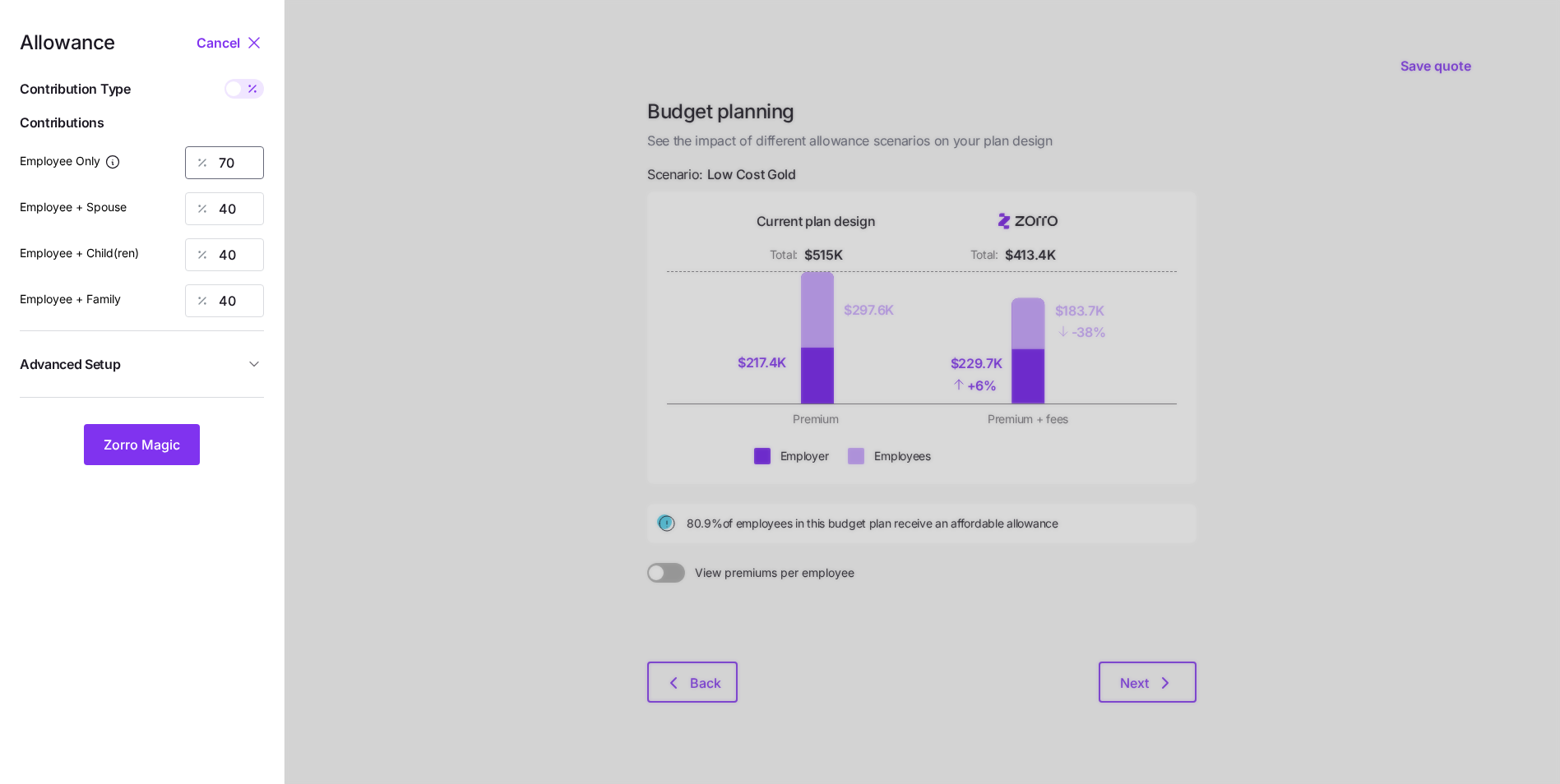
click at [238, 167] on input "70" at bounding box center [225, 163] width 79 height 33
type input "75"
drag, startPoint x: 237, startPoint y: 207, endPoint x: 220, endPoint y: 214, distance: 18.4
click at [220, 214] on input "40" at bounding box center [225, 208] width 79 height 33
type input "30"
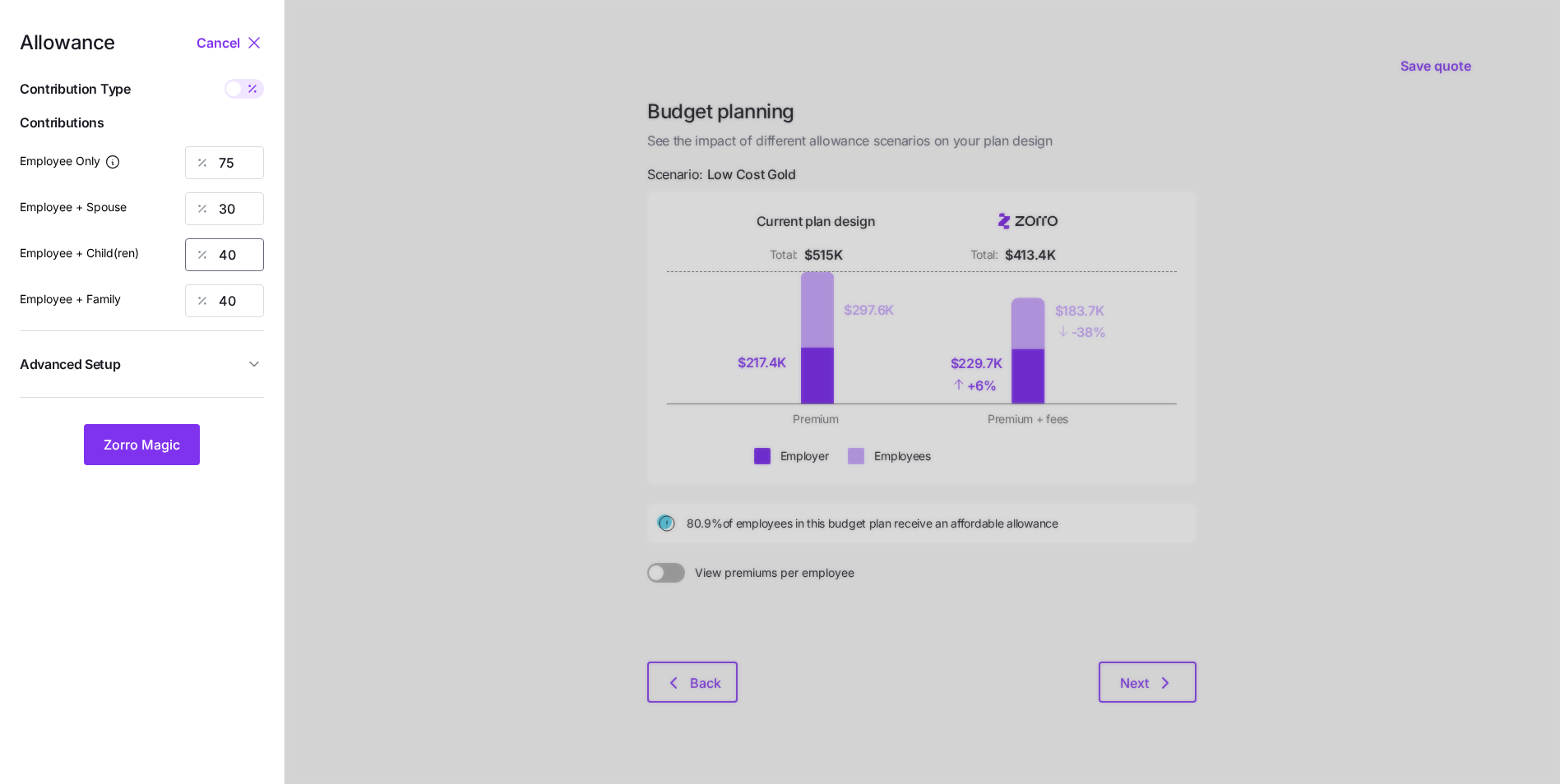
drag, startPoint x: 240, startPoint y: 248, endPoint x: 222, endPoint y: 250, distance: 18.1
click at [222, 250] on input "40" at bounding box center [225, 255] width 79 height 33
type input "30"
drag, startPoint x: 238, startPoint y: 293, endPoint x: 218, endPoint y: 306, distance: 23.9
click at [220, 306] on input "40" at bounding box center [225, 301] width 79 height 33
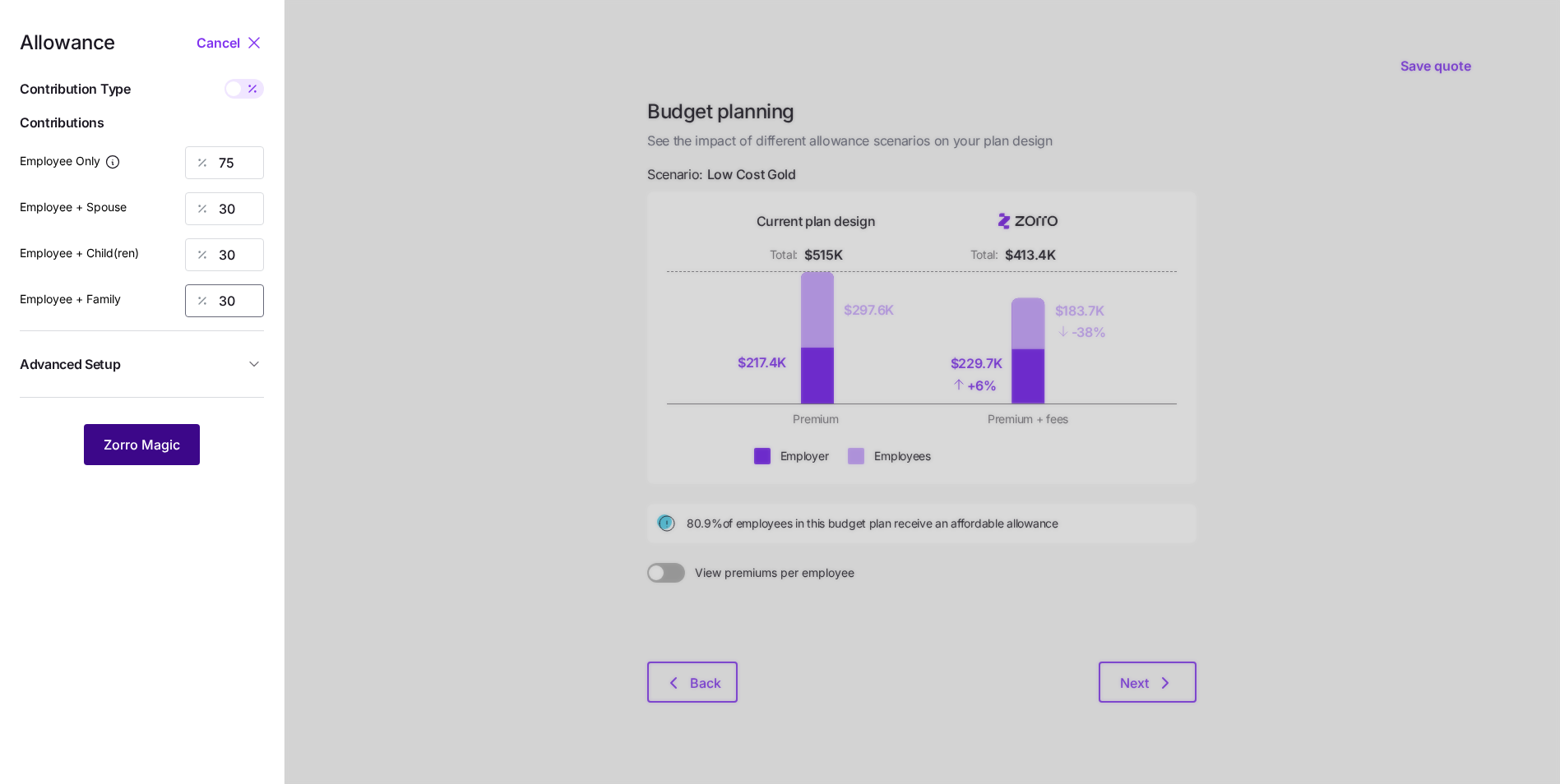
type input "30"
click at [184, 444] on button "Zorro Magic" at bounding box center [142, 445] width 116 height 41
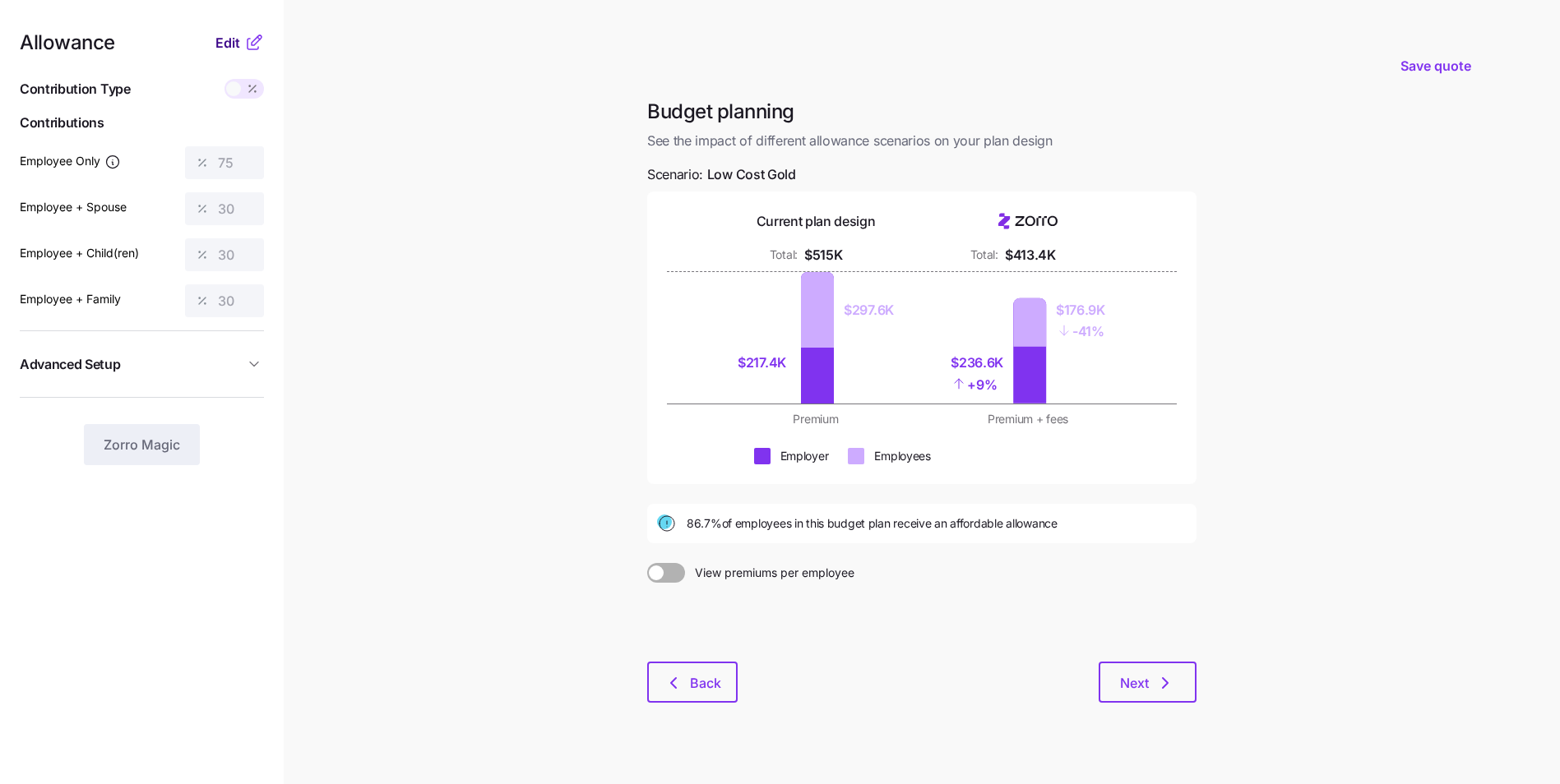
click at [239, 50] on span "Edit" at bounding box center [227, 42] width 25 height 20
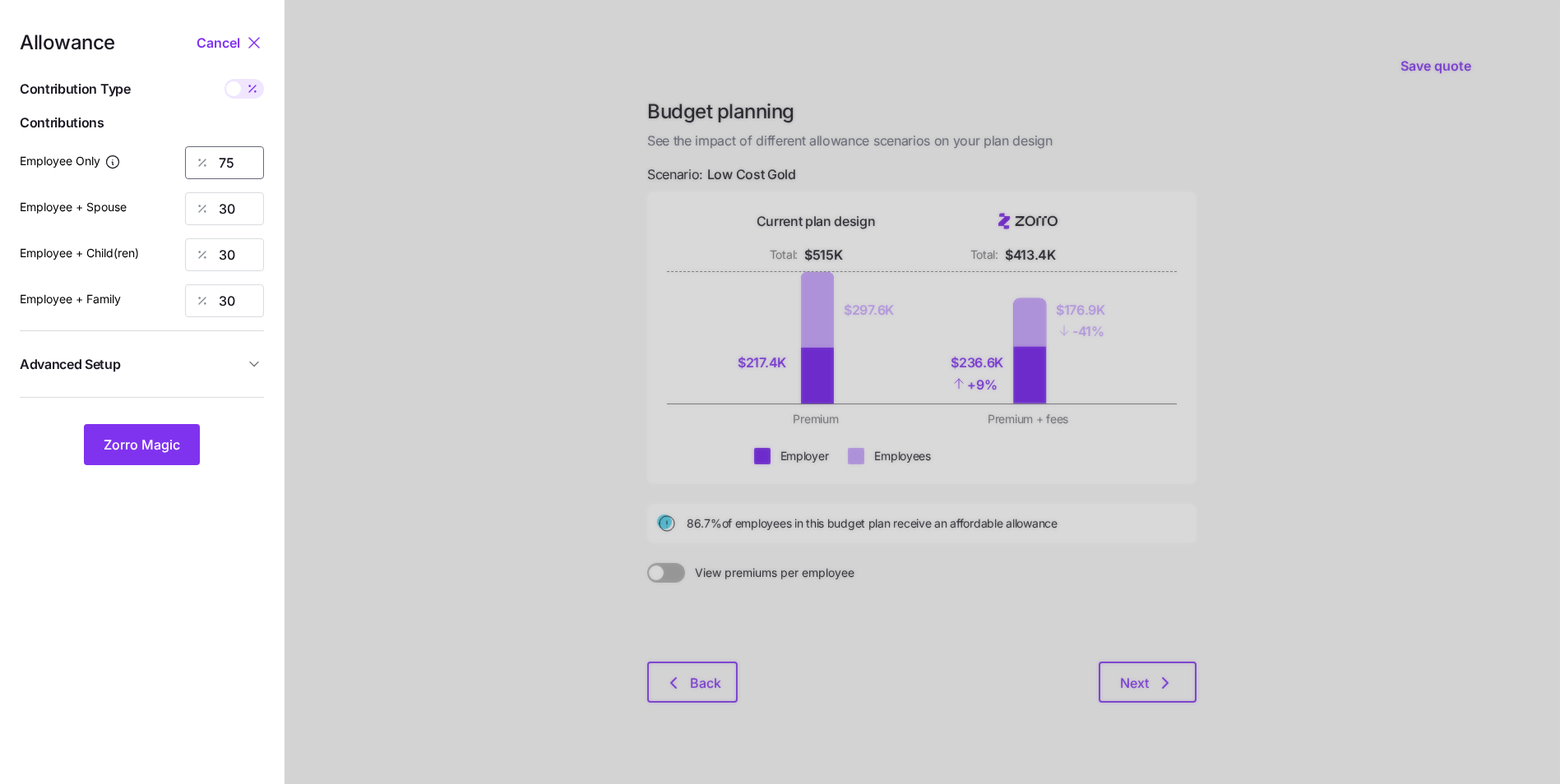
drag, startPoint x: 235, startPoint y: 164, endPoint x: 220, endPoint y: 164, distance: 15.0
click at [220, 164] on input "75" at bounding box center [225, 163] width 79 height 33
click at [188, 450] on button "Zorro Magic" at bounding box center [142, 445] width 116 height 41
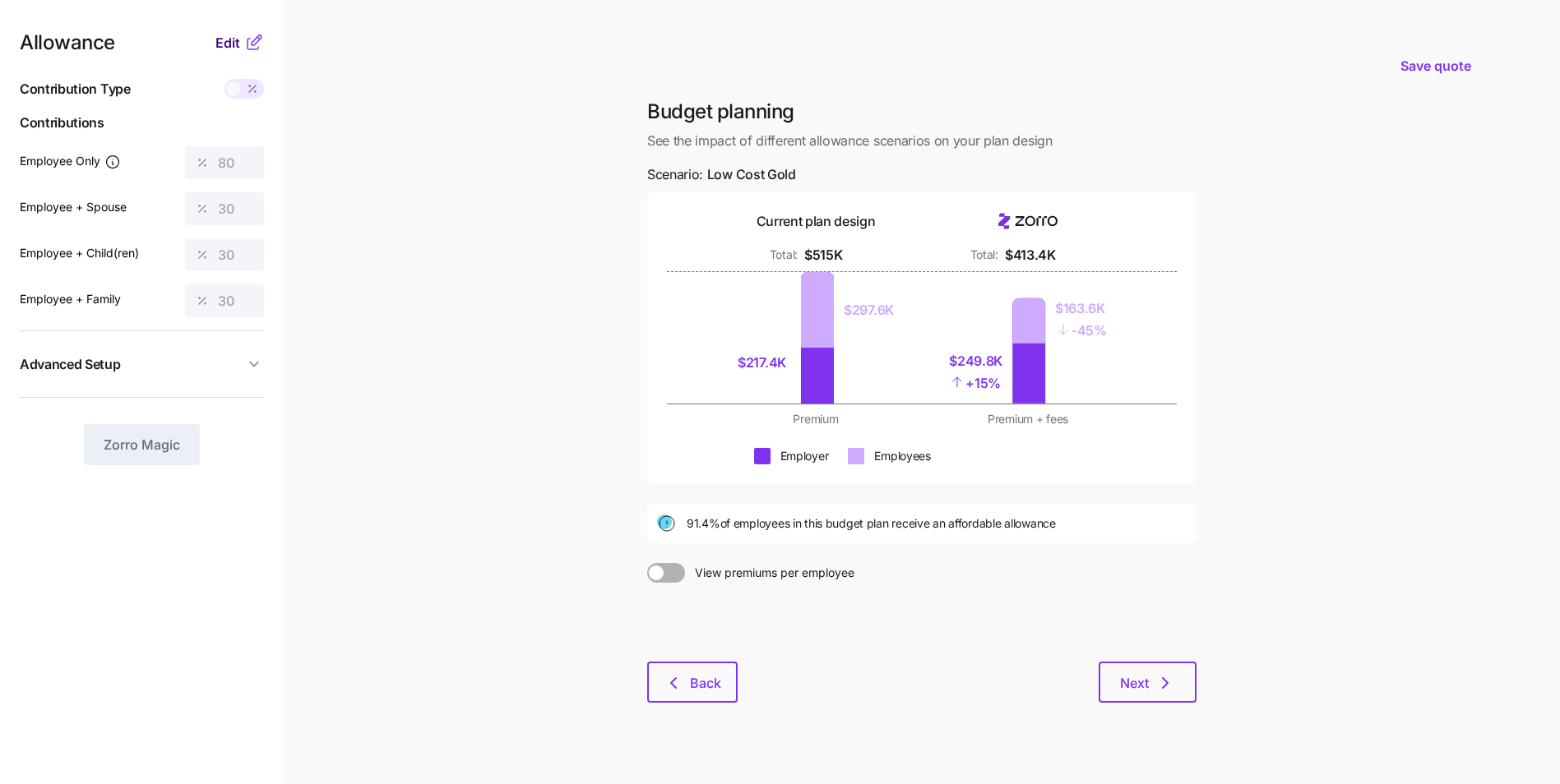
click at [234, 50] on span "Edit" at bounding box center [227, 42] width 25 height 20
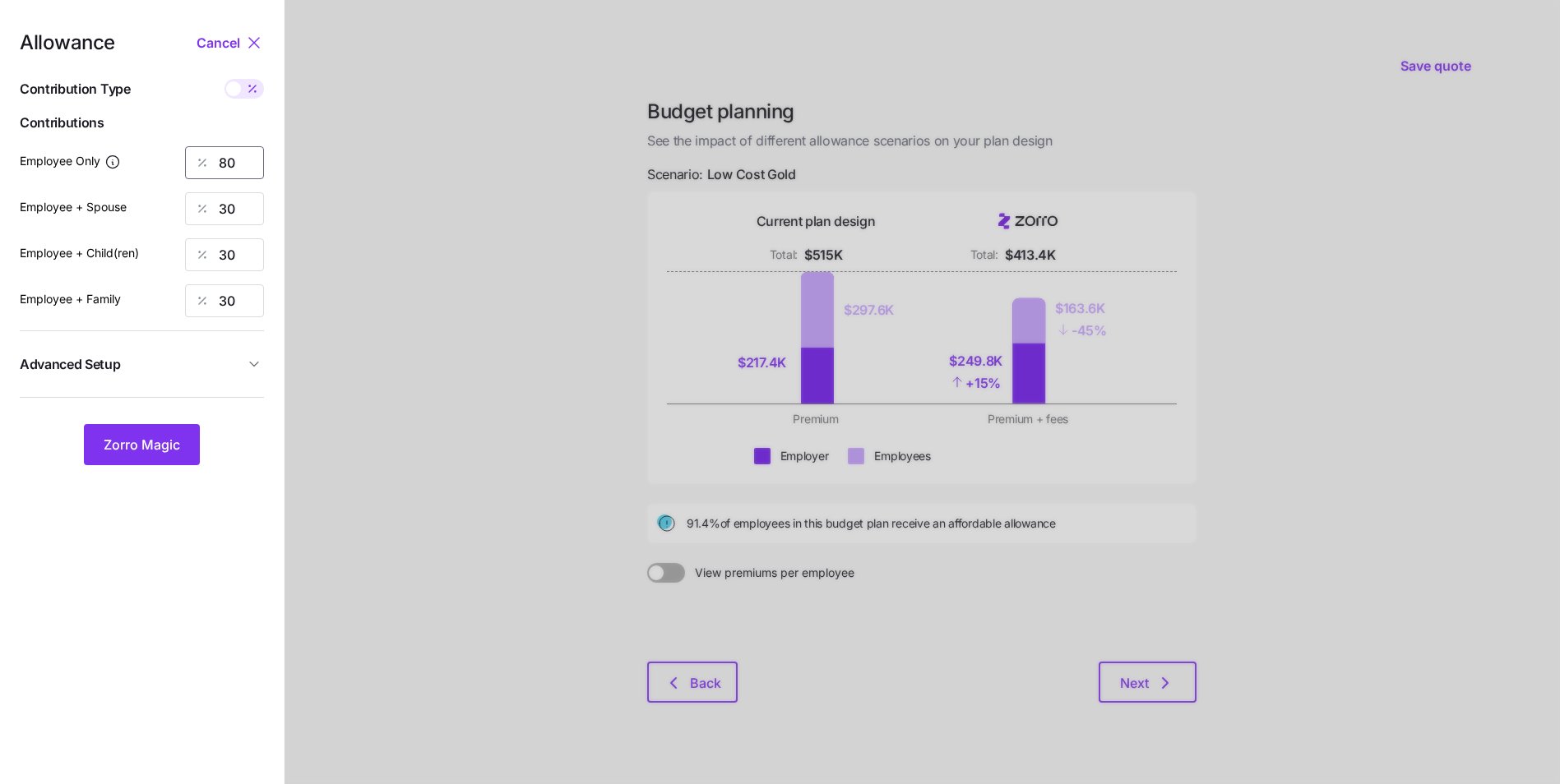
drag, startPoint x: 242, startPoint y: 168, endPoint x: 213, endPoint y: 170, distance: 29.1
click at [213, 170] on div "80" at bounding box center [225, 163] width 79 height 33
click at [163, 444] on span "Zorro Magic" at bounding box center [142, 444] width 76 height 20
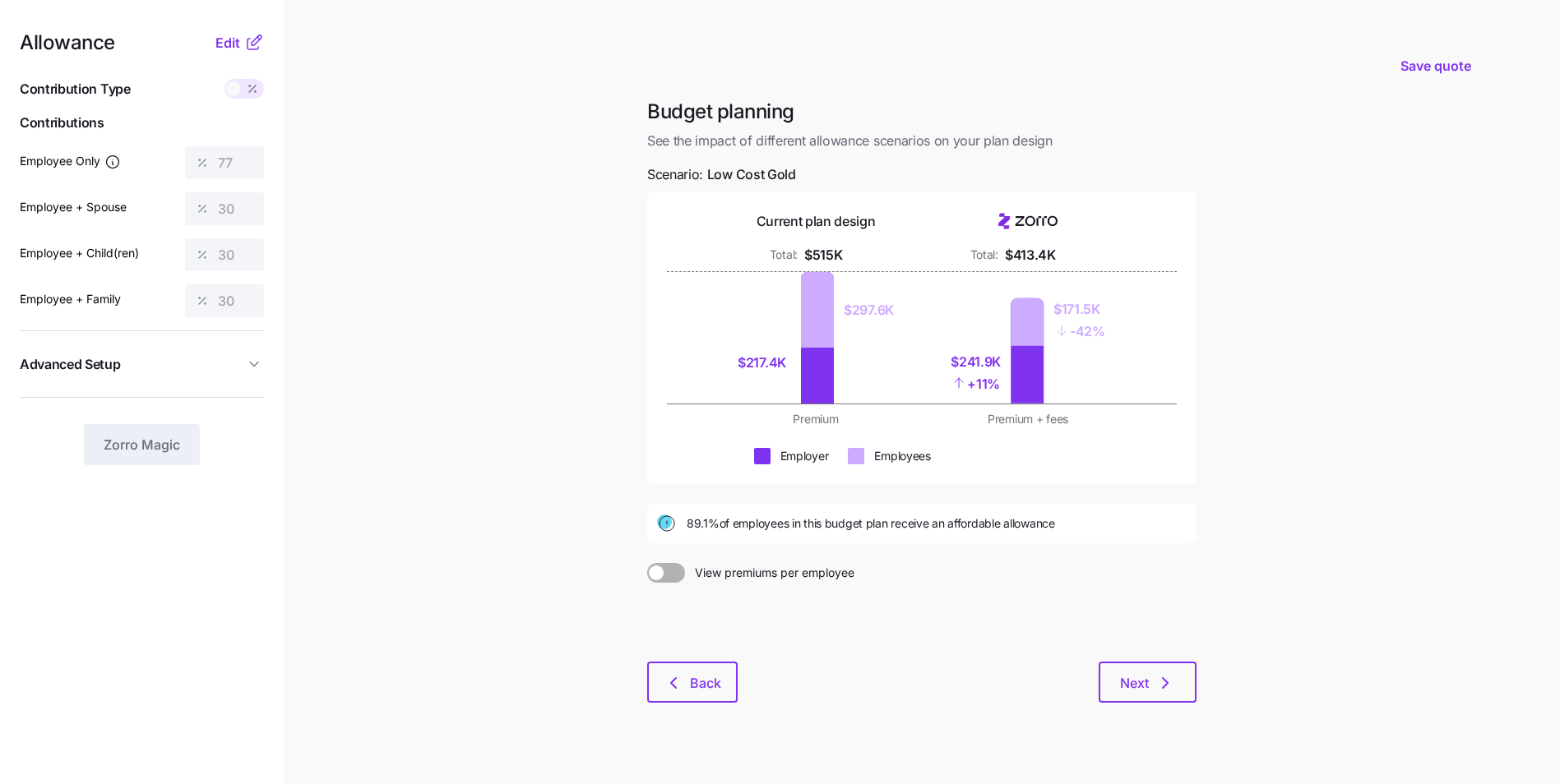
click at [248, 46] on icon at bounding box center [254, 42] width 20 height 20
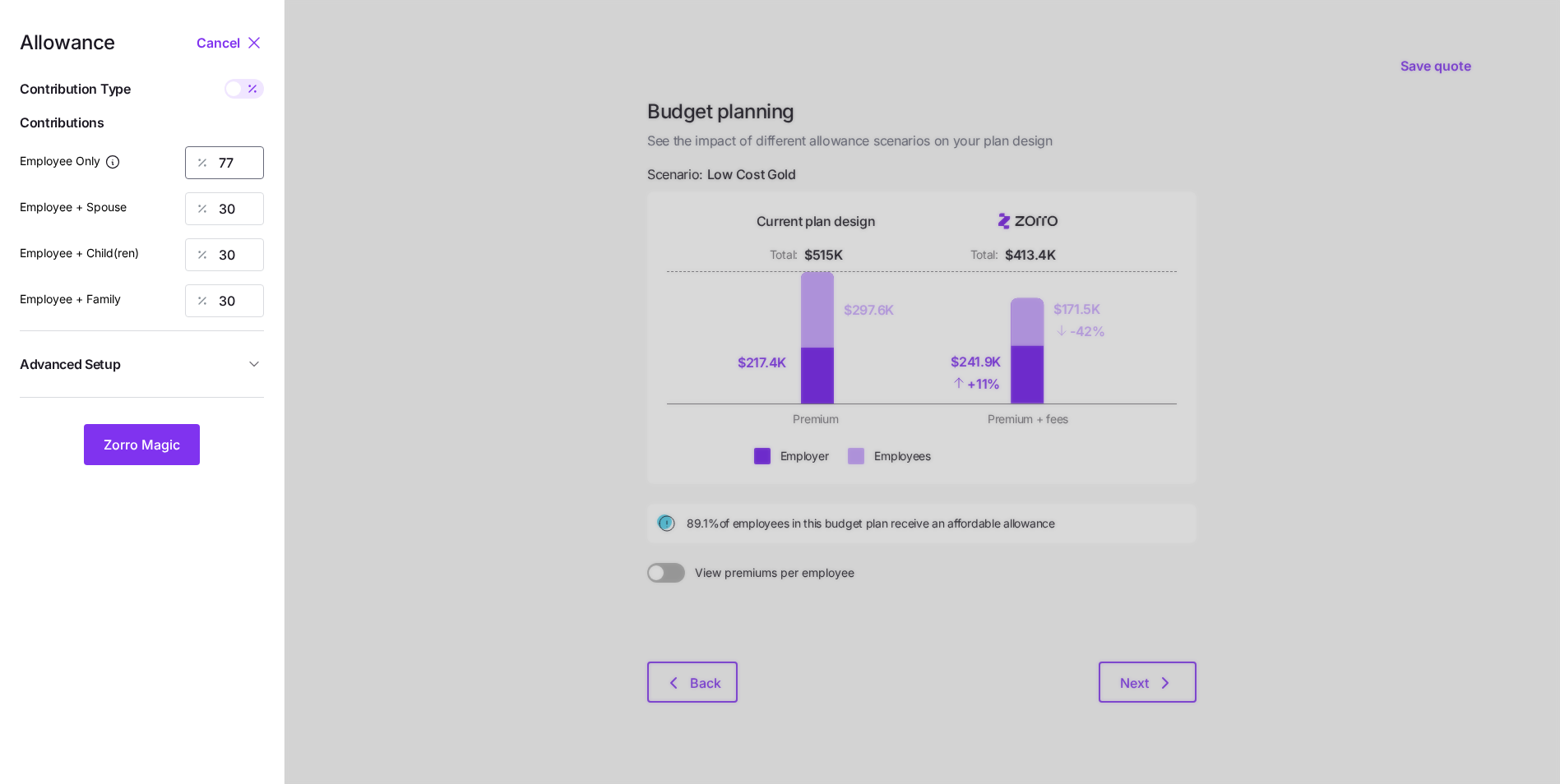
drag, startPoint x: 237, startPoint y: 167, endPoint x: 205, endPoint y: 168, distance: 32.0
click at [205, 168] on div "77" at bounding box center [225, 163] width 79 height 33
click at [184, 442] on button "Zorro Magic" at bounding box center [142, 445] width 116 height 41
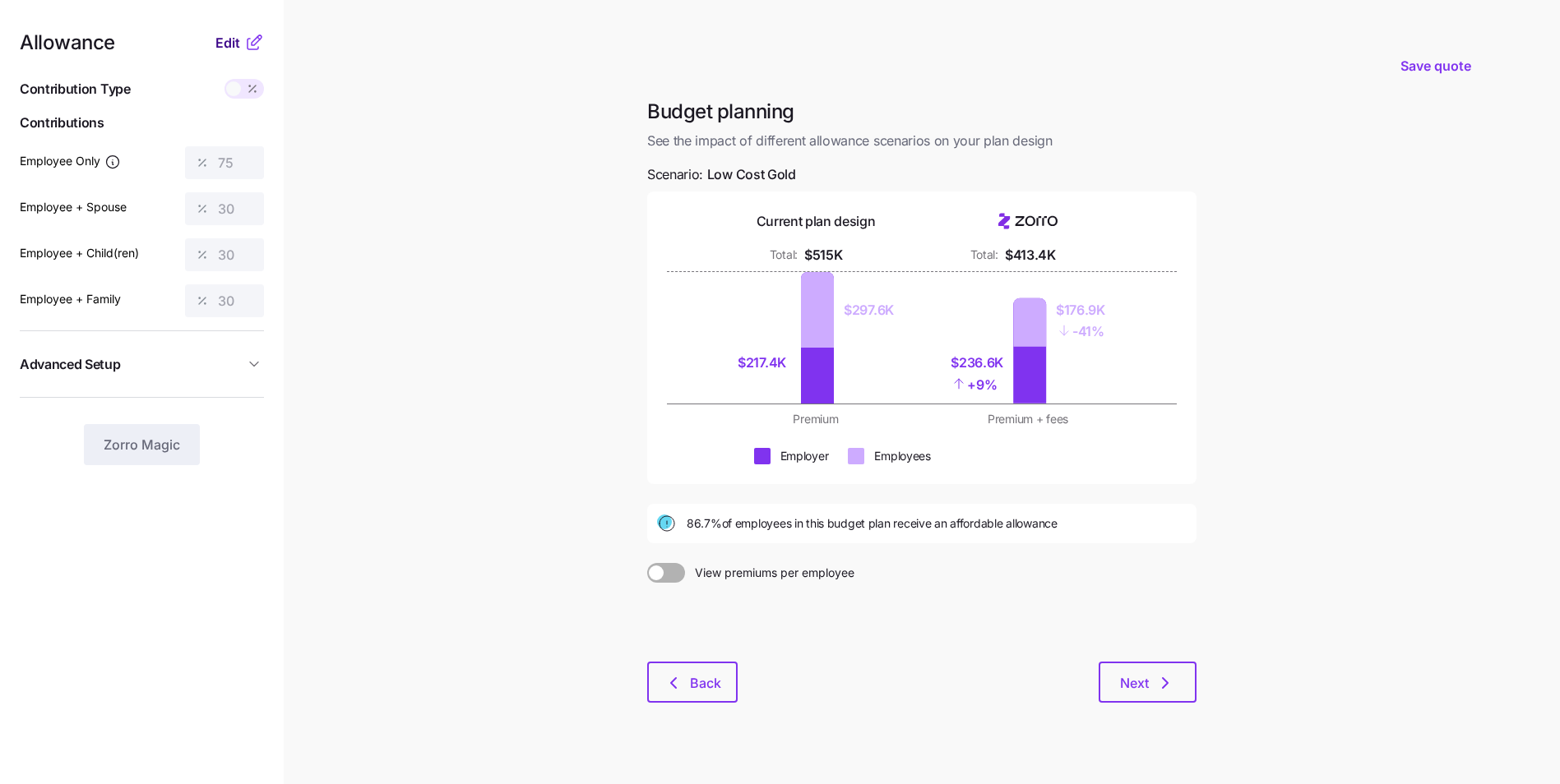
click at [242, 40] on button "Edit" at bounding box center [230, 42] width 29 height 20
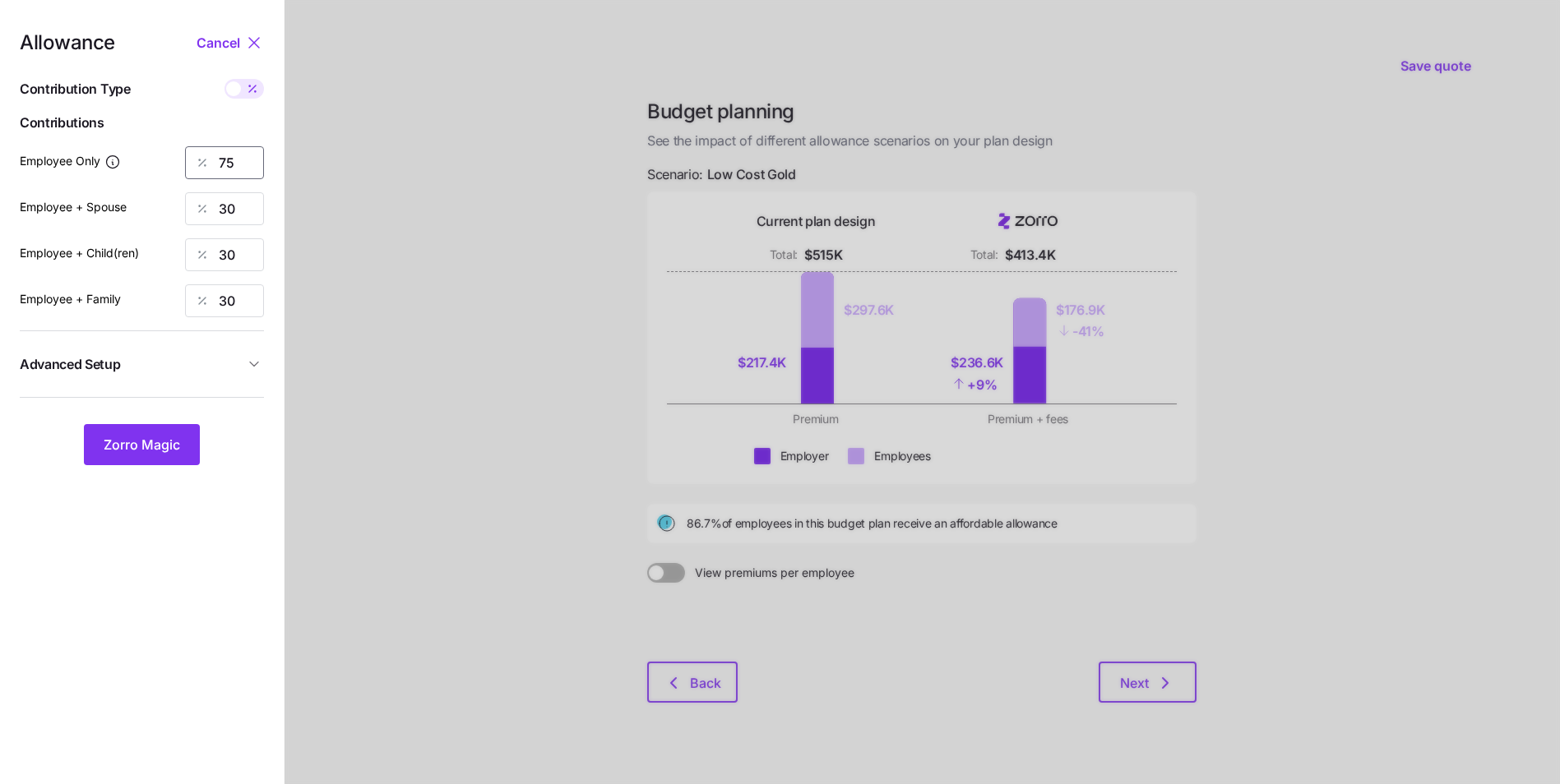
drag, startPoint x: 239, startPoint y: 153, endPoint x: 230, endPoint y: 158, distance: 10.3
click at [230, 158] on input "75" at bounding box center [225, 163] width 79 height 33
click at [245, 34] on icon at bounding box center [254, 42] width 20 height 20
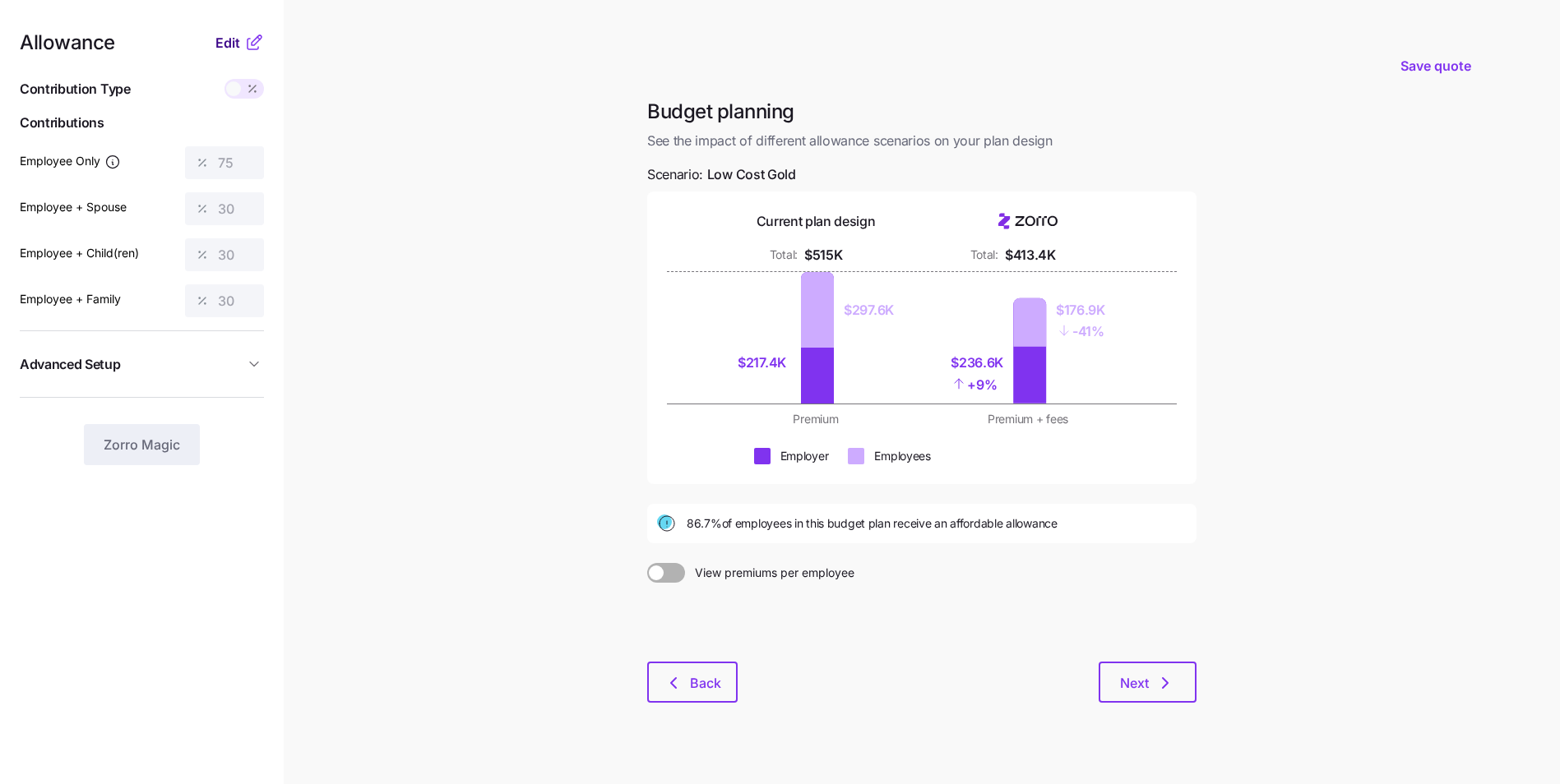
click at [230, 43] on span "Edit" at bounding box center [227, 42] width 25 height 20
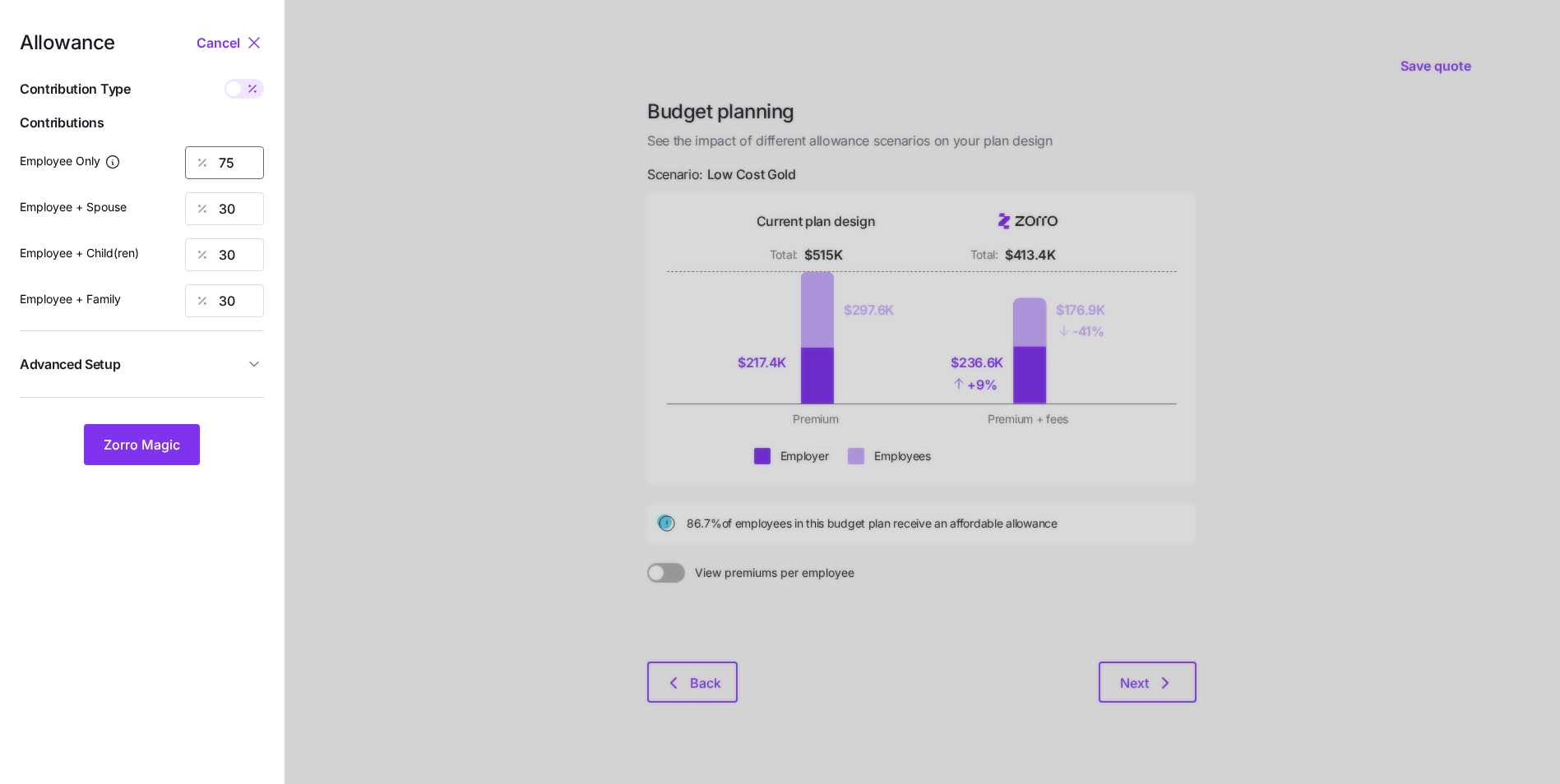
click at [236, 165] on input "75" at bounding box center [225, 163] width 79 height 33
type input "70"
click at [159, 445] on span "Zorro Magic" at bounding box center [142, 444] width 76 height 20
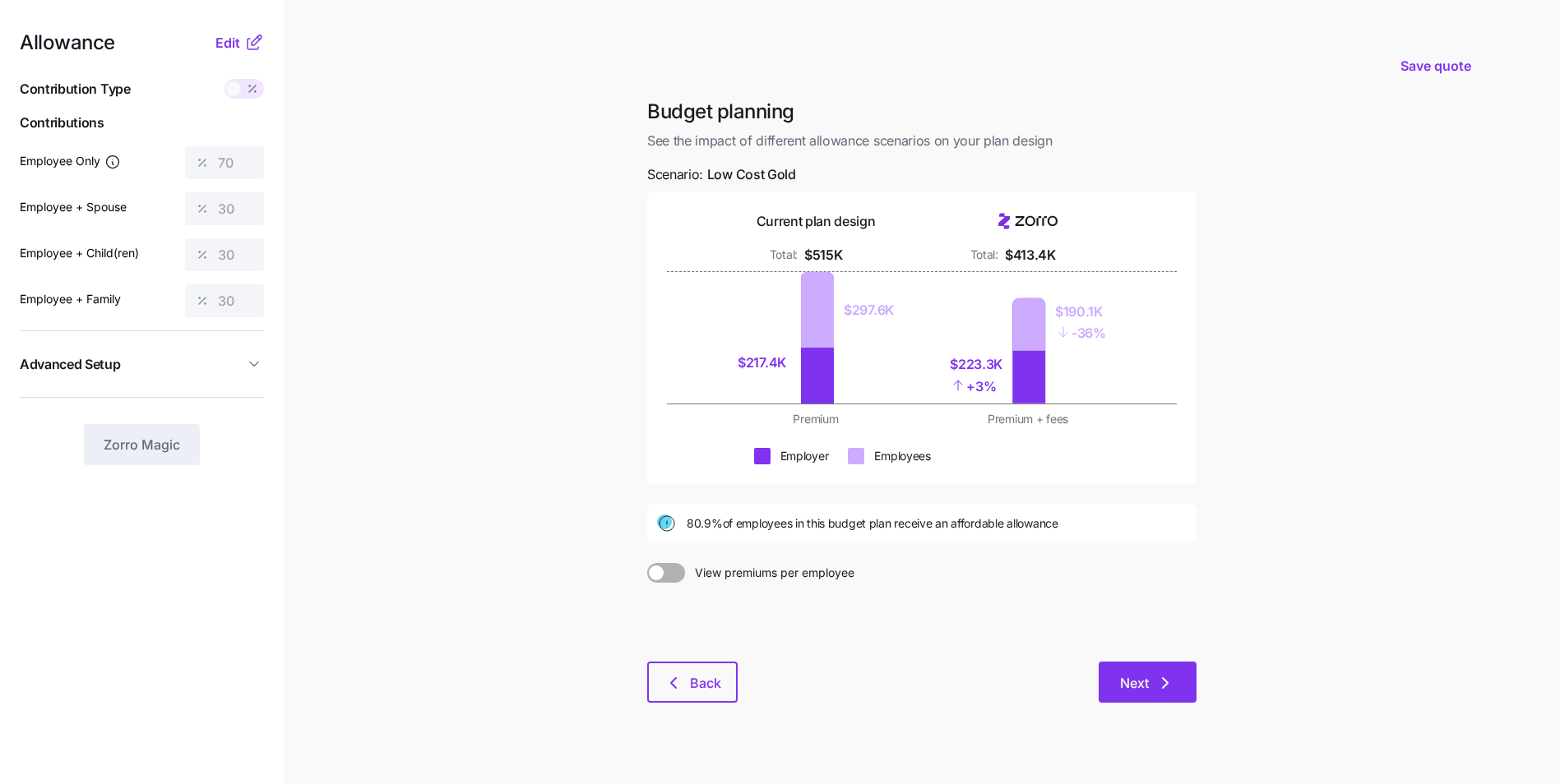
click at [1164, 690] on icon "button" at bounding box center [1165, 683] width 20 height 20
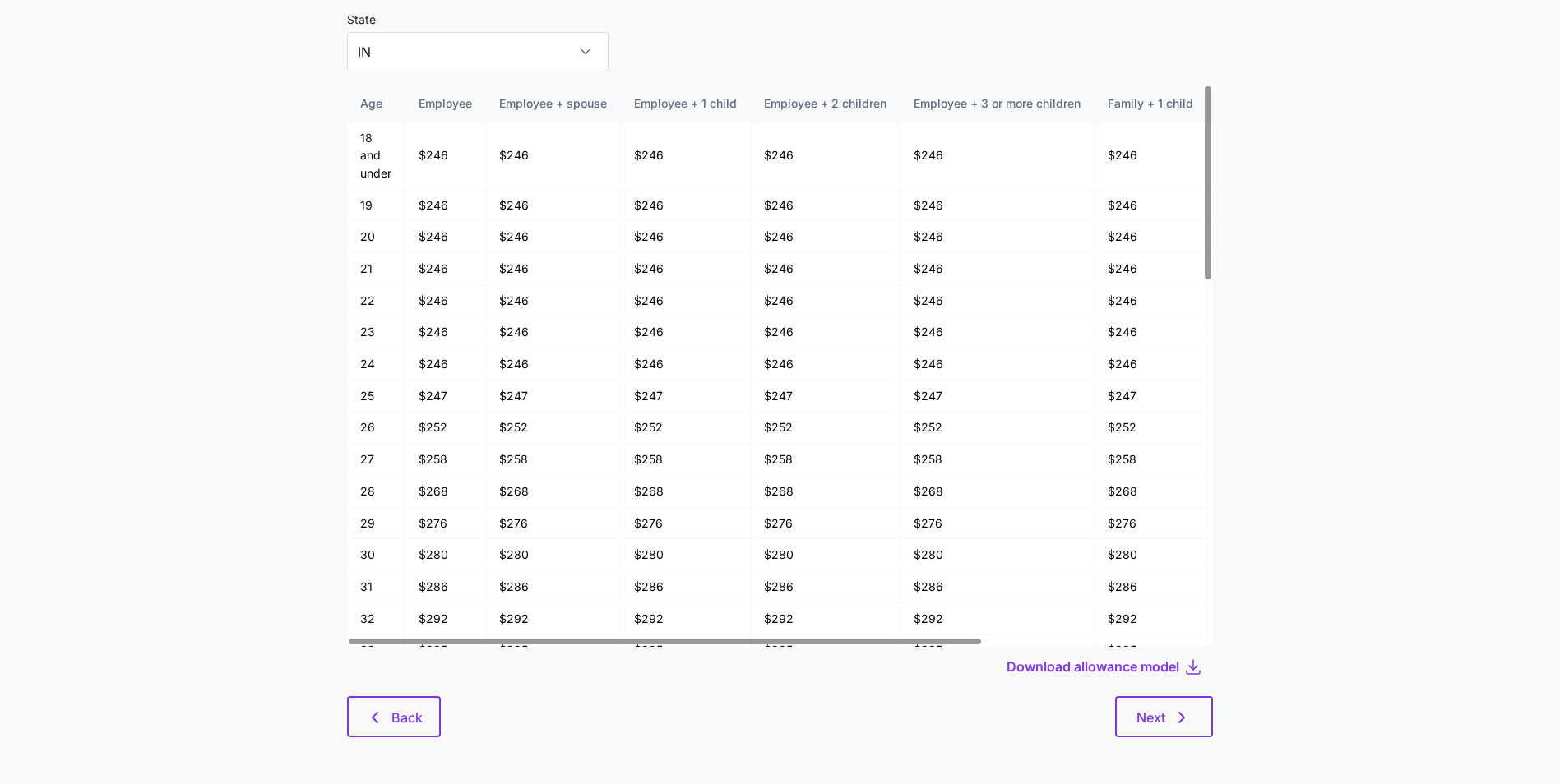
scroll to position [88, 0]
click at [1160, 710] on span "Next" at bounding box center [1152, 715] width 29 height 20
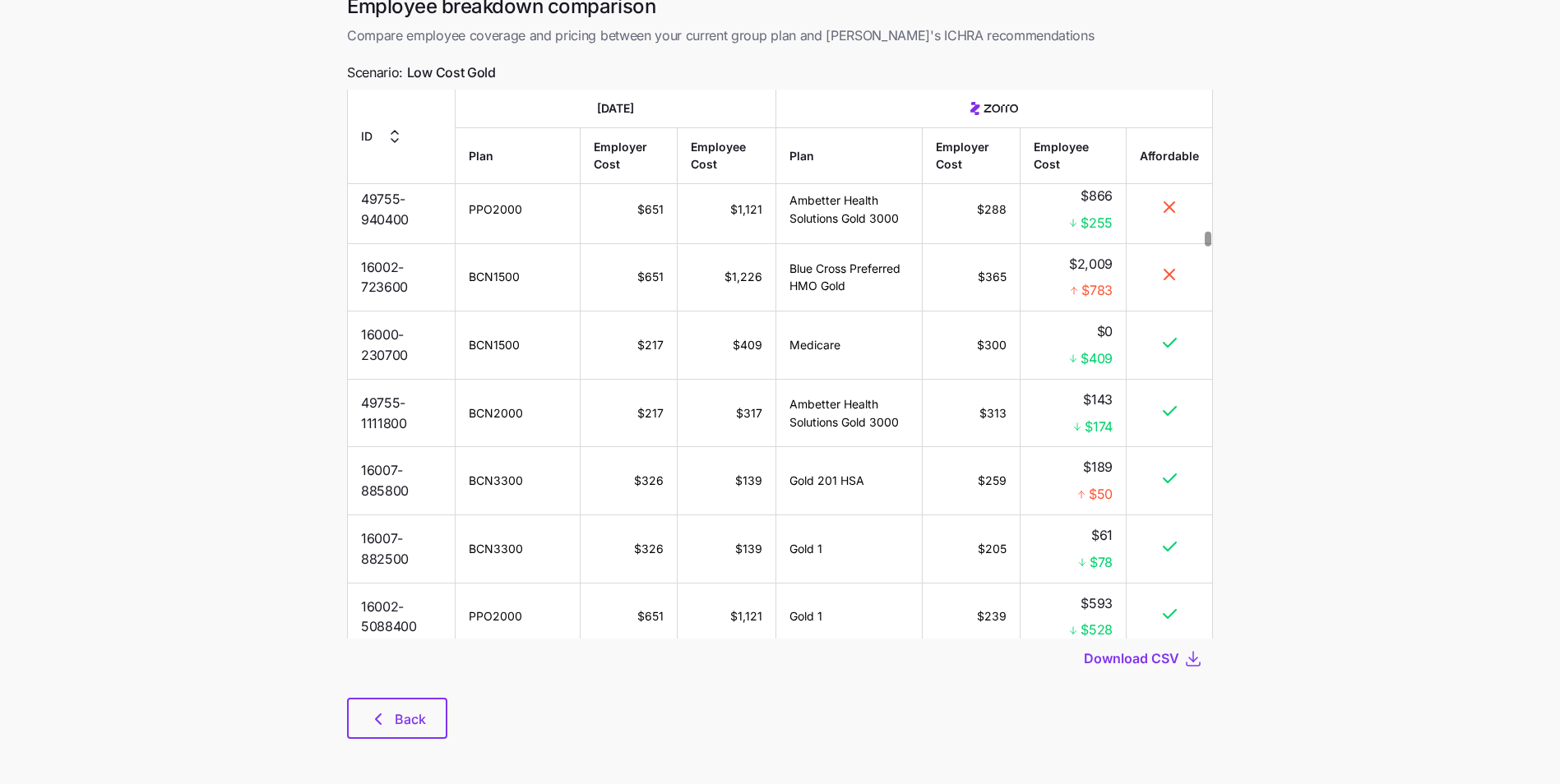
scroll to position [10441, 0]
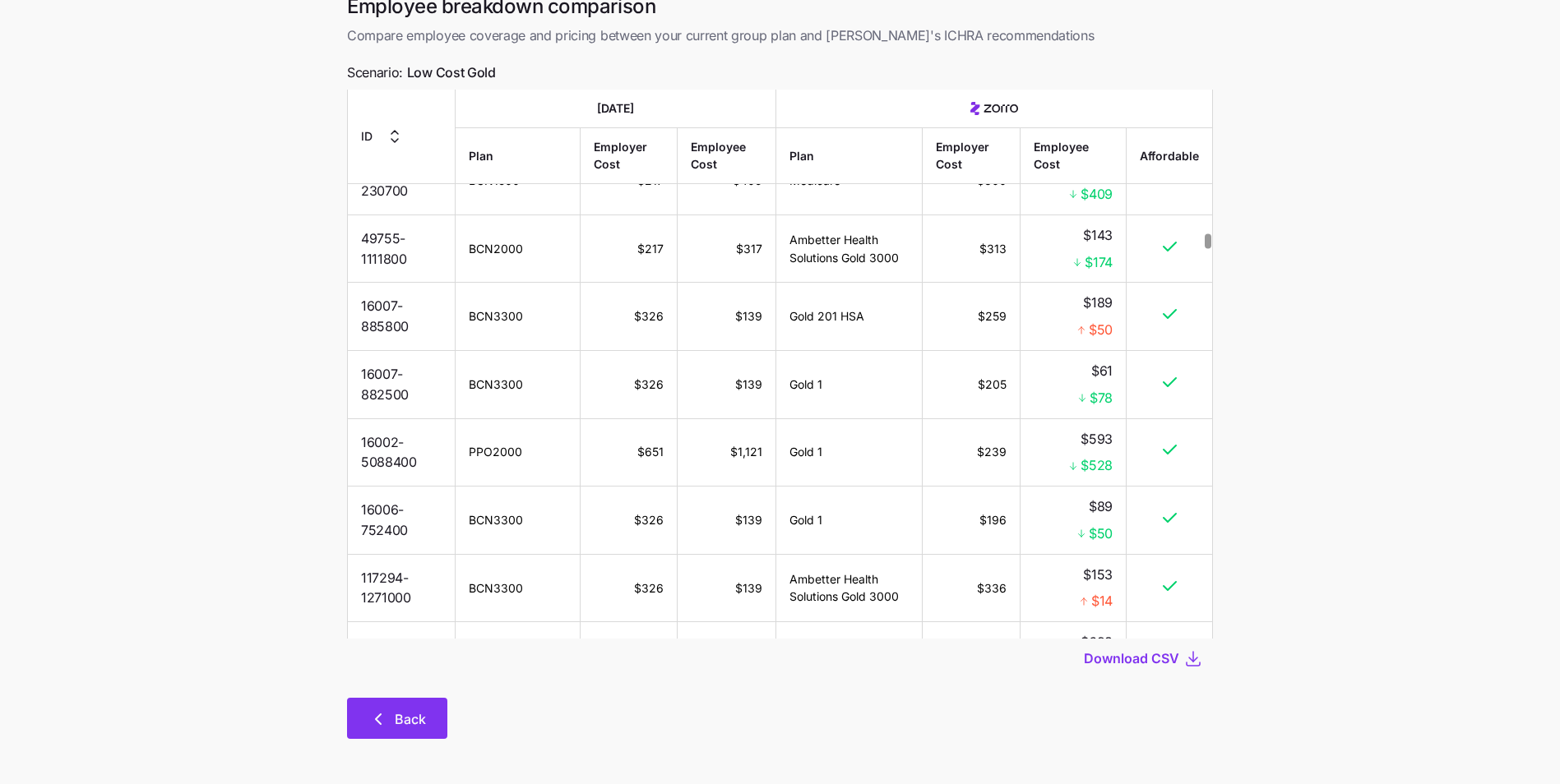
click at [390, 724] on span "Back" at bounding box center [396, 719] width 57 height 20
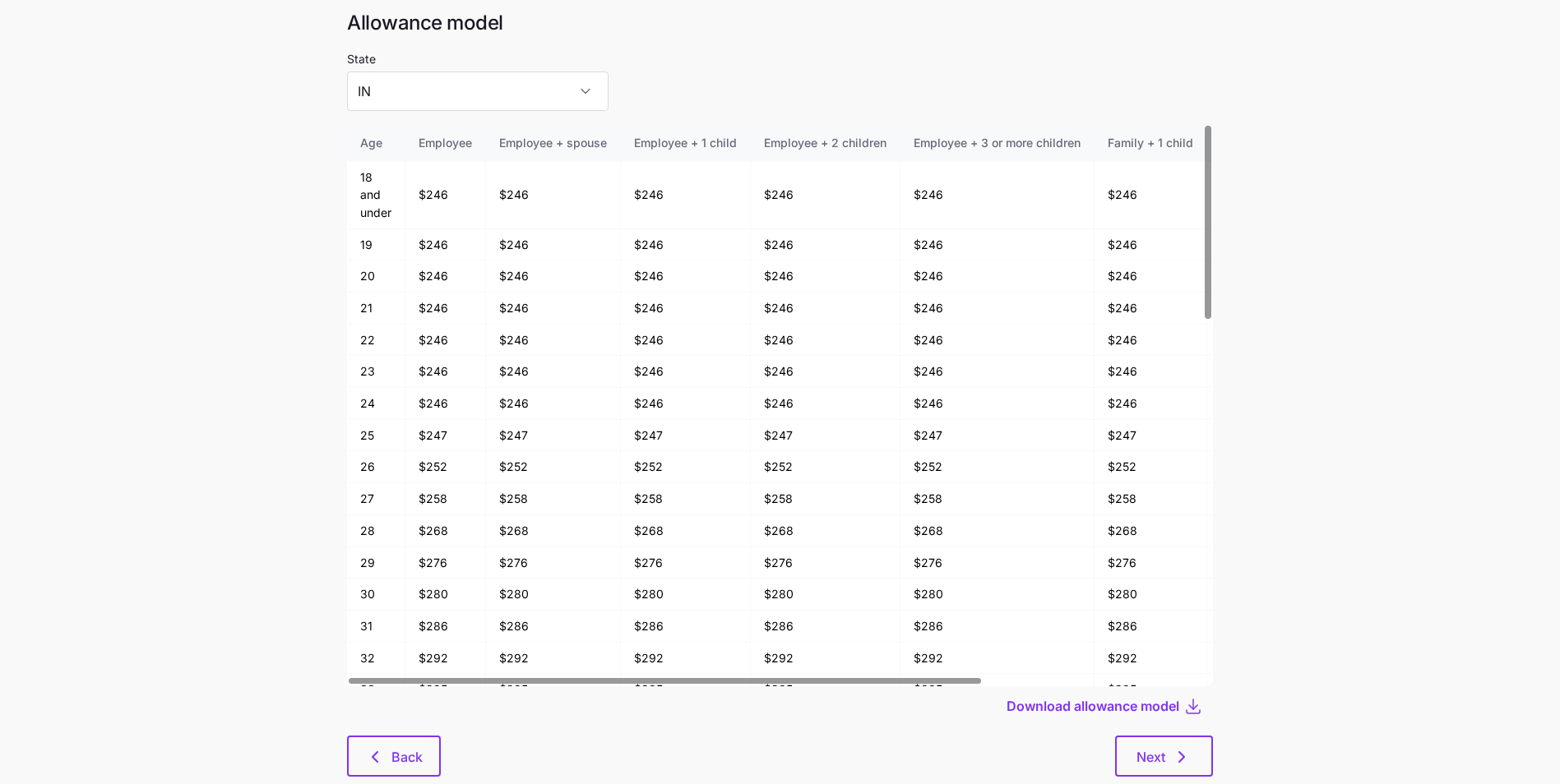
scroll to position [88, 0]
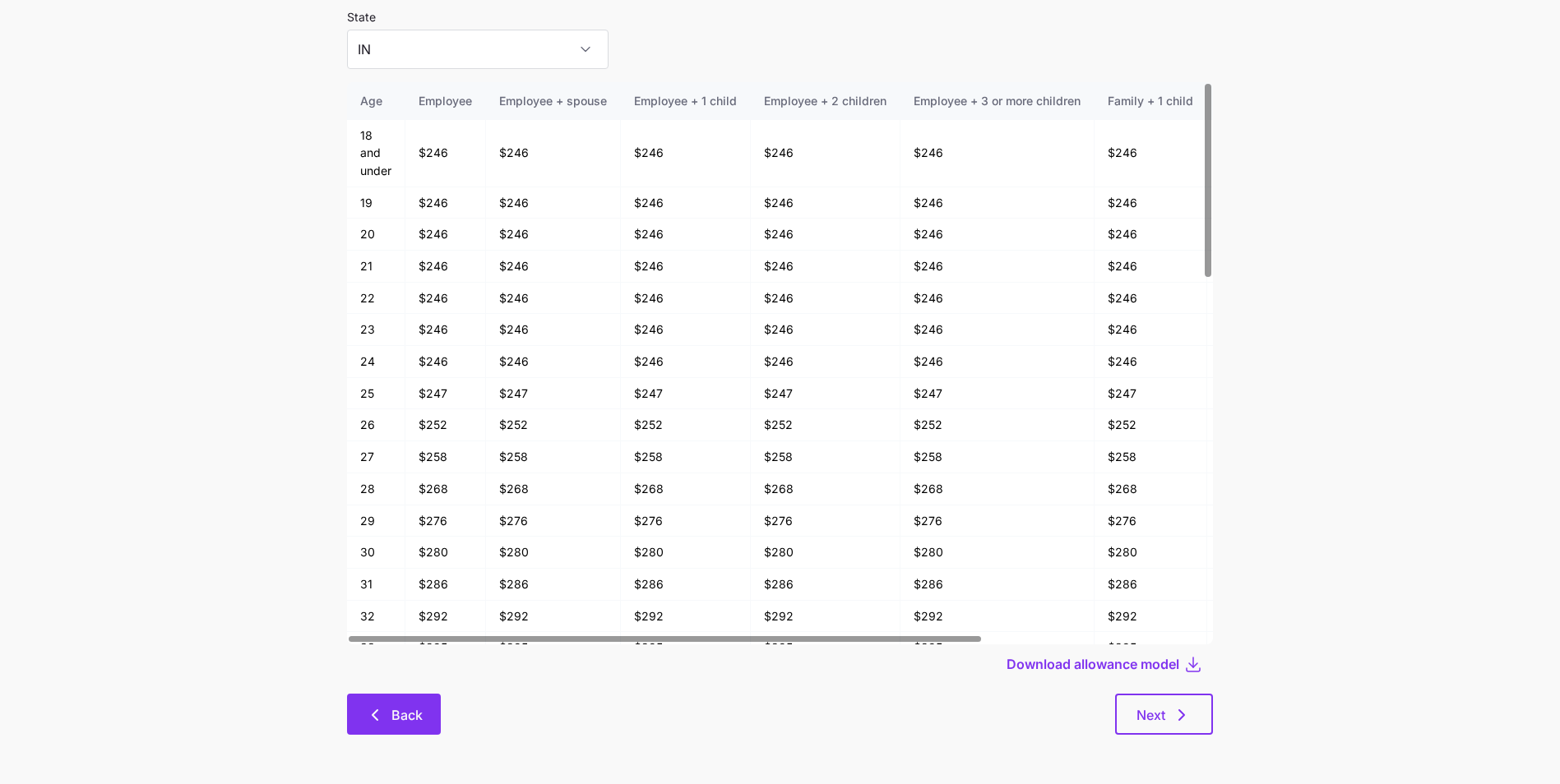
click at [379, 708] on icon "button" at bounding box center [375, 715] width 20 height 20
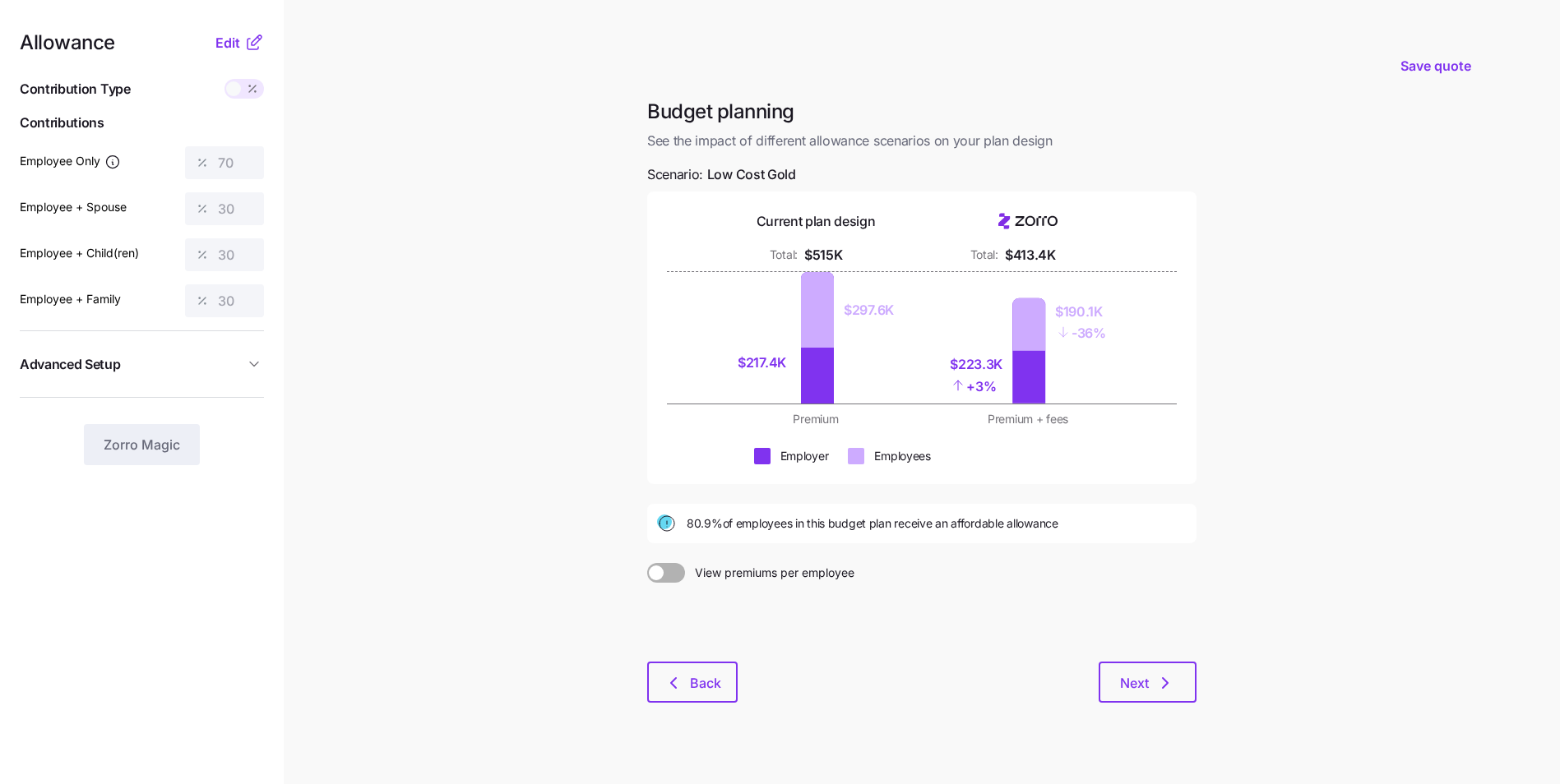
click at [247, 43] on icon at bounding box center [254, 42] width 20 height 20
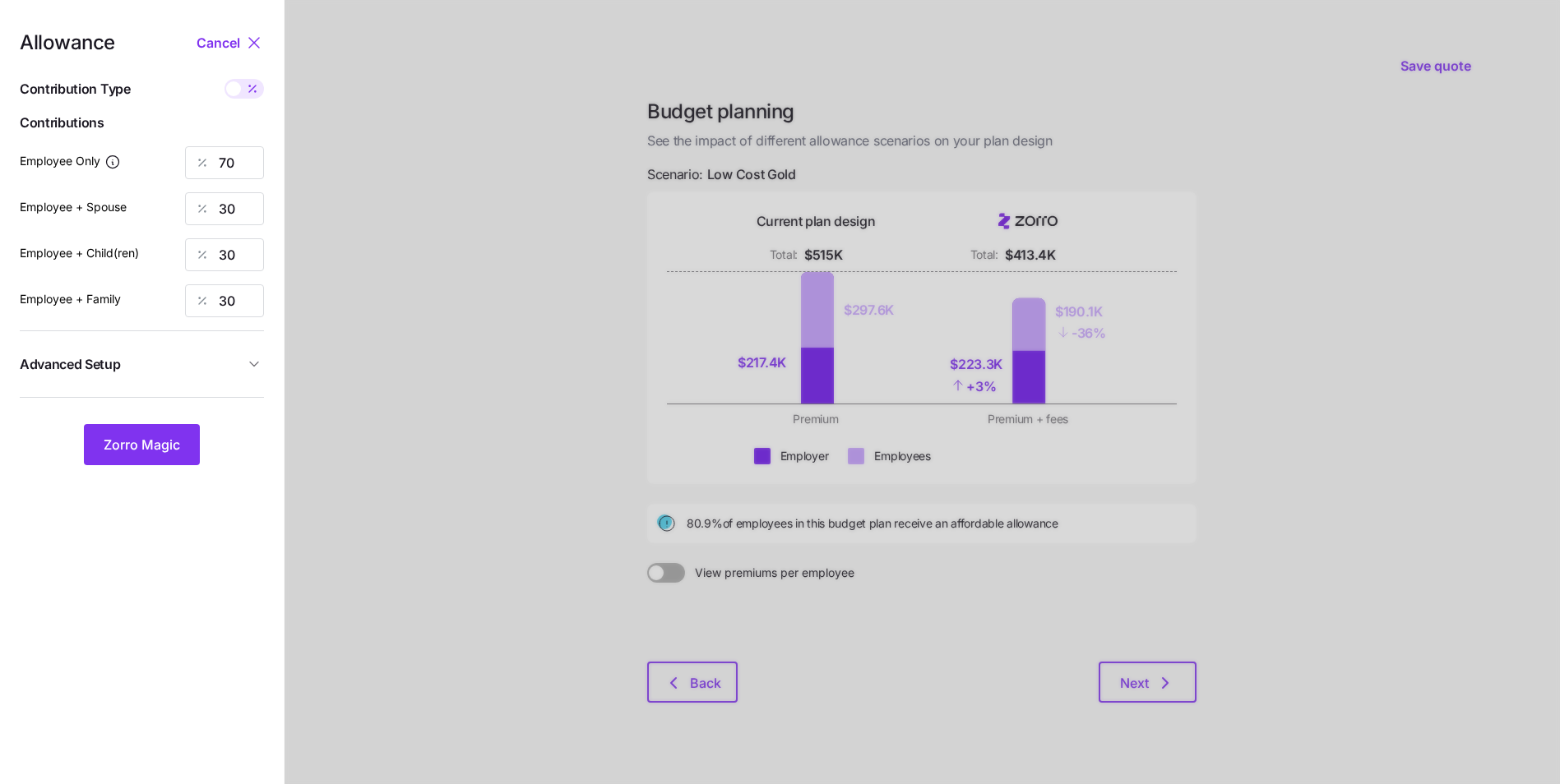
click at [240, 93] on div at bounding box center [245, 88] width 39 height 20
click at [225, 79] on input "checkbox" at bounding box center [225, 79] width 0 height 0
type input "362"
type input "310"
type input "267"
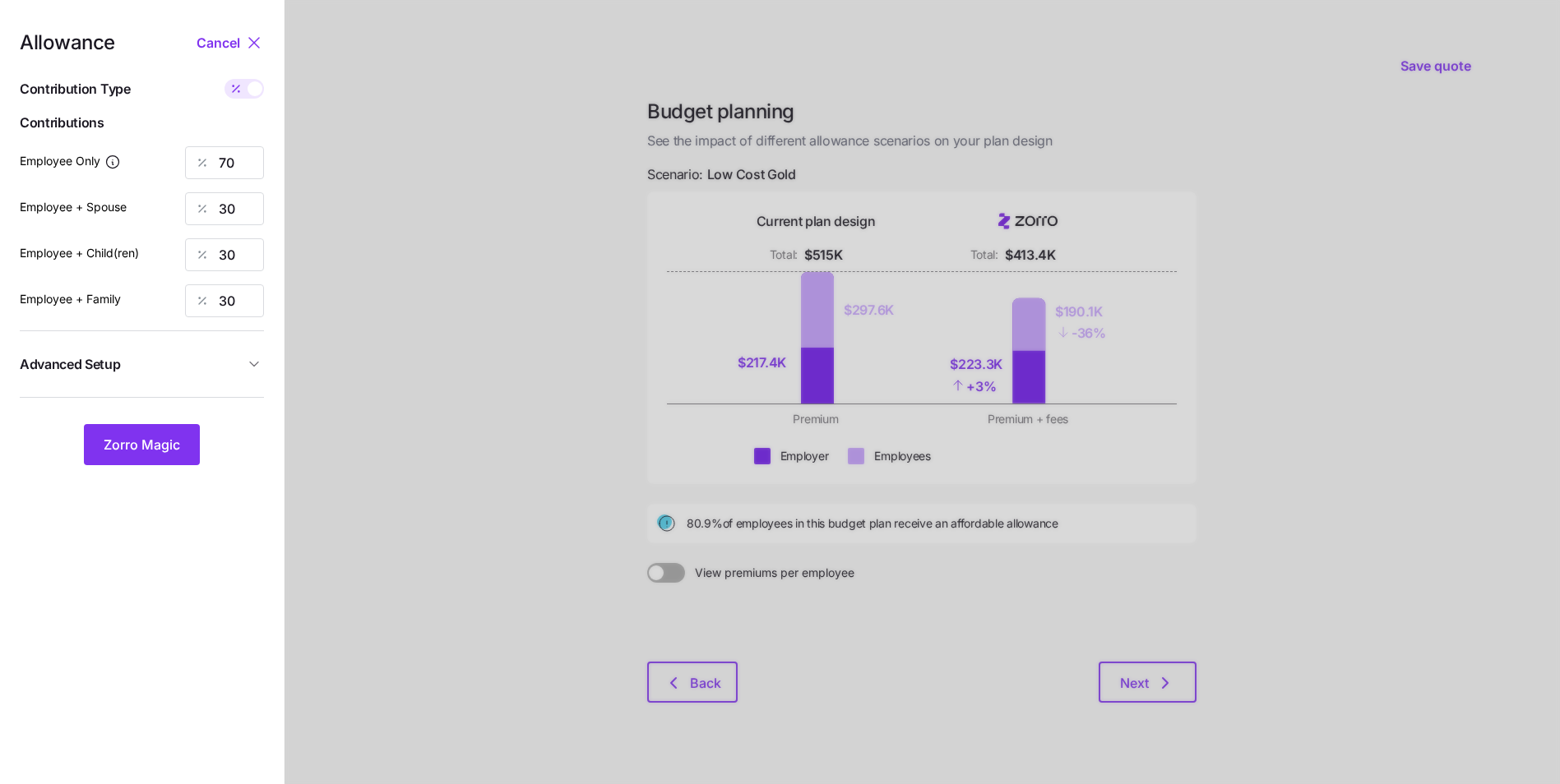
type input "422"
click at [223, 377] on button "Advanced Setup" at bounding box center [142, 365] width 245 height 40
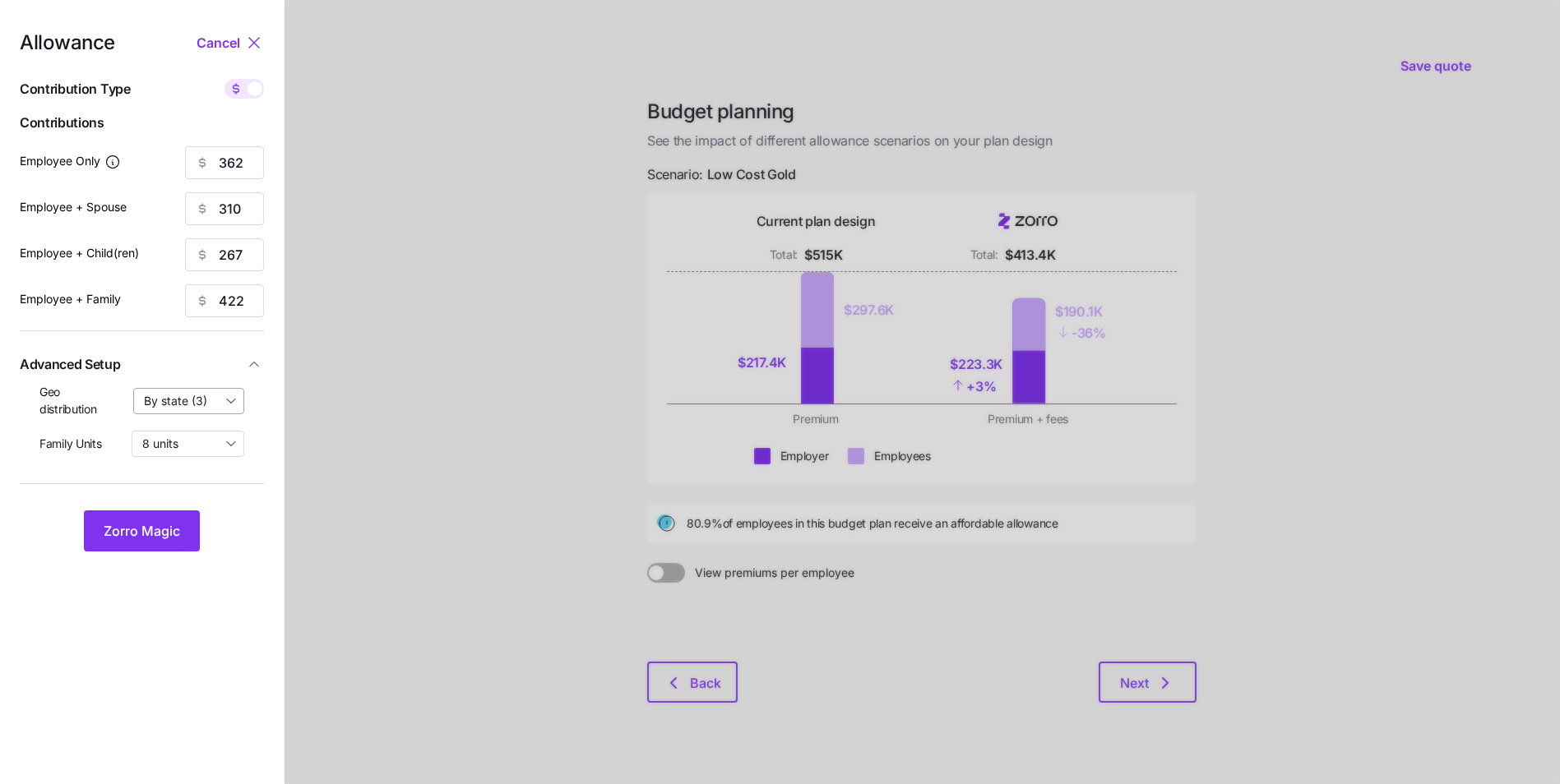
click at [198, 400] on input "By state (3)" at bounding box center [189, 401] width 112 height 27
click at [190, 457] on div "By area (21)" at bounding box center [189, 468] width 97 height 28
type input "By area (21)"
click at [246, 166] on input "362" at bounding box center [225, 163] width 79 height 33
click at [164, 539] on span "Zorro Magic" at bounding box center [142, 531] width 76 height 20
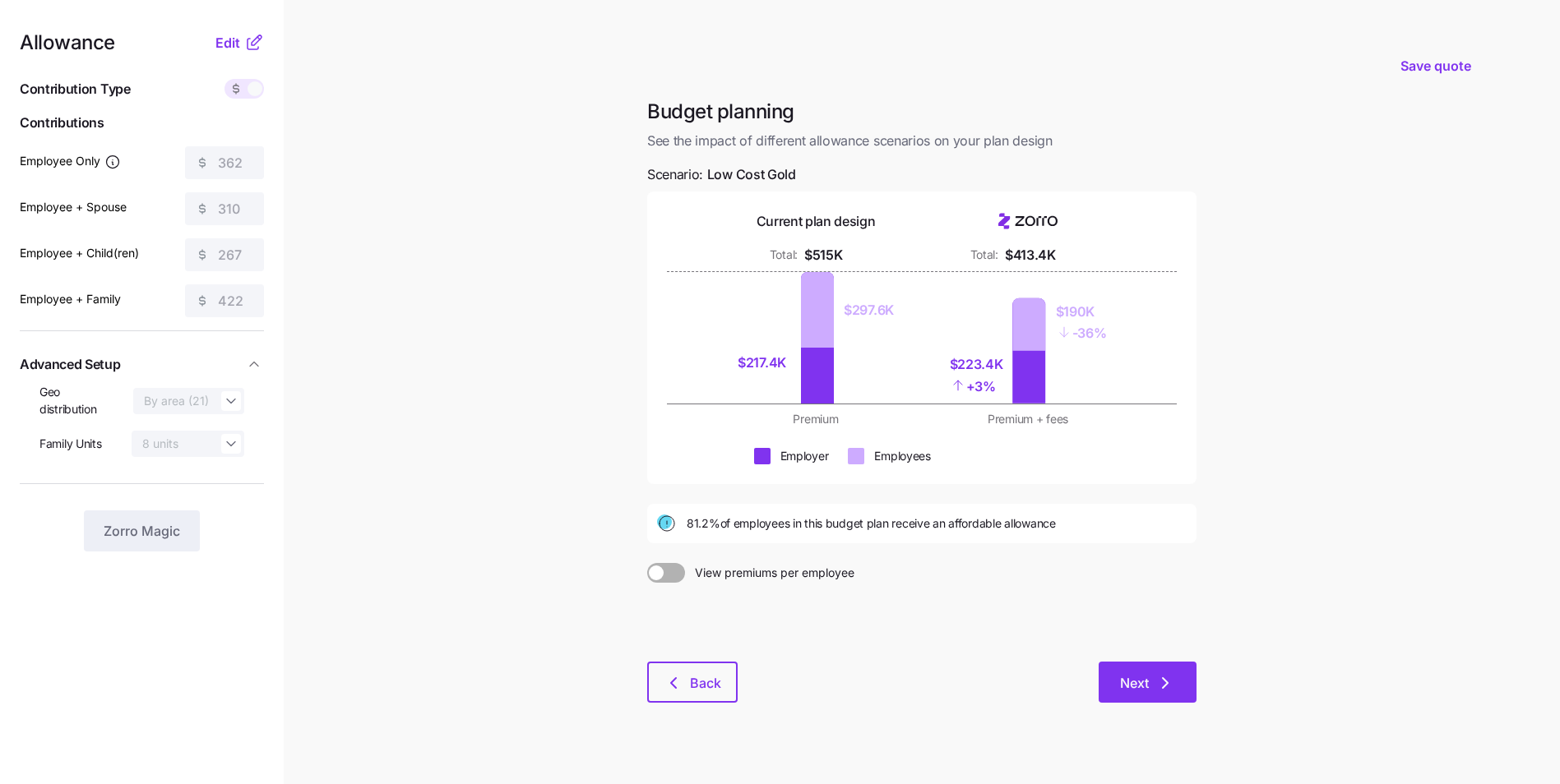
click at [1148, 678] on span "Next" at bounding box center [1147, 683] width 55 height 20
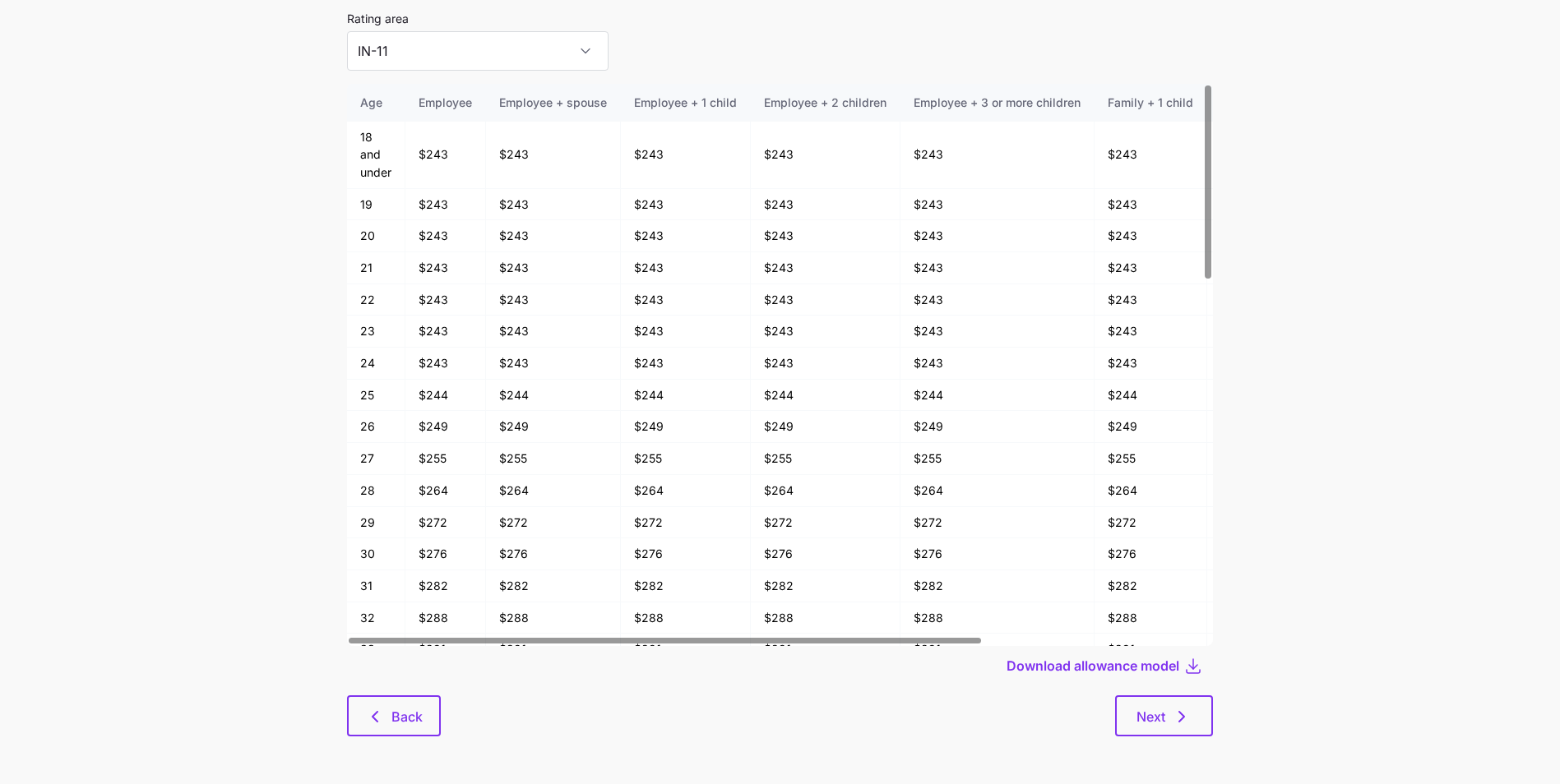
scroll to position [88, 0]
click at [393, 708] on span "Back" at bounding box center [407, 715] width 31 height 20
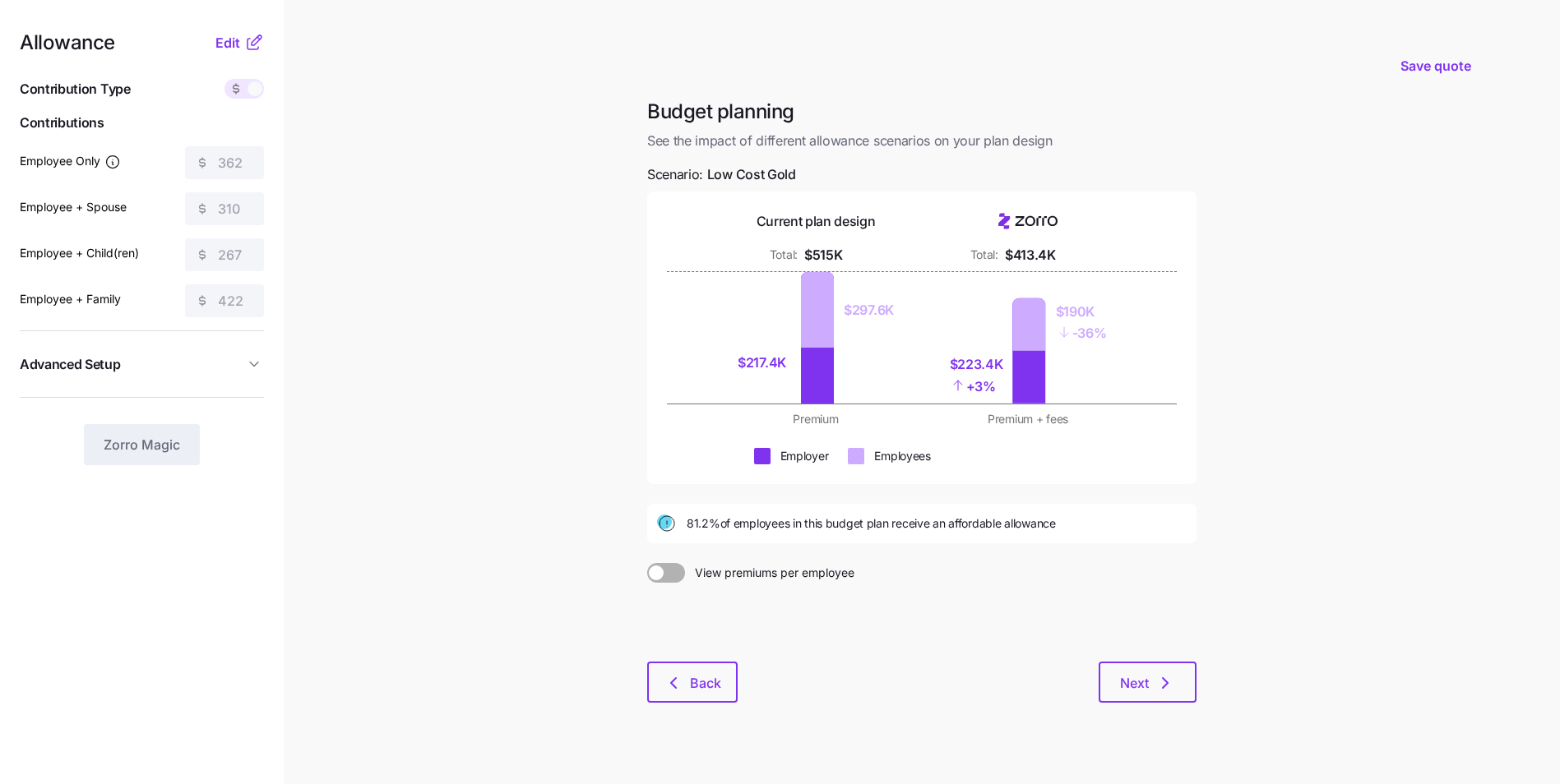
click at [245, 46] on icon at bounding box center [254, 42] width 20 height 20
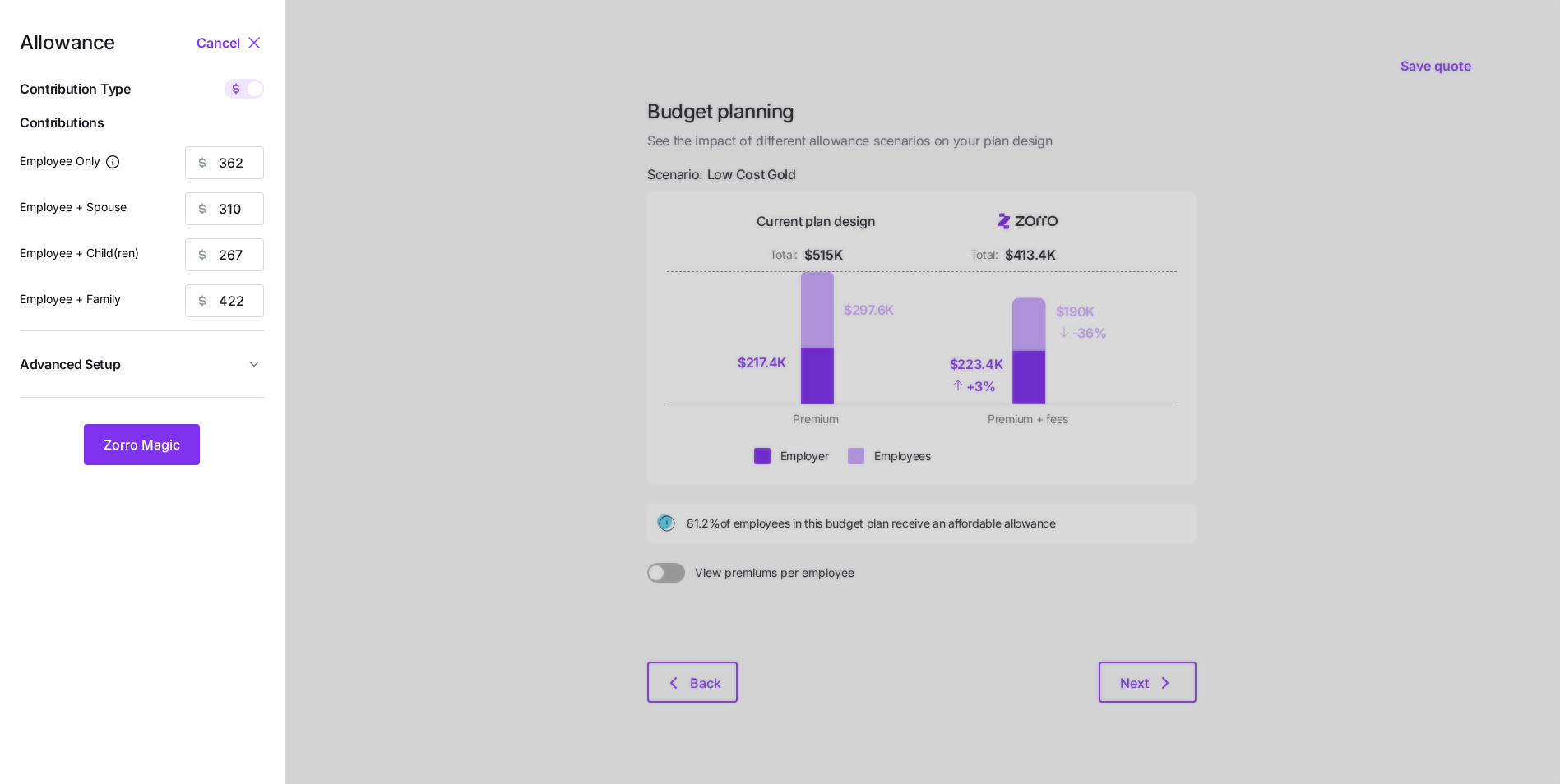
click at [243, 93] on span at bounding box center [236, 88] width 23 height 20
click at [225, 79] on input "checkbox" at bounding box center [225, 79] width 0 height 0
type input "70"
type input "30"
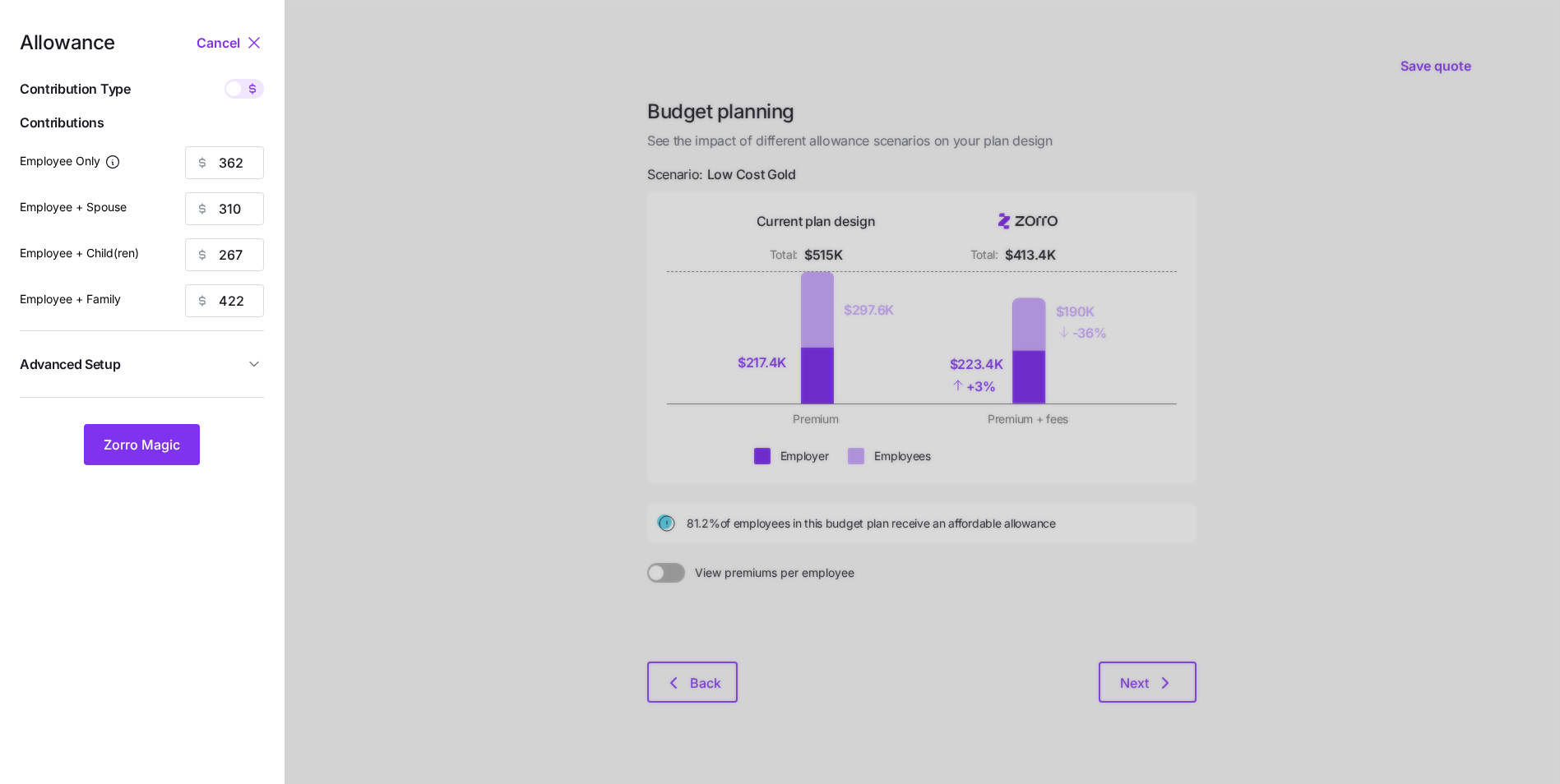
type input "30"
click at [197, 372] on span "Advanced Setup" at bounding box center [132, 365] width 225 height 21
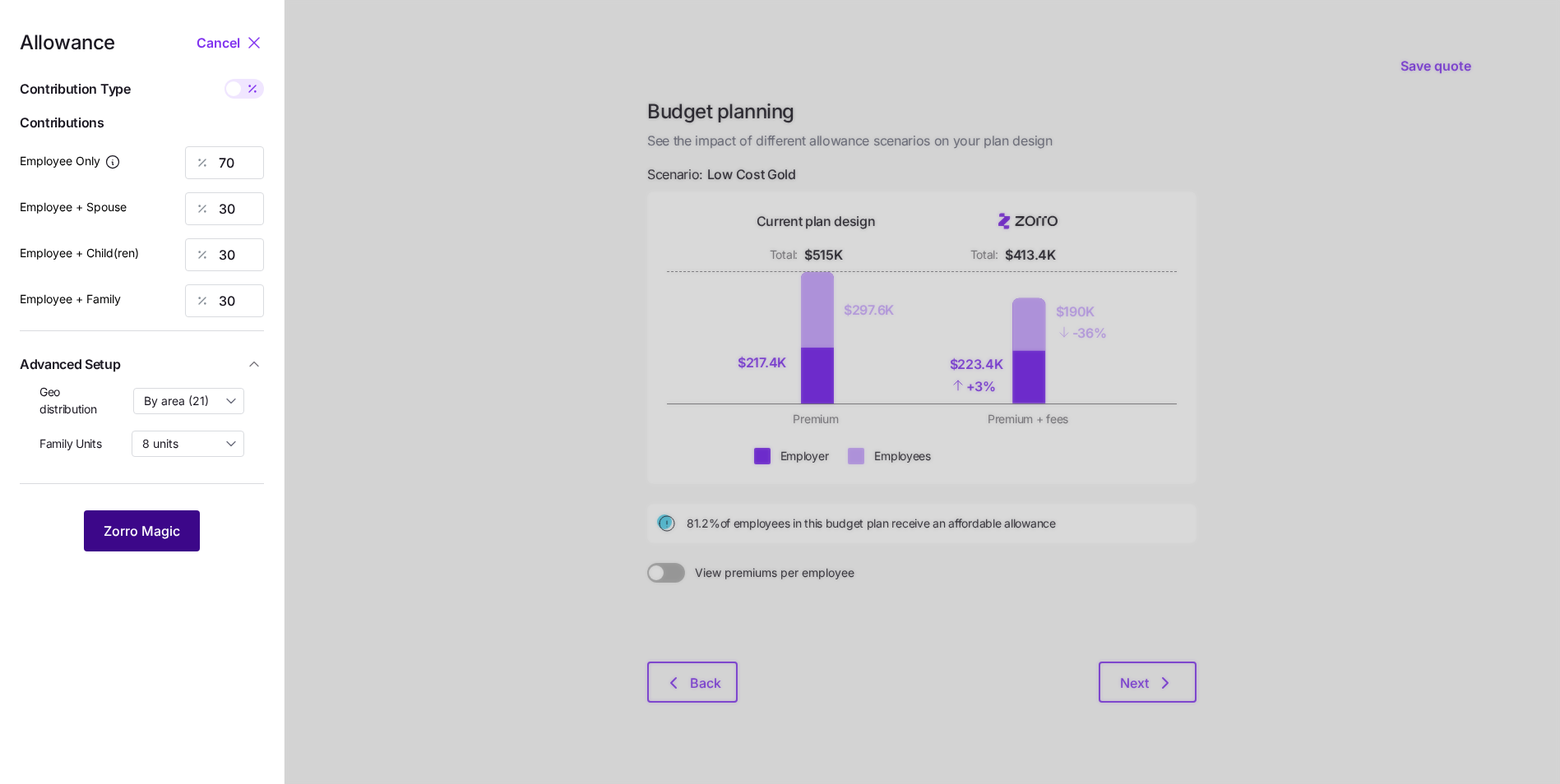
click at [172, 540] on span "Zorro Magic" at bounding box center [142, 531] width 76 height 20
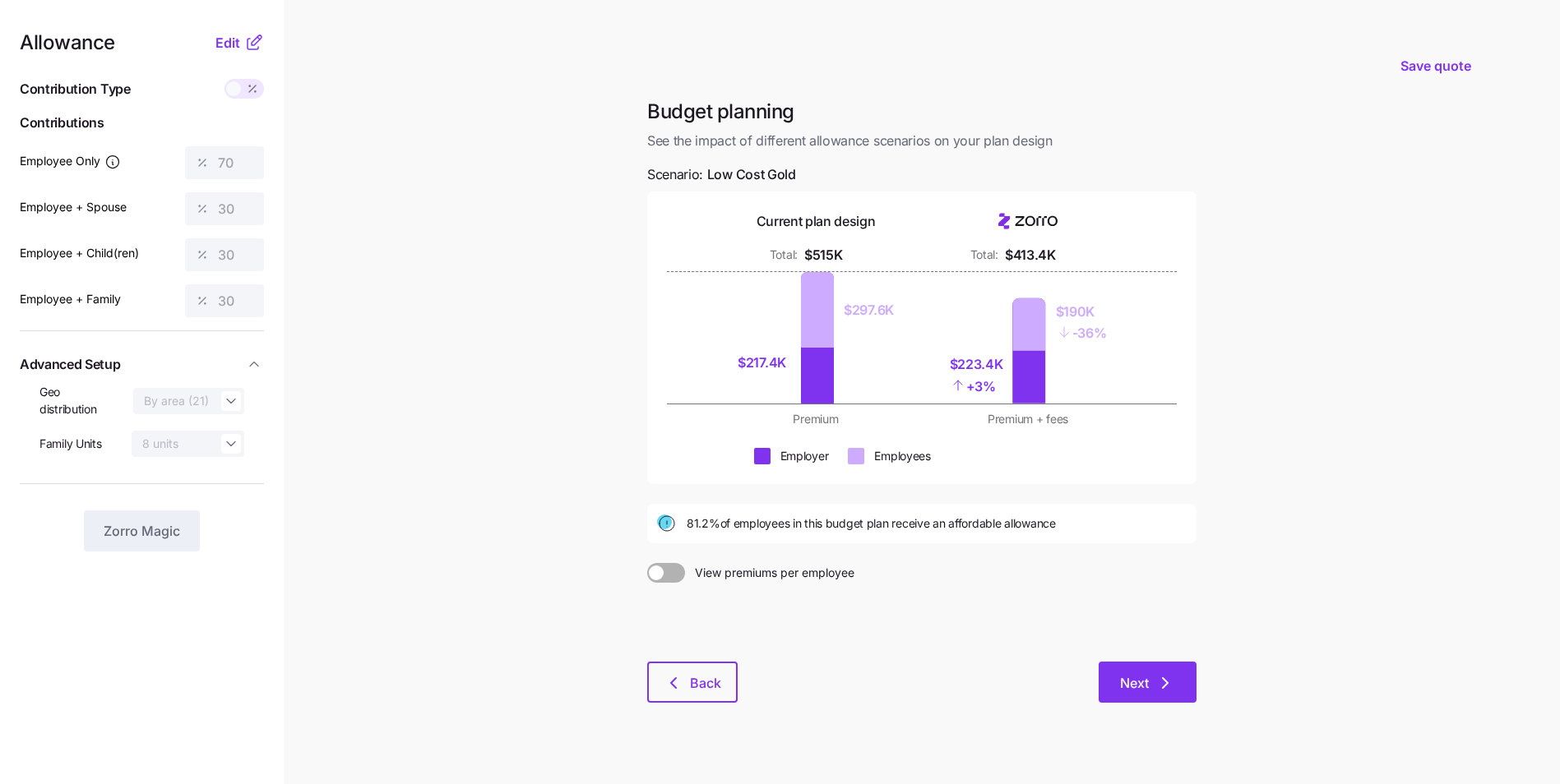
click at [1136, 684] on span "Next" at bounding box center [1134, 683] width 29 height 20
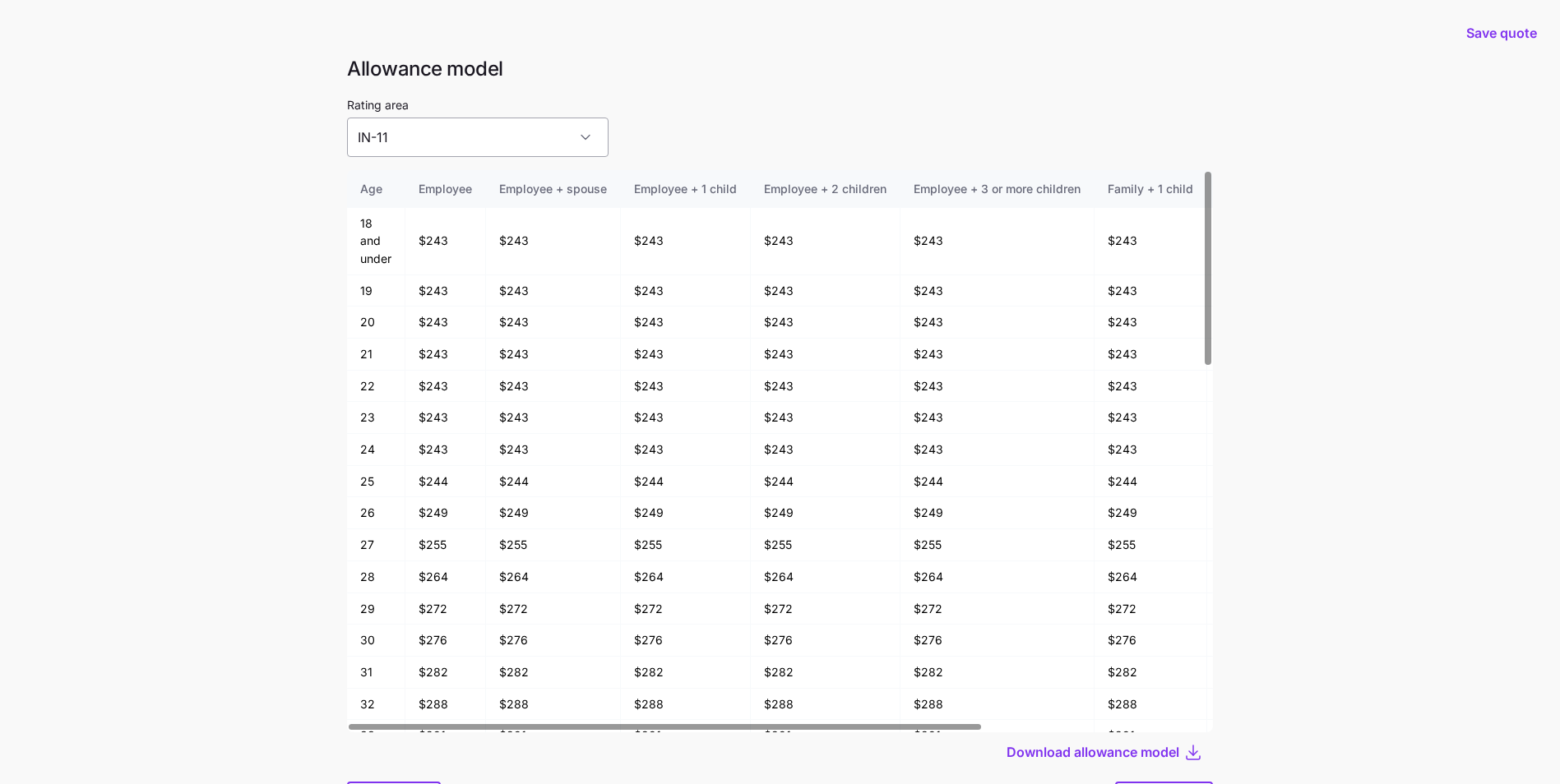
click at [497, 133] on input "IN-11" at bounding box center [477, 137] width 262 height 39
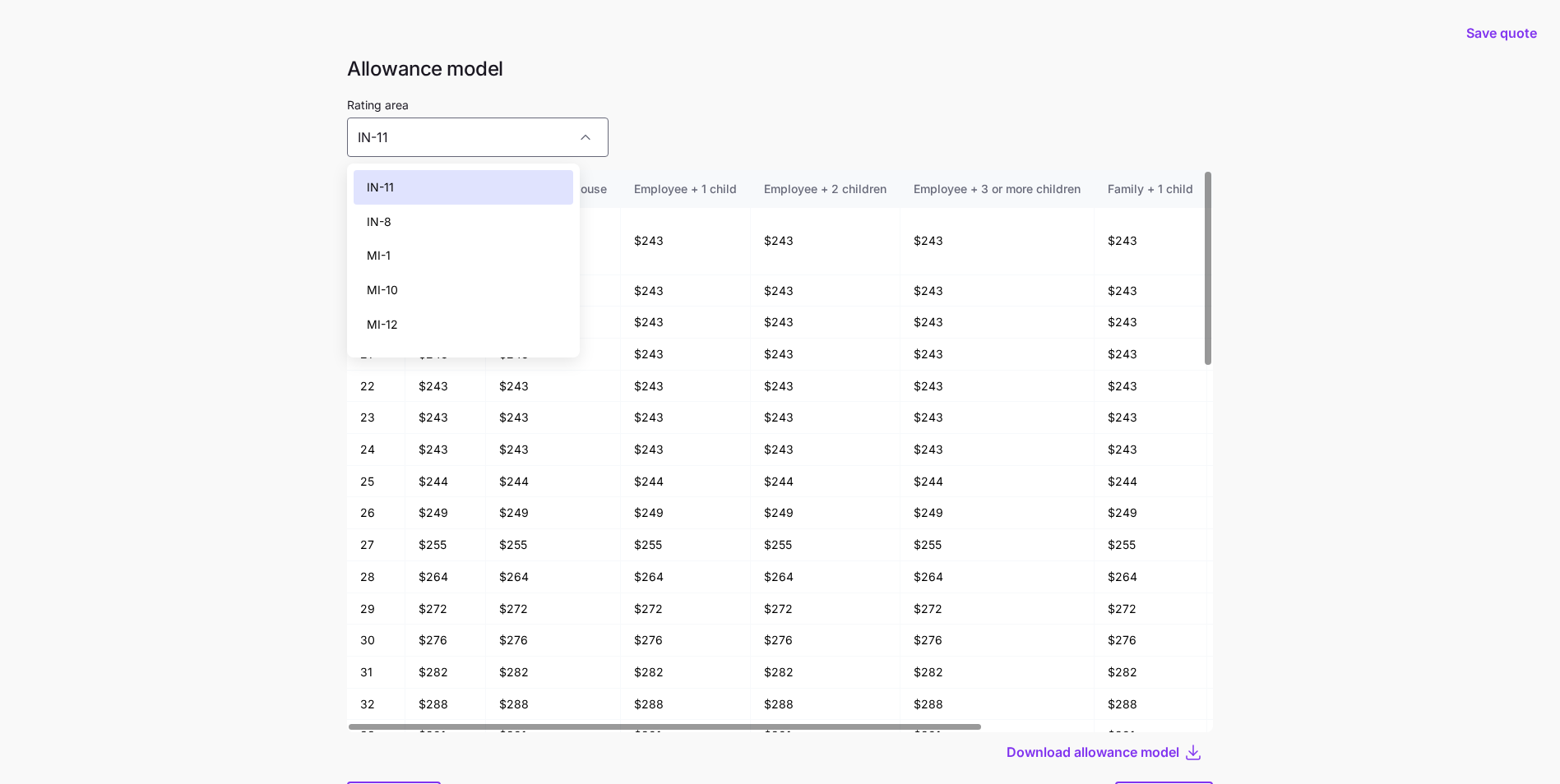
click at [484, 221] on div "IN-8" at bounding box center [463, 222] width 220 height 34
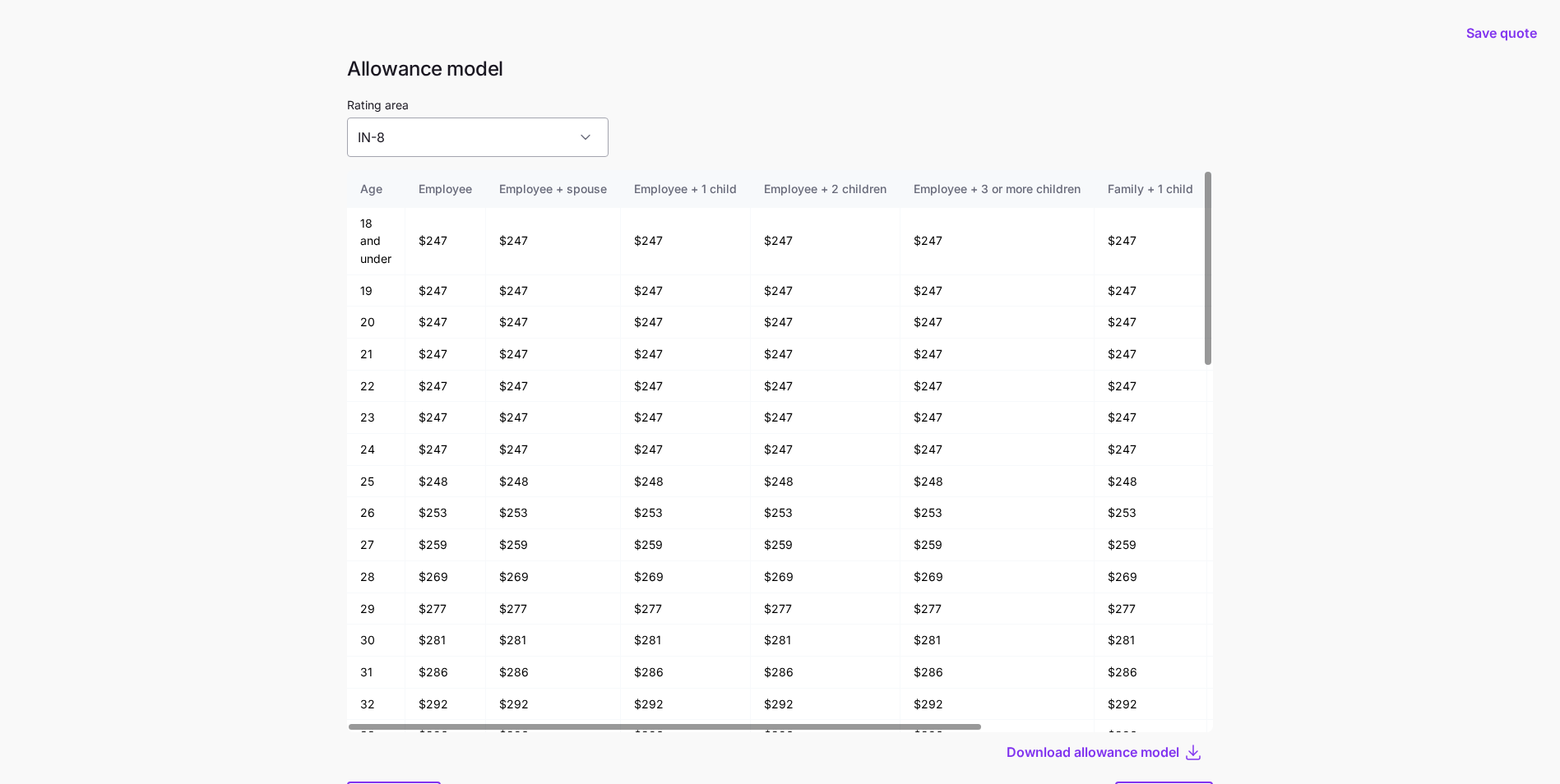
click at [500, 149] on input "IN-8" at bounding box center [477, 137] width 262 height 39
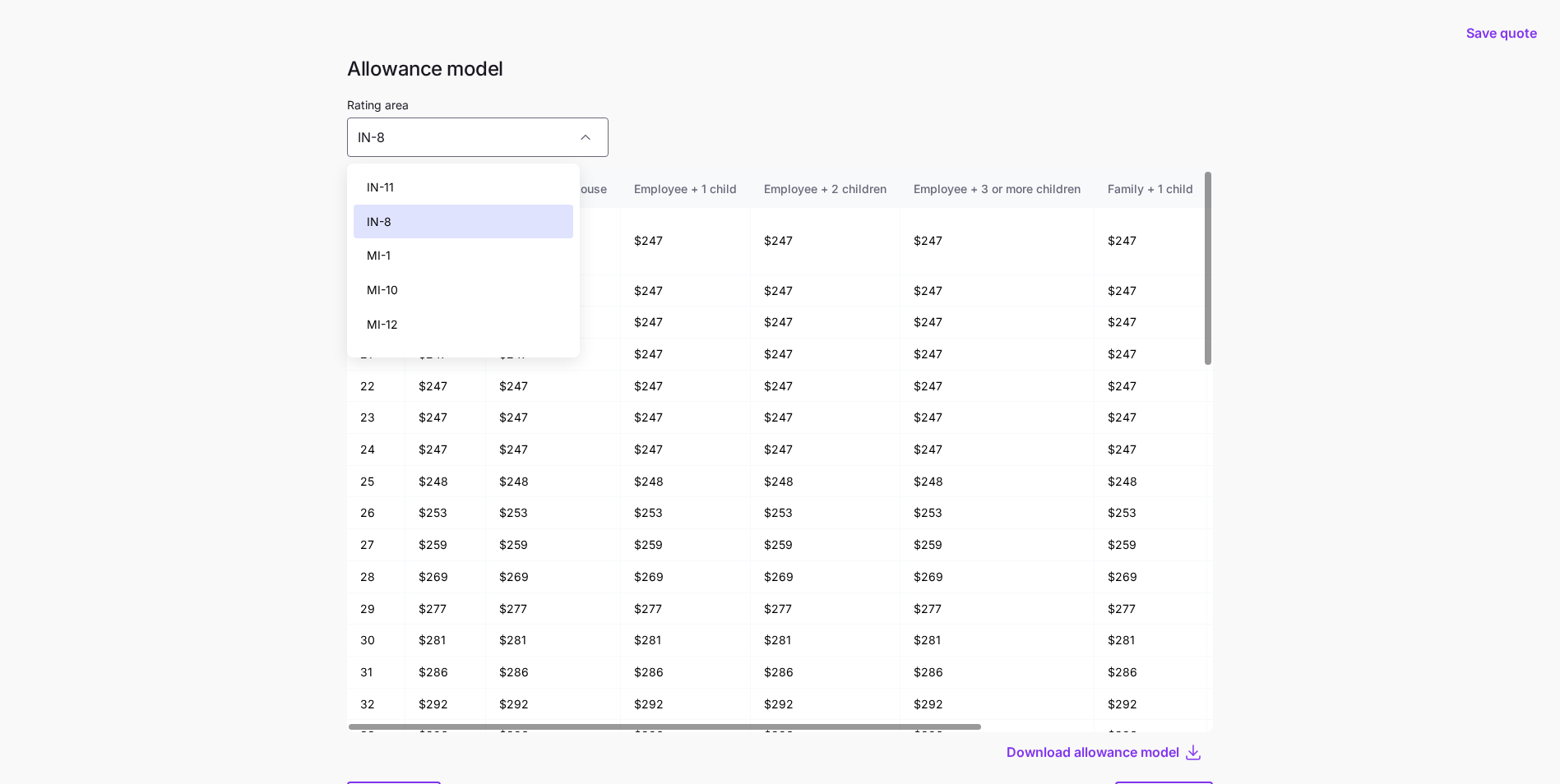
click at [485, 326] on div "MI-12" at bounding box center [463, 324] width 220 height 34
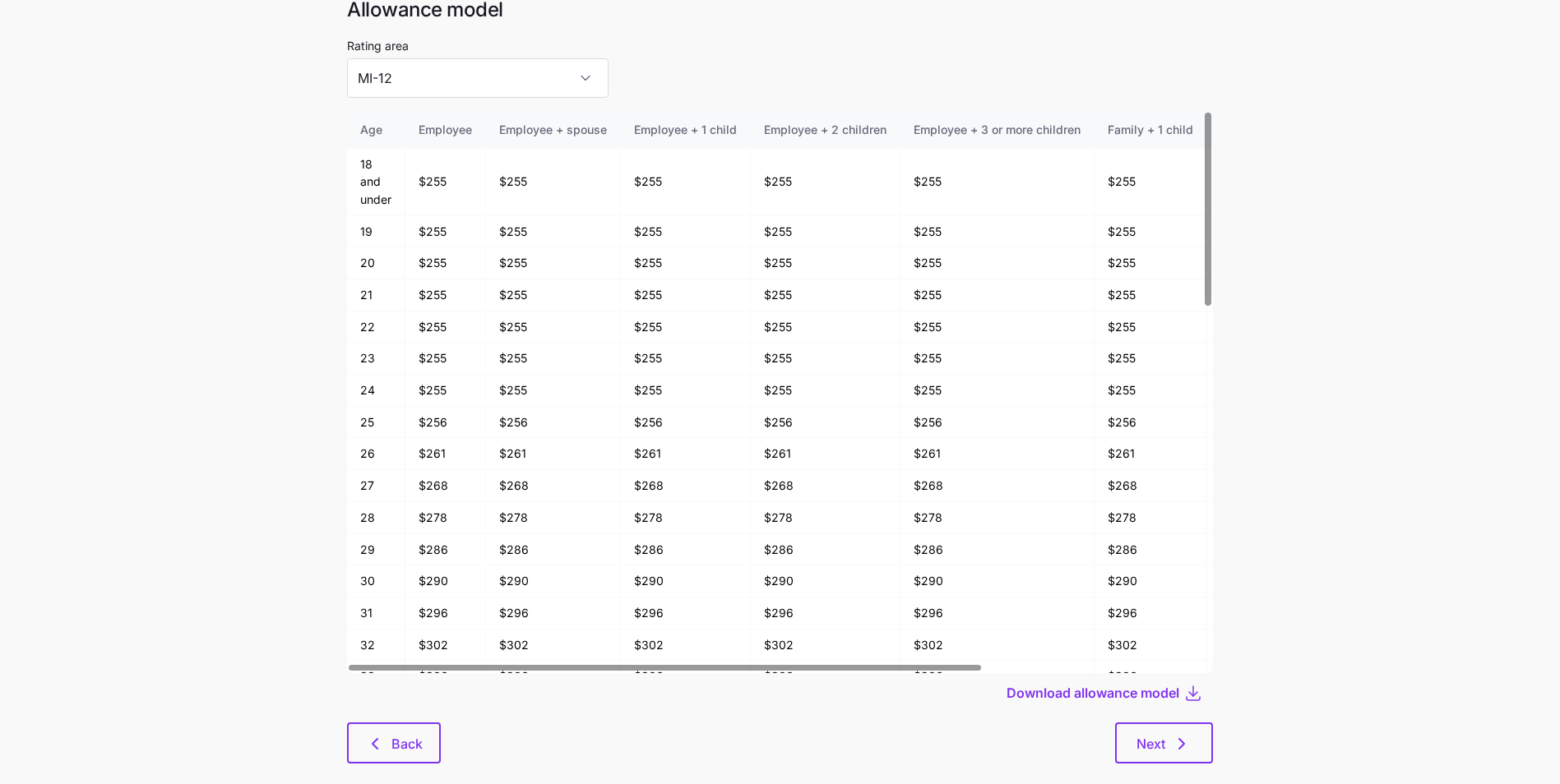
scroll to position [82, 0]
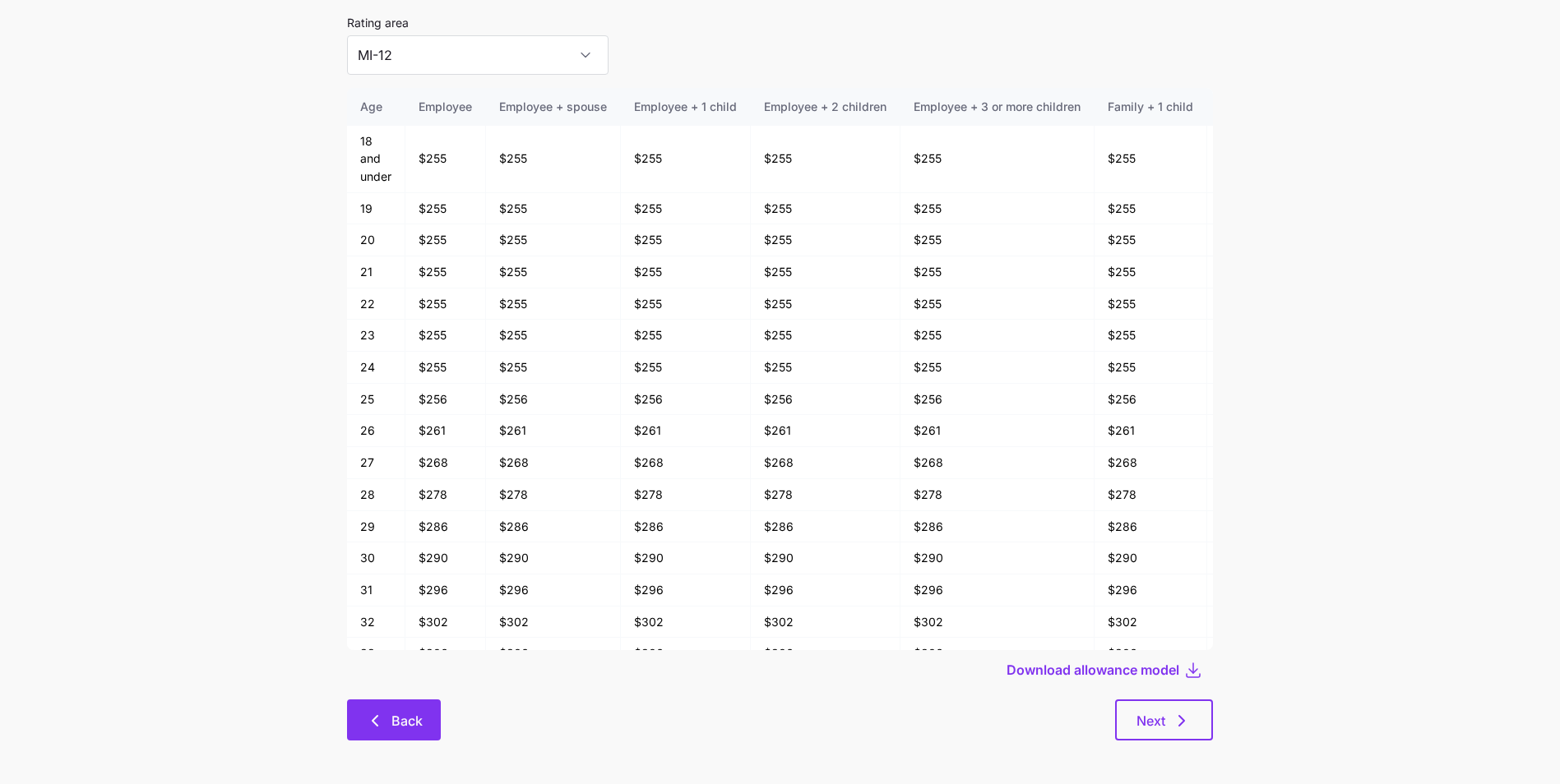
click at [406, 705] on button "Back" at bounding box center [393, 721] width 94 height 41
type input "IN-11"
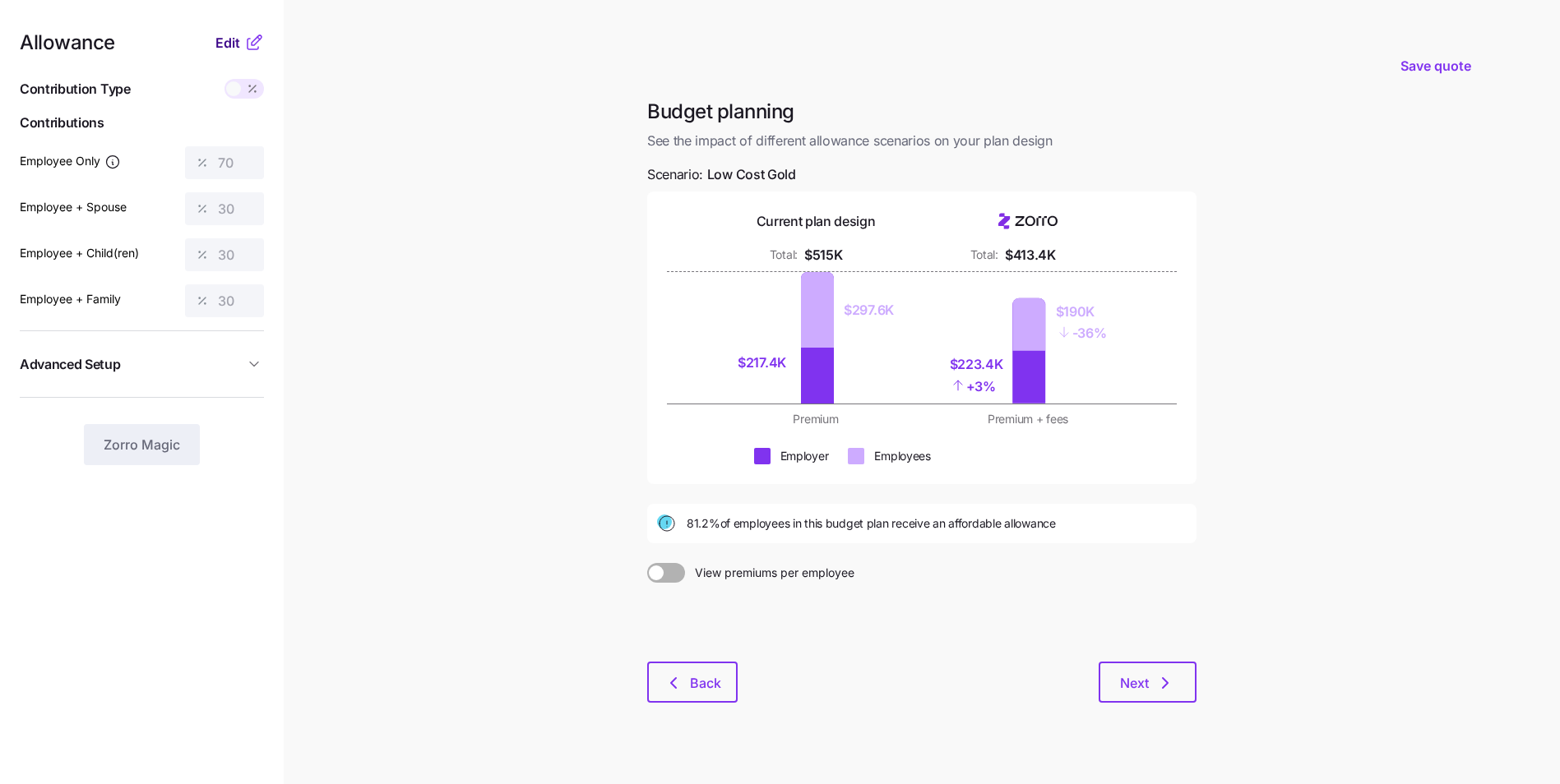
click at [243, 49] on button "Edit" at bounding box center [230, 42] width 29 height 20
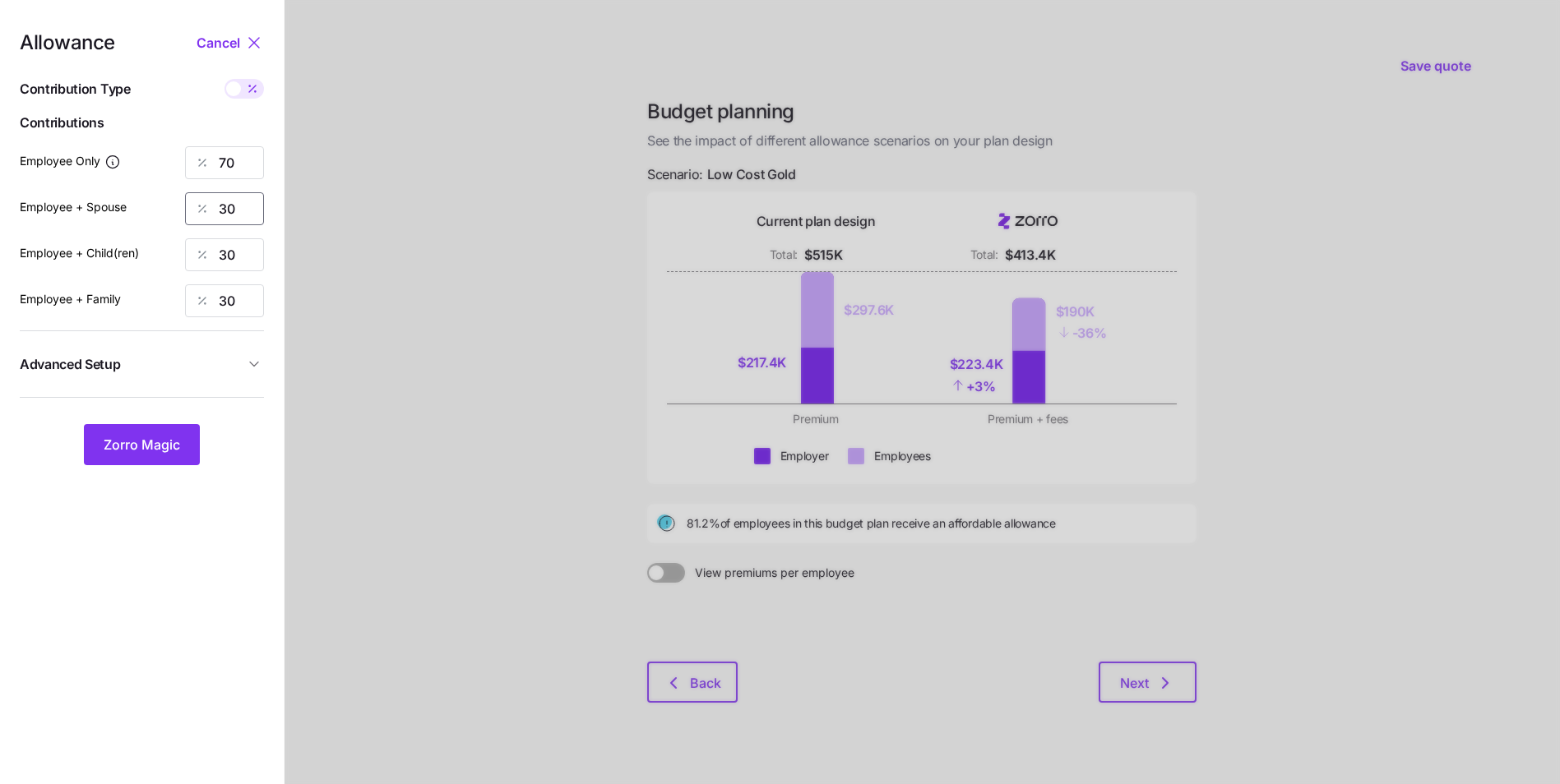
drag, startPoint x: 234, startPoint y: 208, endPoint x: 221, endPoint y: 208, distance: 13.0
click at [221, 208] on input "30" at bounding box center [225, 208] width 79 height 33
type input "50"
click at [239, 253] on input "30" at bounding box center [225, 255] width 79 height 33
drag, startPoint x: 239, startPoint y: 253, endPoint x: 215, endPoint y: 258, distance: 24.5
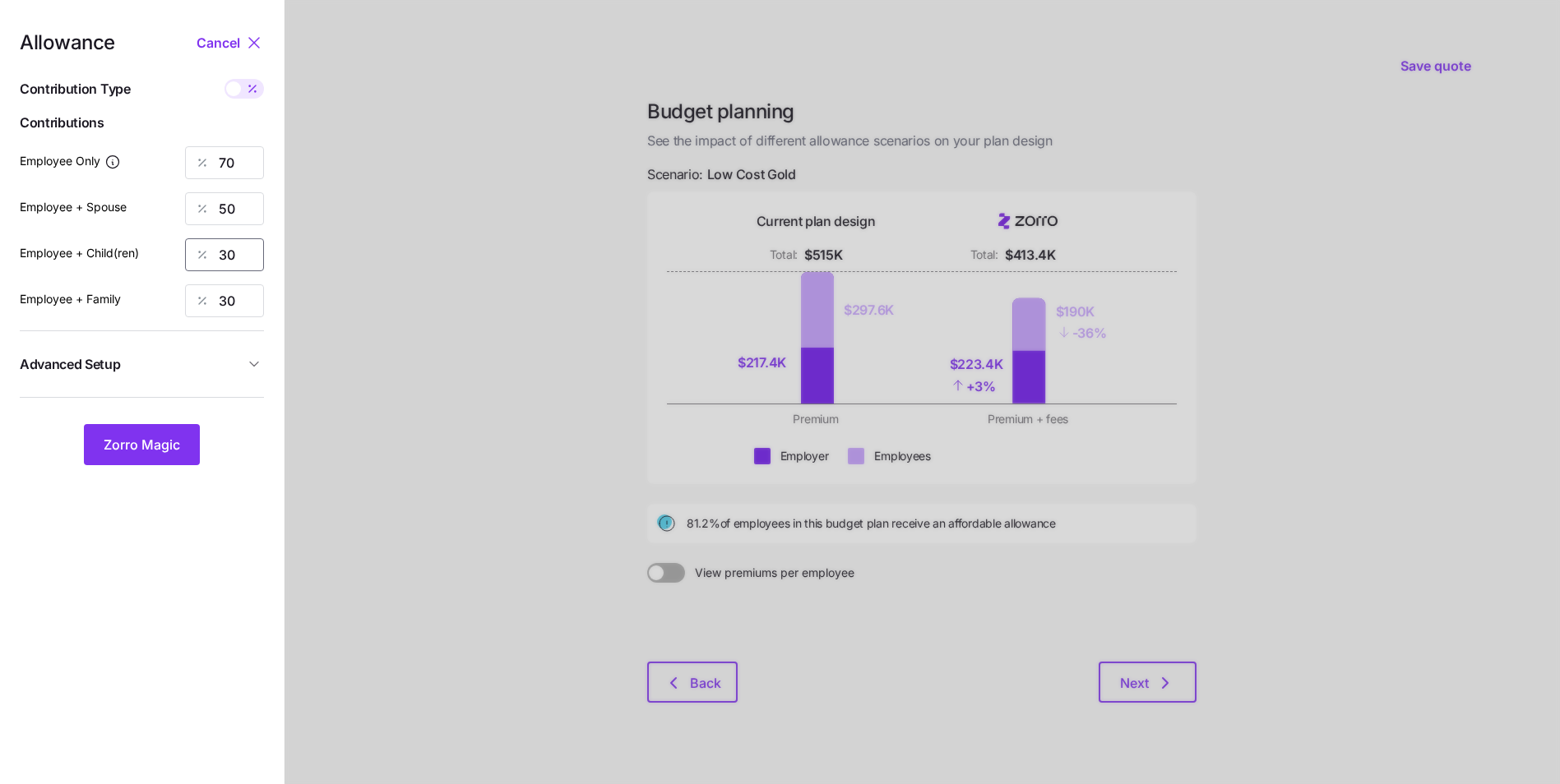
click at [215, 258] on div "30" at bounding box center [225, 255] width 79 height 33
type input "50"
drag, startPoint x: 241, startPoint y: 303, endPoint x: 214, endPoint y: 303, distance: 27.0
click at [214, 303] on div "30" at bounding box center [225, 301] width 79 height 33
type input "50"
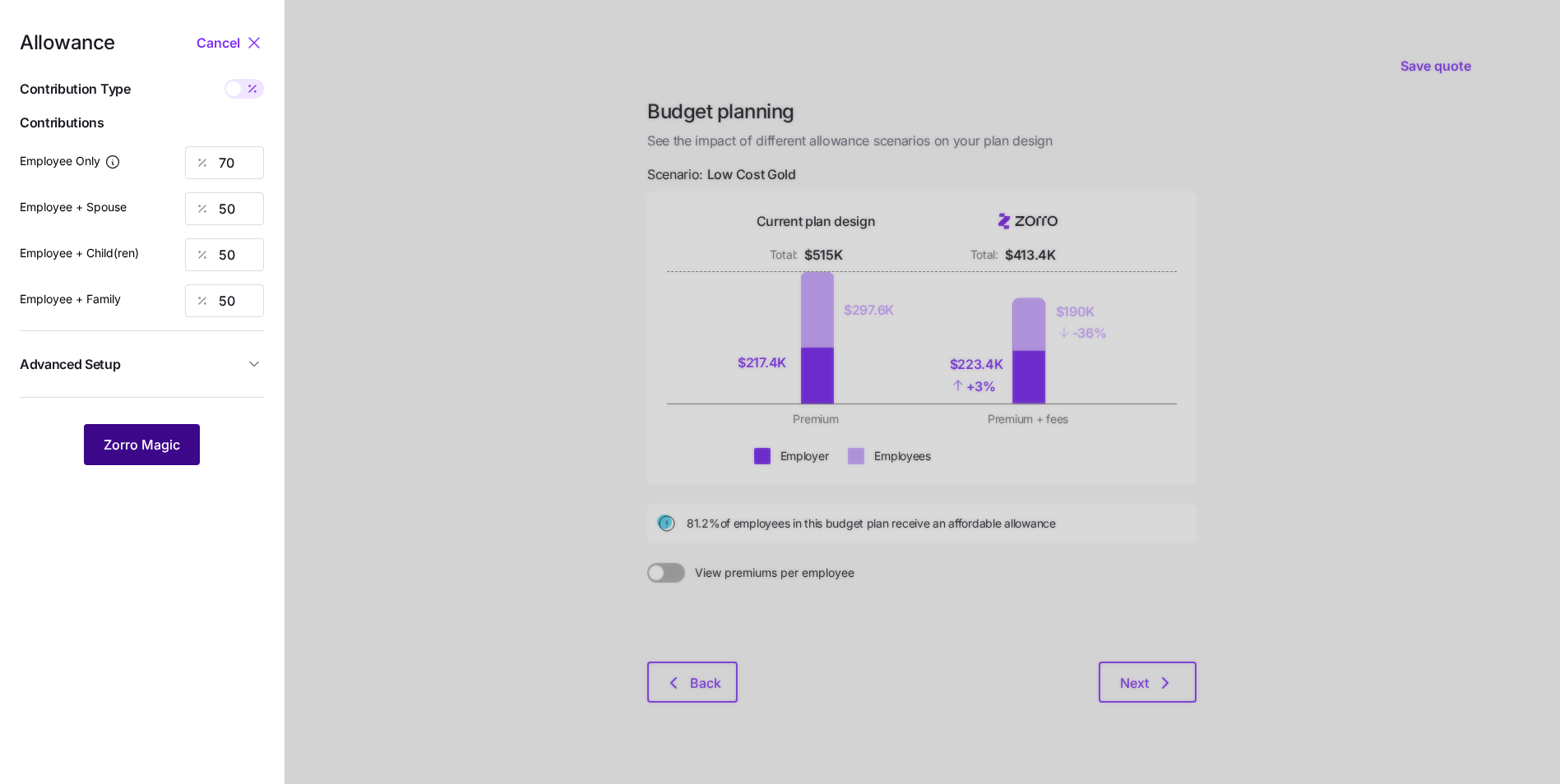
click at [184, 442] on button "Zorro Magic" at bounding box center [142, 445] width 116 height 41
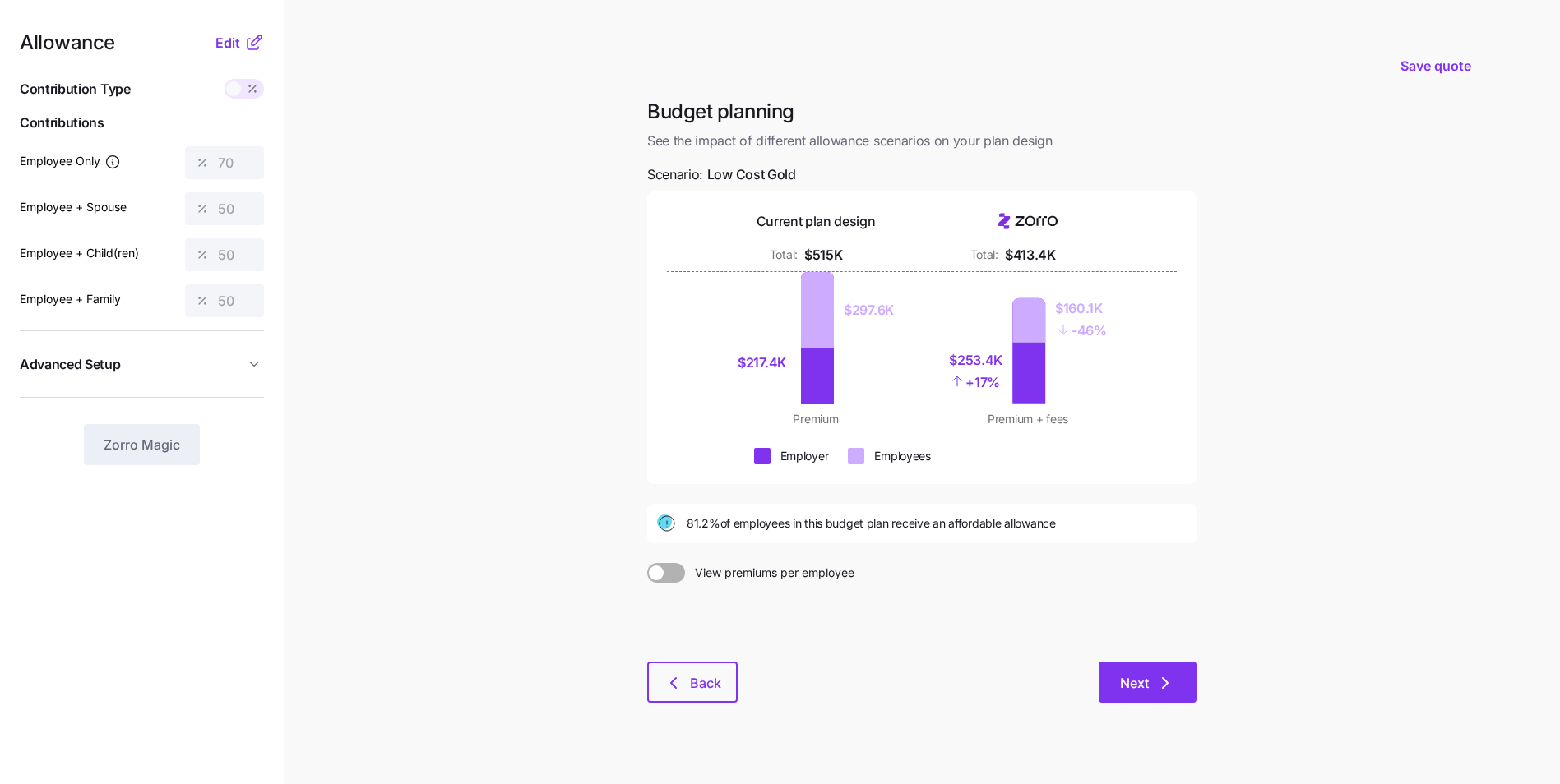
click at [1144, 682] on span "Next" at bounding box center [1134, 683] width 29 height 20
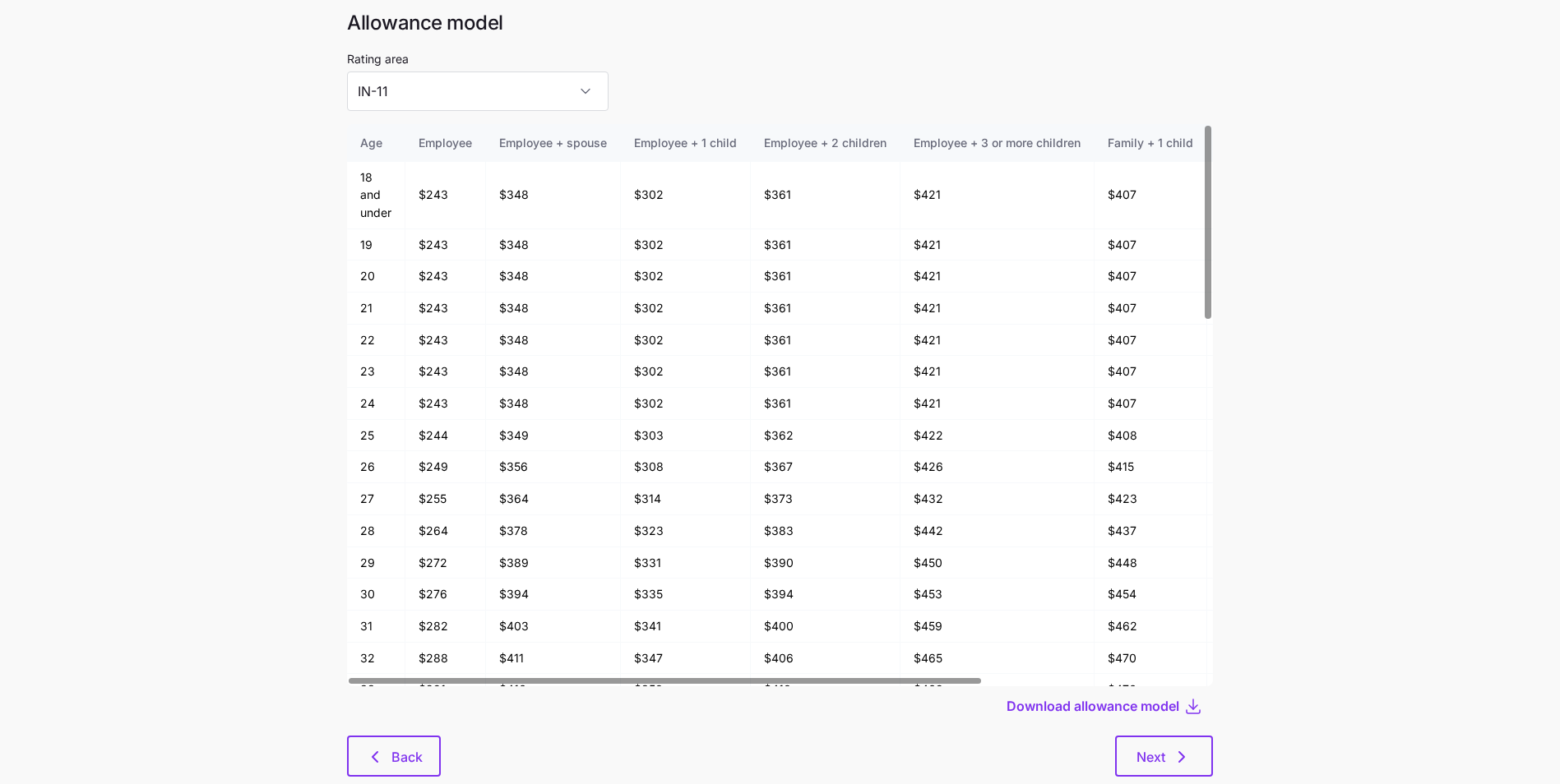
scroll to position [88, 0]
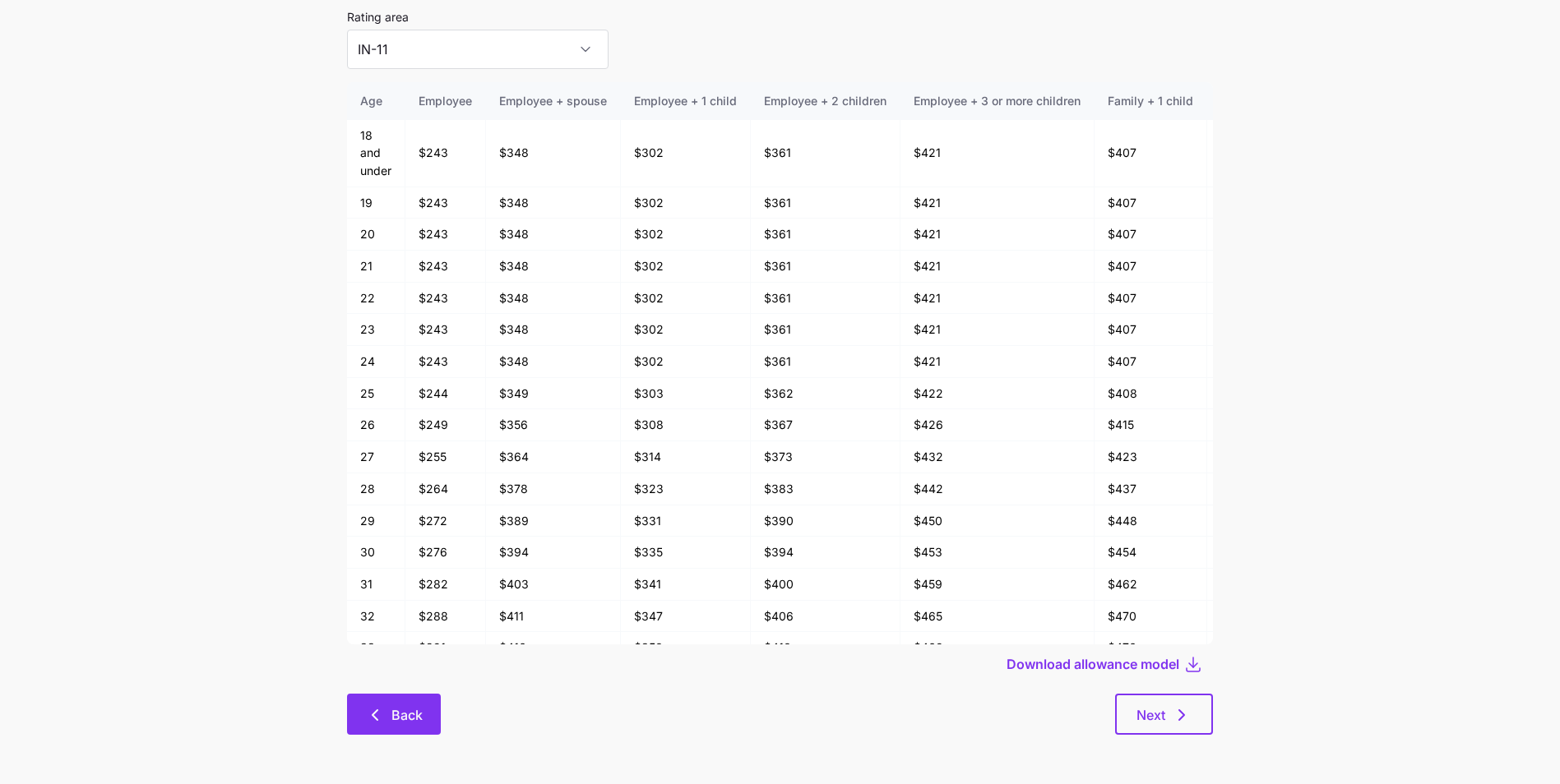
click at [413, 699] on button "Back" at bounding box center [393, 715] width 94 height 41
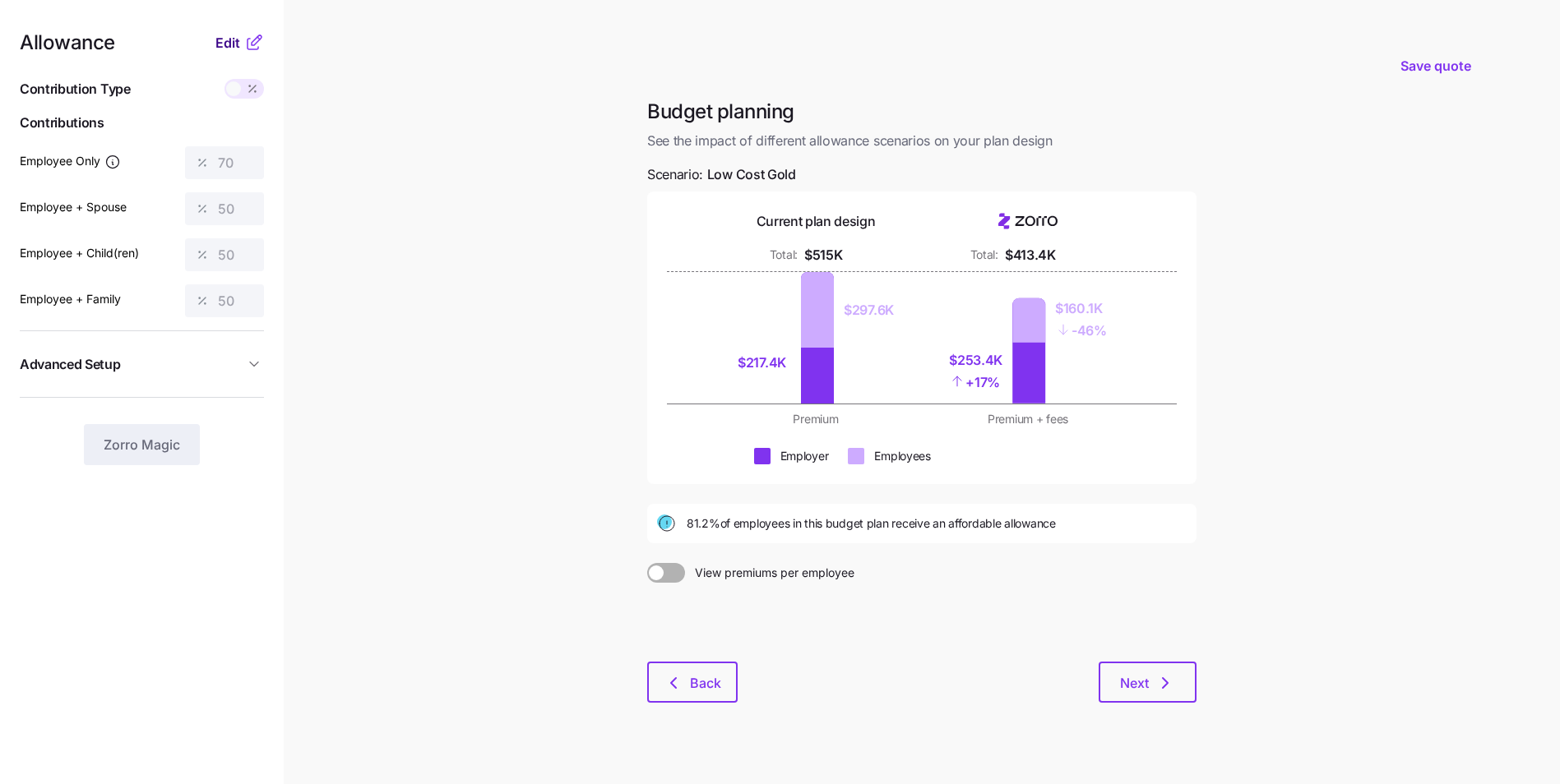
click at [239, 34] on span "Edit" at bounding box center [227, 42] width 25 height 20
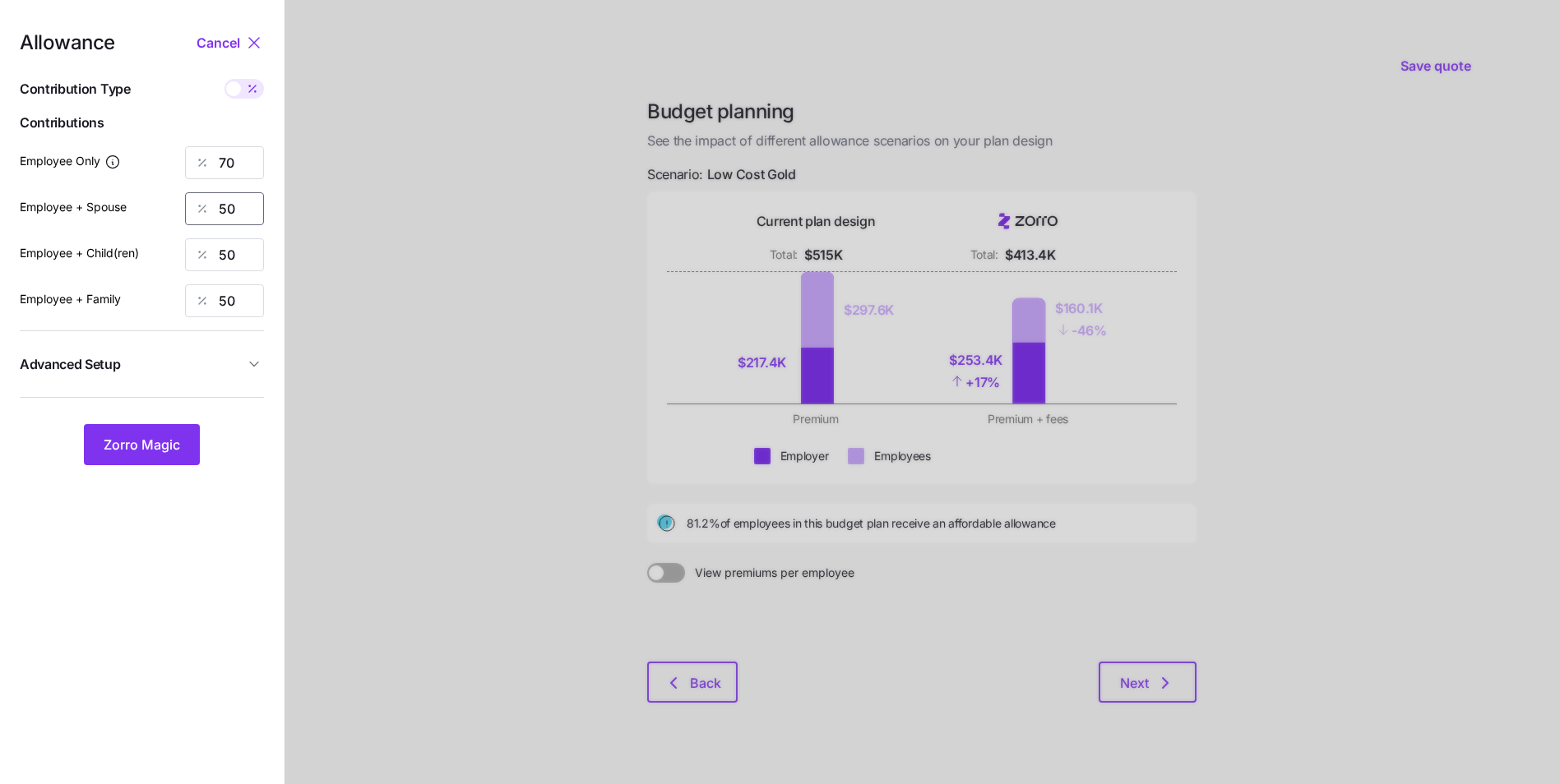
click at [229, 207] on input "50" at bounding box center [225, 208] width 79 height 33
type input "40"
click at [221, 257] on input "50" at bounding box center [225, 255] width 79 height 33
type input "40"
click at [173, 442] on span "Zorro Magic" at bounding box center [142, 444] width 76 height 20
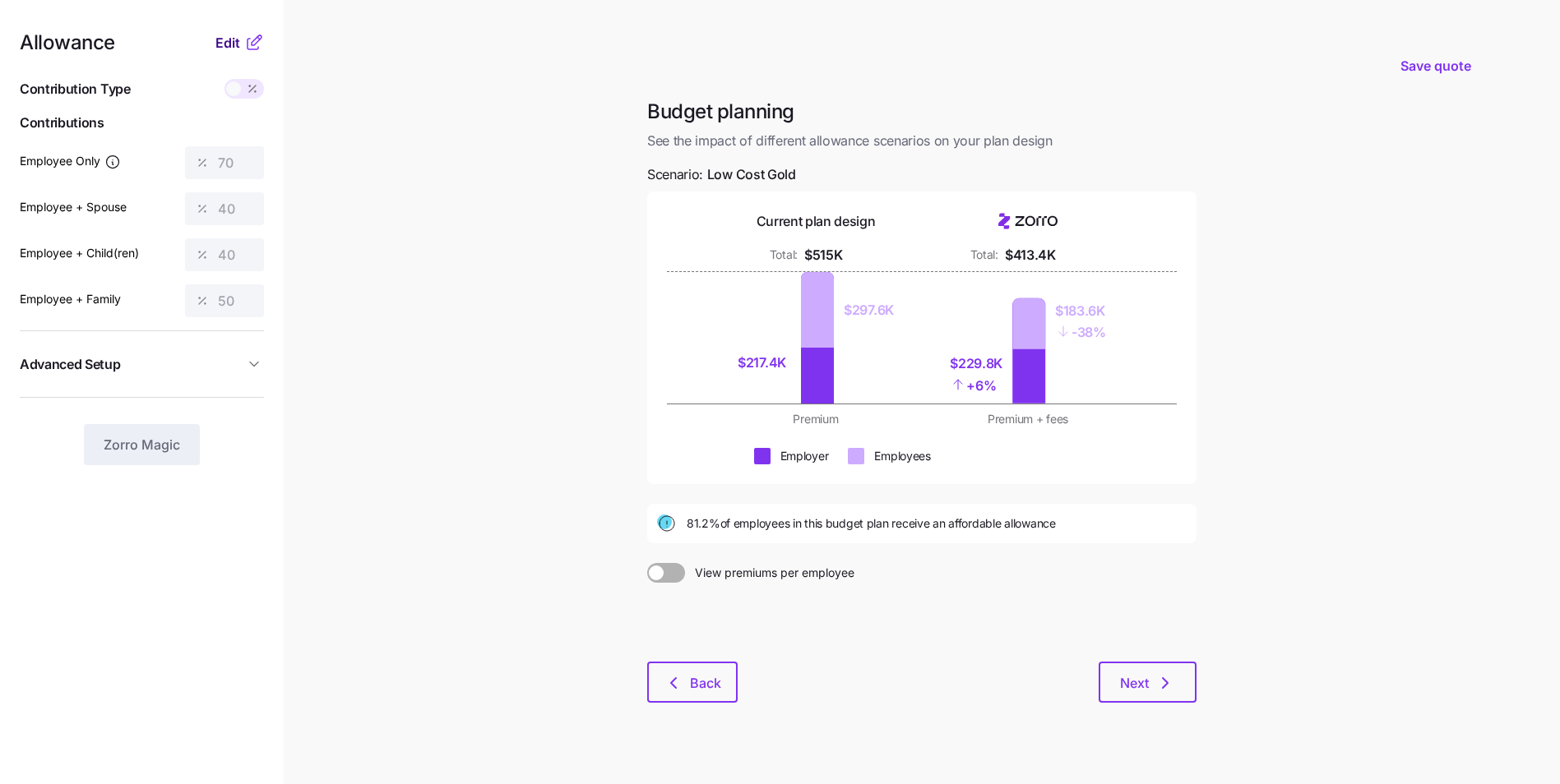
click at [233, 45] on span "Edit" at bounding box center [227, 42] width 25 height 20
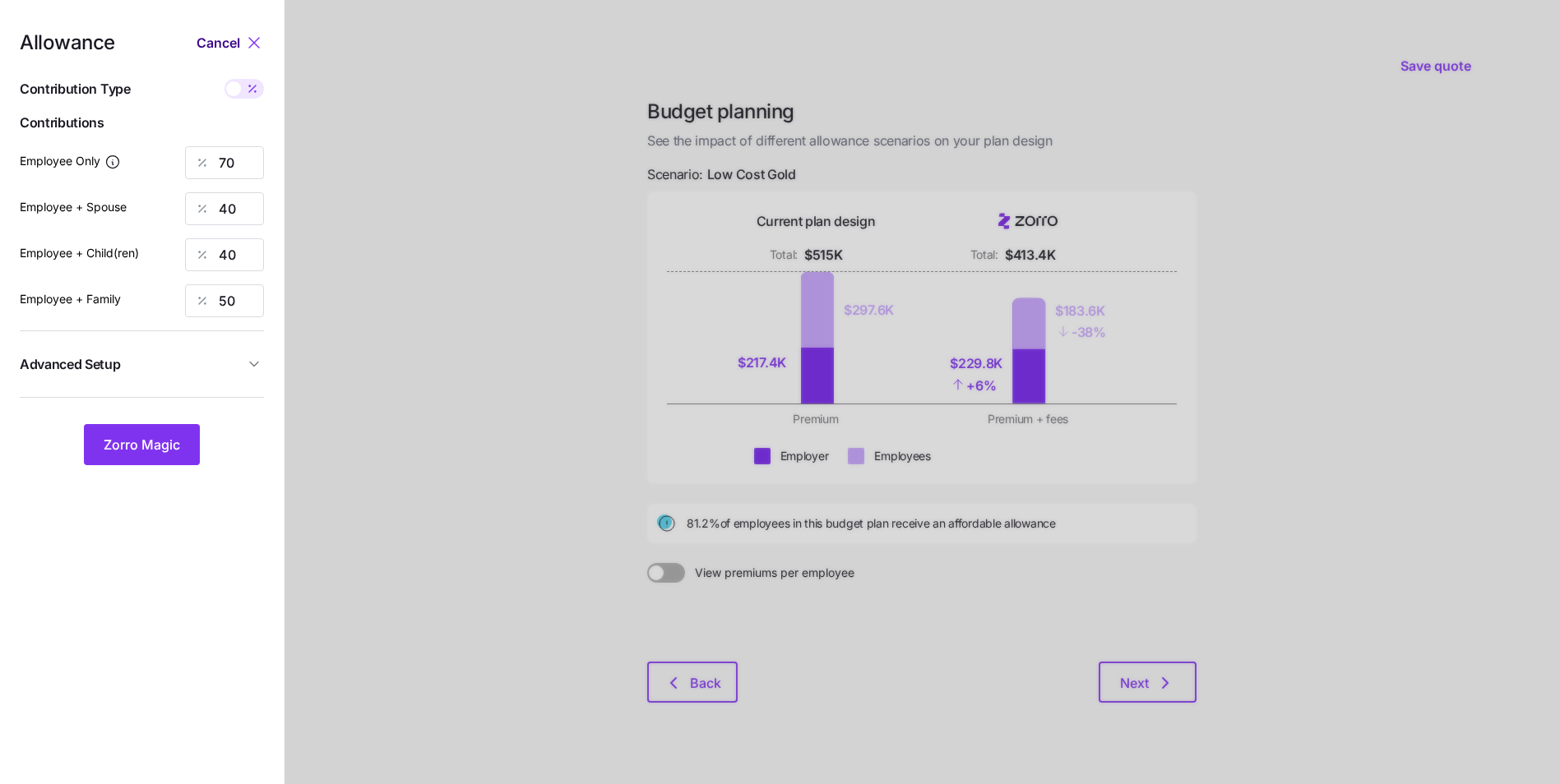
click at [235, 44] on span "Cancel" at bounding box center [218, 42] width 44 height 20
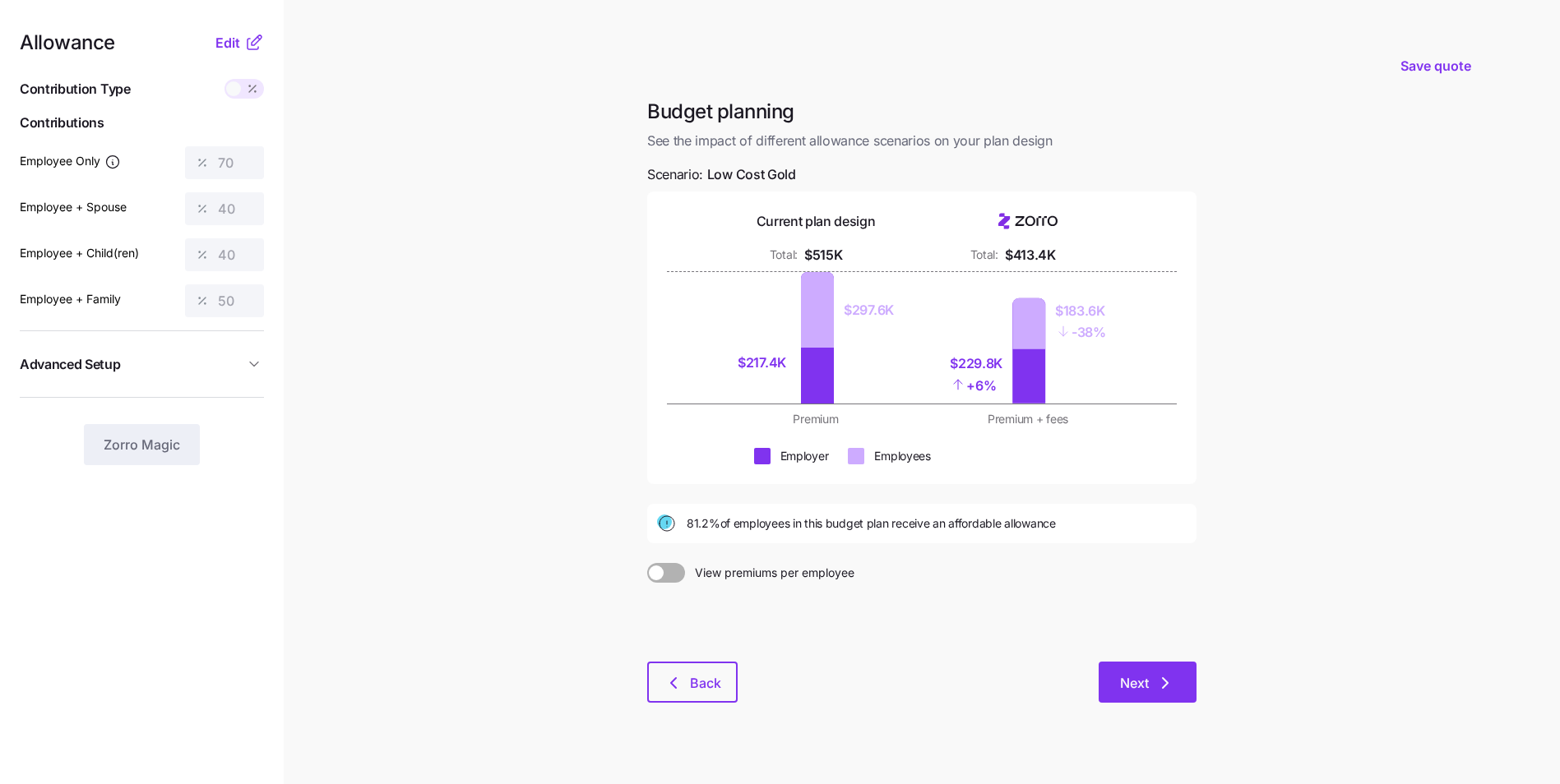
click at [1132, 685] on span "Next" at bounding box center [1134, 683] width 29 height 20
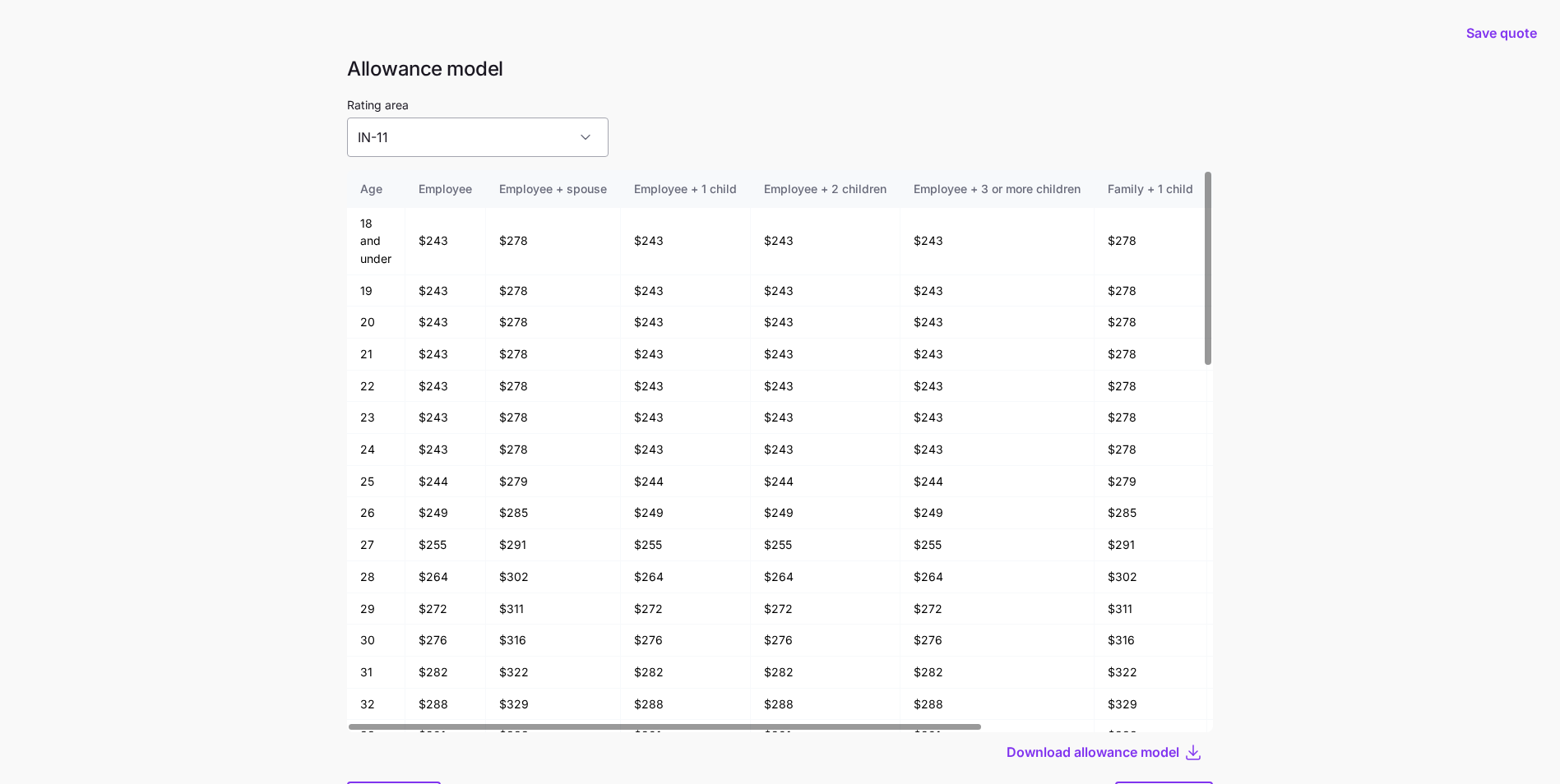
click at [524, 130] on input "IN-11" at bounding box center [477, 137] width 262 height 39
click at [704, 119] on div "Rating area IN-11" at bounding box center [779, 125] width 866 height 63
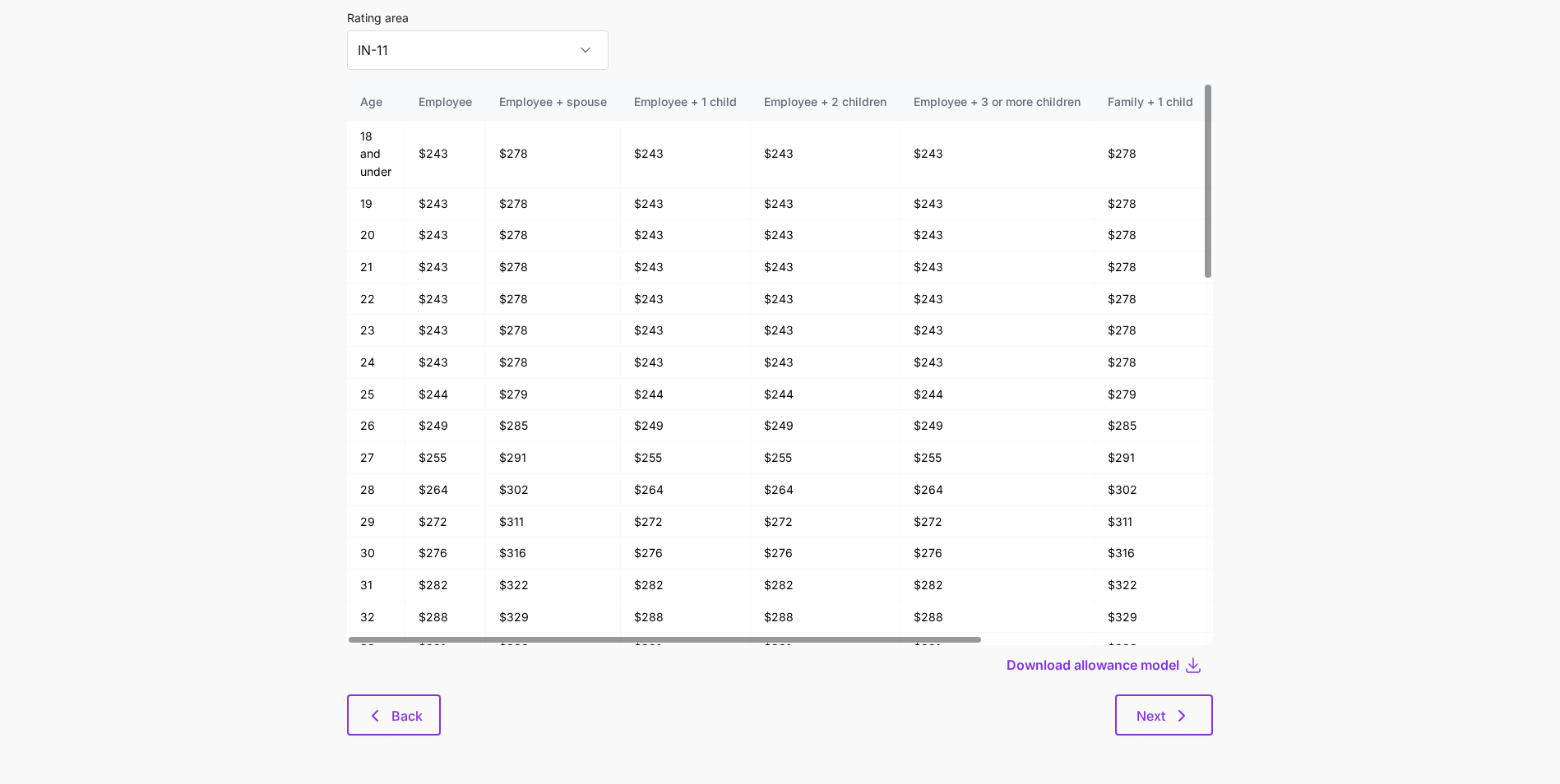
scroll to position [88, 0]
click at [408, 698] on button "Back" at bounding box center [393, 715] width 94 height 41
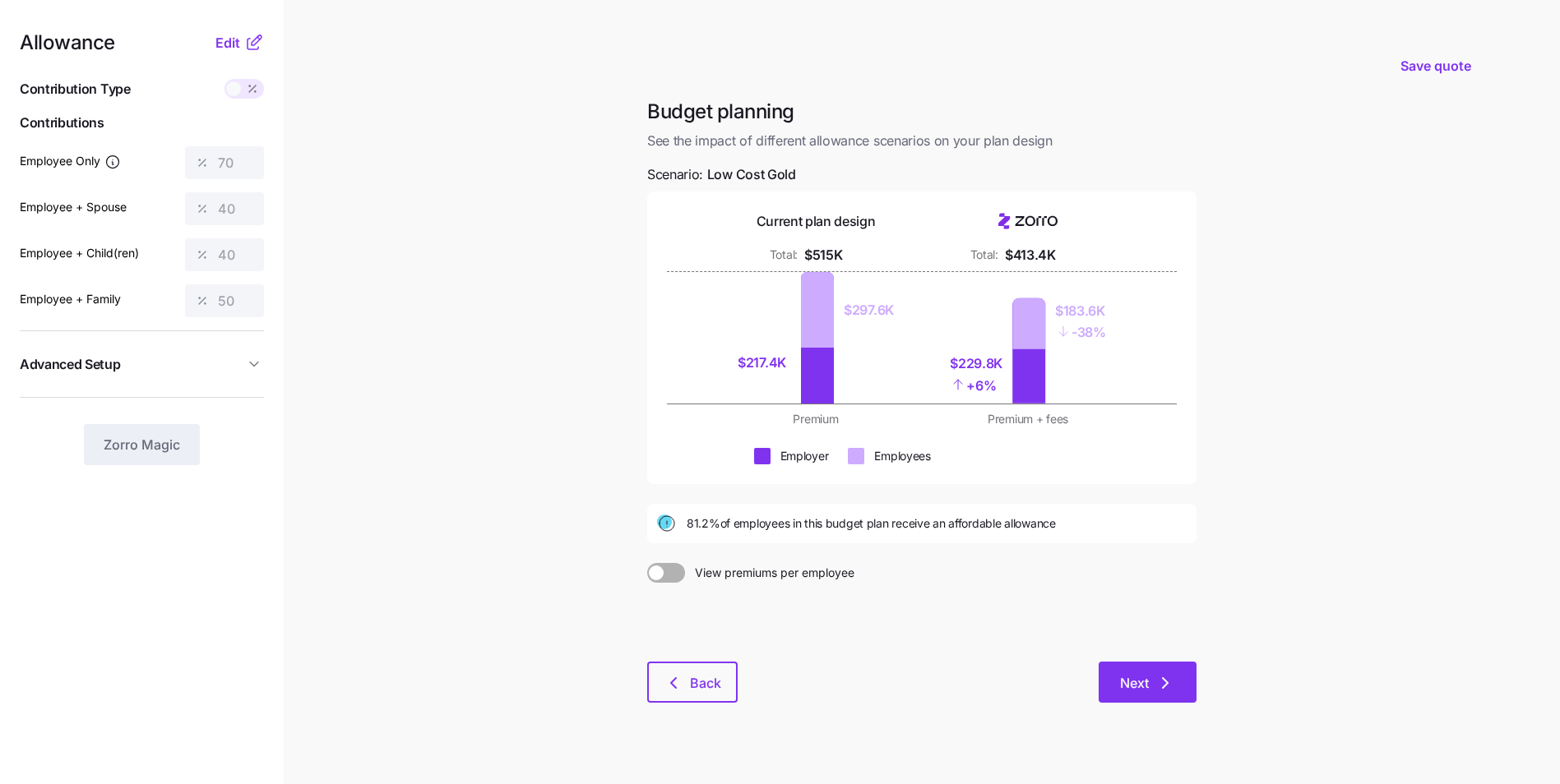
click at [1164, 686] on icon "button" at bounding box center [1165, 683] width 20 height 20
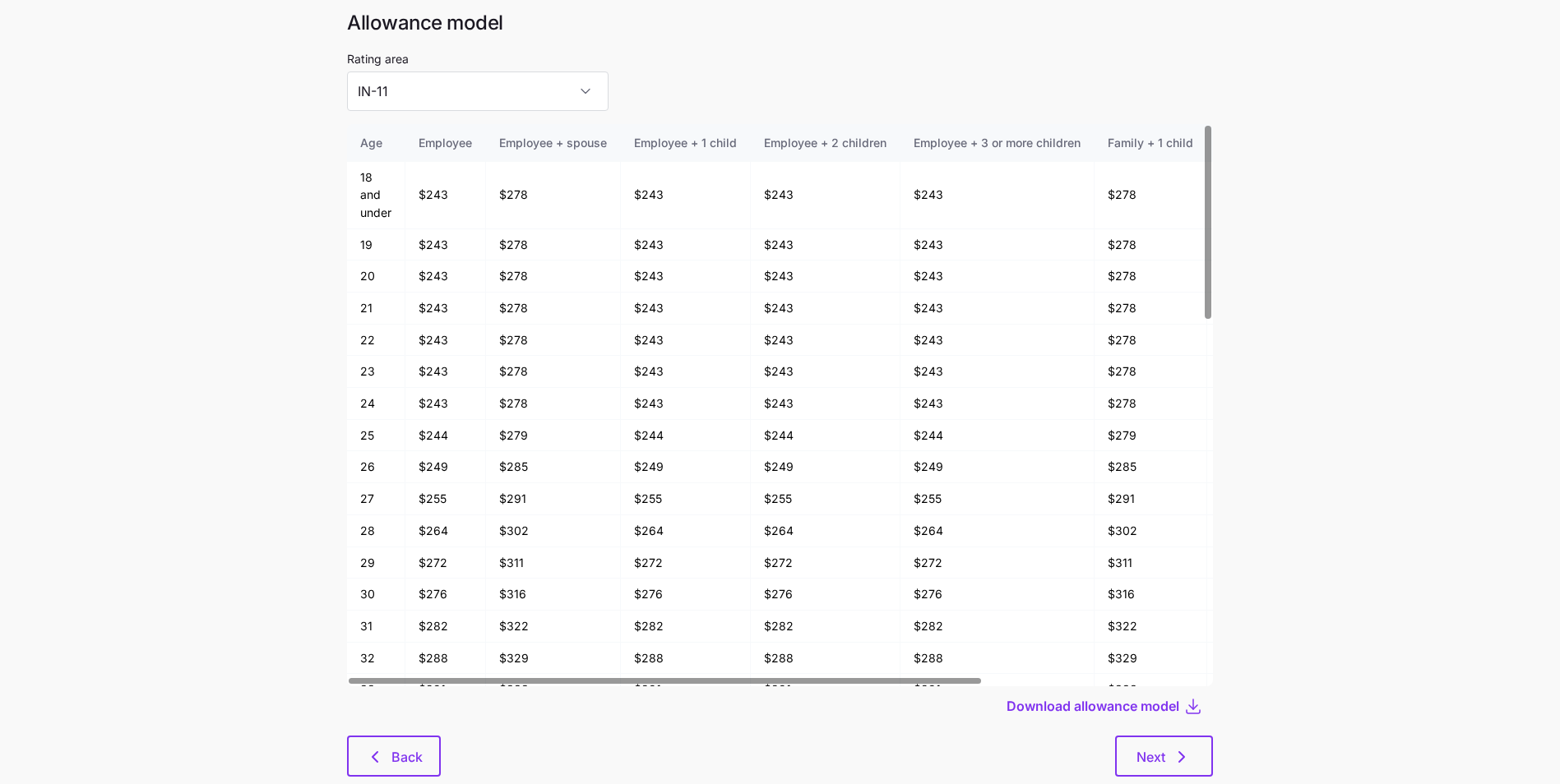
scroll to position [88, 0]
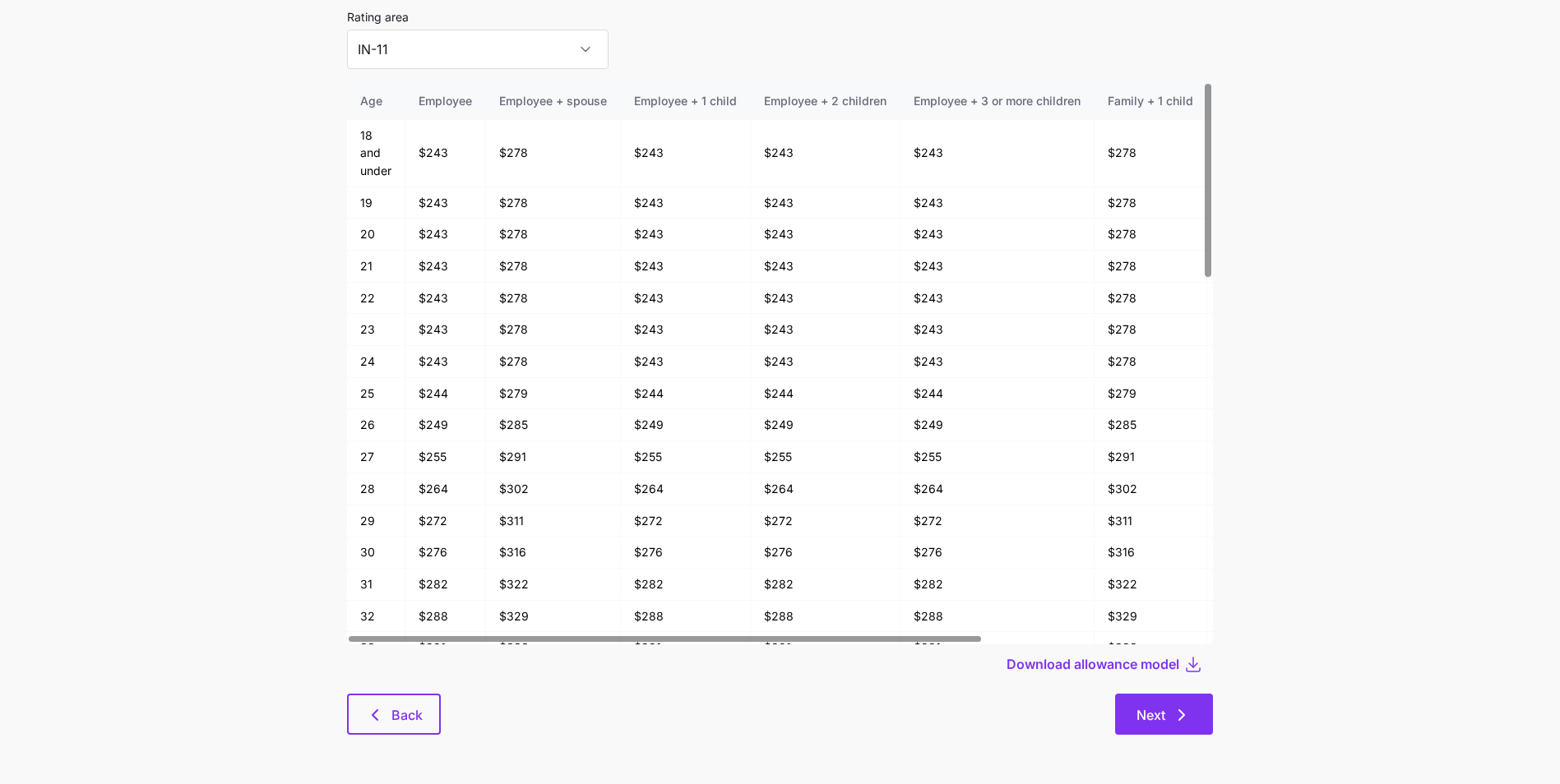
click at [1182, 714] on icon "button" at bounding box center [1182, 715] width 5 height 10
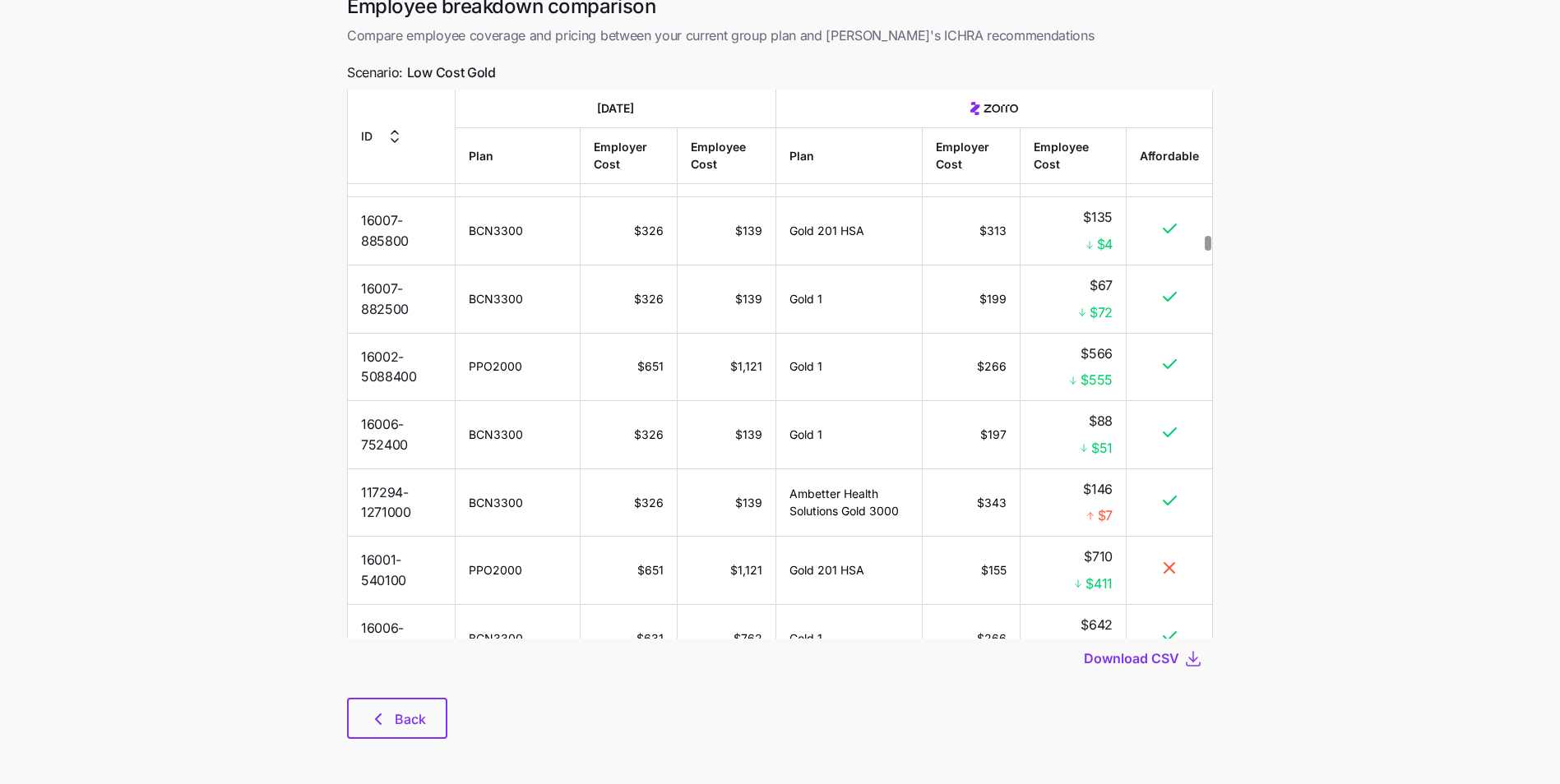
scroll to position [10605, 0]
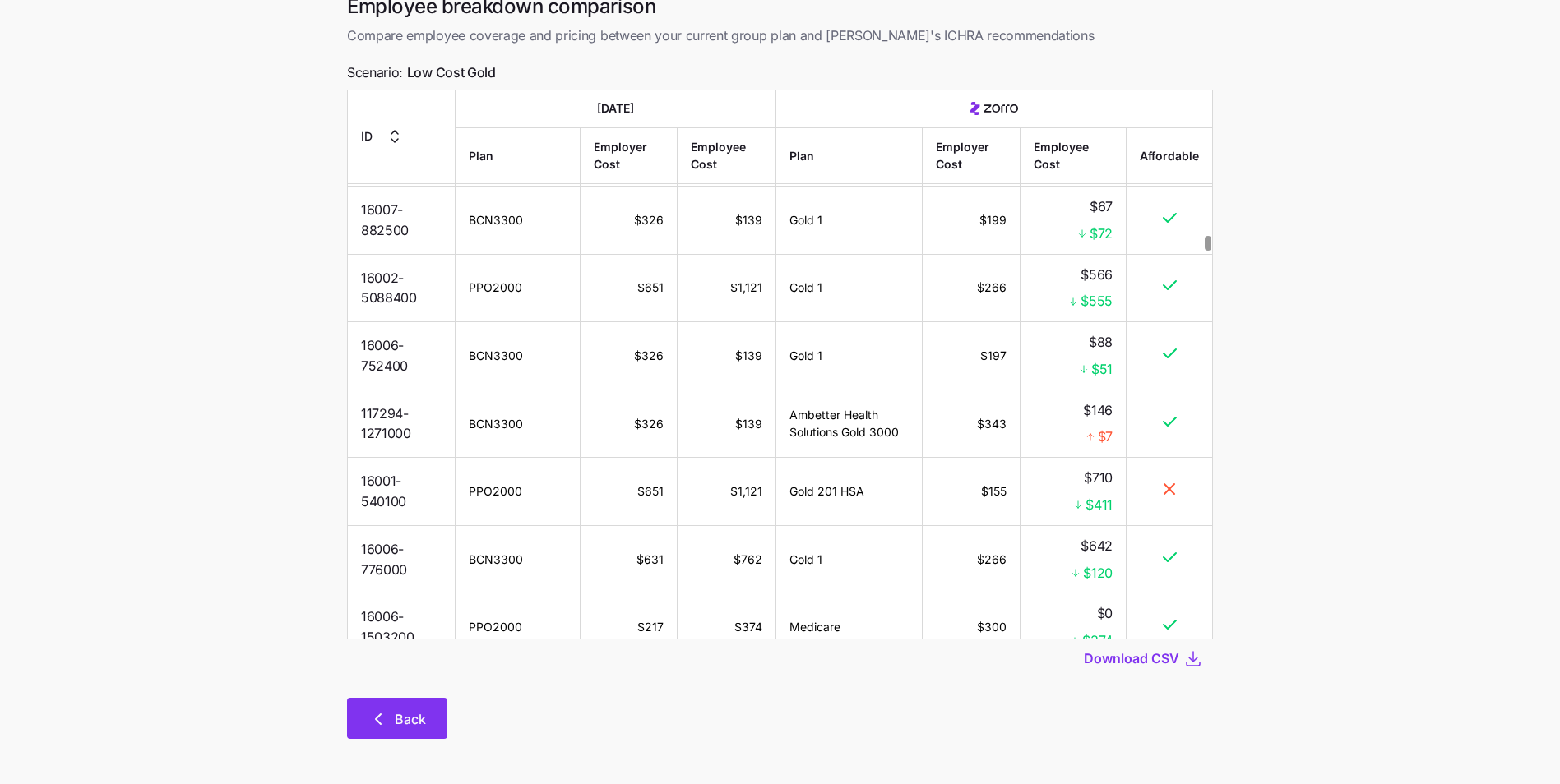
click at [388, 733] on button "Back" at bounding box center [396, 719] width 100 height 41
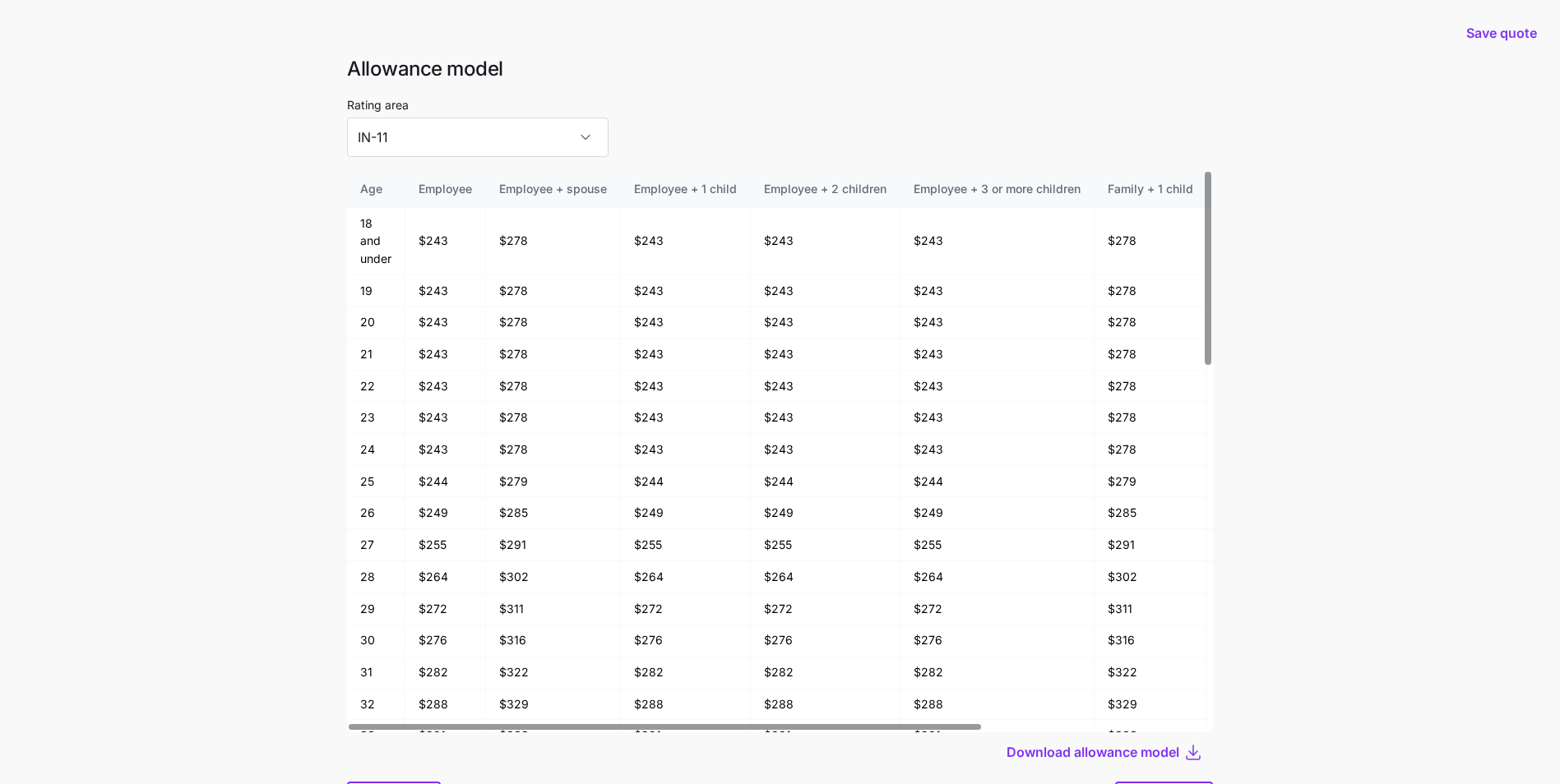
scroll to position [82, 0]
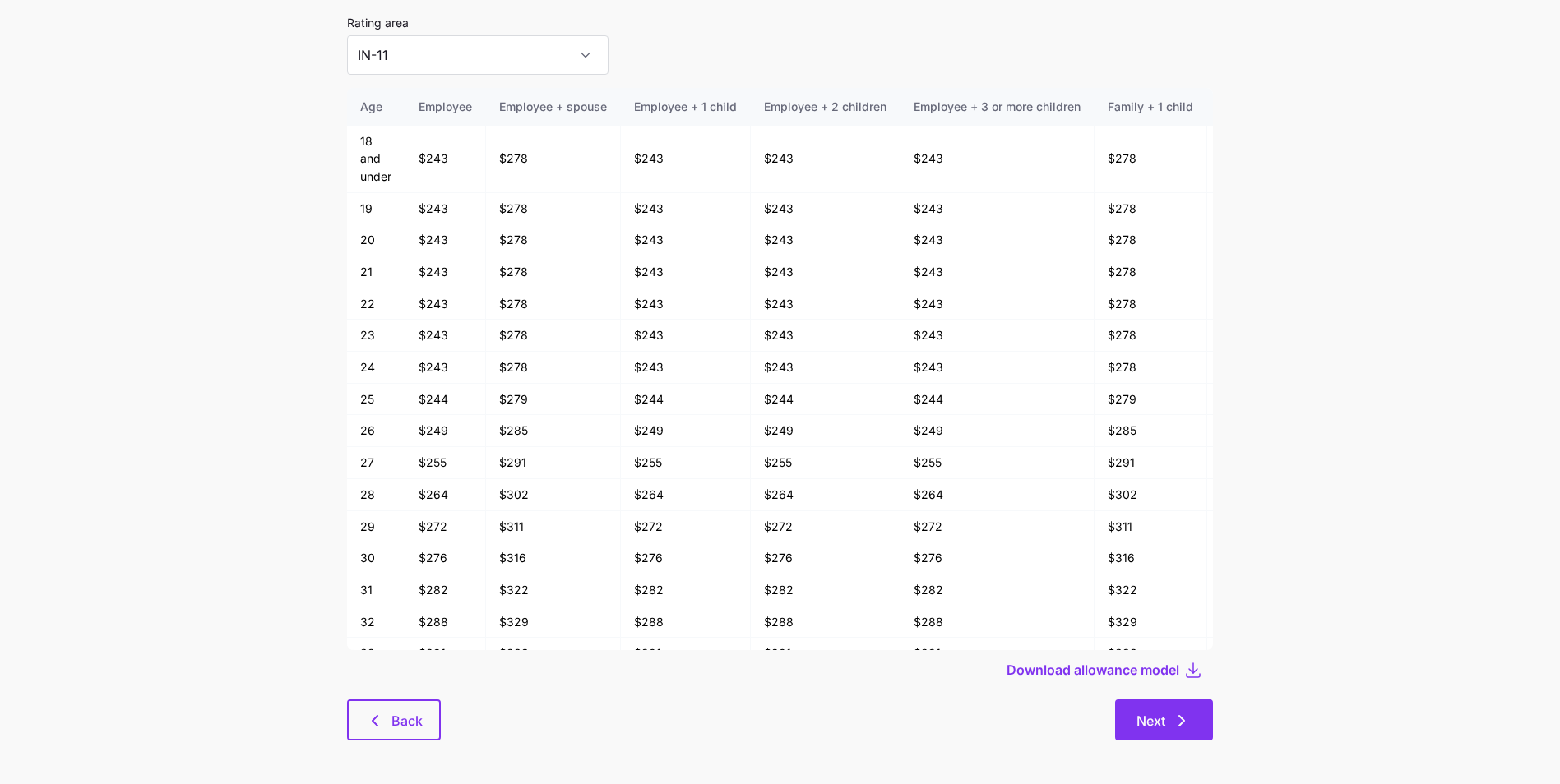
click at [1159, 720] on span "Next" at bounding box center [1152, 721] width 29 height 20
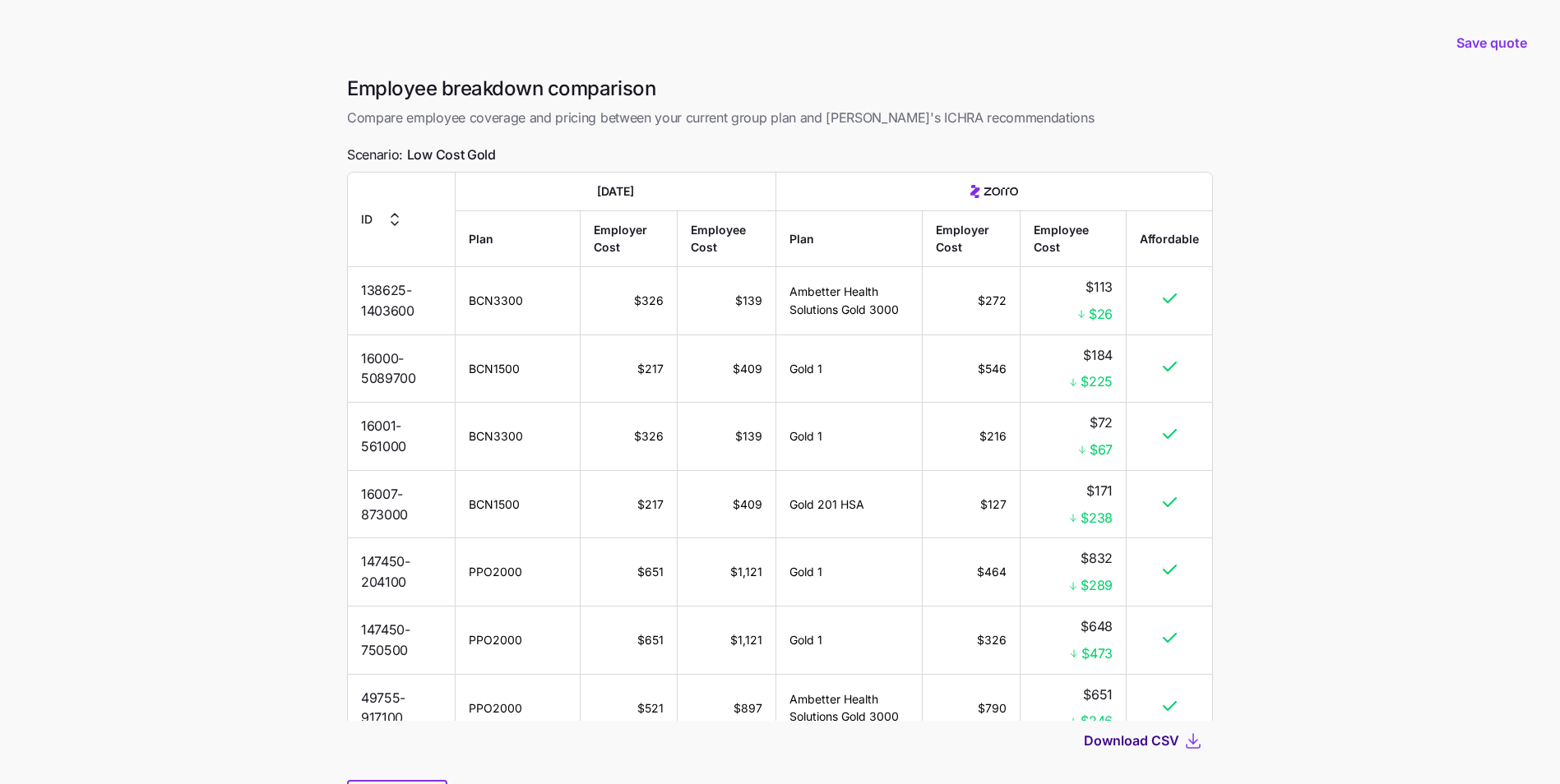
click at [1137, 743] on span "Download CSV" at bounding box center [1131, 740] width 95 height 20
click at [1523, 174] on main "Save quote Employee breakdown comparison Compare employee coverage and pricing …" at bounding box center [780, 435] width 1560 height 871
click at [1488, 43] on span "Save quote" at bounding box center [1491, 42] width 70 height 20
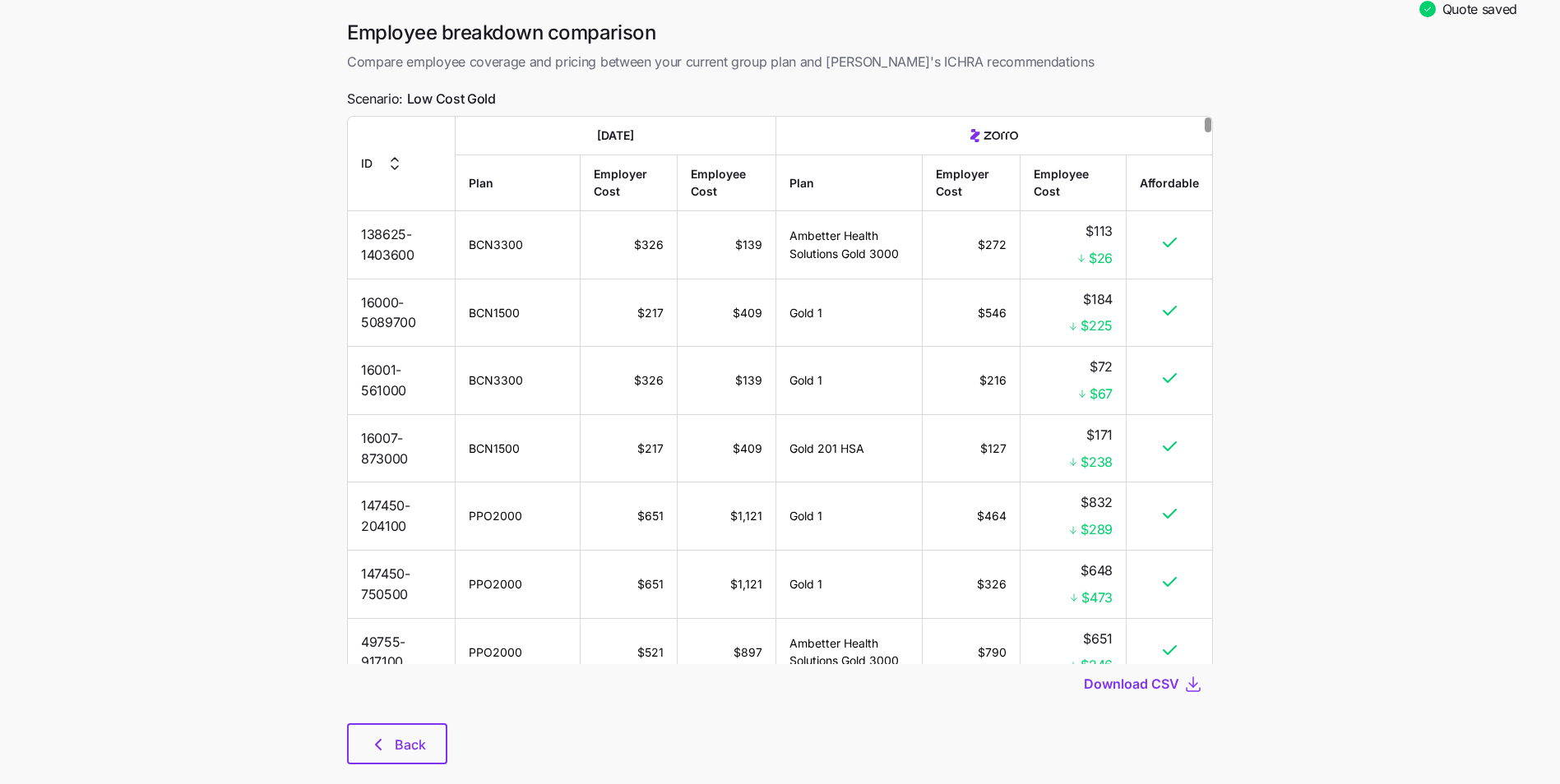
scroll to position [63, 0]
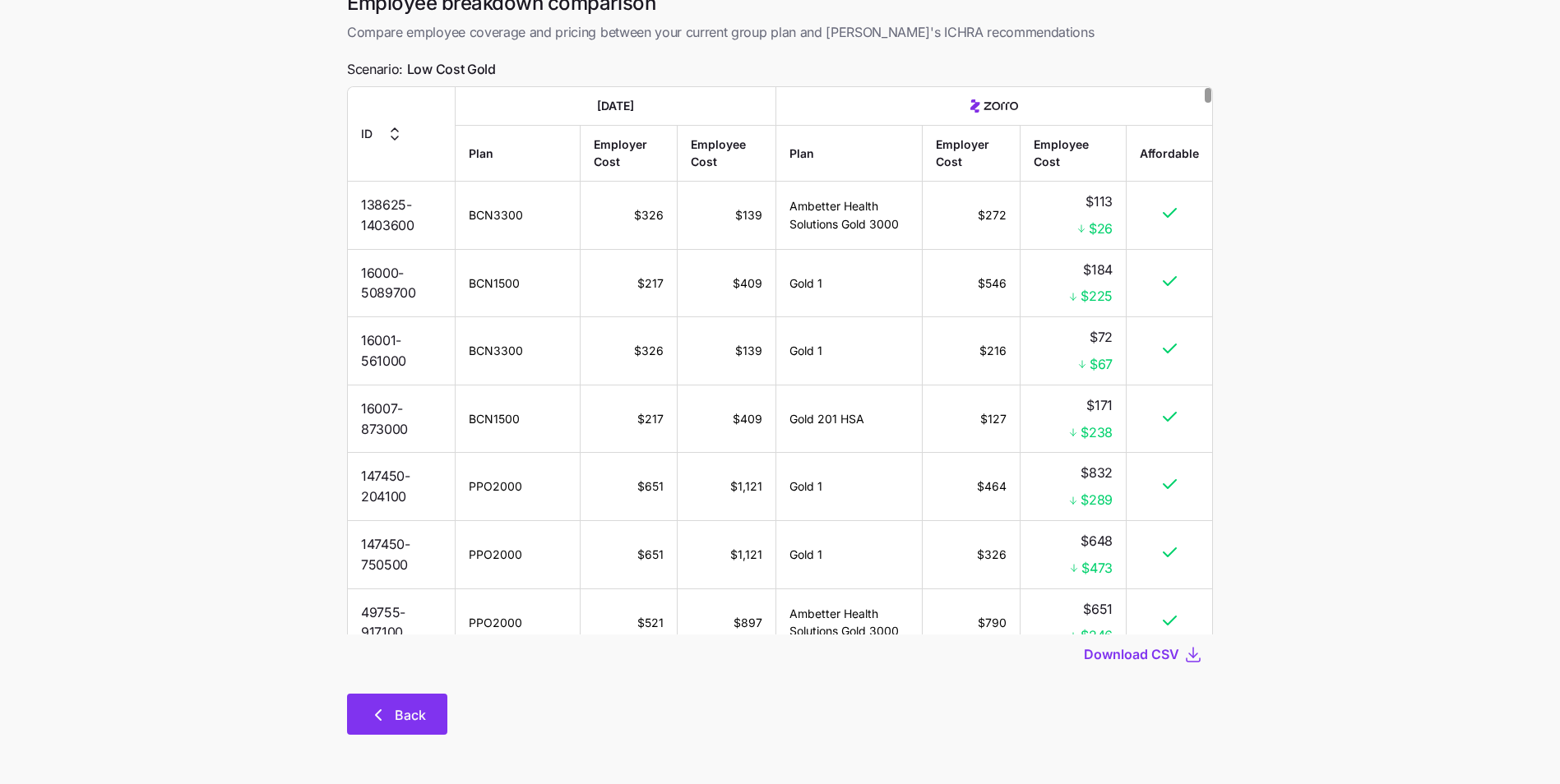
click at [418, 718] on span "Back" at bounding box center [410, 715] width 31 height 20
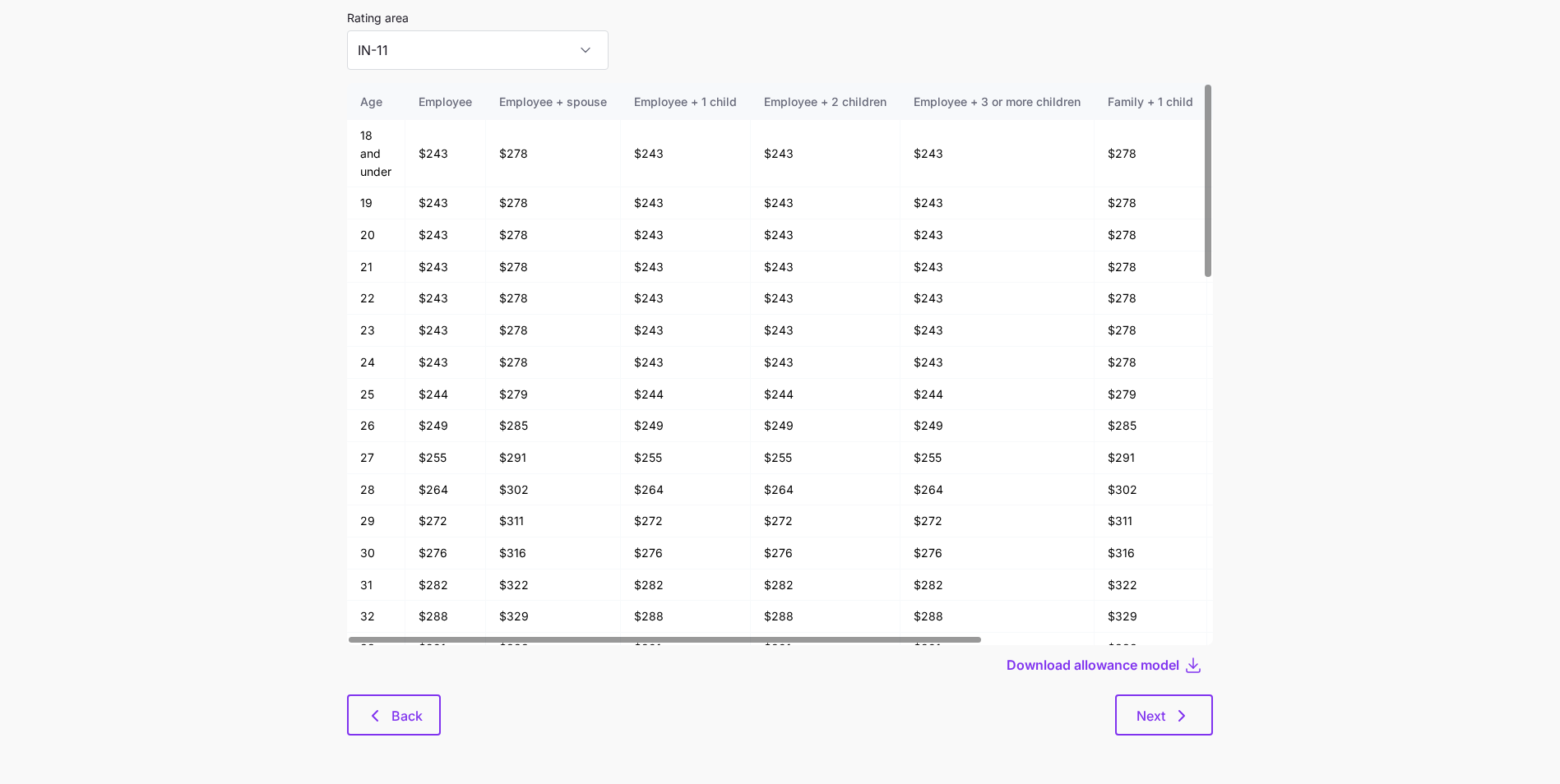
scroll to position [86, 0]
click at [408, 733] on button "Back" at bounding box center [393, 715] width 94 height 41
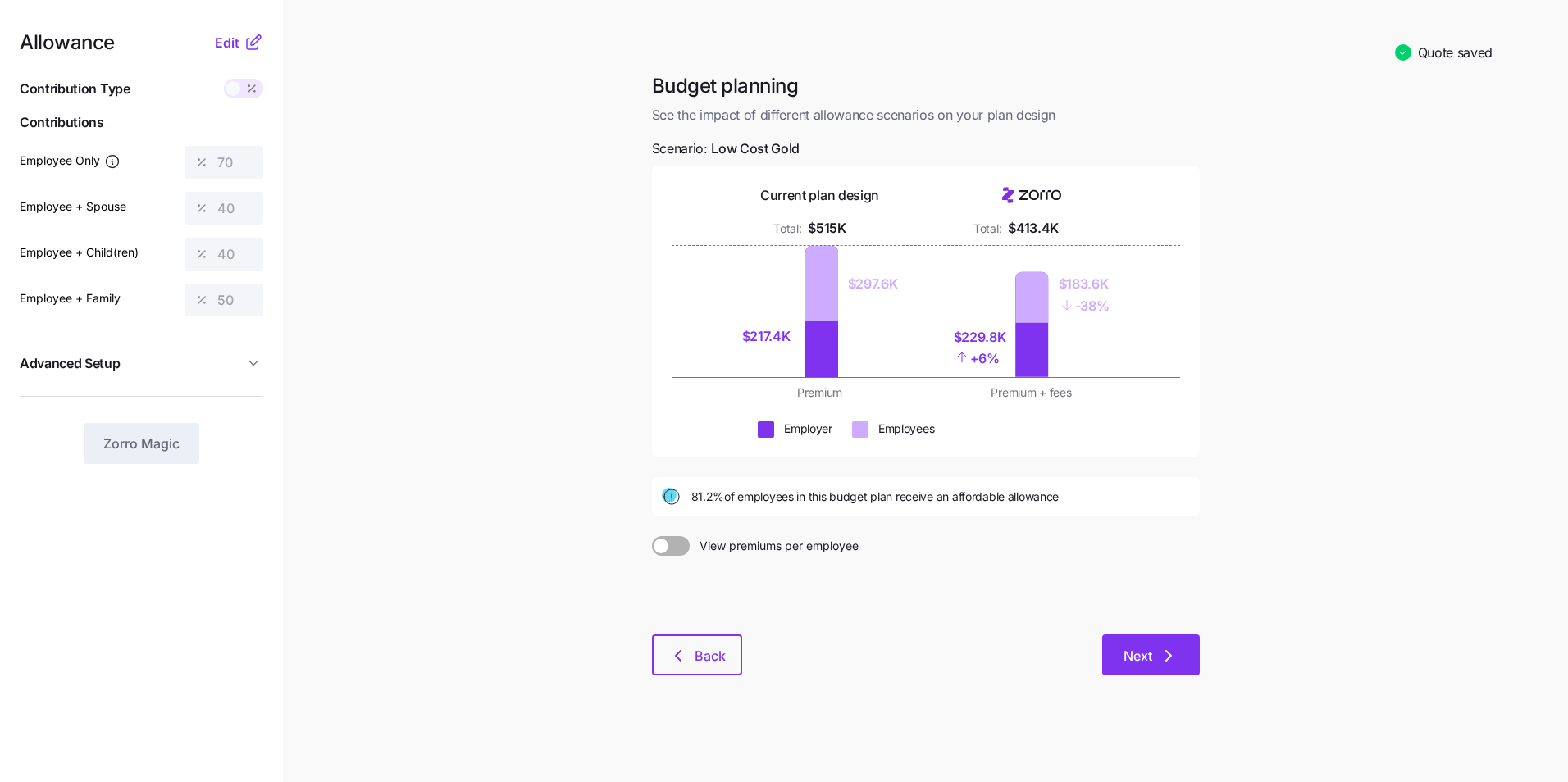
click at [1113, 663] on button "Next" at bounding box center [1151, 655] width 98 height 41
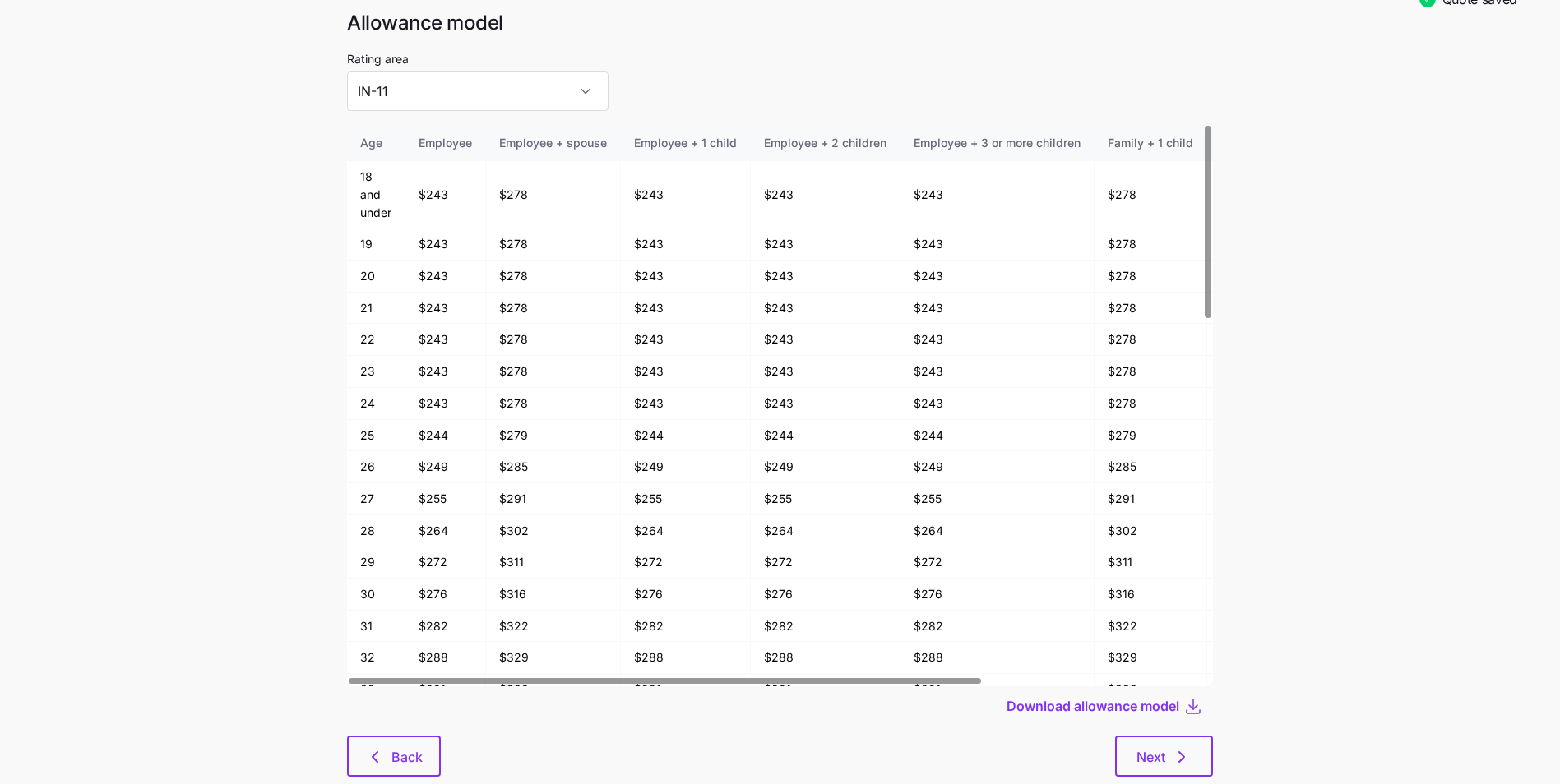
scroll to position [86, 0]
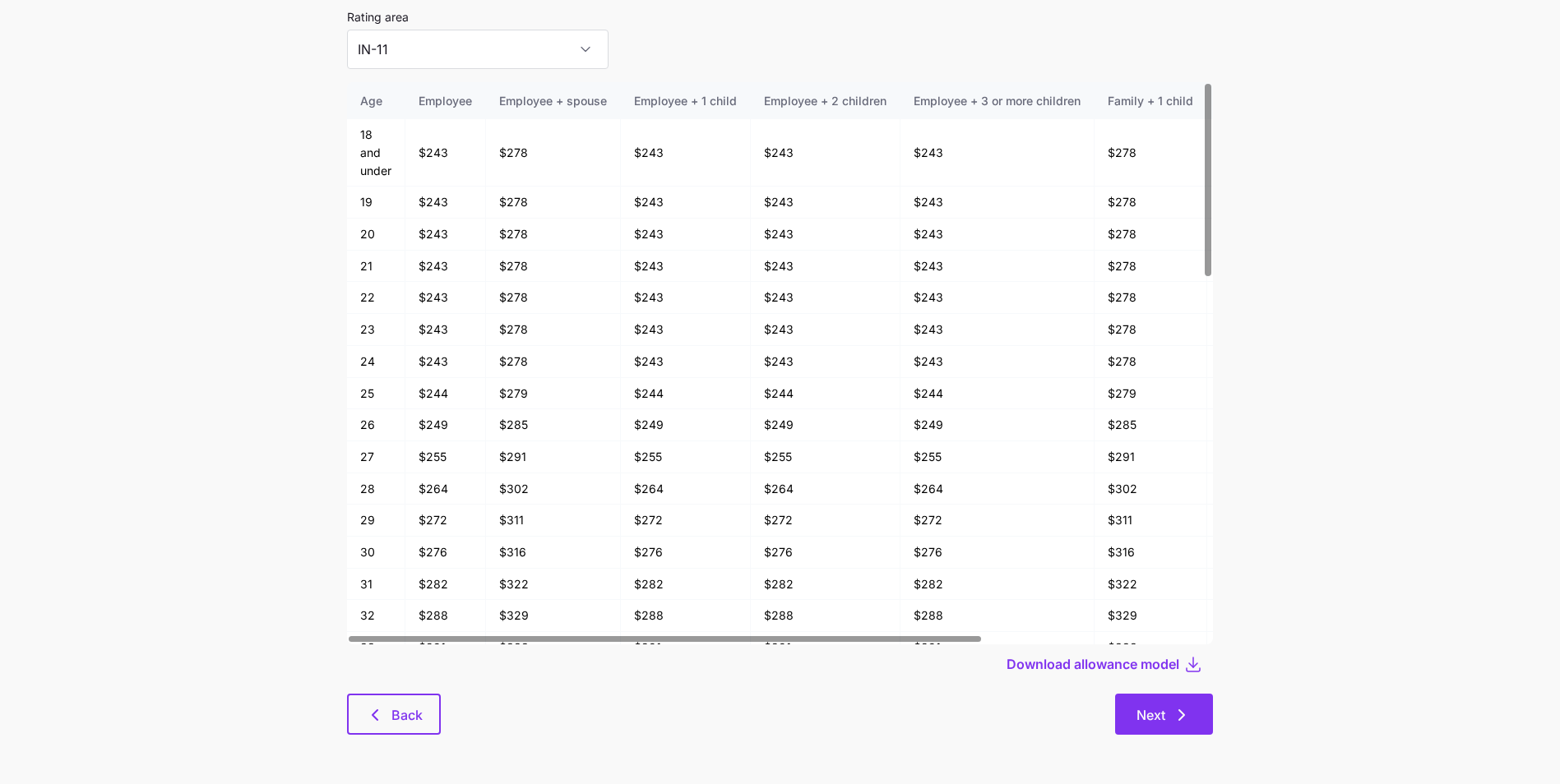
click at [1158, 710] on span "Next" at bounding box center [1152, 715] width 29 height 20
